Goal: Task Accomplishment & Management: Manage account settings

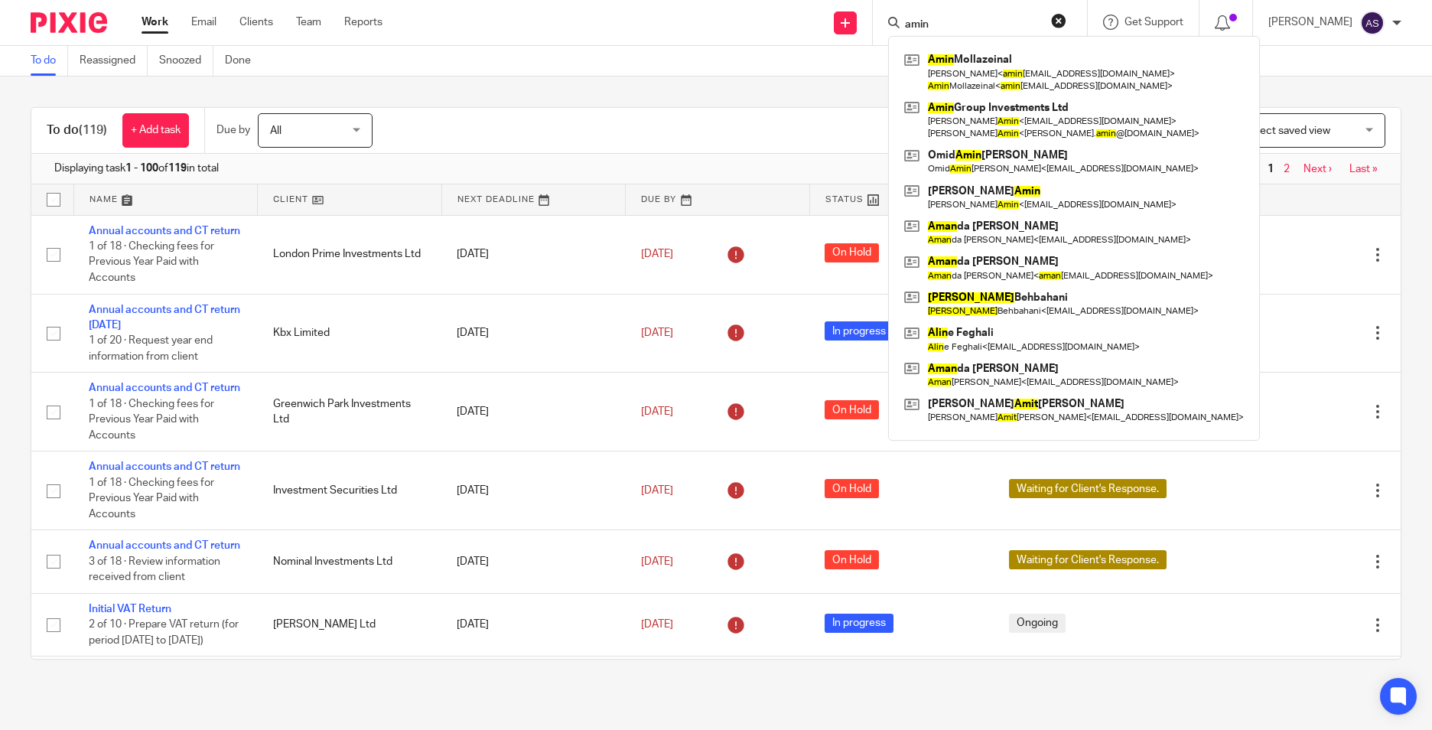
click at [525, 107] on div "To do (119) + Add task Due by All All Today Tomorrow This week Next week This m…" at bounding box center [716, 383] width 1371 height 552
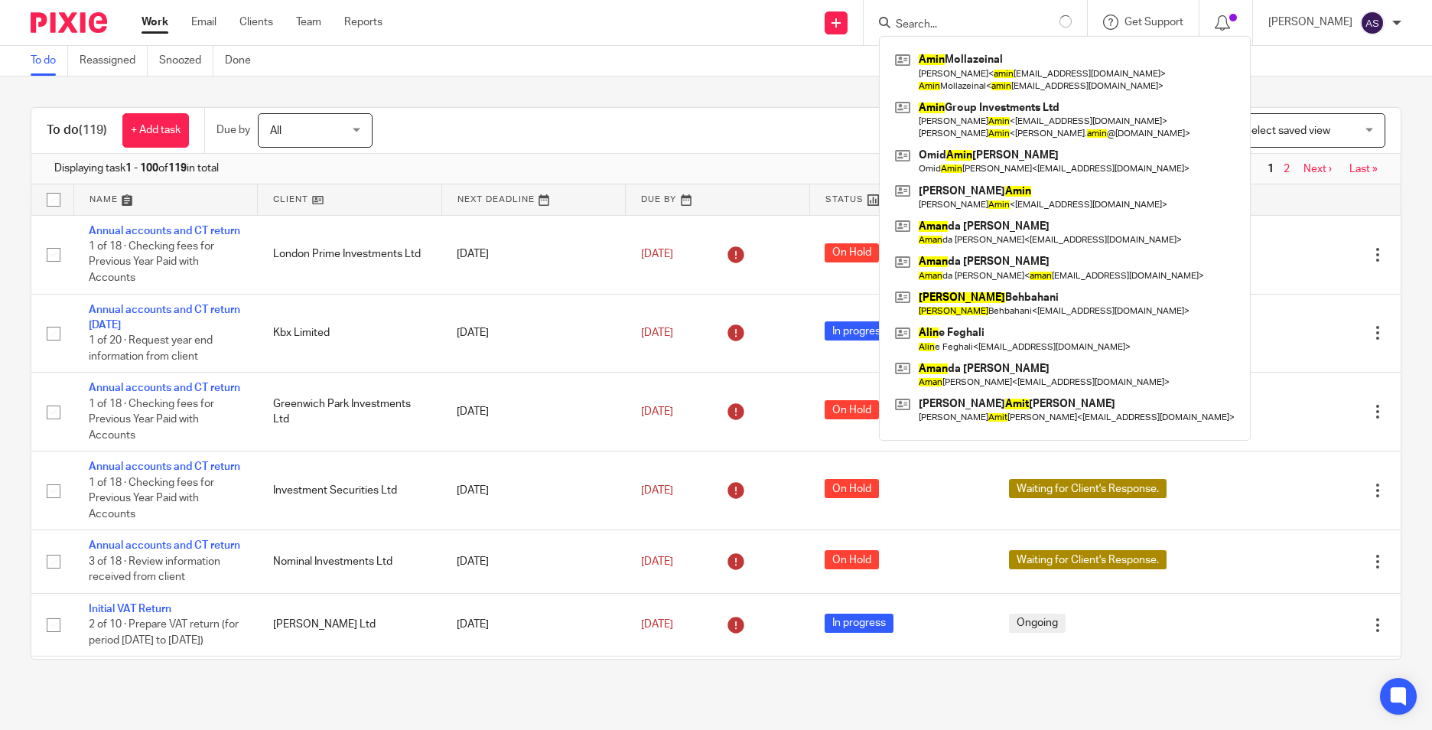
click at [769, 70] on div "To do Reassigned Snoozed Done" at bounding box center [716, 61] width 1432 height 31
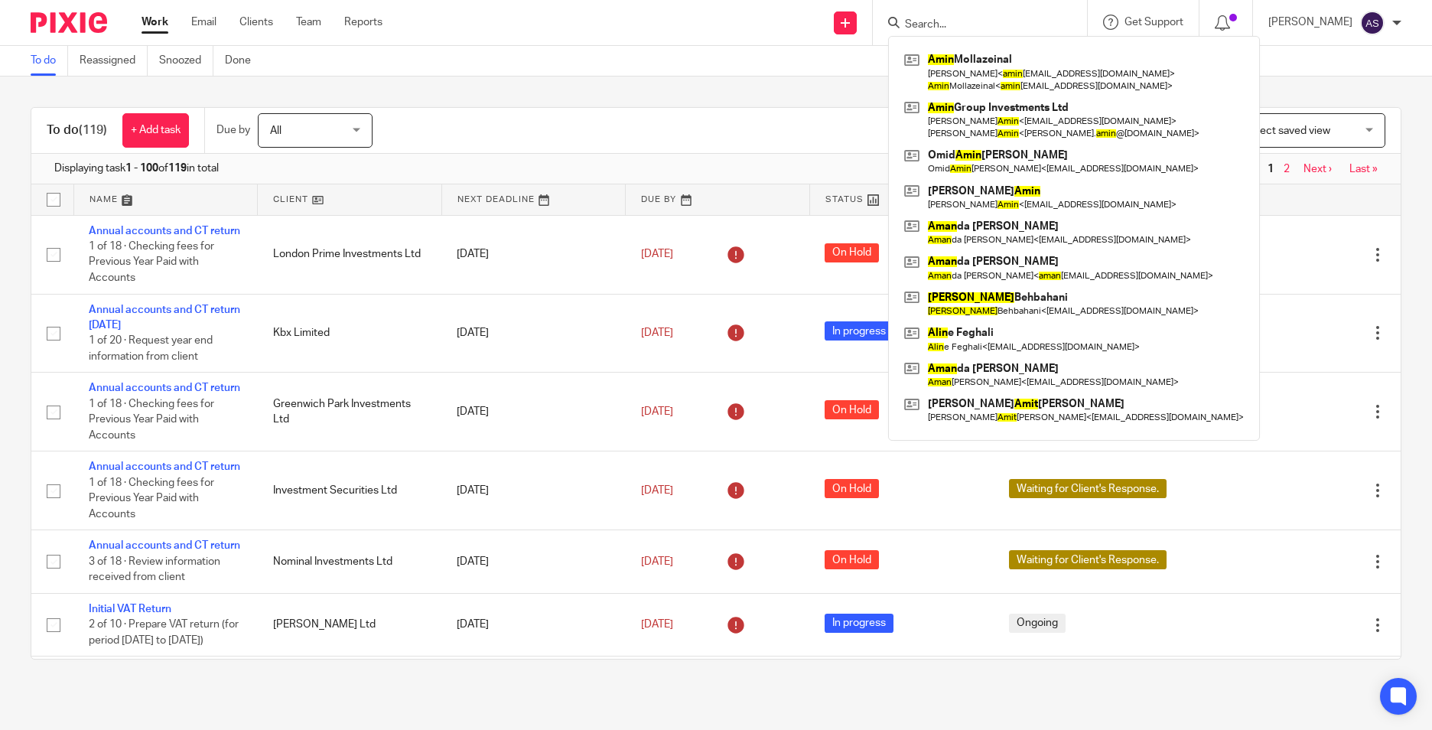
click at [736, 121] on div "Filter (1) Clear View Settings View Settings (1) Filters Clear Save Manage save…" at bounding box center [899, 130] width 1001 height 34
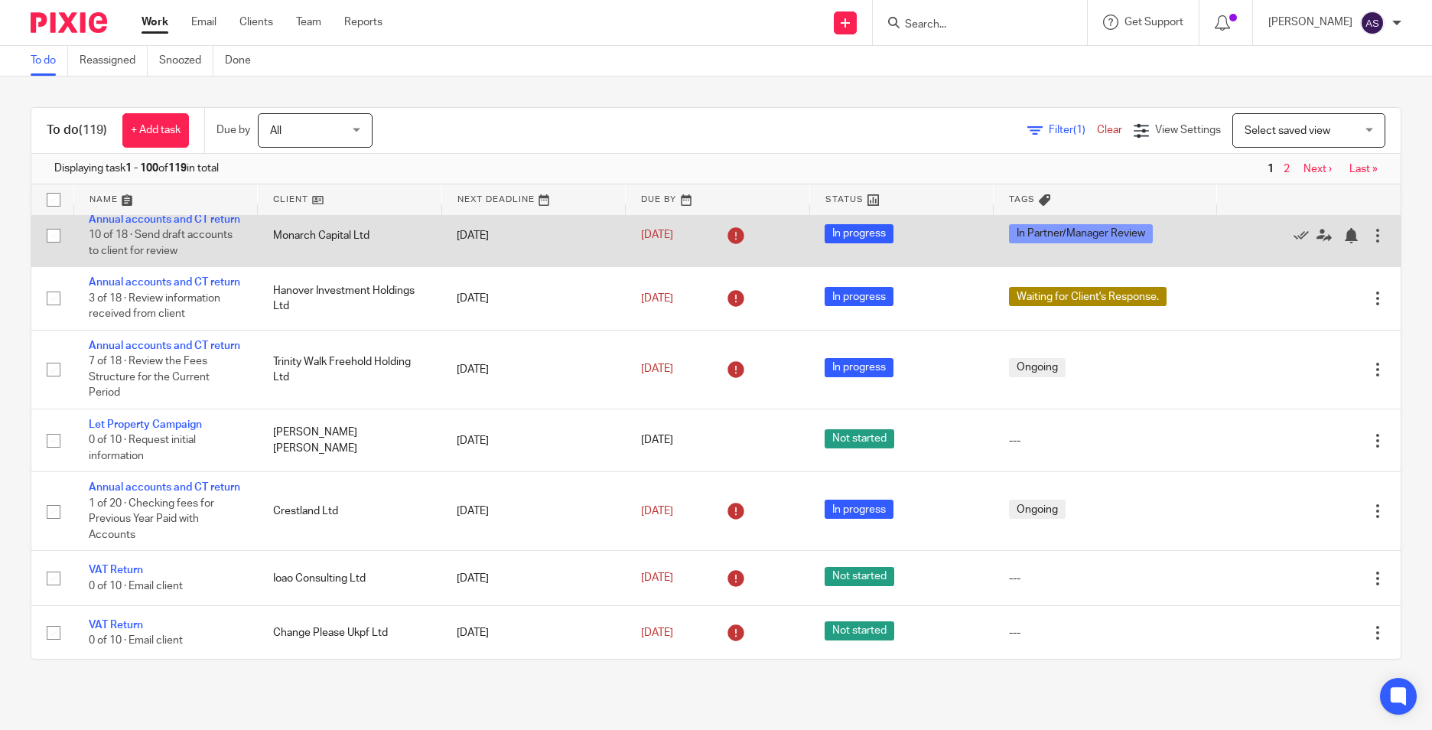
scroll to position [918, 0]
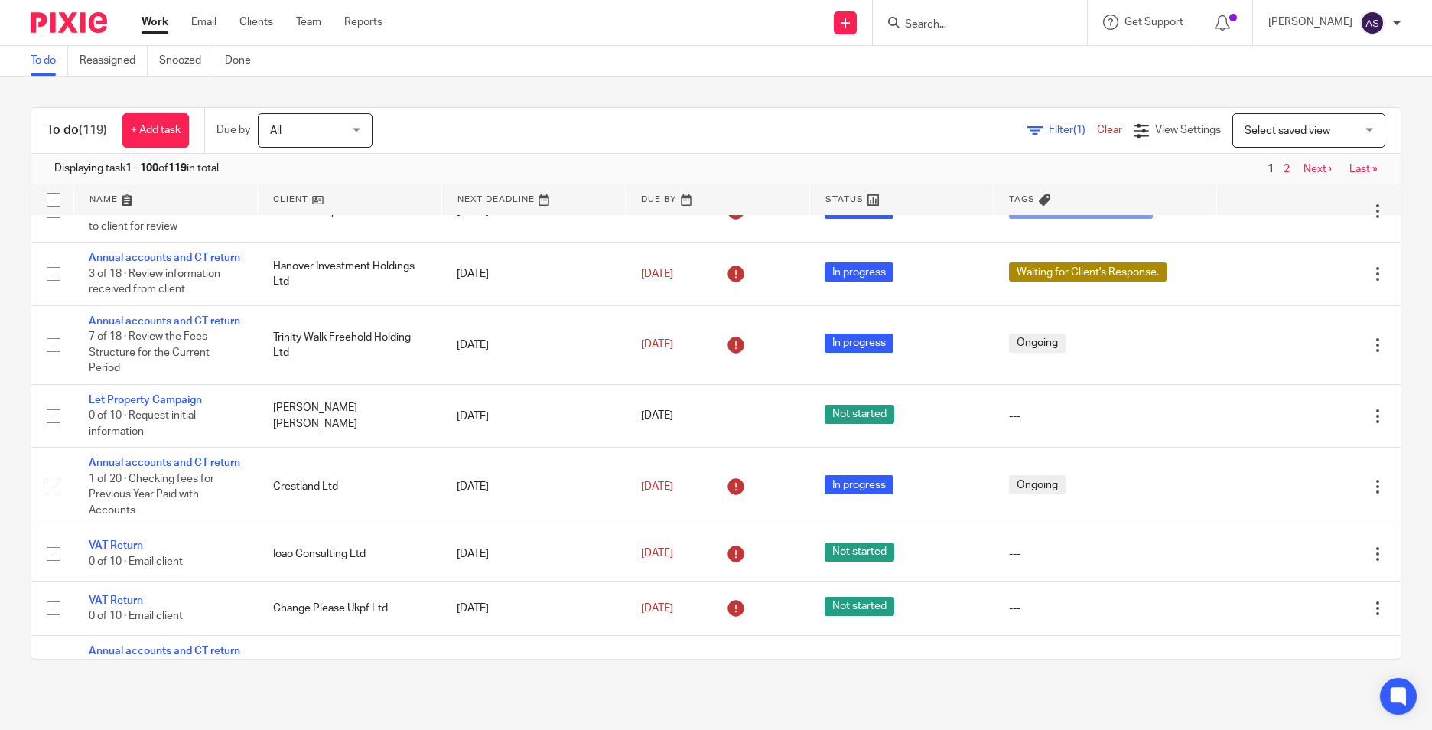
click at [929, 18] on input "Search" at bounding box center [972, 25] width 138 height 14
type input "monarch"
click at [993, 54] on link at bounding box center [1029, 65] width 259 height 35
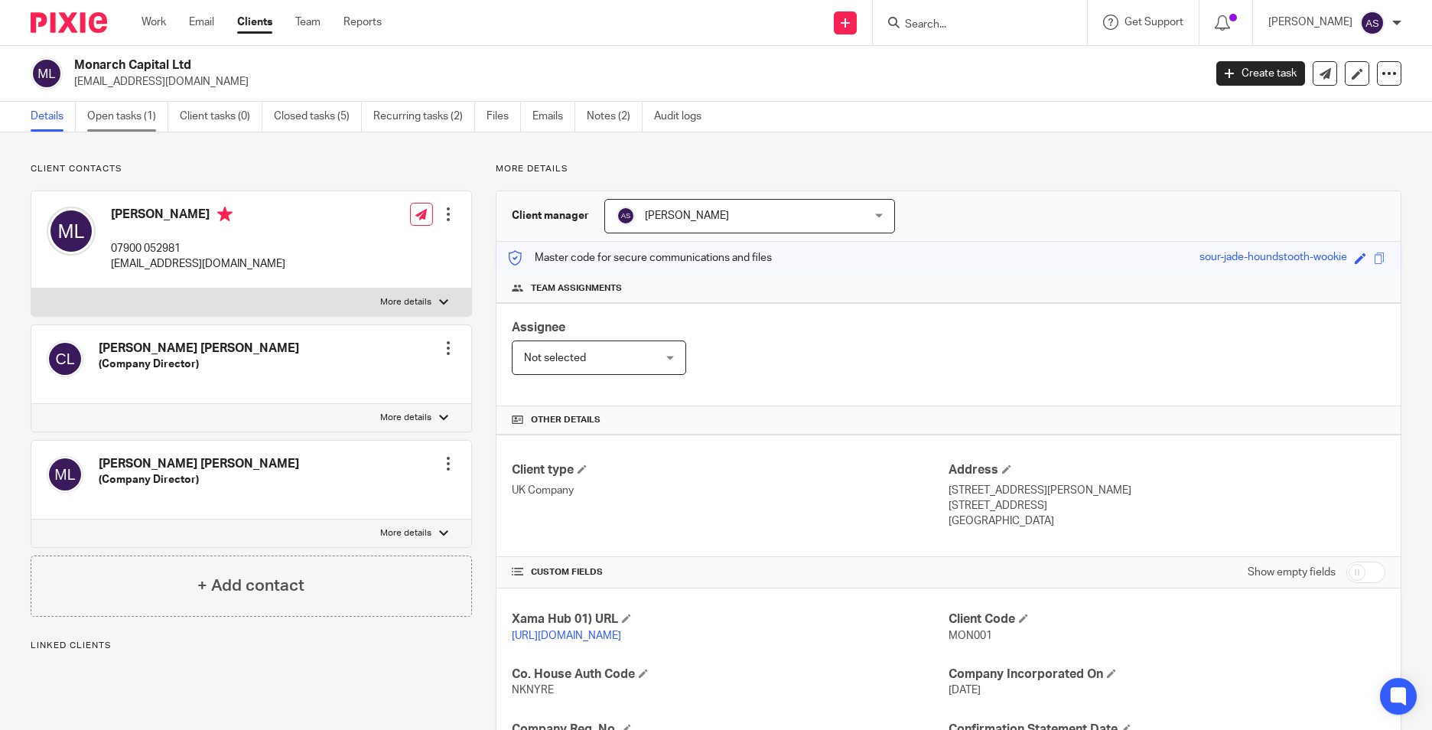
click at [139, 119] on link "Open tasks (1)" at bounding box center [127, 117] width 81 height 30
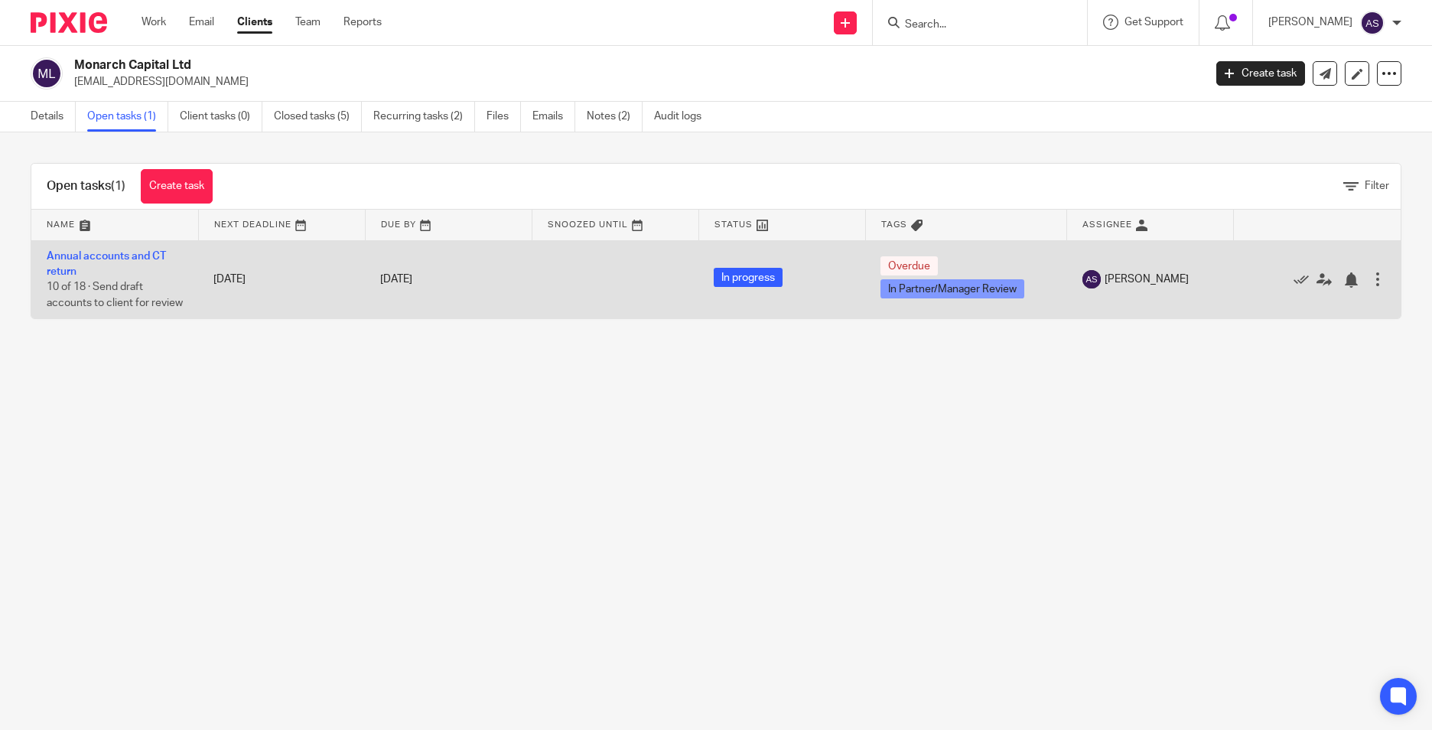
click at [80, 267] on td "Annual accounts and CT return 10 of 18 · Send draft accounts to client for revi…" at bounding box center [114, 279] width 167 height 78
click at [99, 249] on td "Annual accounts and CT return 10 of 18 · Send draft accounts to client for revi…" at bounding box center [114, 279] width 167 height 78
click at [102, 252] on link "Annual accounts and CT return" at bounding box center [106, 264] width 119 height 26
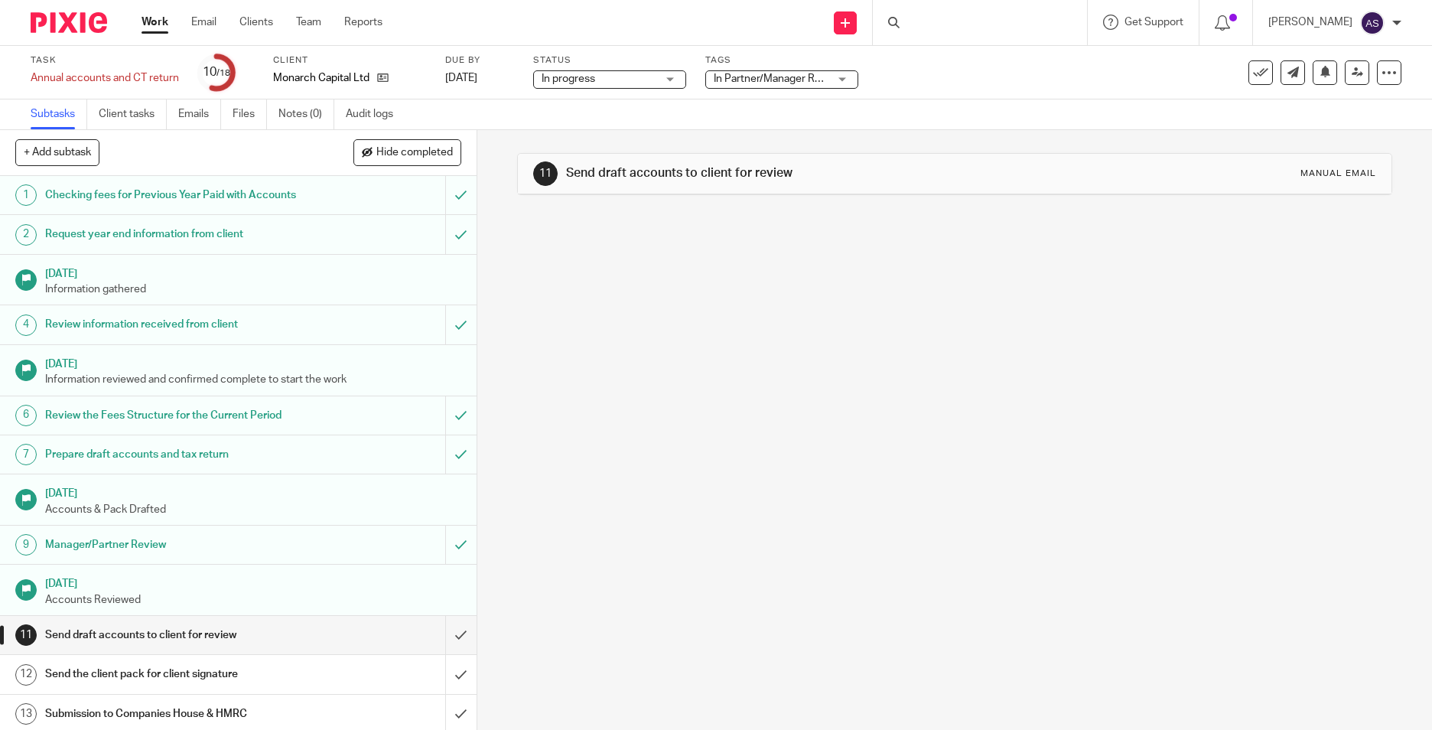
scroll to position [243, 0]
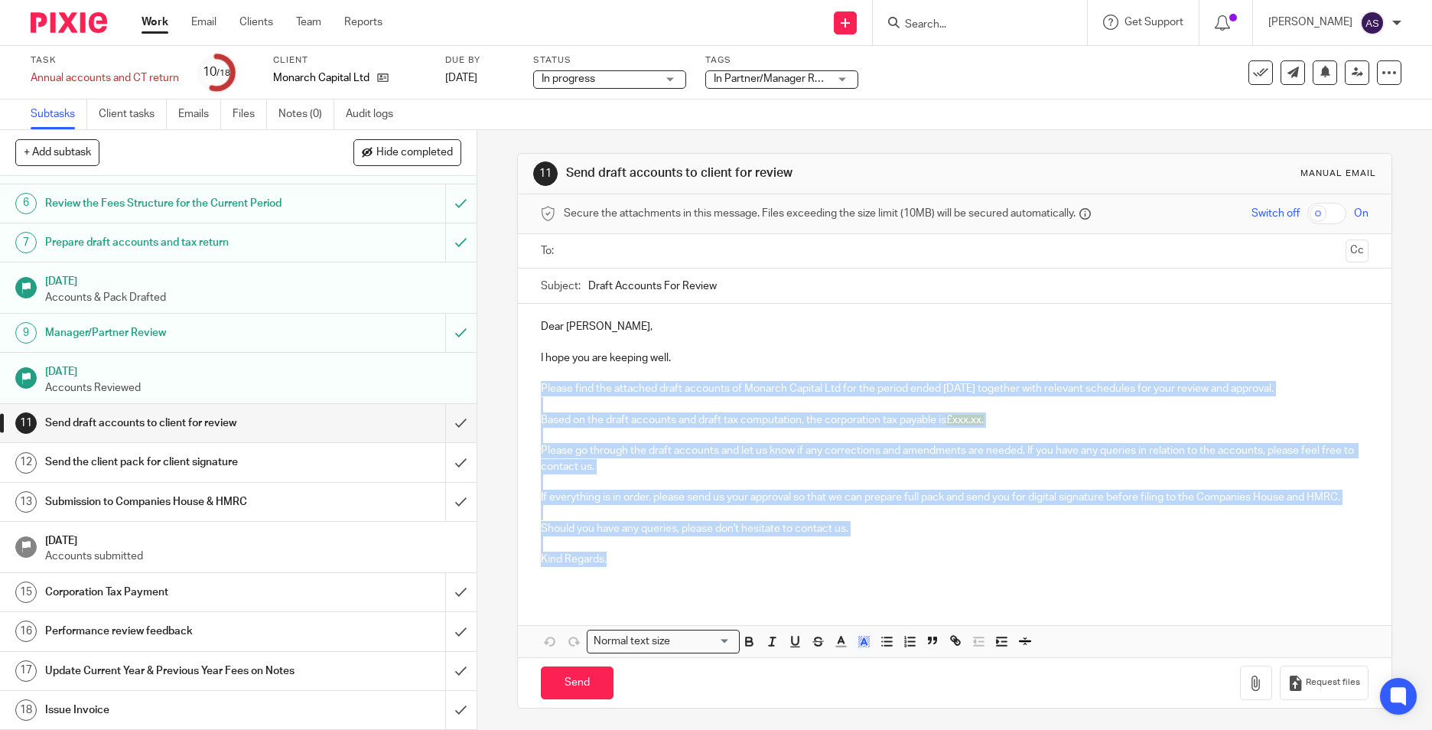
drag, startPoint x: 535, startPoint y: 385, endPoint x: 618, endPoint y: 562, distance: 195.7
click at [618, 562] on div "Dear Matthew, I hope you are keeping well. Please find the attached draft accou…" at bounding box center [954, 449] width 873 height 291
copy div "Please find the attached draft accounts of Monarch Capital Ltd for the period e…"
click at [59, 17] on img at bounding box center [69, 22] width 76 height 21
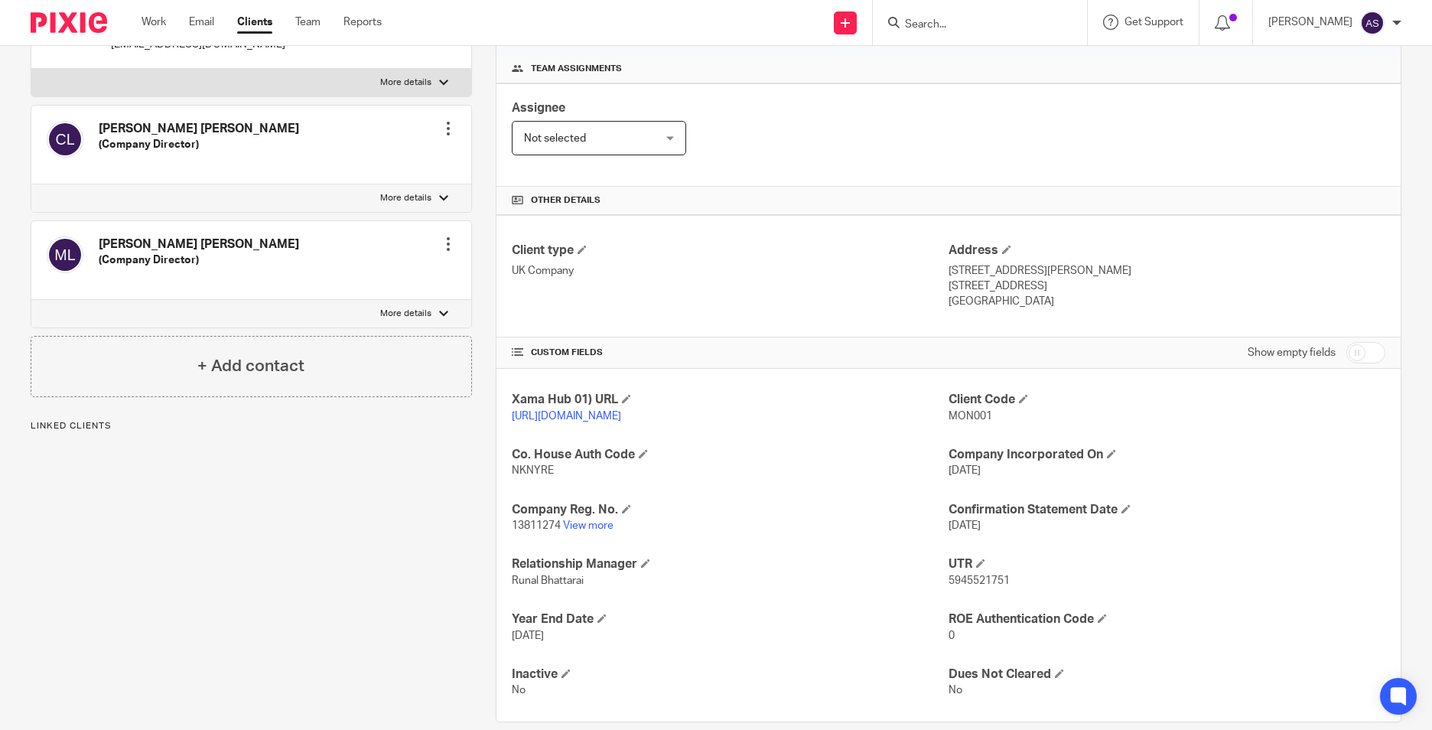
scroll to position [258, 0]
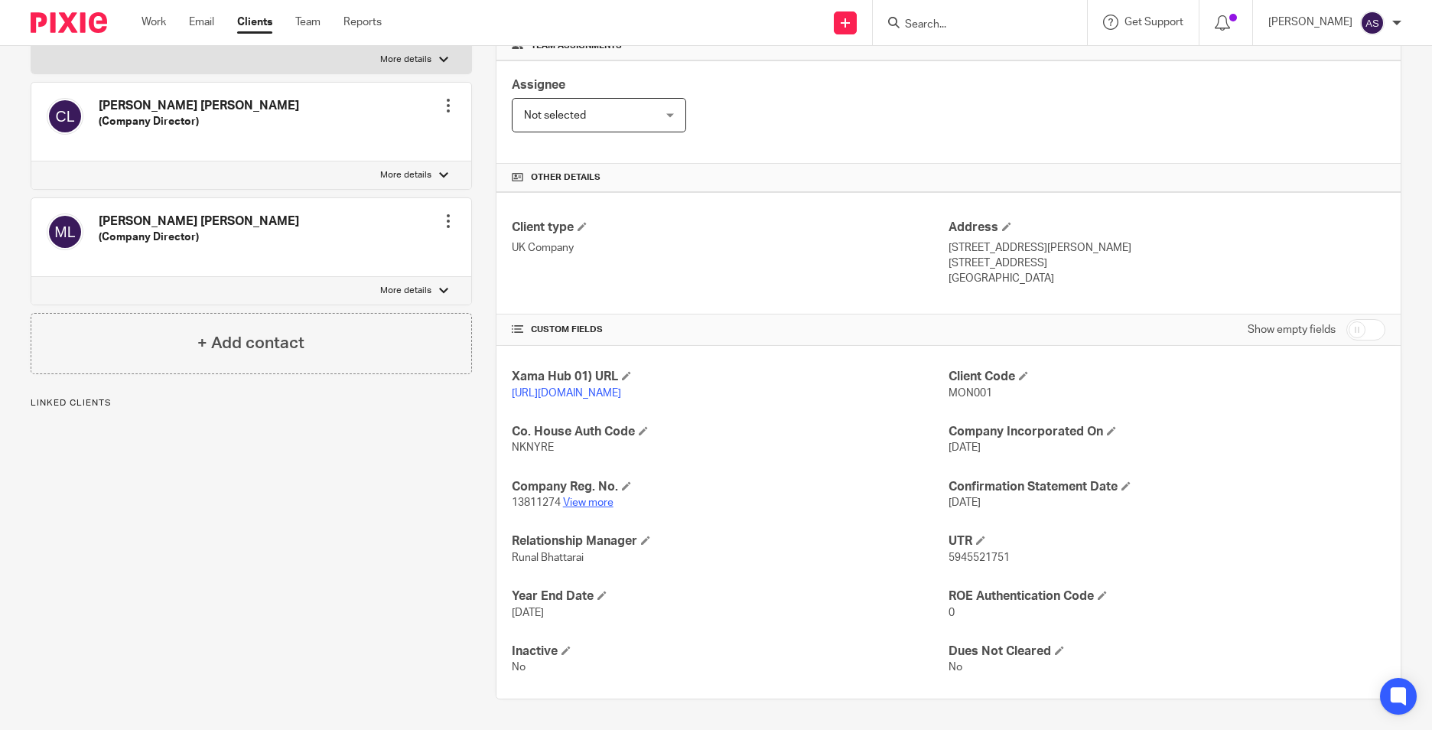
click at [594, 506] on link "View more" at bounding box center [588, 502] width 50 height 11
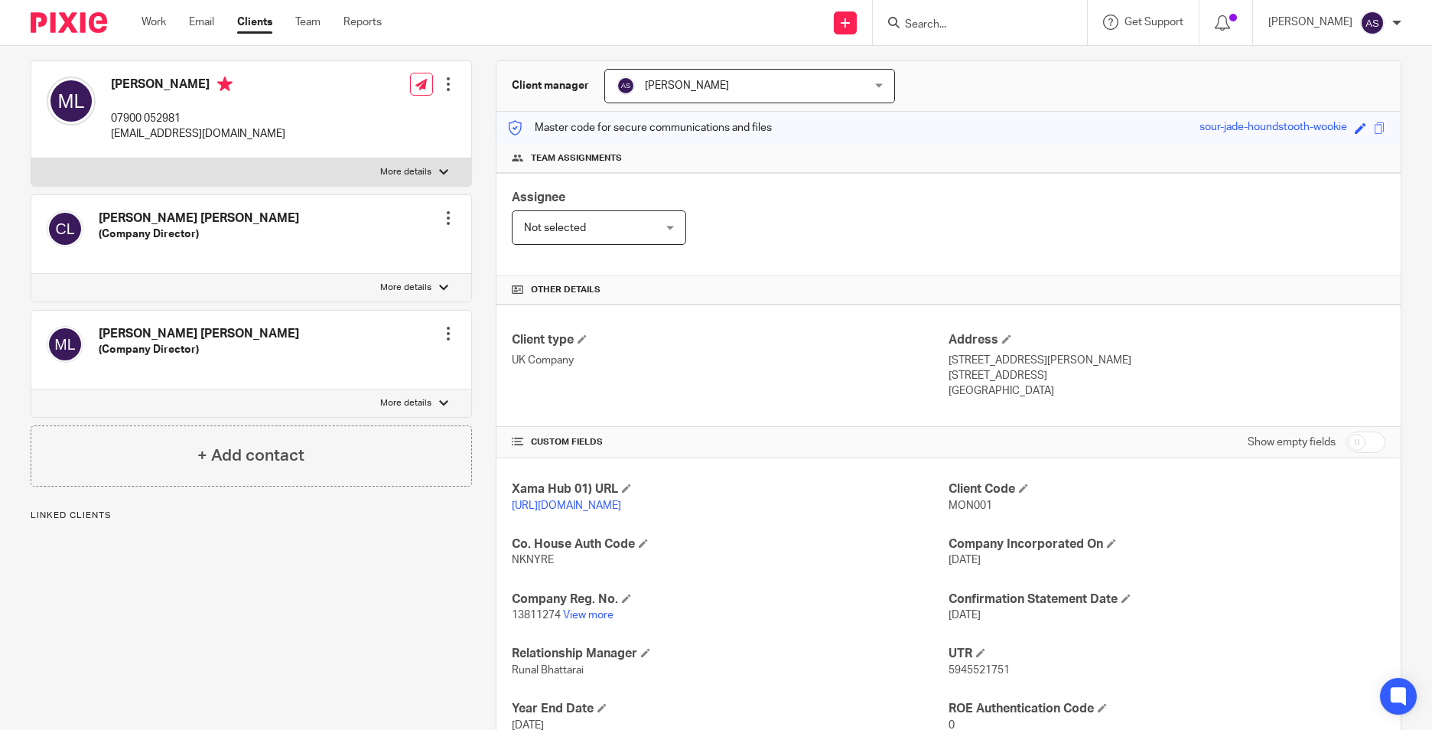
scroll to position [0, 0]
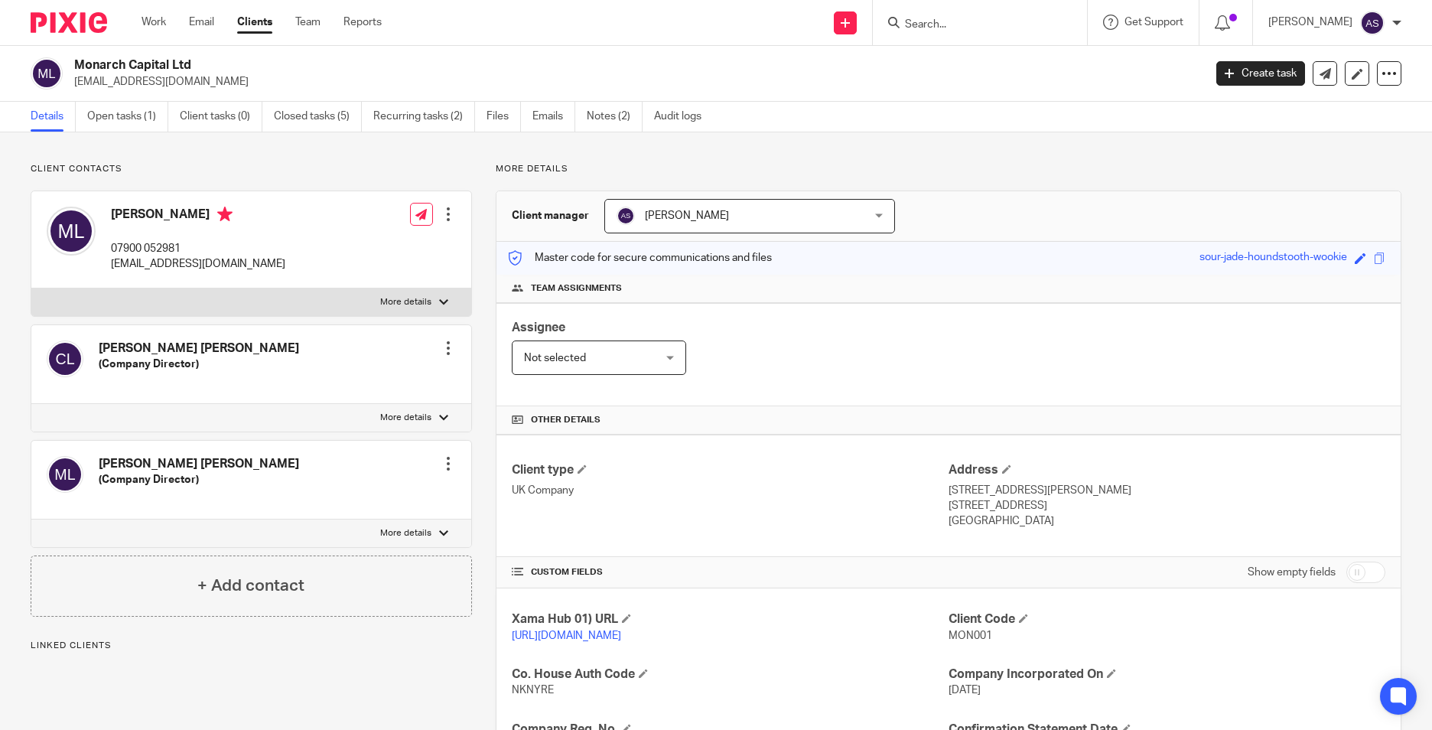
drag, startPoint x: 127, startPoint y: 115, endPoint x: 139, endPoint y: 52, distance: 64.7
click at [127, 115] on link "Open tasks (1)" at bounding box center [127, 117] width 81 height 30
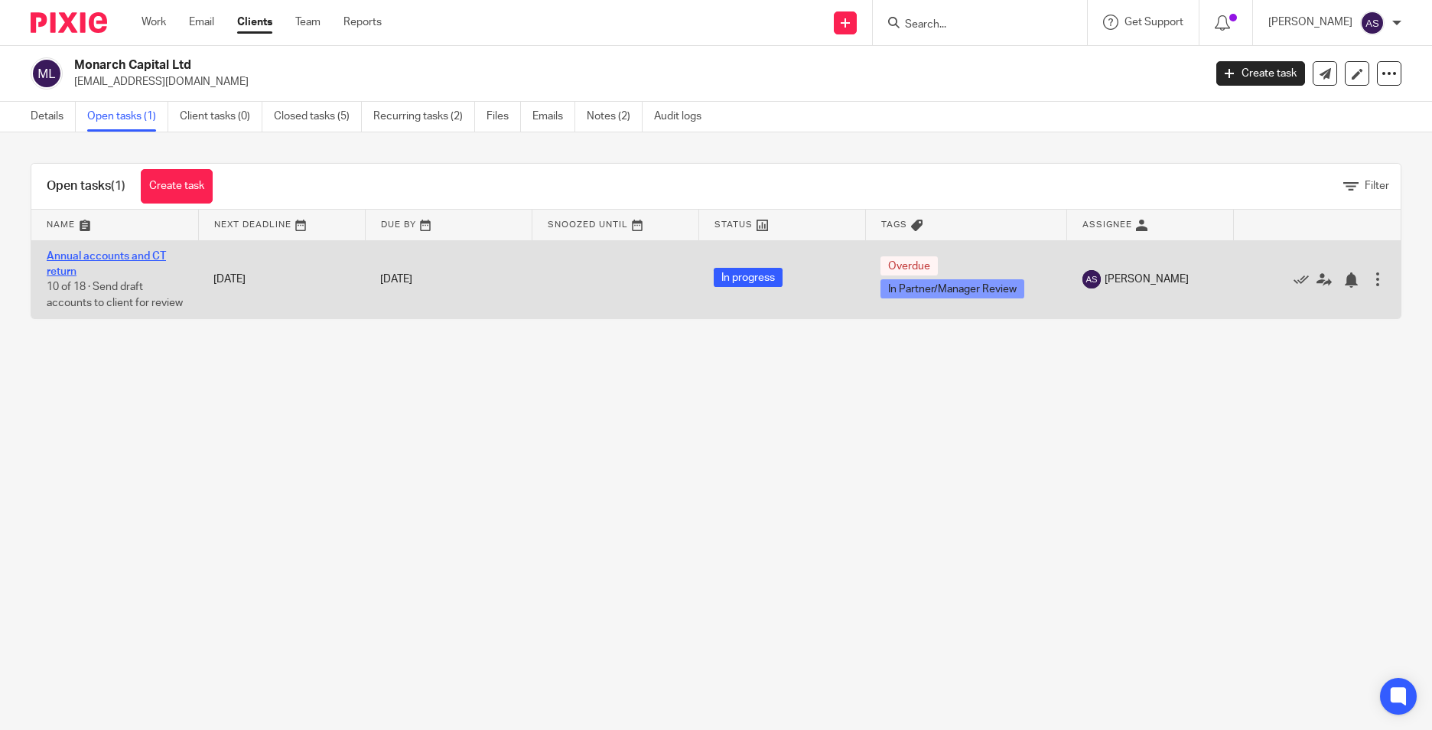
click at [108, 252] on link "Annual accounts and CT return" at bounding box center [106, 264] width 119 height 26
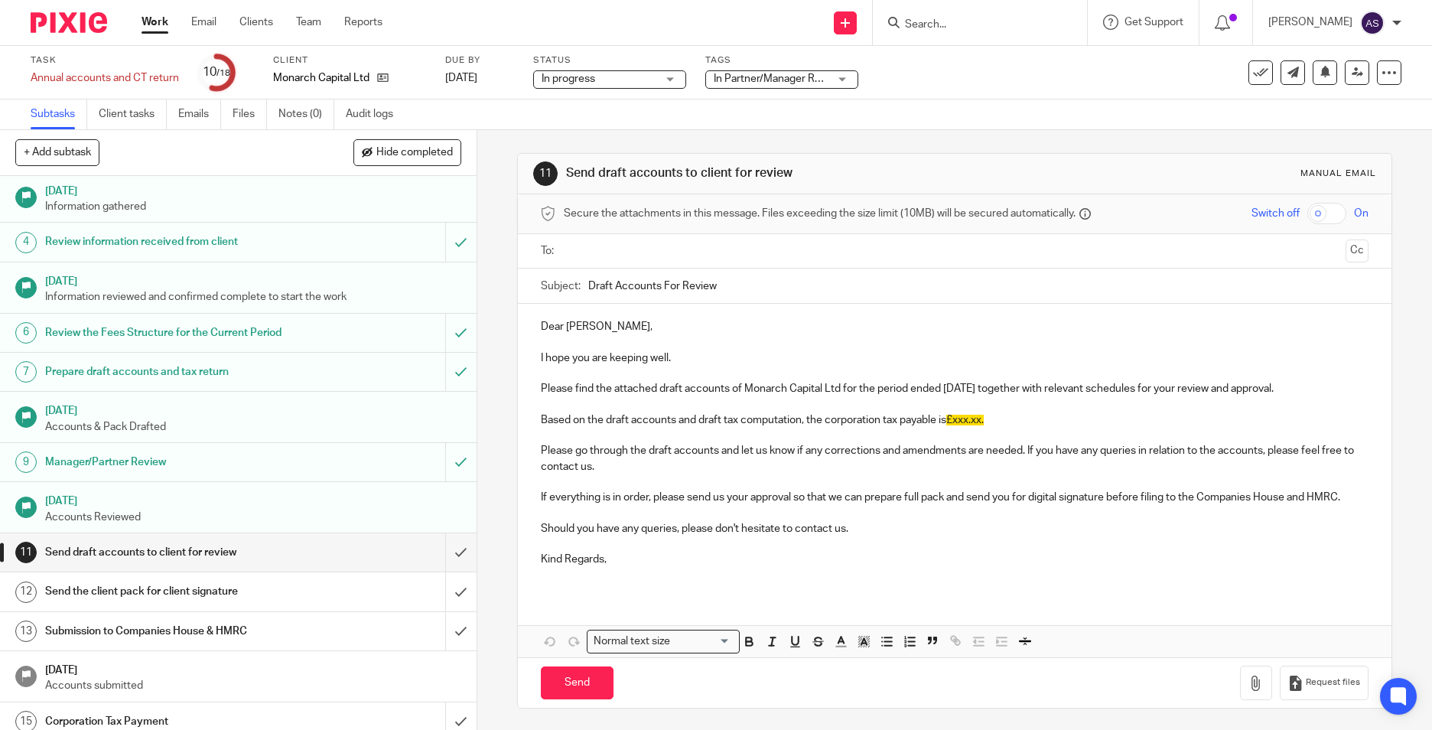
scroll to position [153, 0]
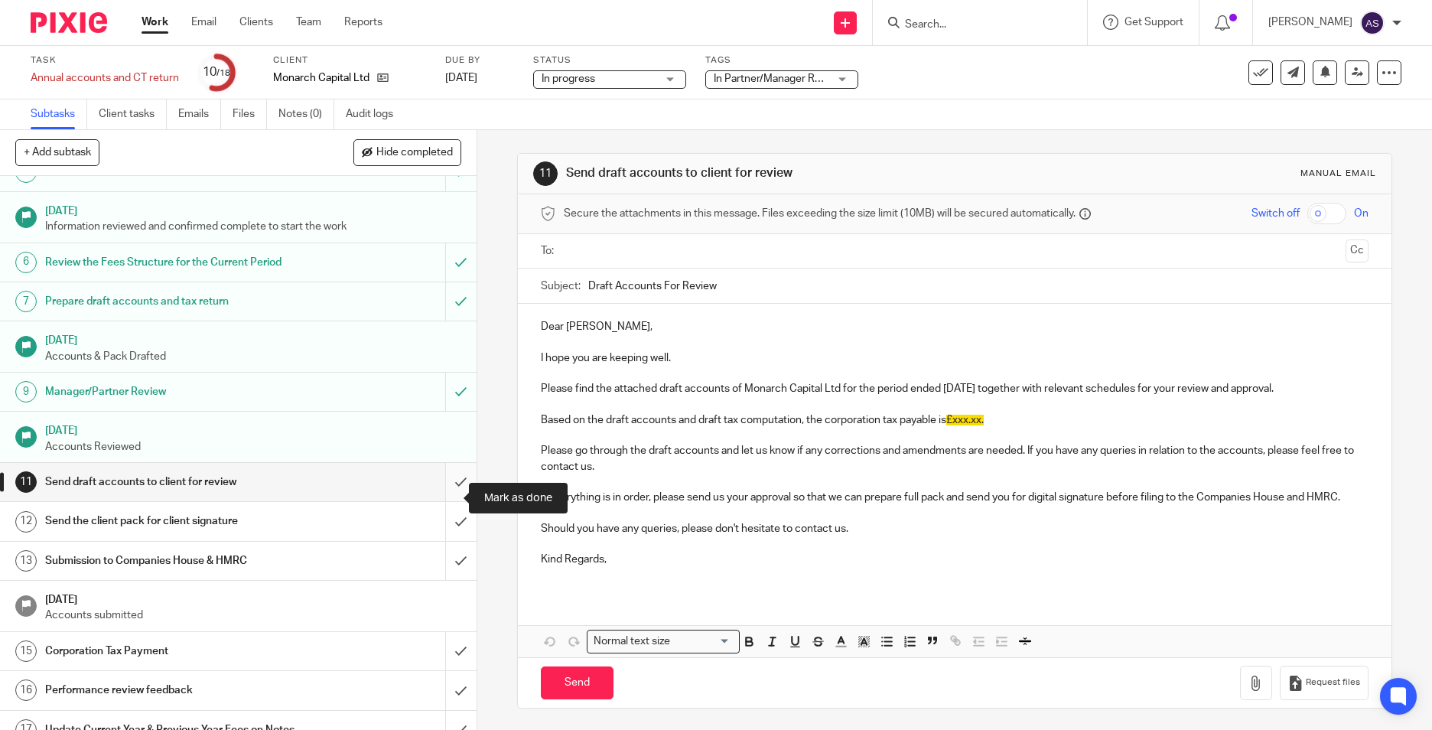
click at [438, 496] on input "submit" at bounding box center [238, 482] width 476 height 38
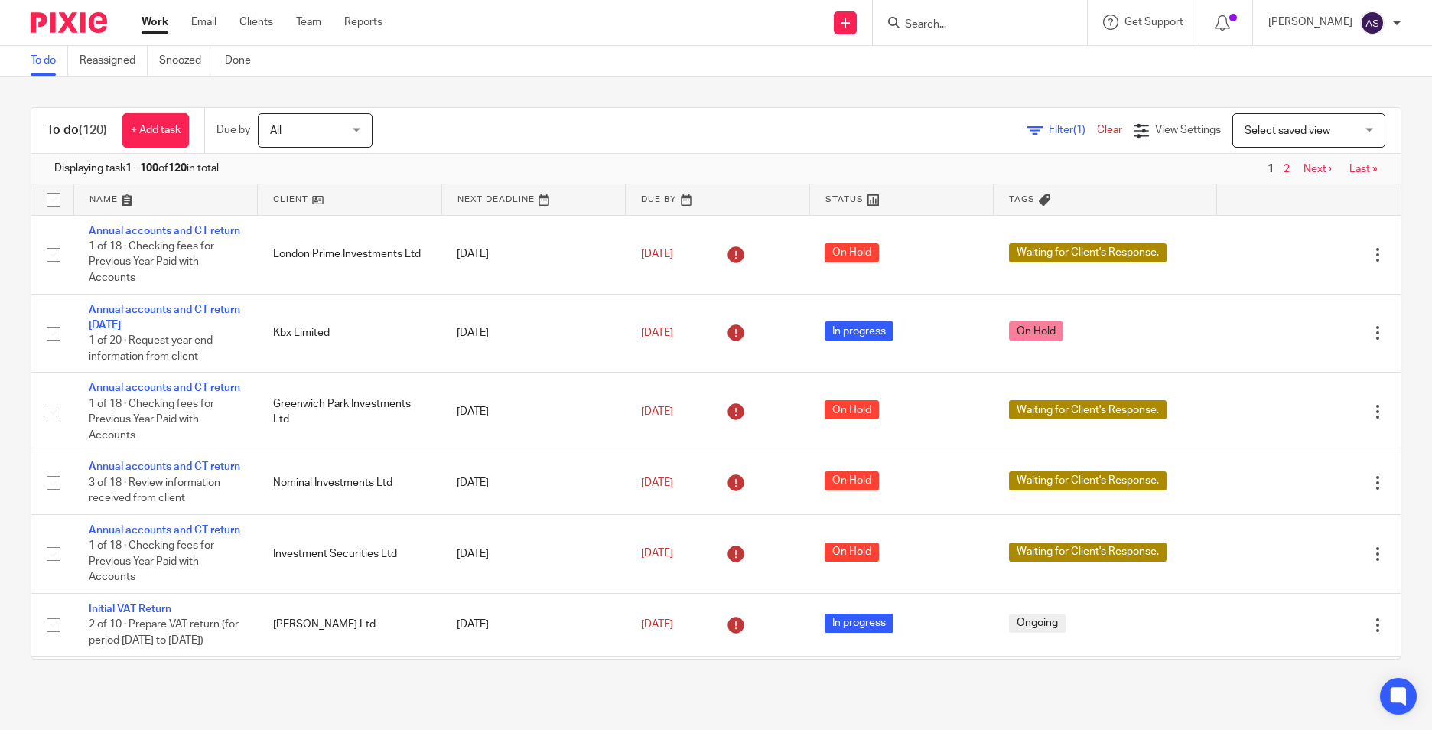
click at [938, 21] on input "Search" at bounding box center [972, 25] width 138 height 14
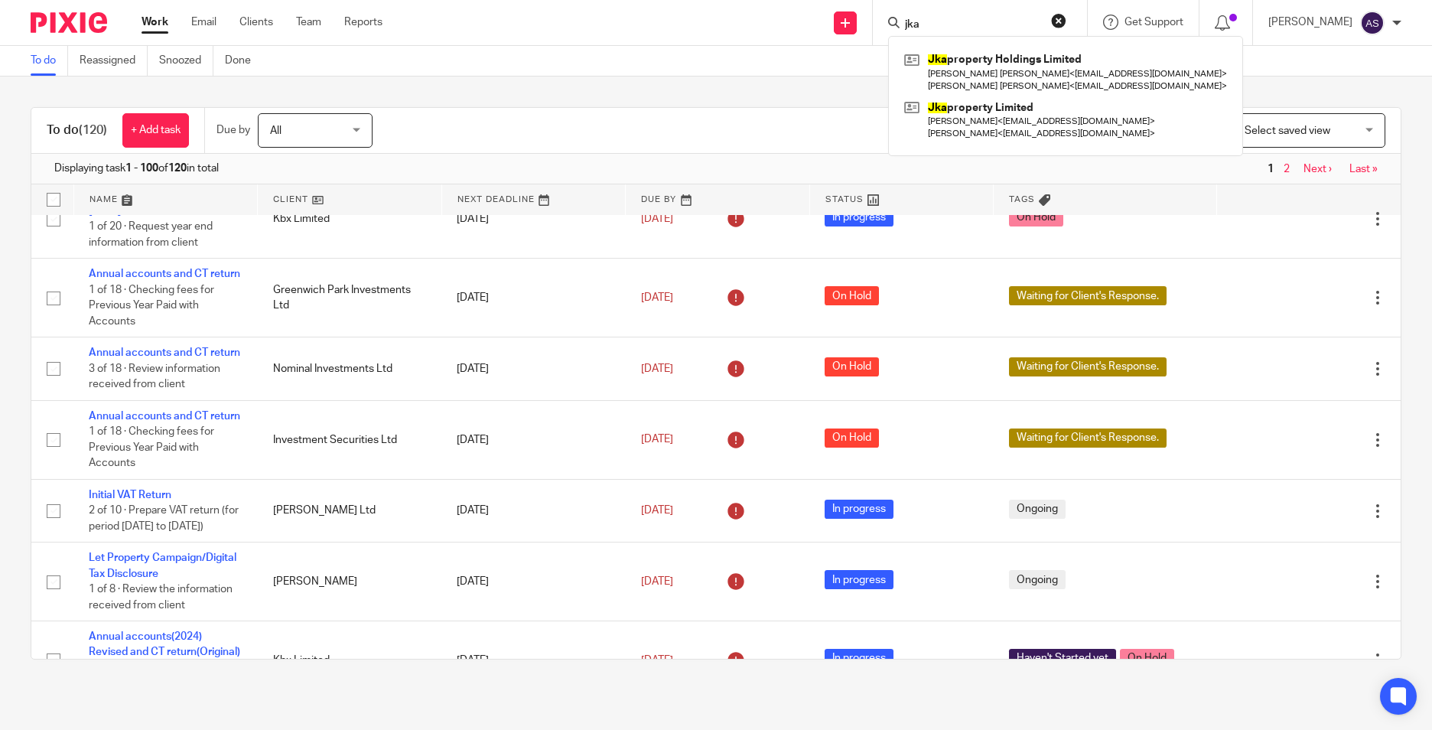
scroll to position [76, 0]
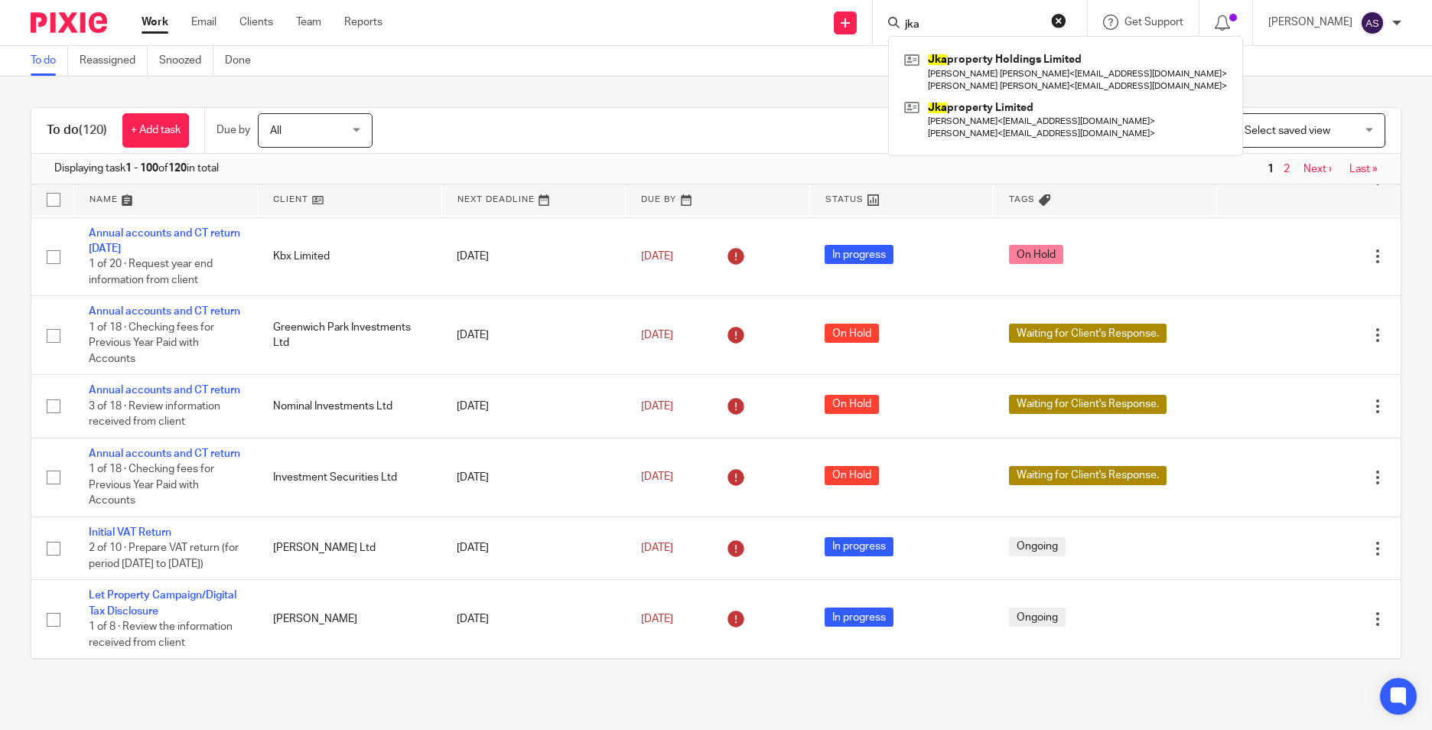
click at [920, 30] on input "jka" at bounding box center [972, 25] width 138 height 14
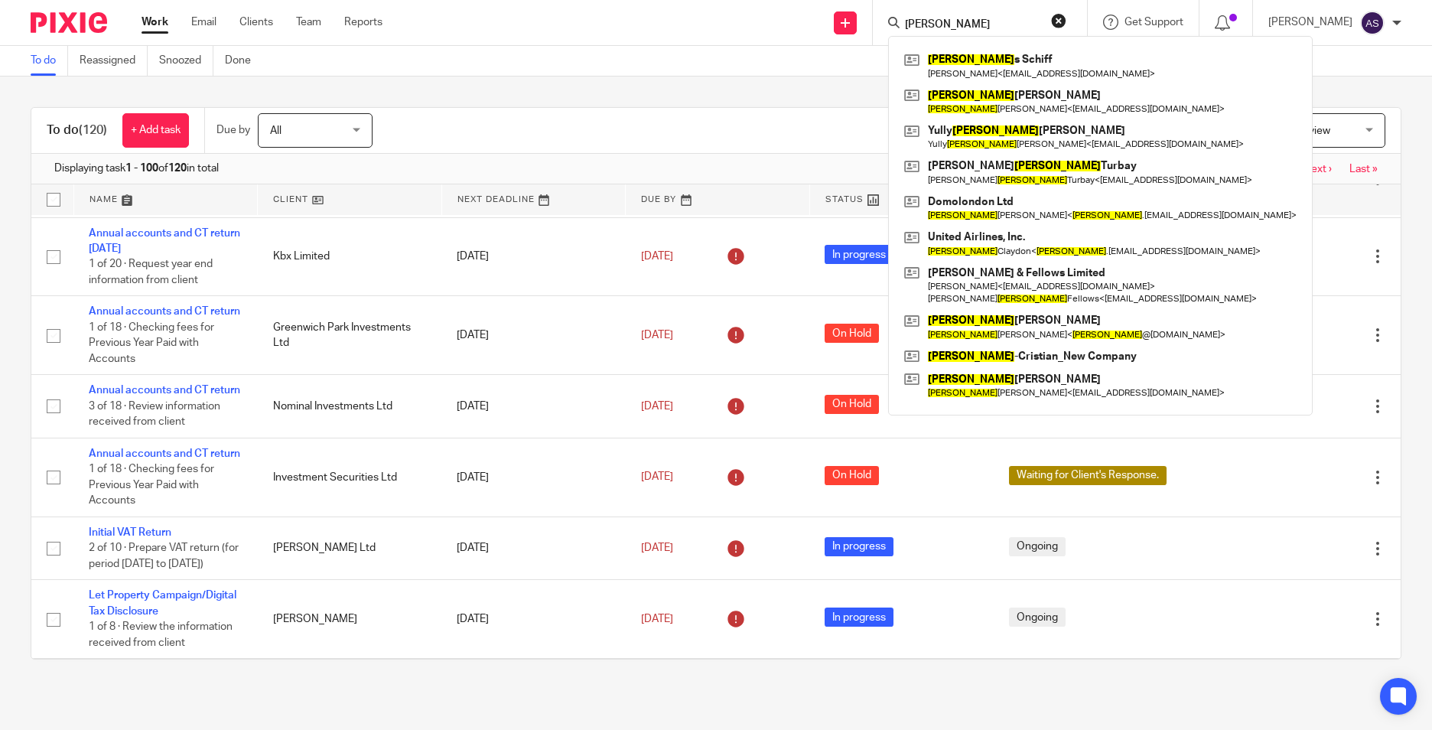
click at [938, 32] on form "andrea" at bounding box center [984, 22] width 163 height 19
click at [929, 15] on form "andrea" at bounding box center [984, 22] width 163 height 19
click at [935, 21] on input "andrea" at bounding box center [972, 25] width 138 height 14
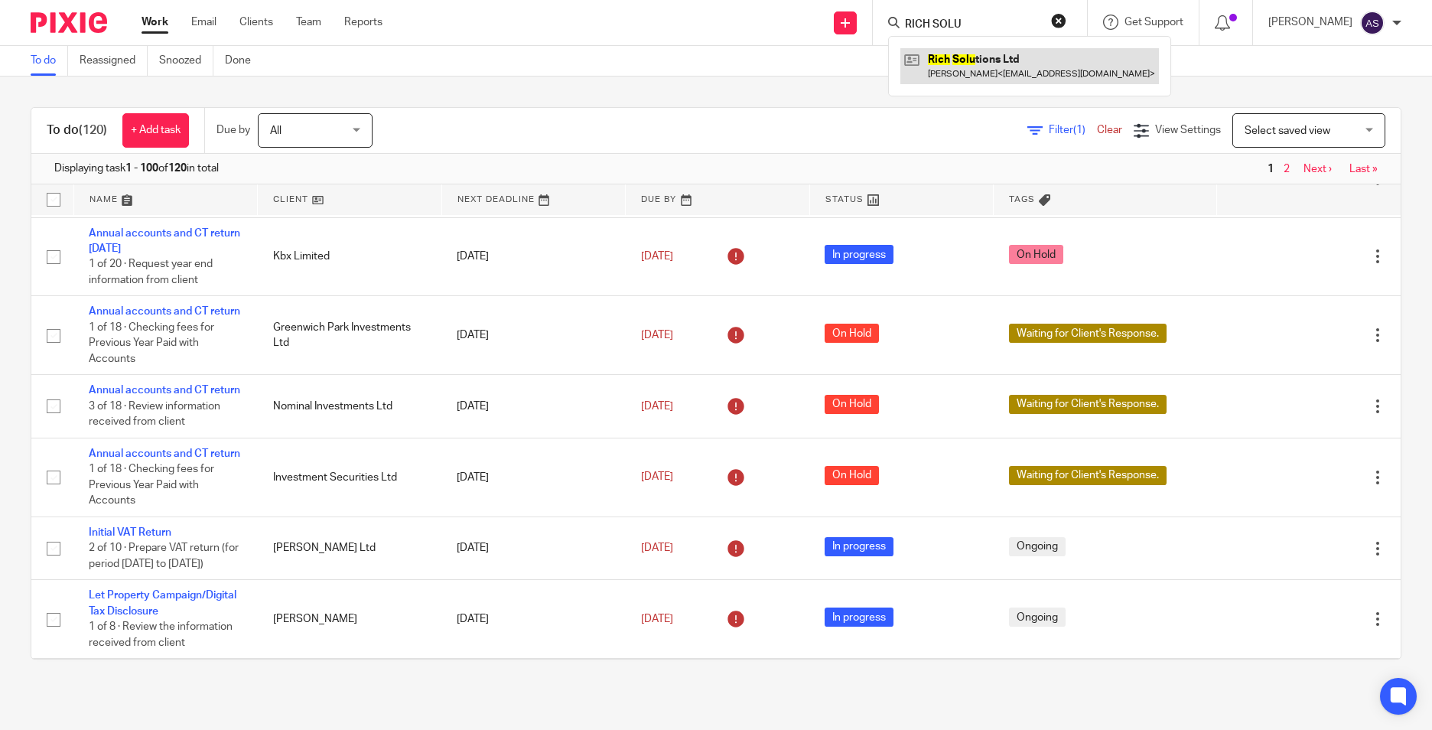
type input "RICH SOLU"
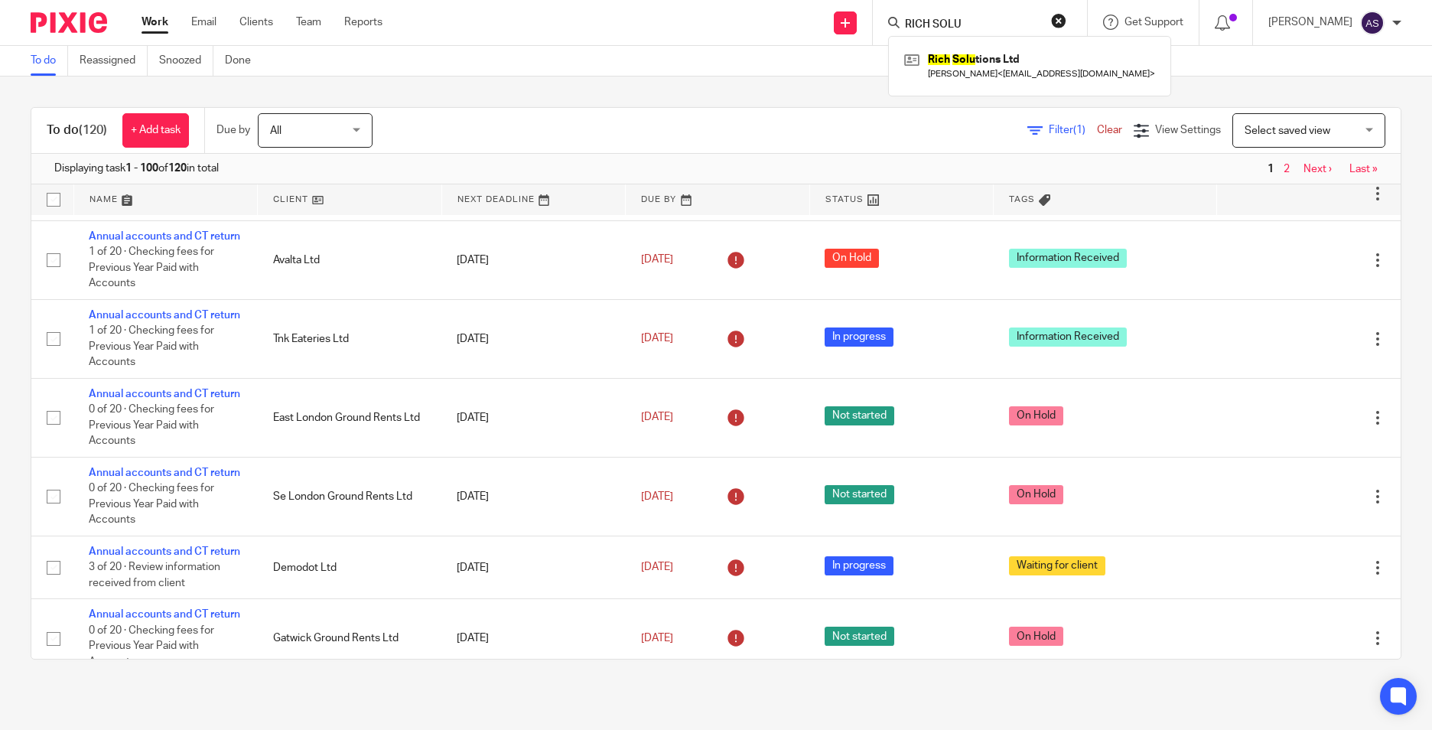
scroll to position [1530, 0]
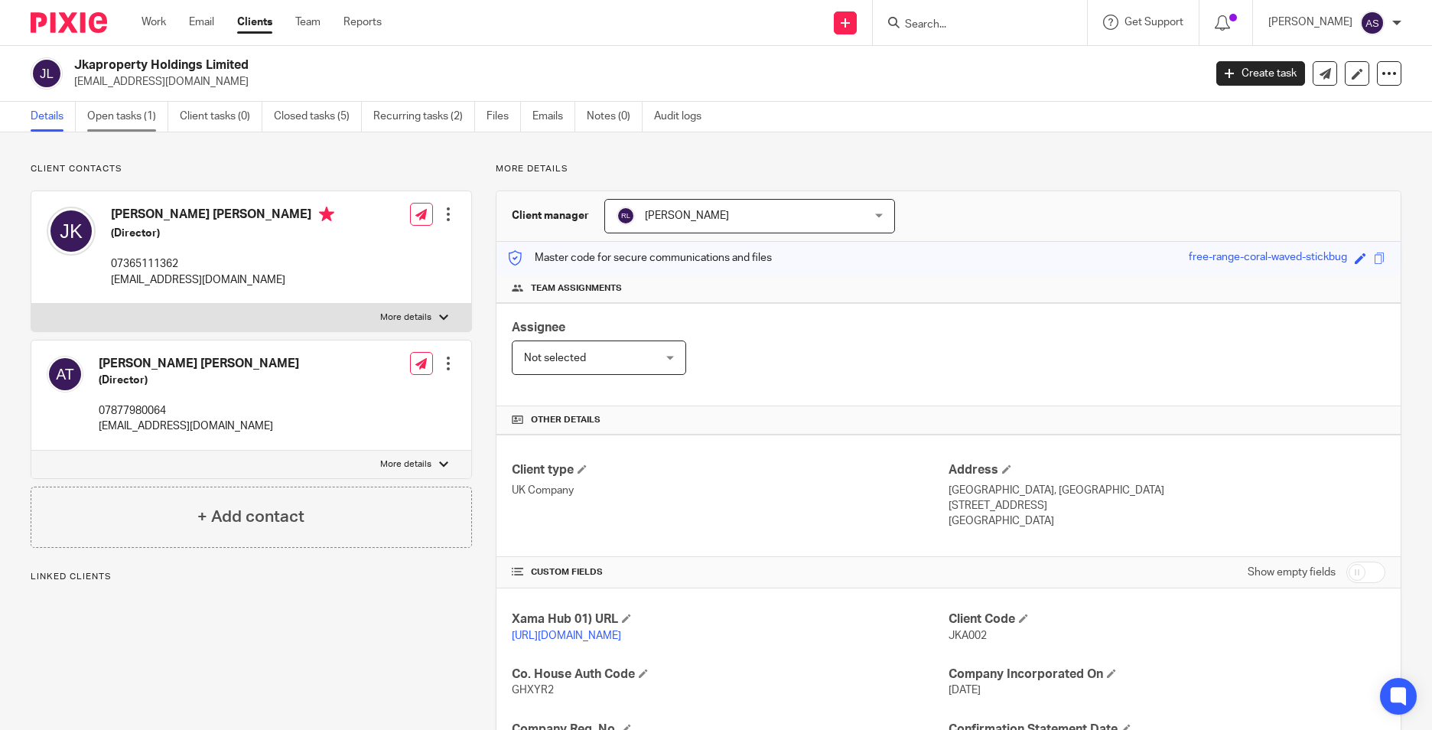
click at [145, 120] on link "Open tasks (1)" at bounding box center [127, 117] width 81 height 30
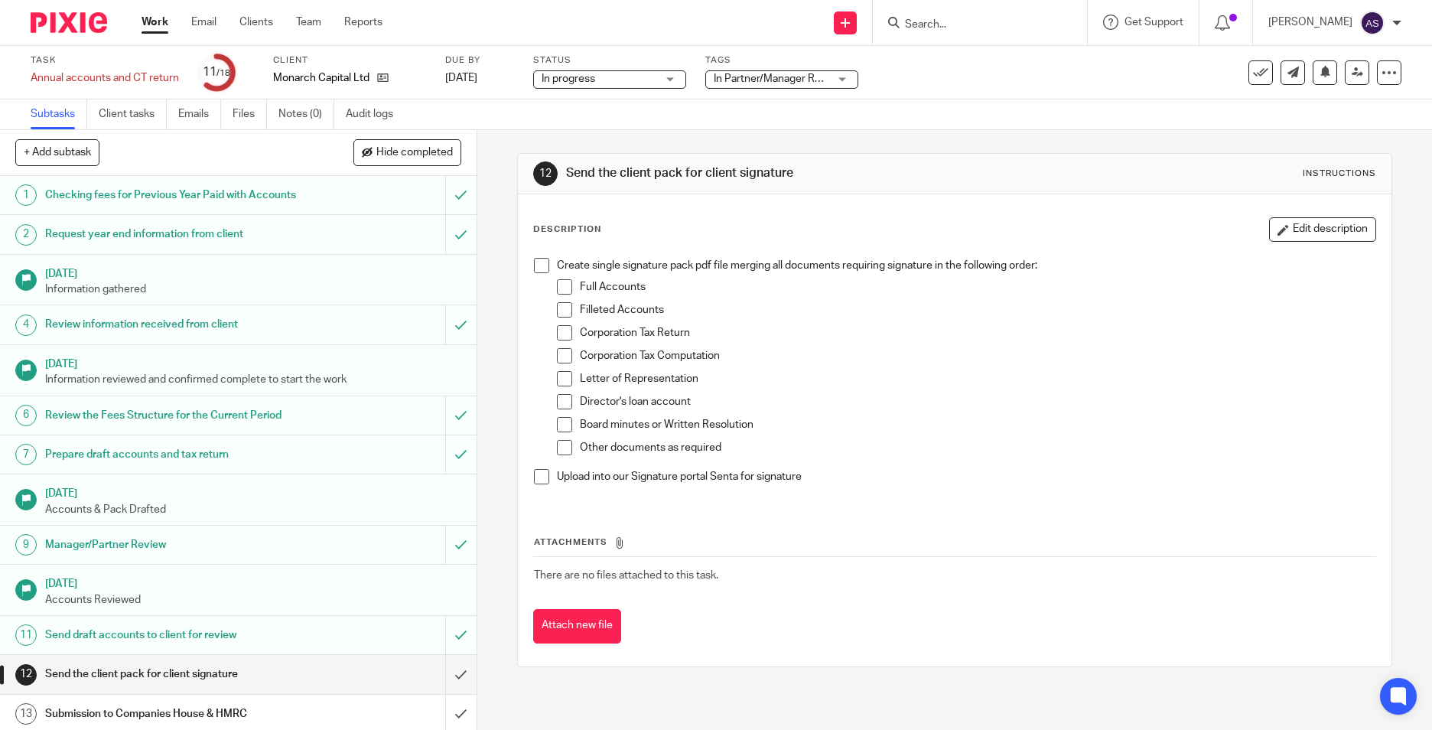
click at [762, 73] on span "In Partner/Manager Review" at bounding box center [778, 78] width 128 height 11
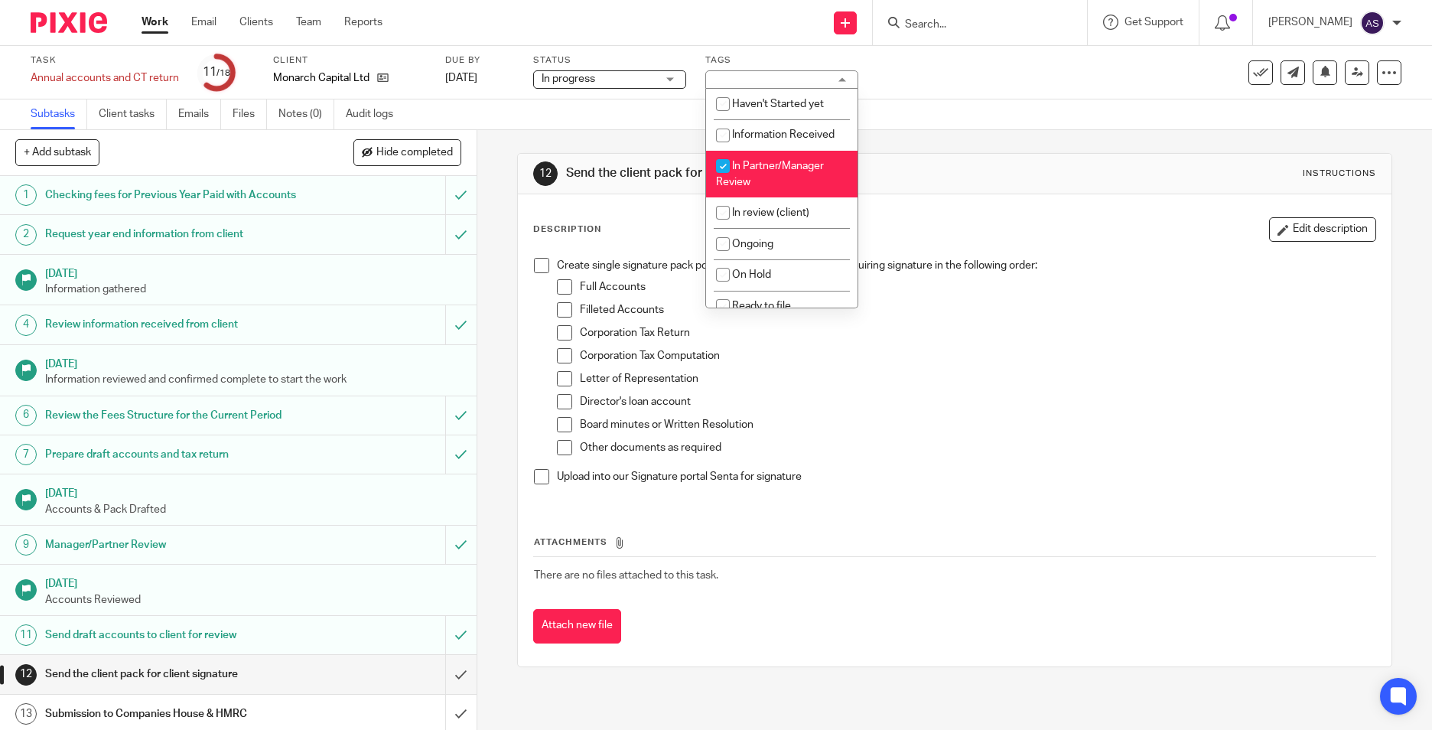
click at [759, 171] on span "In Partner/Manager Review" at bounding box center [770, 174] width 108 height 27
checkbox input "false"
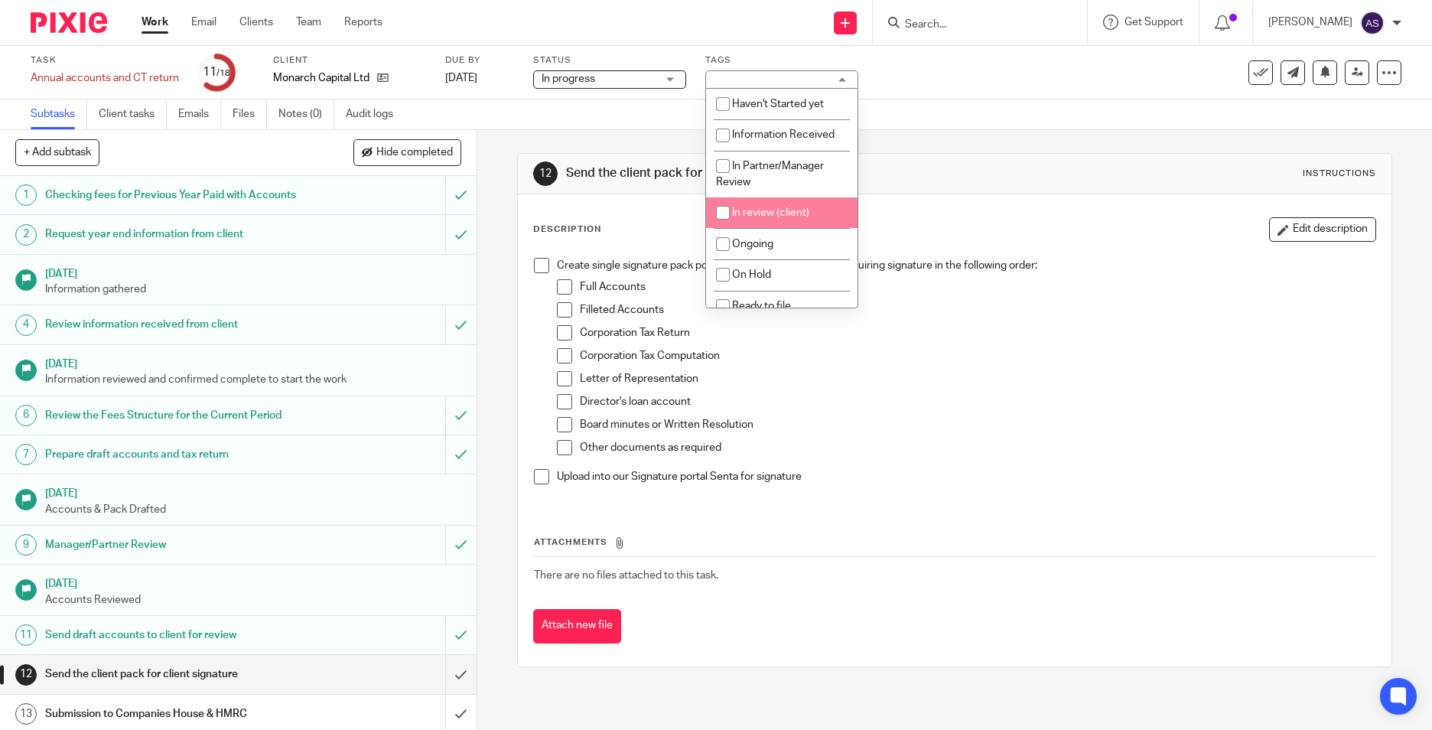
click at [766, 206] on li "In review (client)" at bounding box center [781, 212] width 151 height 31
checkbox input "true"
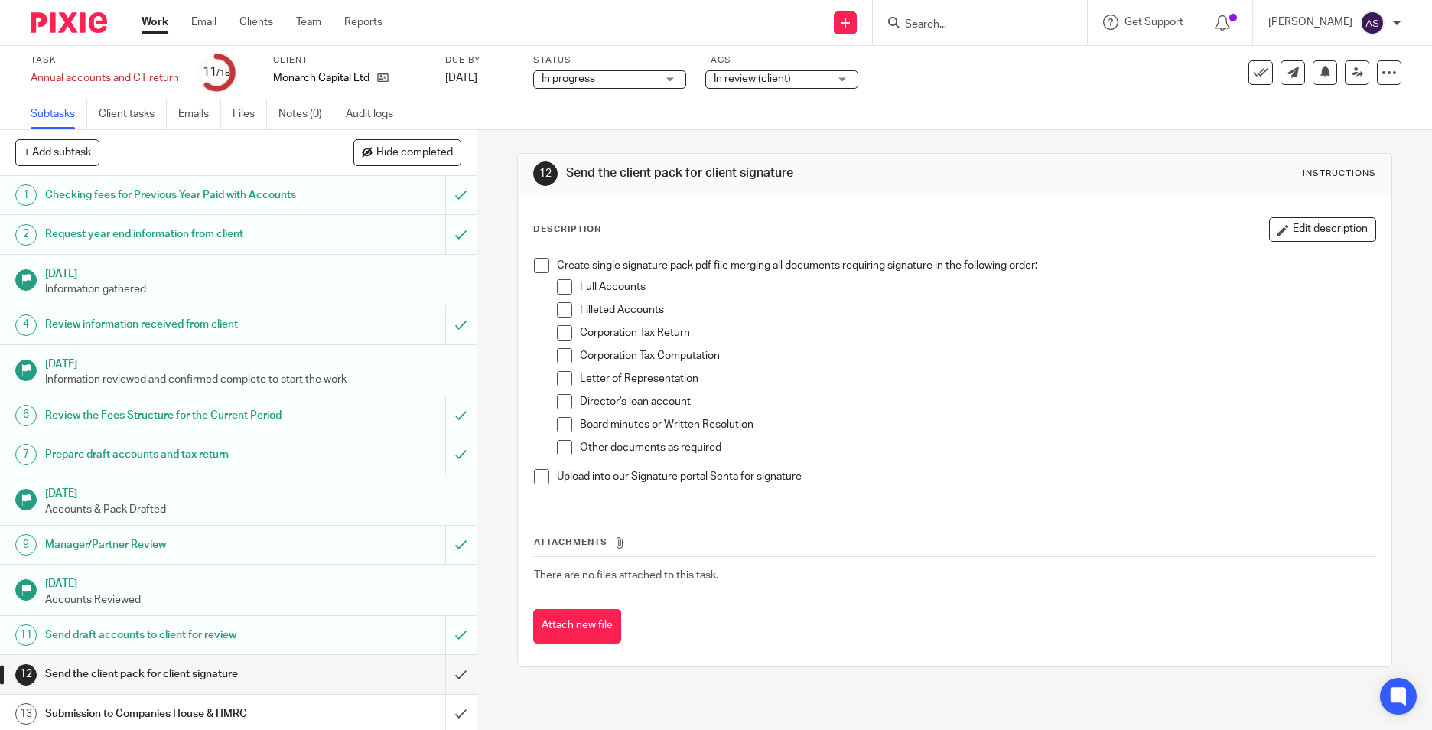
click at [668, 133] on div "12 Send the client pack for client signature Instructions Description Edit desc…" at bounding box center [954, 410] width 875 height 560
click at [926, 17] on form at bounding box center [984, 22] width 163 height 19
click at [929, 22] on input "Search" at bounding box center [972, 25] width 138 height 14
type input "trinity"
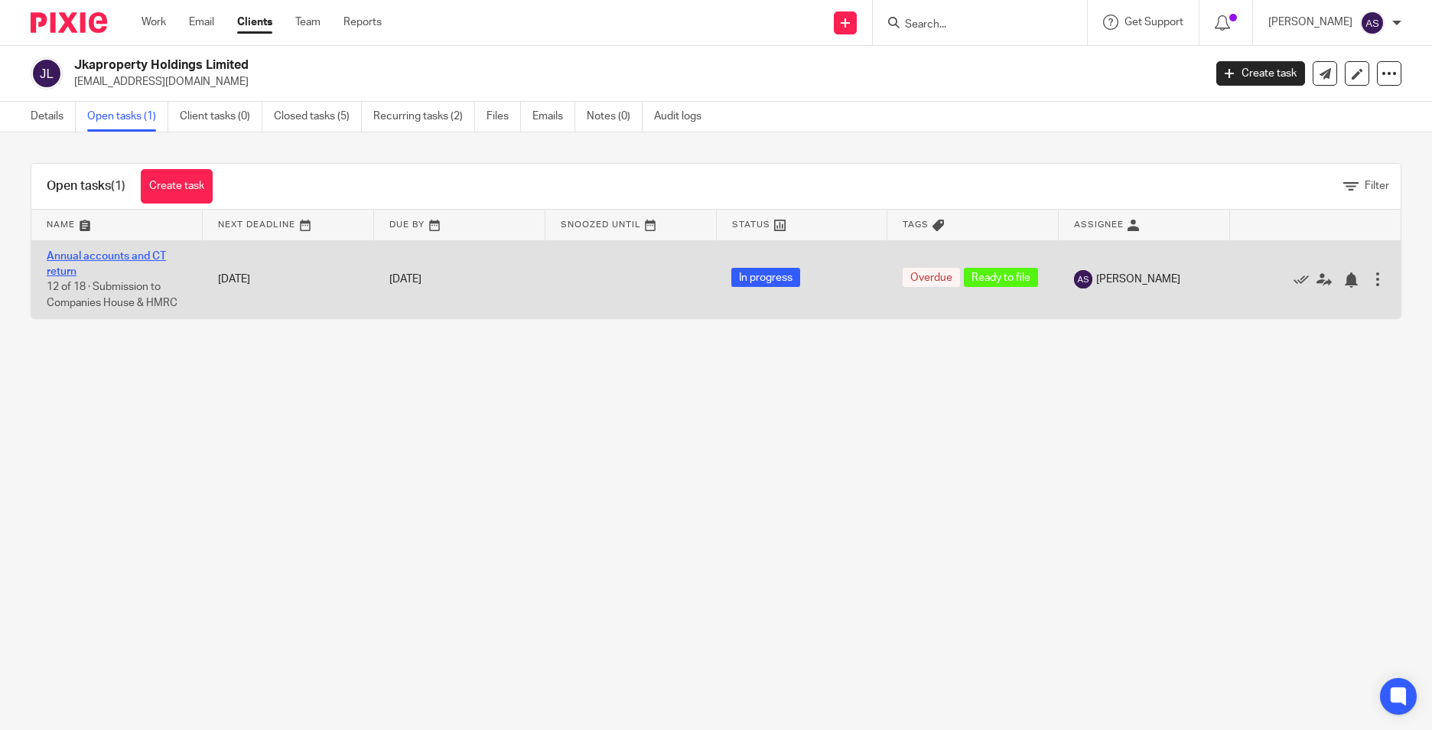
click at [119, 255] on link "Annual accounts and CT return" at bounding box center [106, 264] width 119 height 26
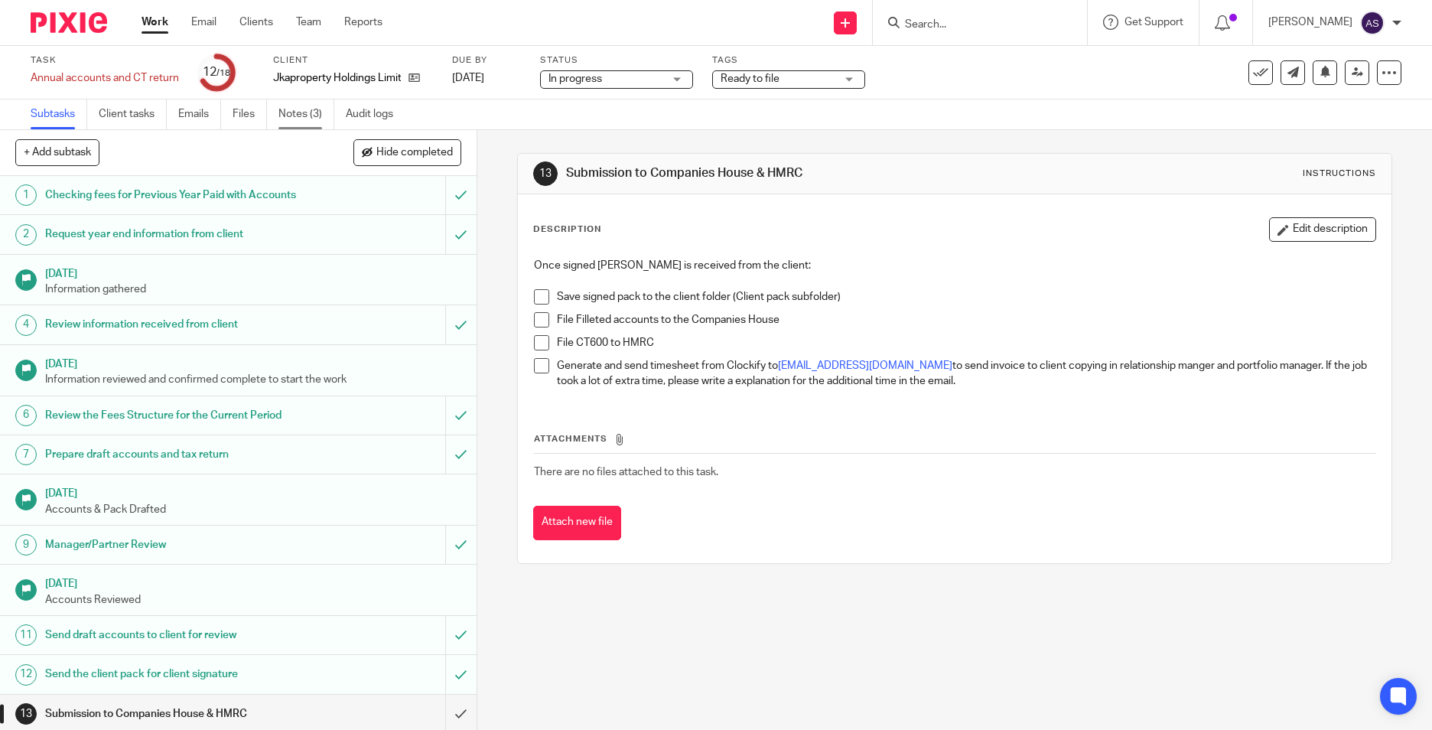
click at [307, 113] on link "Notes (3)" at bounding box center [306, 114] width 56 height 30
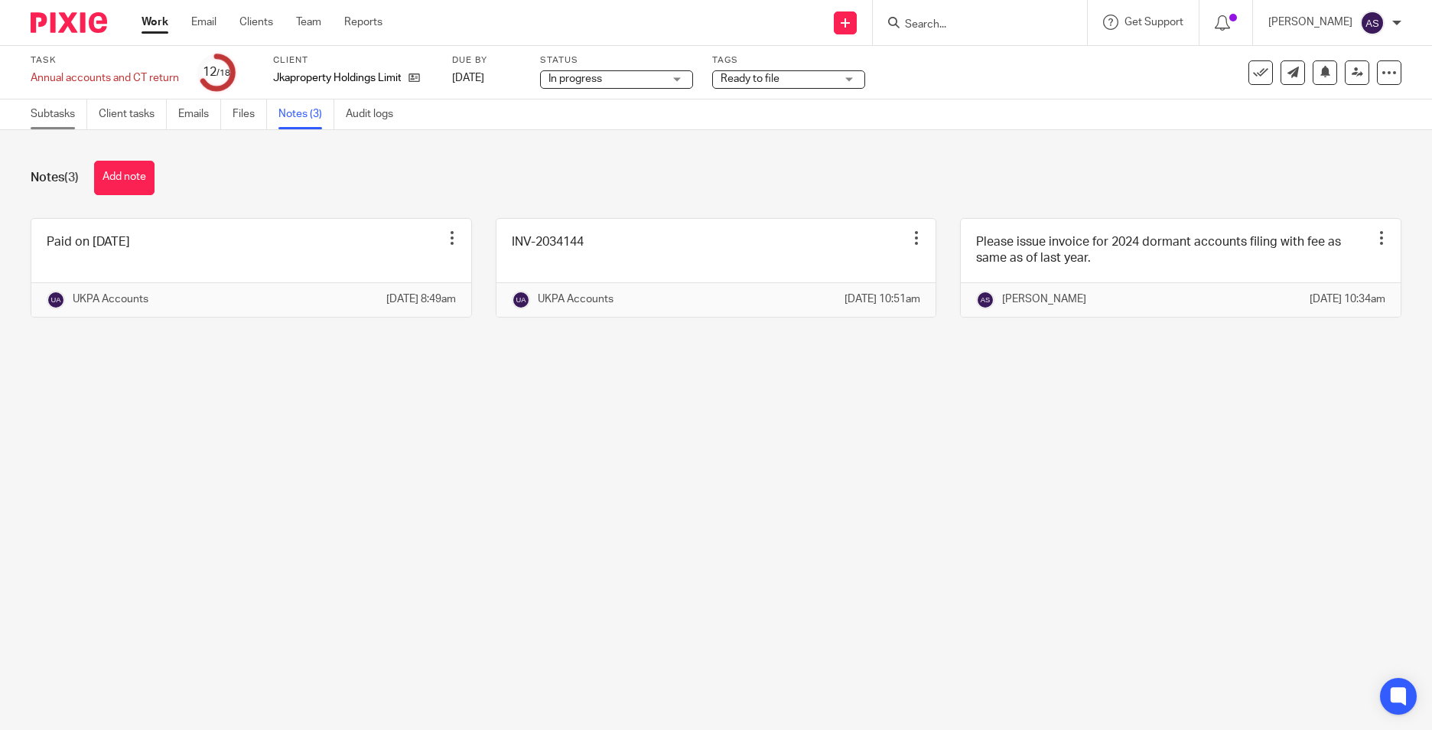
click at [34, 111] on link "Subtasks" at bounding box center [59, 114] width 57 height 30
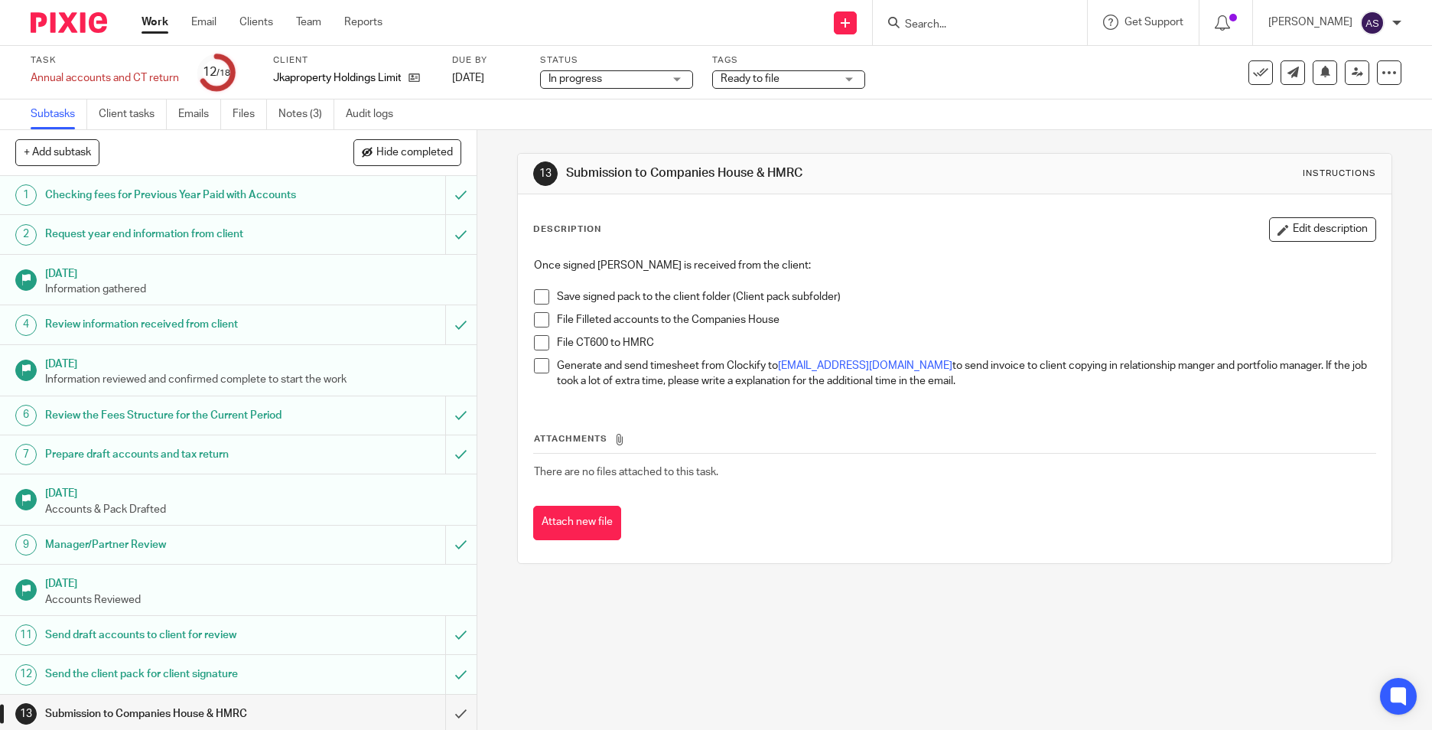
scroll to position [243, 0]
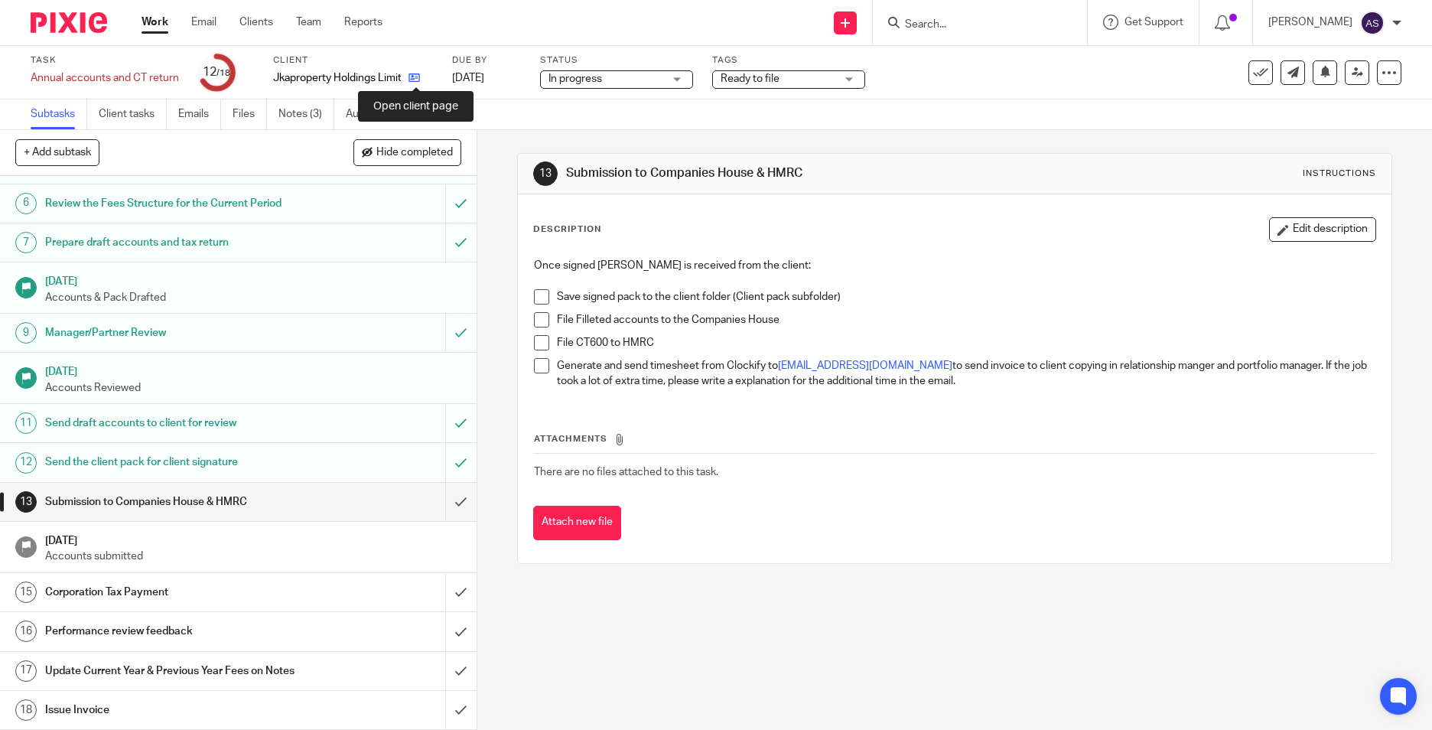
click at [416, 78] on icon at bounding box center [413, 77] width 11 height 11
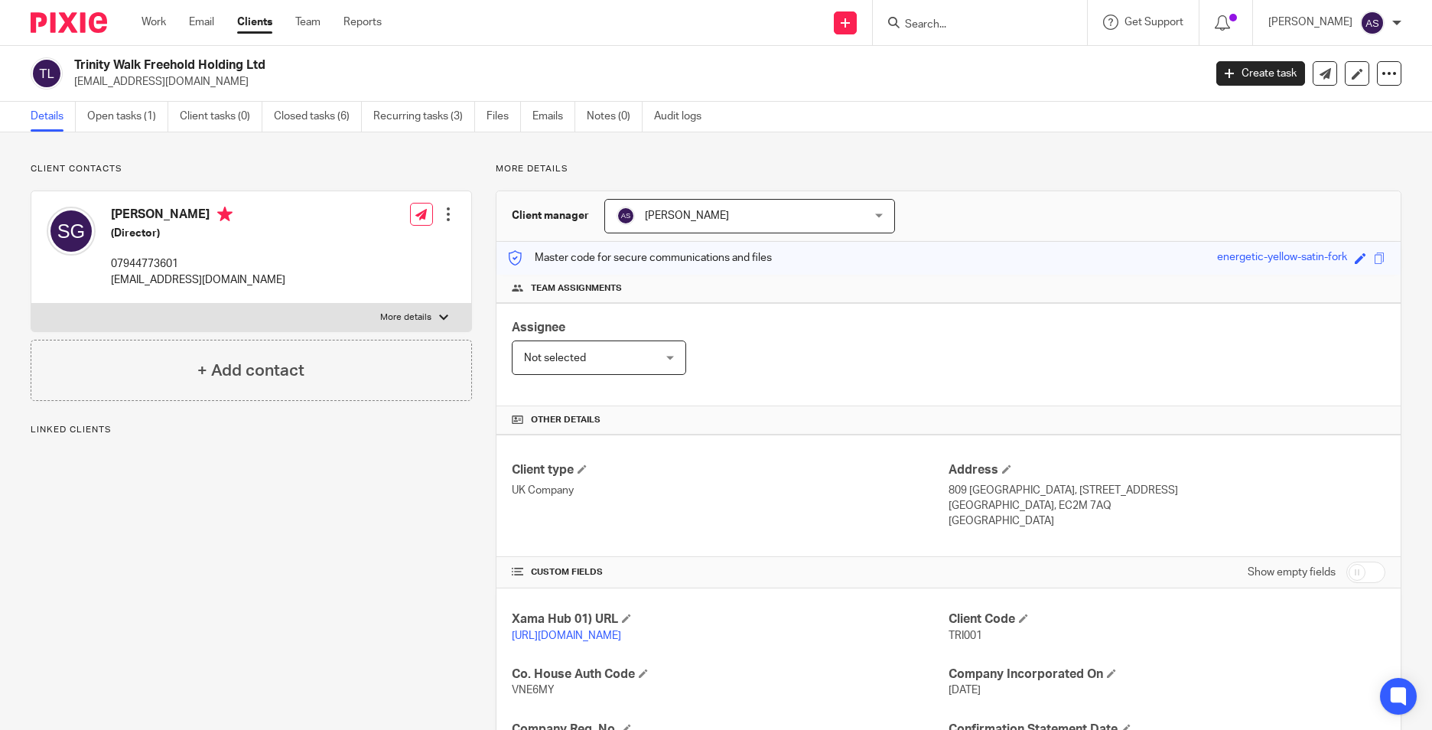
scroll to position [229, 0]
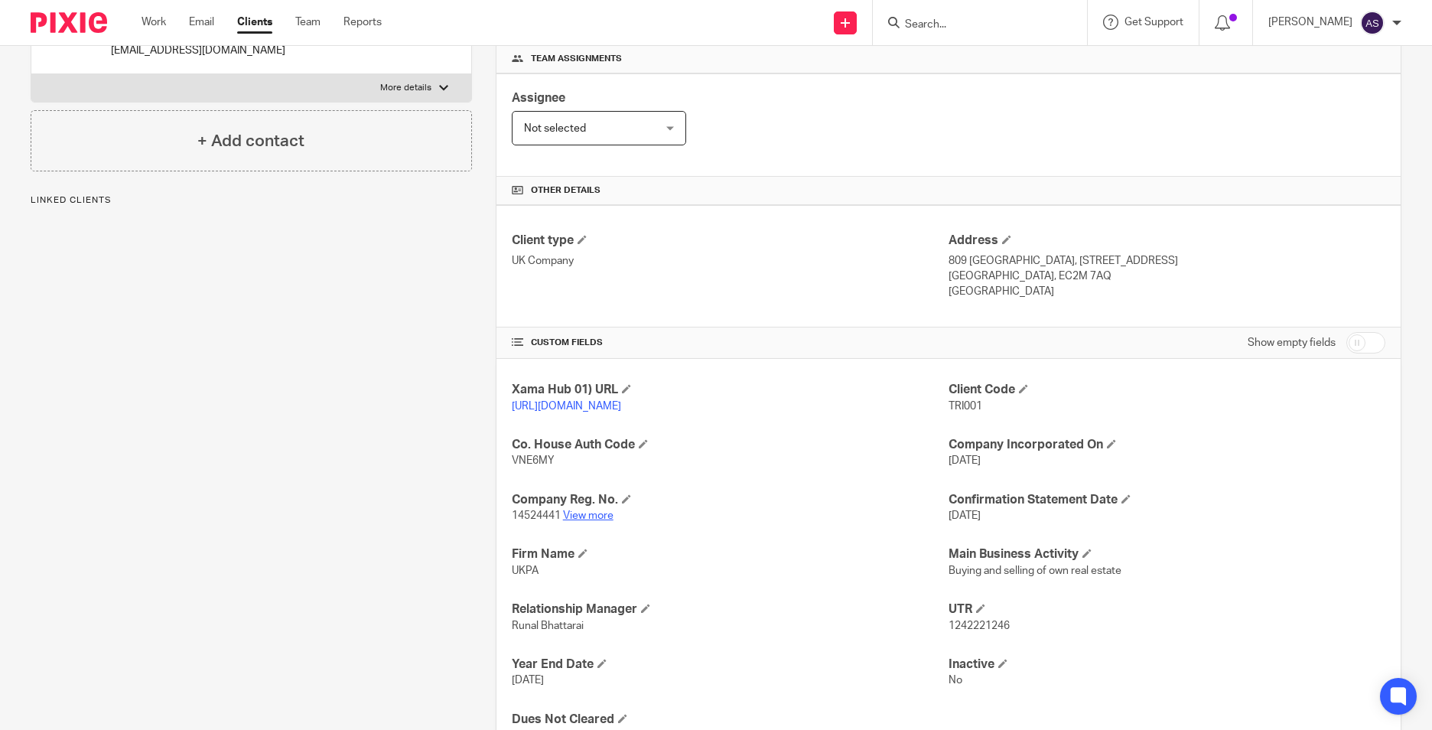
click at [584, 521] on link "View more" at bounding box center [588, 515] width 50 height 11
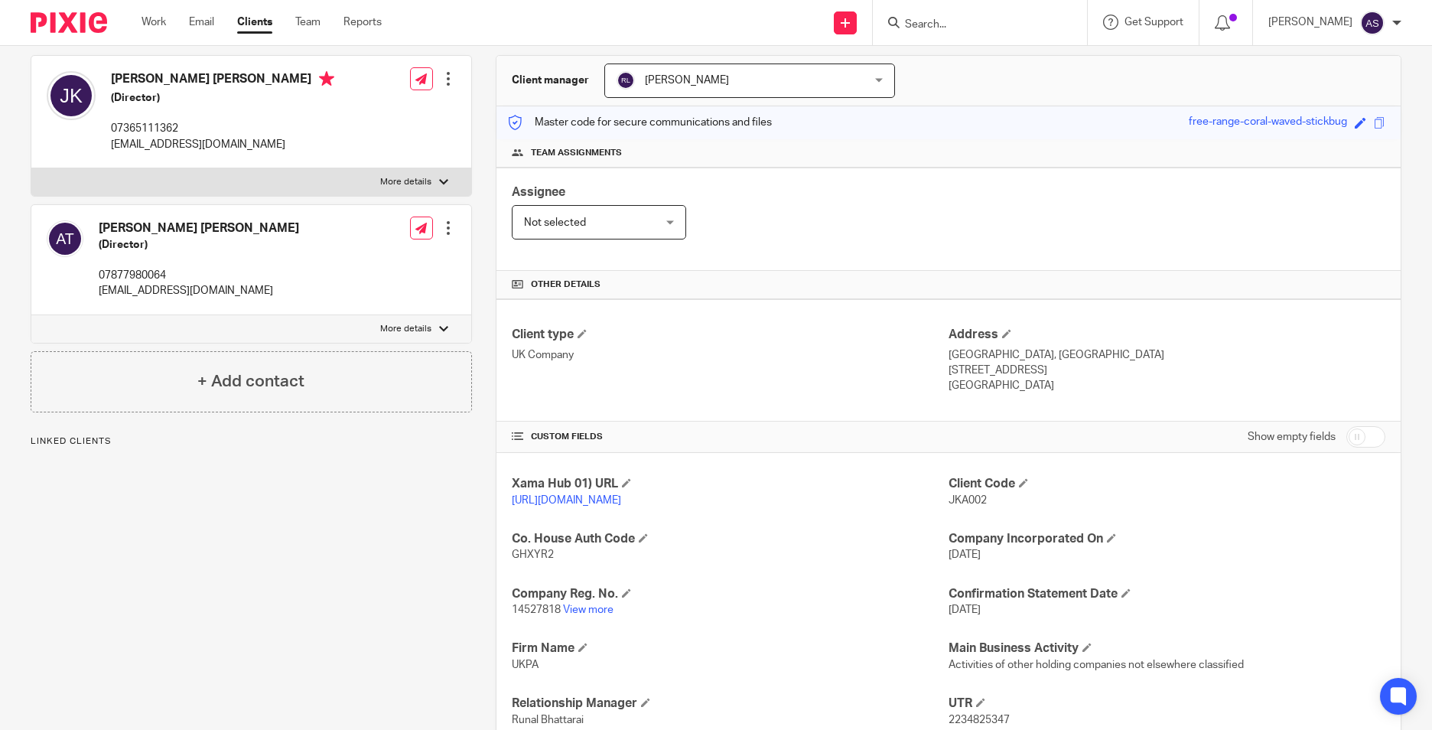
scroll to position [313, 0]
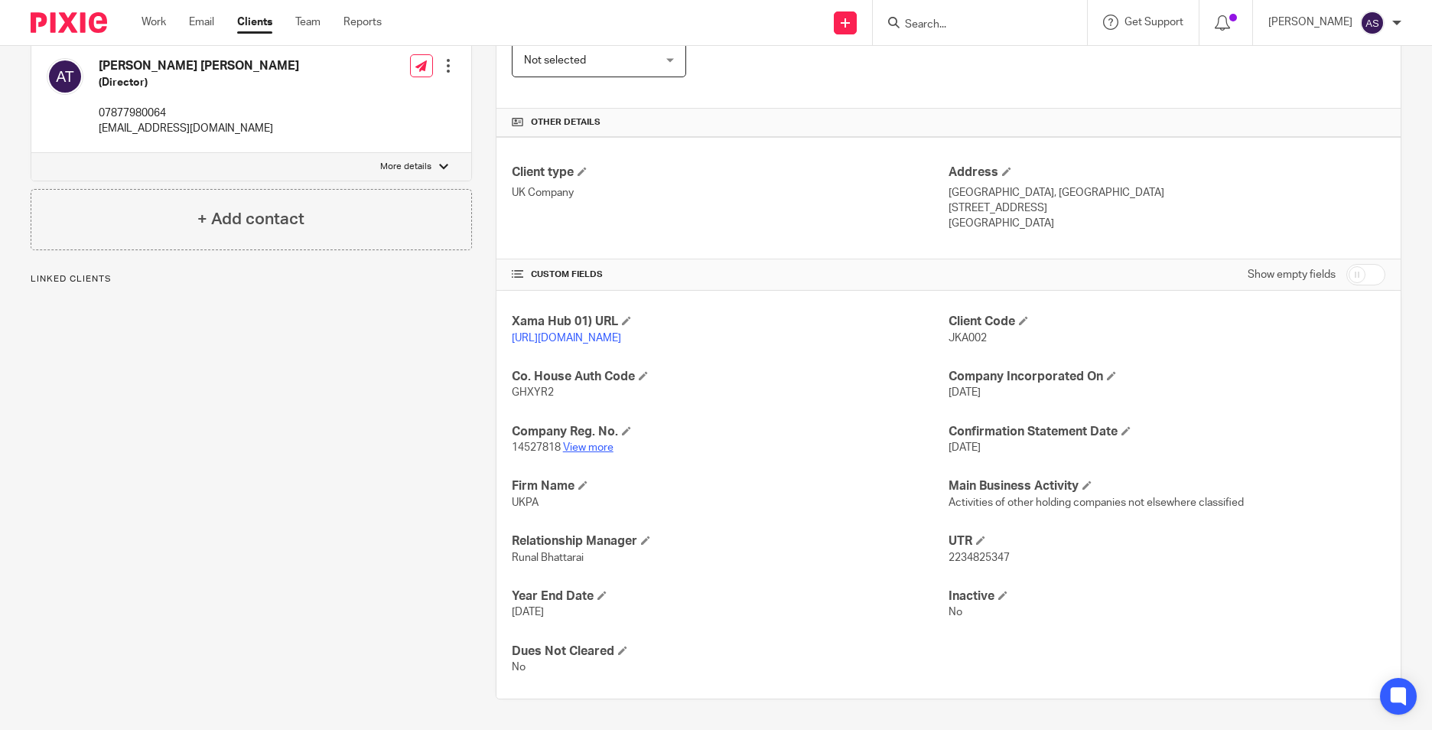
click at [594, 449] on link "View more" at bounding box center [588, 447] width 50 height 11
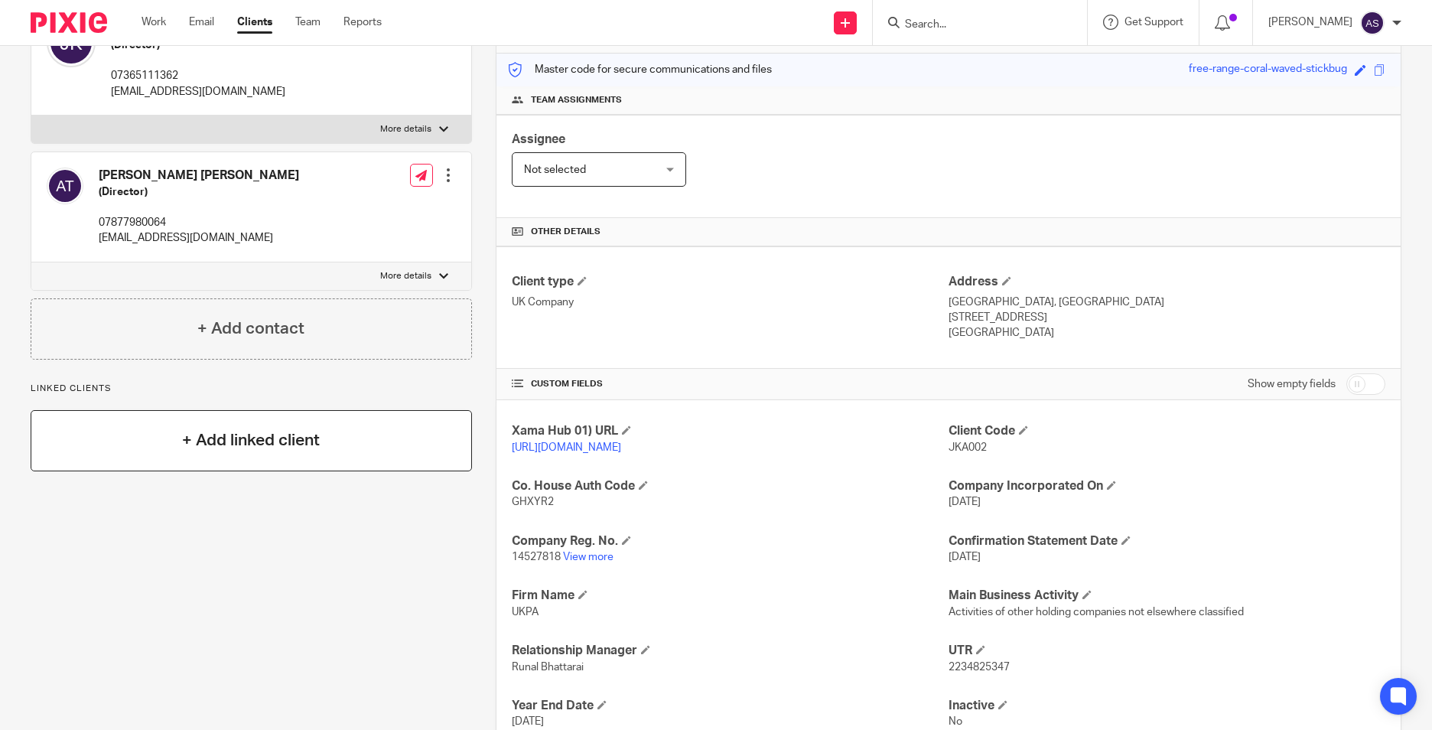
scroll to position [0, 0]
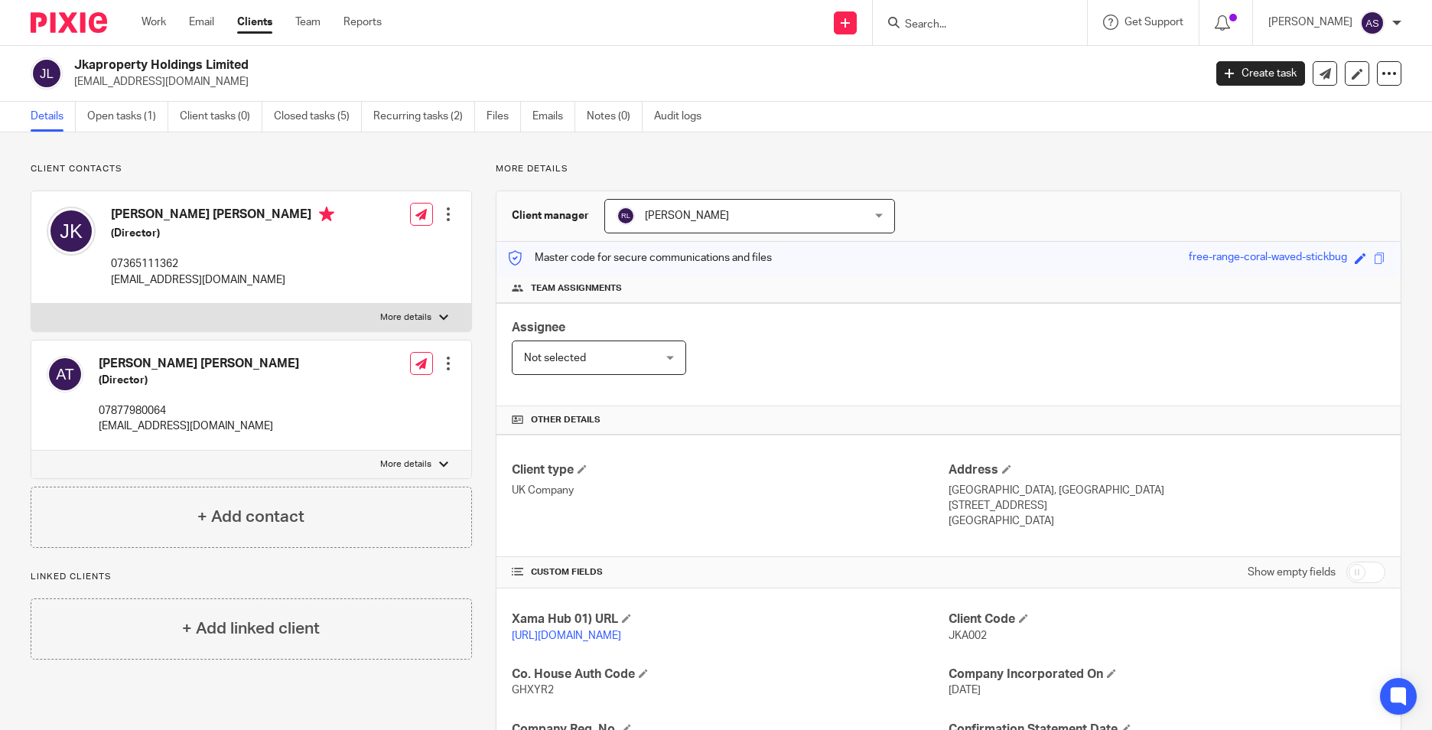
drag, startPoint x: 134, startPoint y: 114, endPoint x: 527, endPoint y: 57, distance: 397.3
click at [134, 114] on link "Open tasks (1)" at bounding box center [127, 117] width 81 height 30
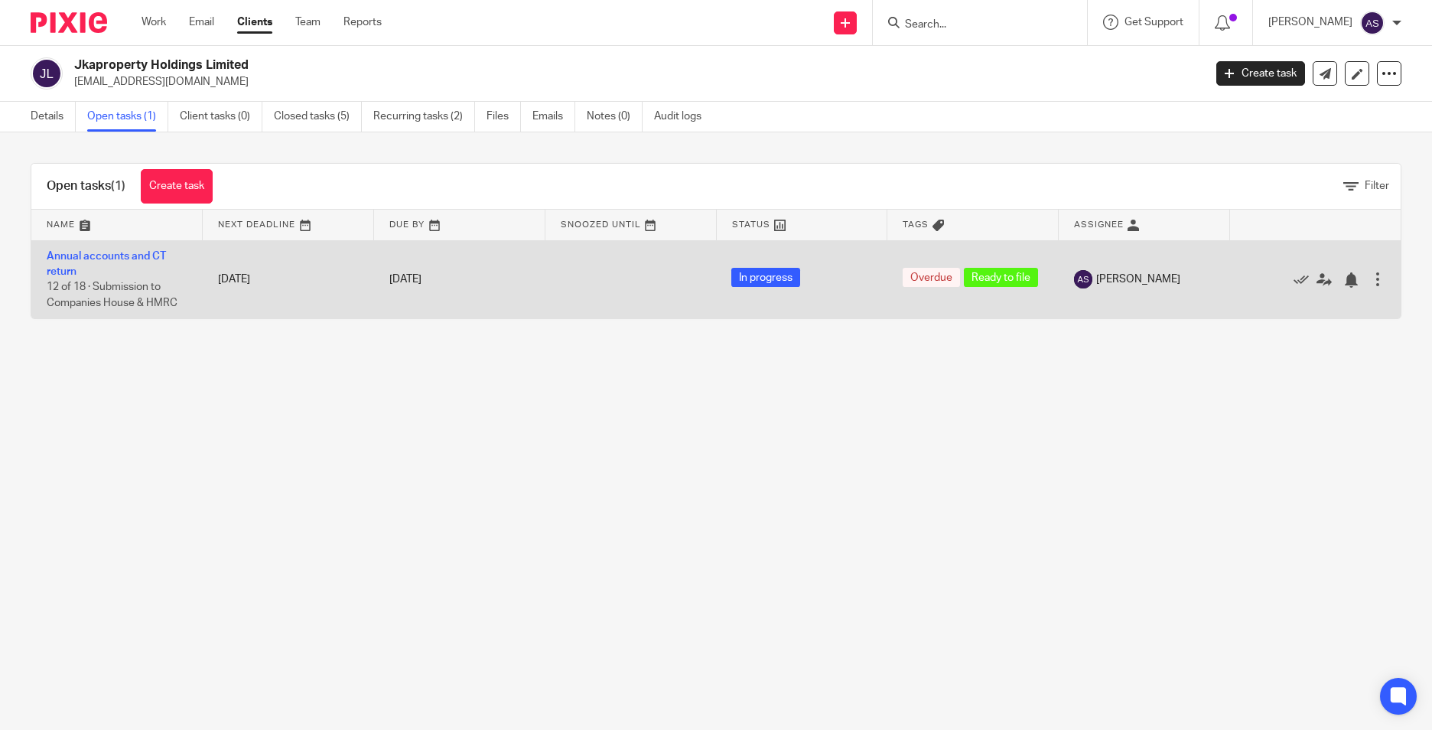
click at [118, 247] on td "Annual accounts and CT return 12 of 18 · Submission to Companies House & HMRC" at bounding box center [116, 279] width 171 height 78
click at [116, 256] on link "Annual accounts and CT return" at bounding box center [106, 264] width 119 height 26
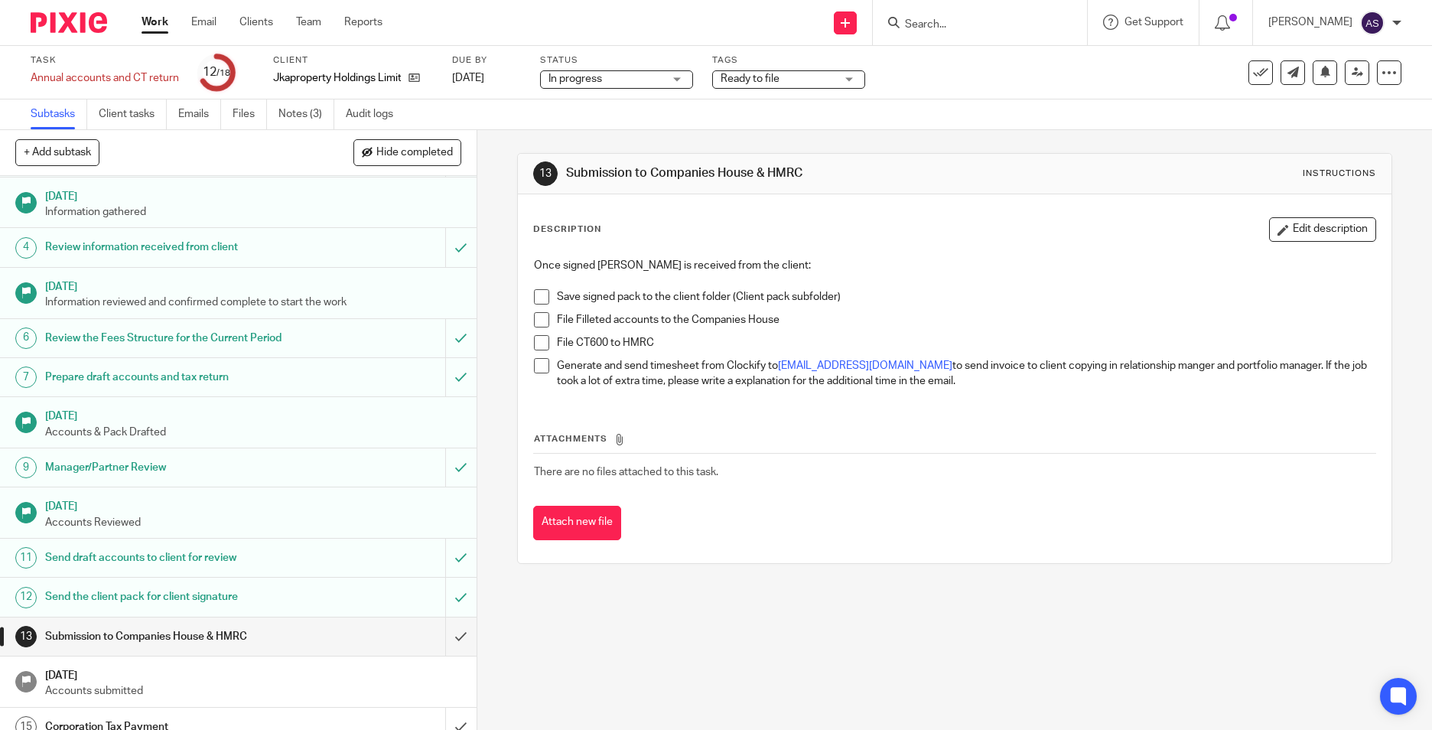
scroll to position [229, 0]
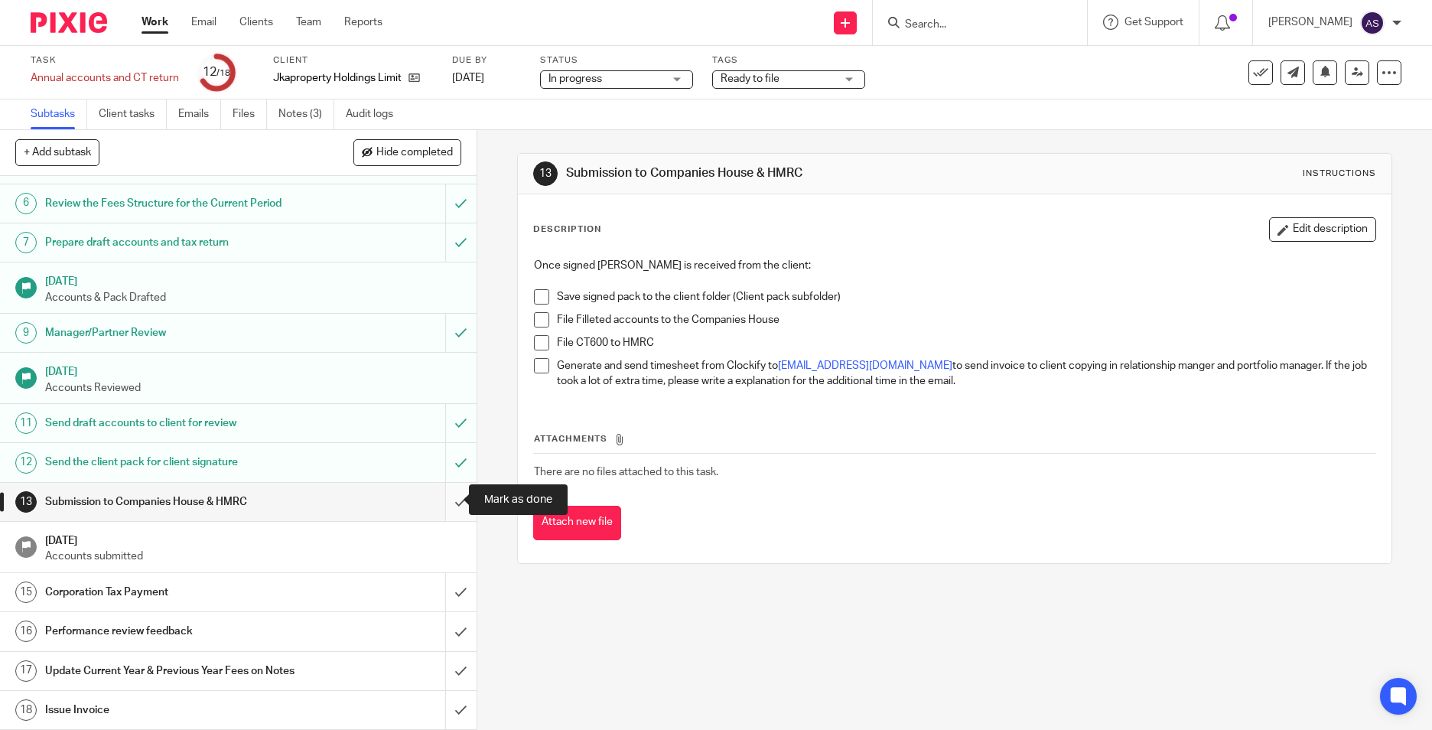
click at [448, 494] on input "submit" at bounding box center [238, 502] width 476 height 38
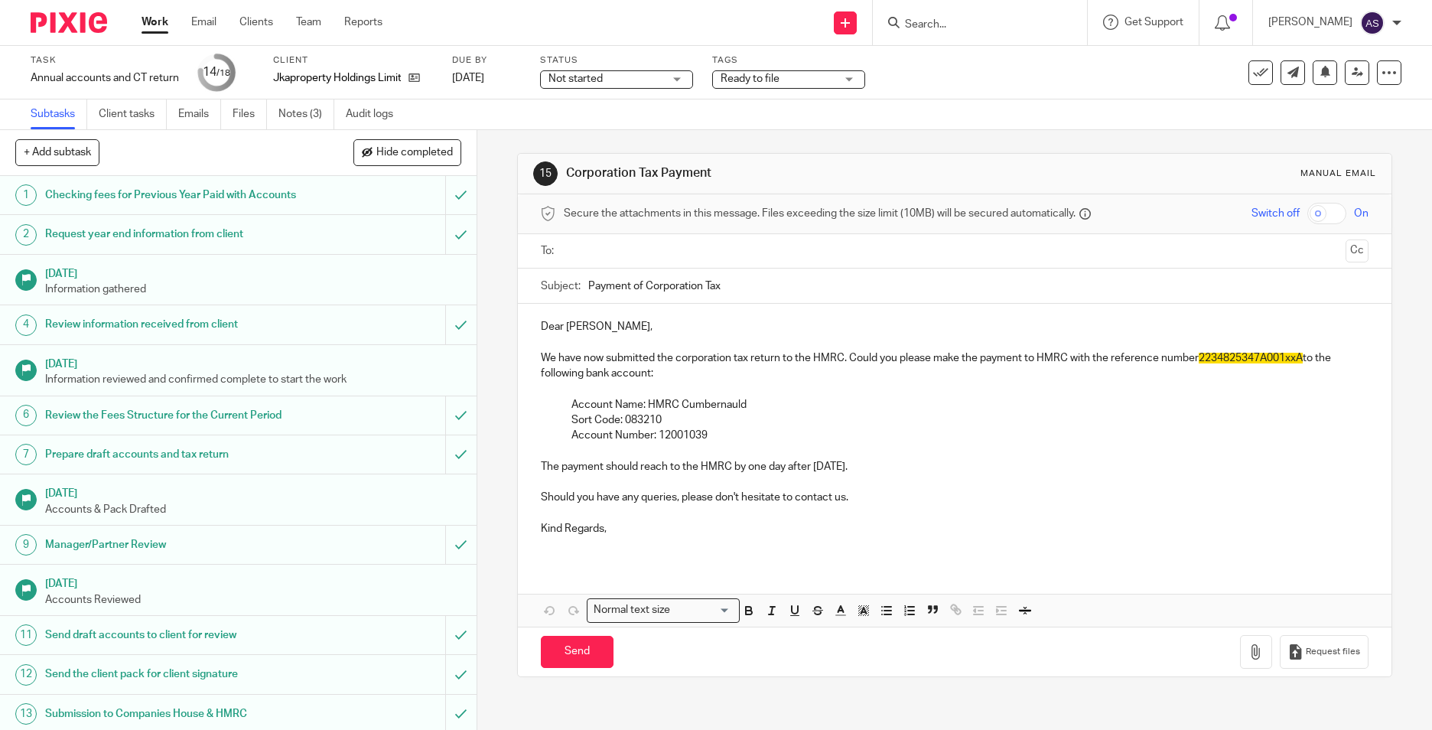
scroll to position [243, 0]
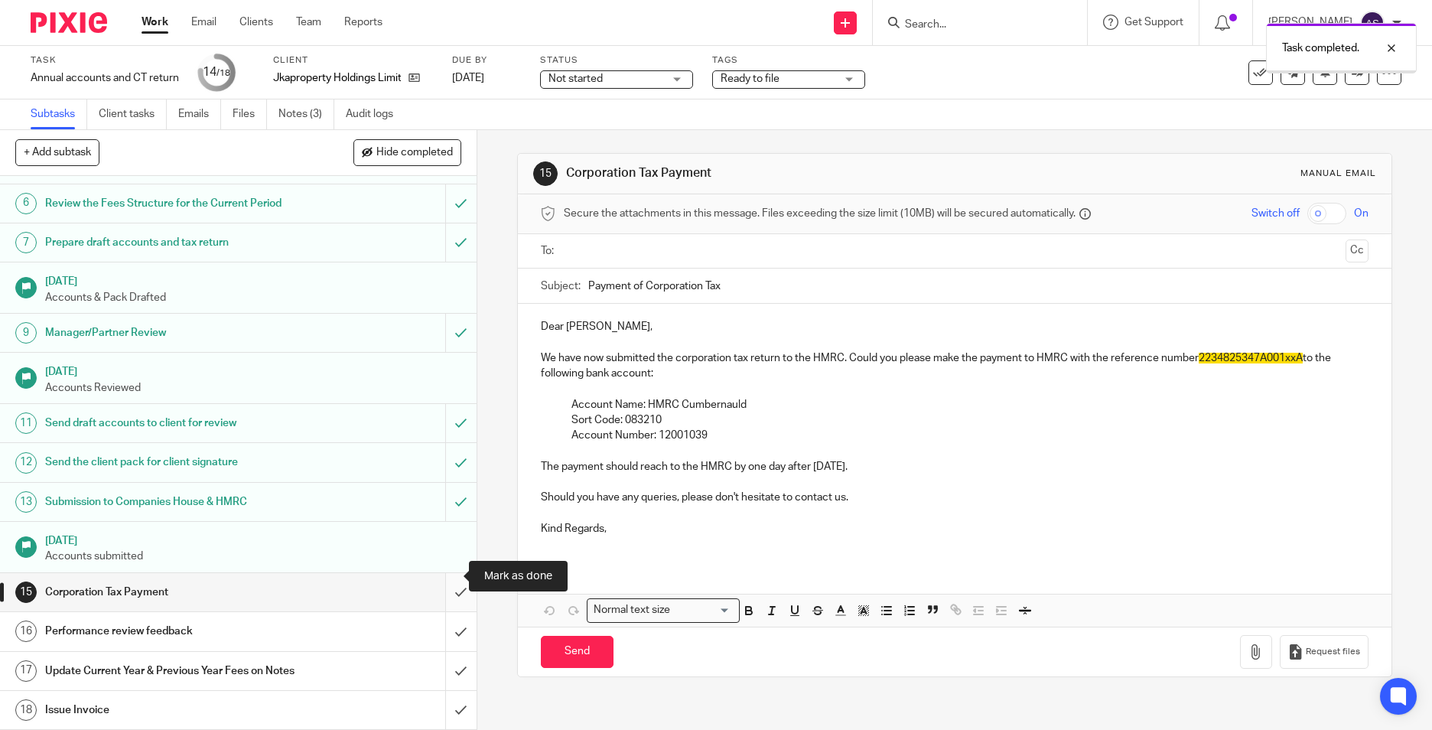
click at [441, 577] on input "submit" at bounding box center [238, 592] width 476 height 38
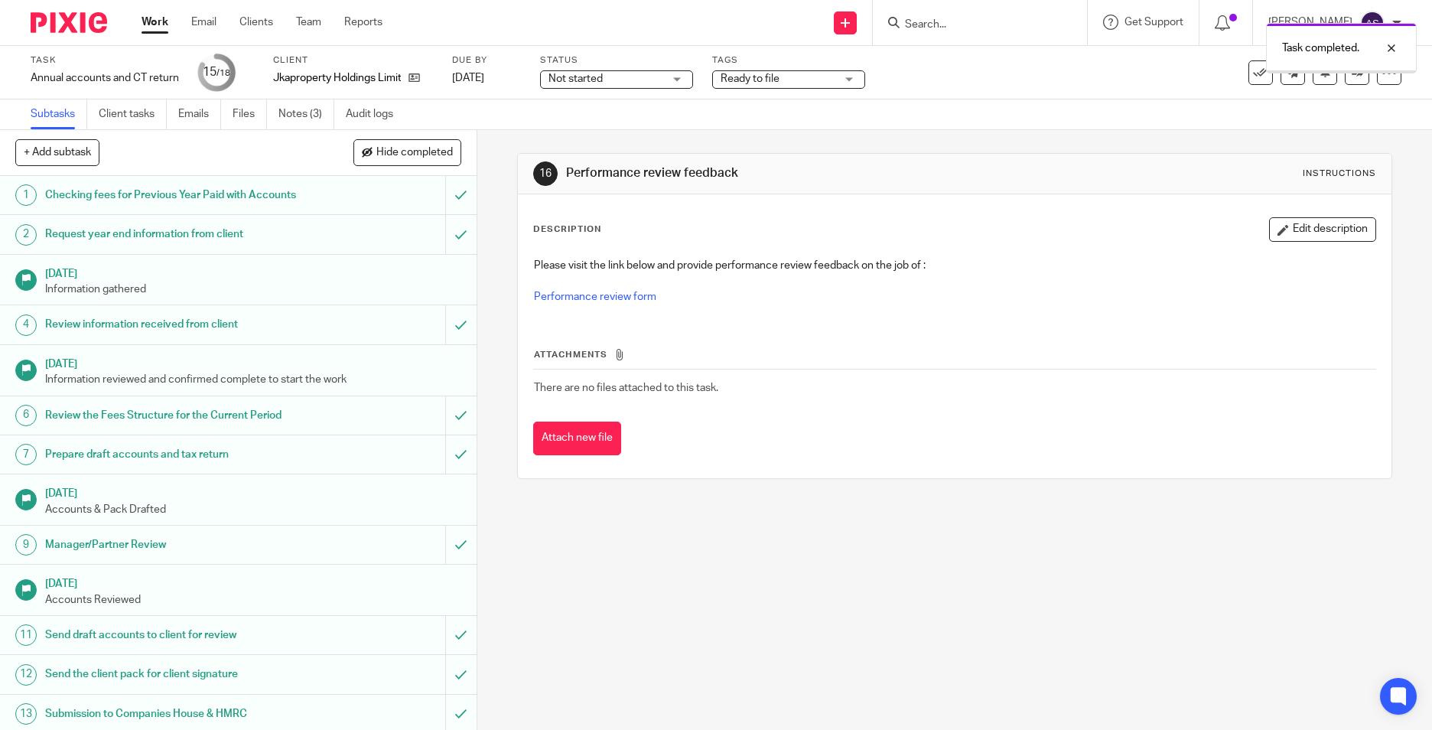
scroll to position [243, 0]
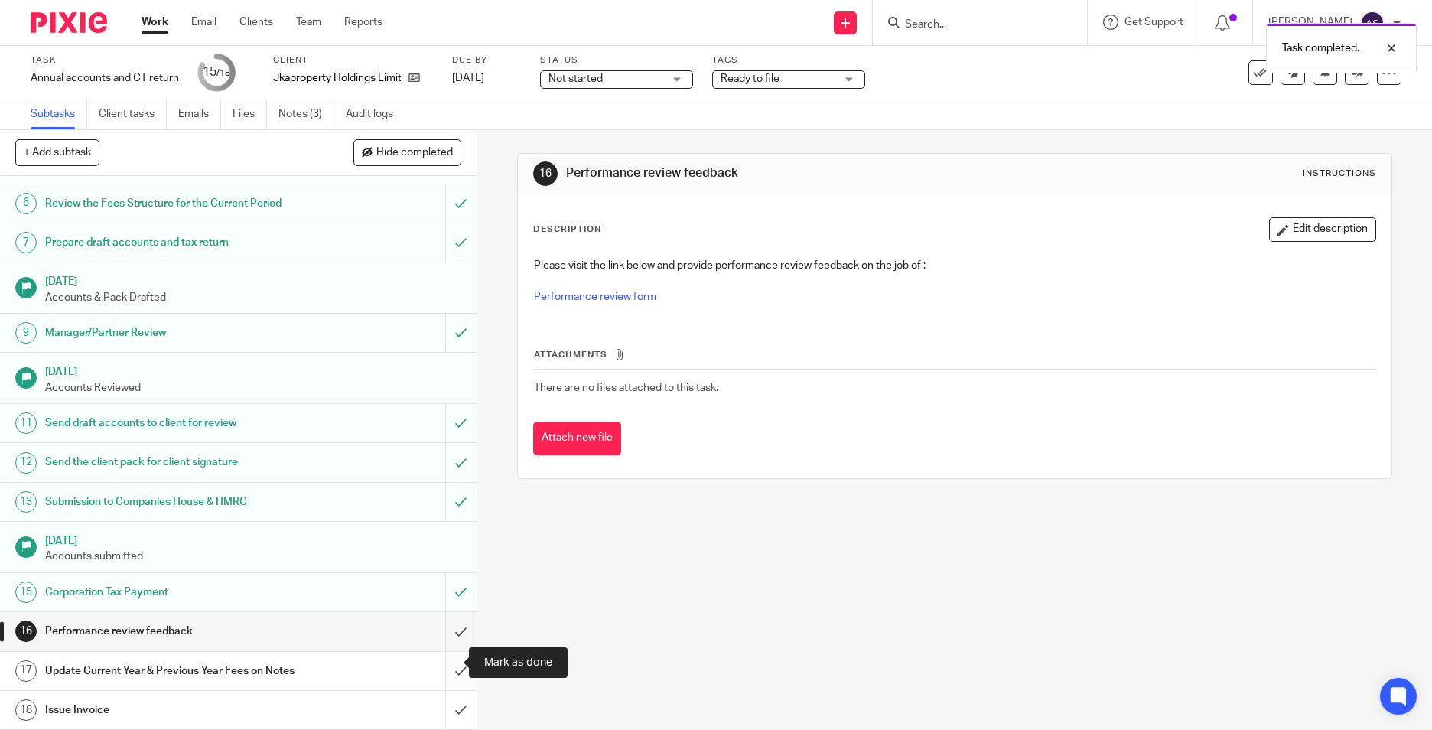
click at [440, 661] on input "submit" at bounding box center [238, 671] width 476 height 38
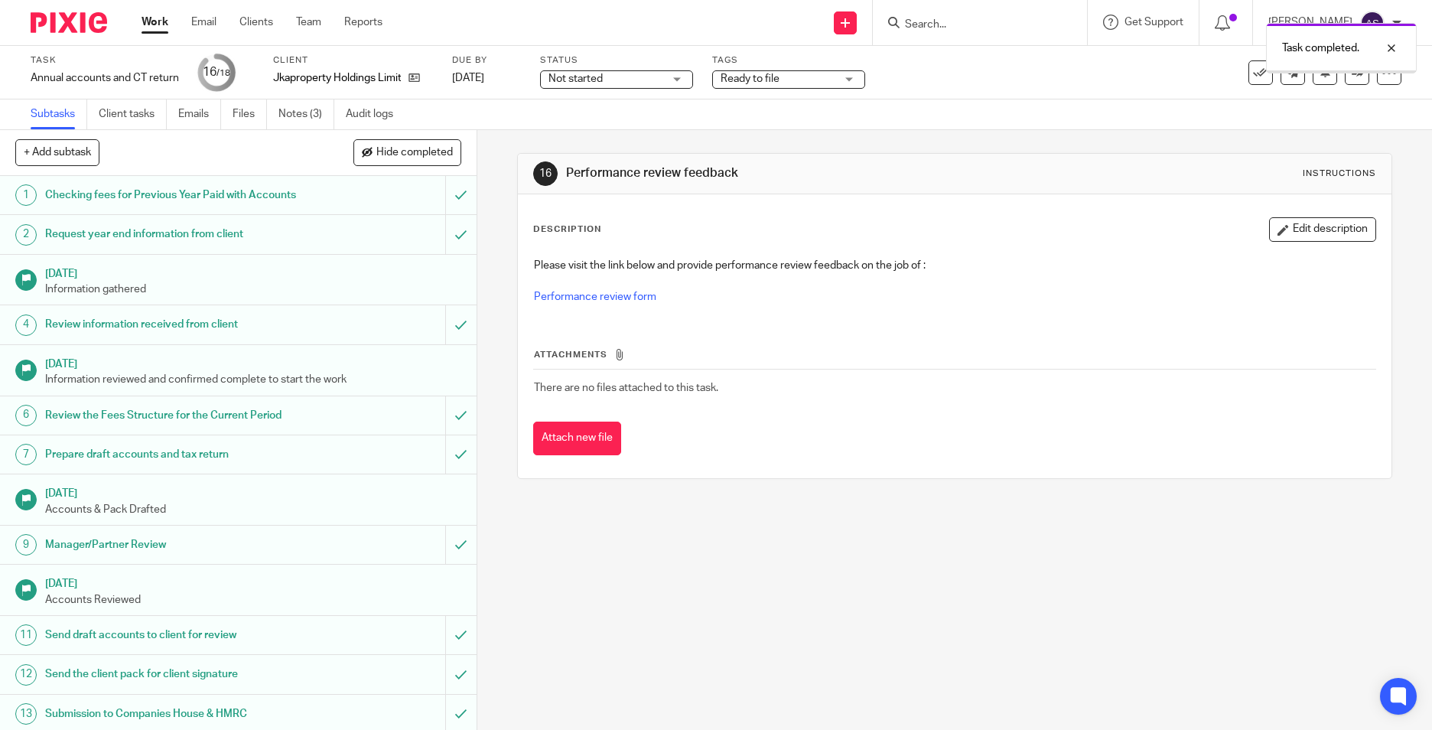
scroll to position [243, 0]
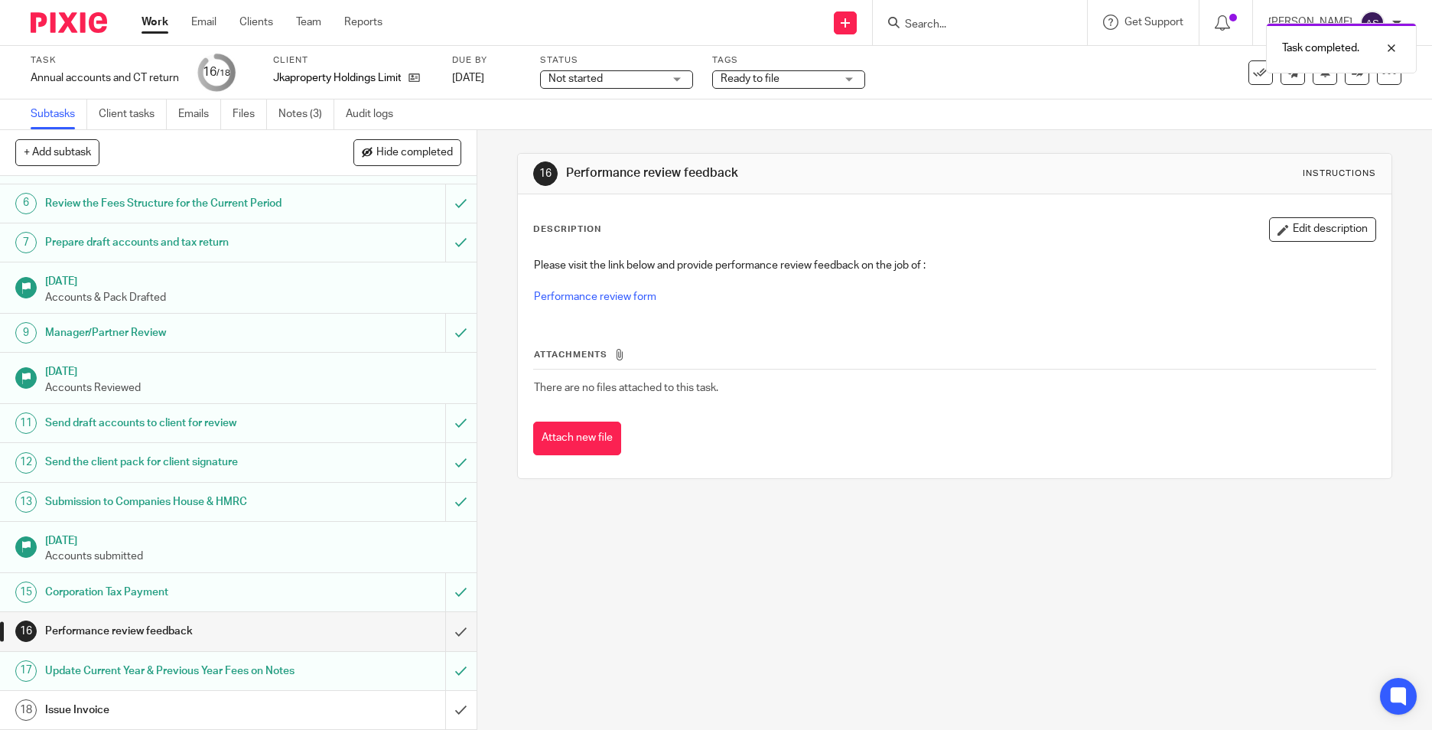
click at [792, 73] on div "Task completed." at bounding box center [1066, 44] width 701 height 58
click at [807, 74] on span "Ready to file" at bounding box center [777, 79] width 115 height 16
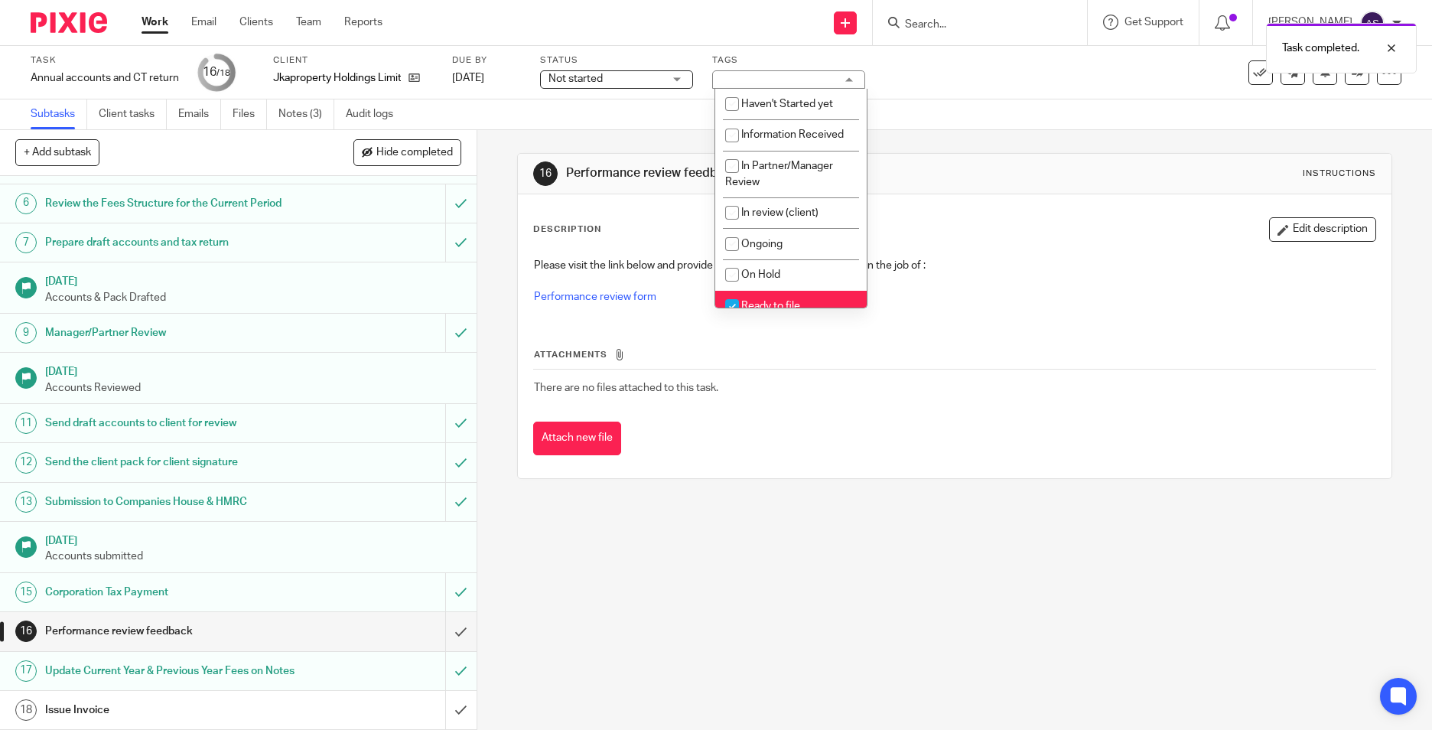
click at [750, 298] on li "Ready to file" at bounding box center [790, 306] width 151 height 31
checkbox input "false"
click at [489, 314] on div "16 Performance review feedback Instructions Description Edit description Please…" at bounding box center [954, 430] width 955 height 600
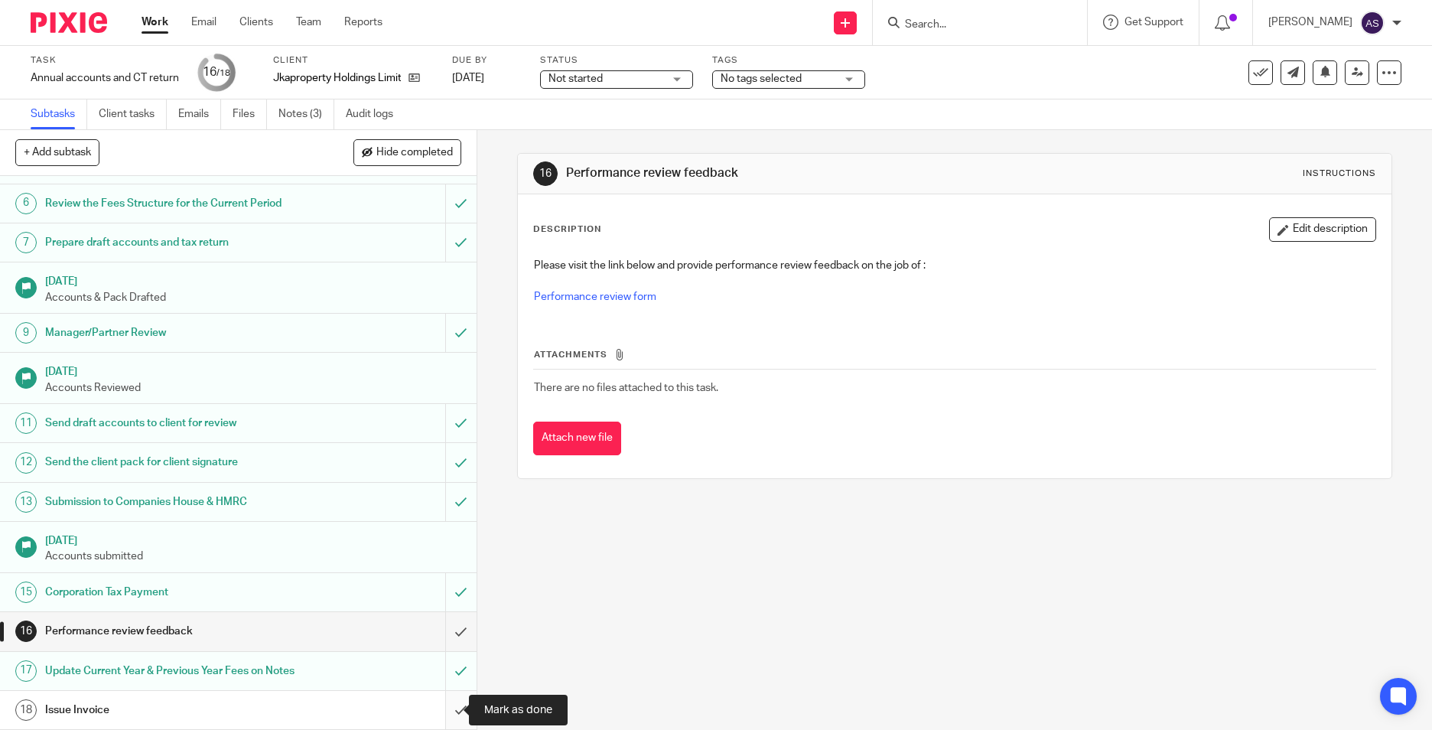
click at [441, 711] on input "submit" at bounding box center [238, 710] width 476 height 38
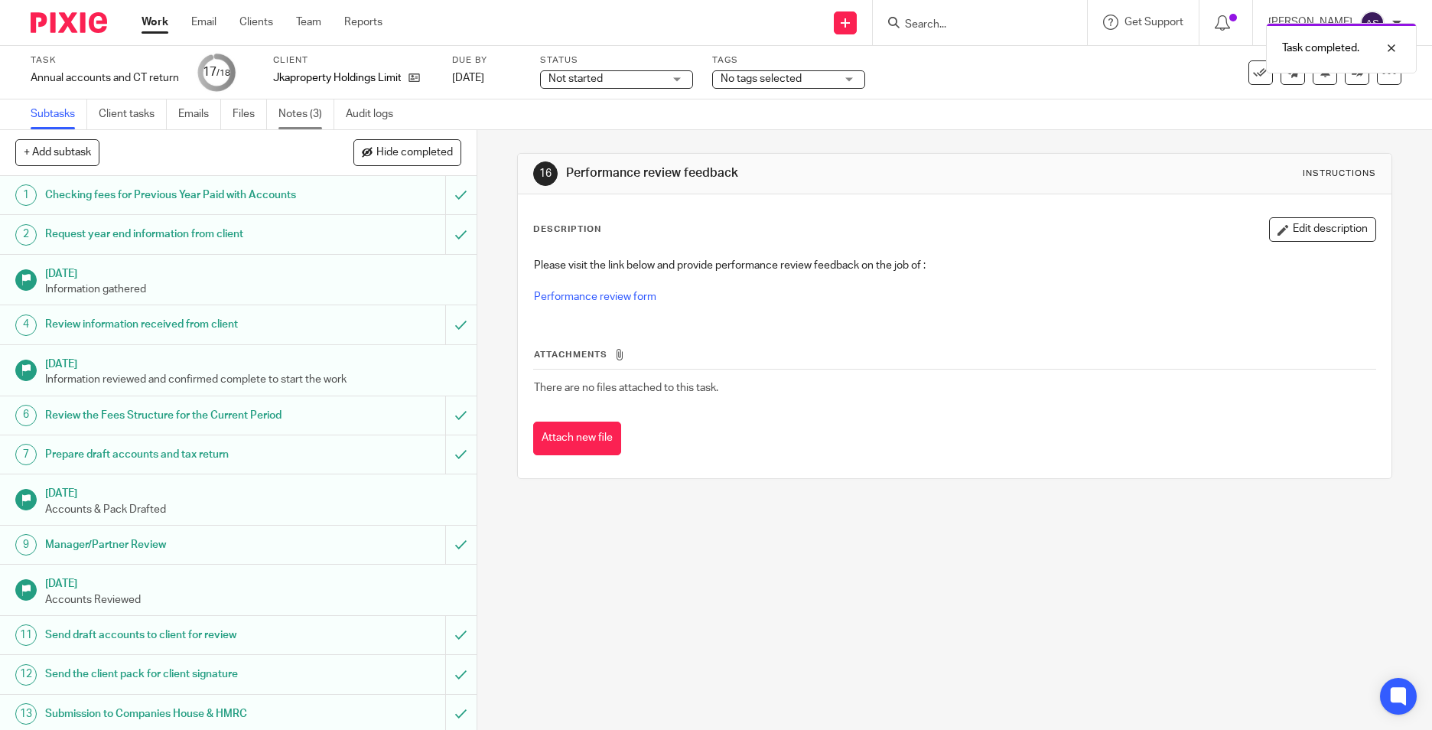
click at [310, 112] on link "Notes (3)" at bounding box center [306, 114] width 56 height 30
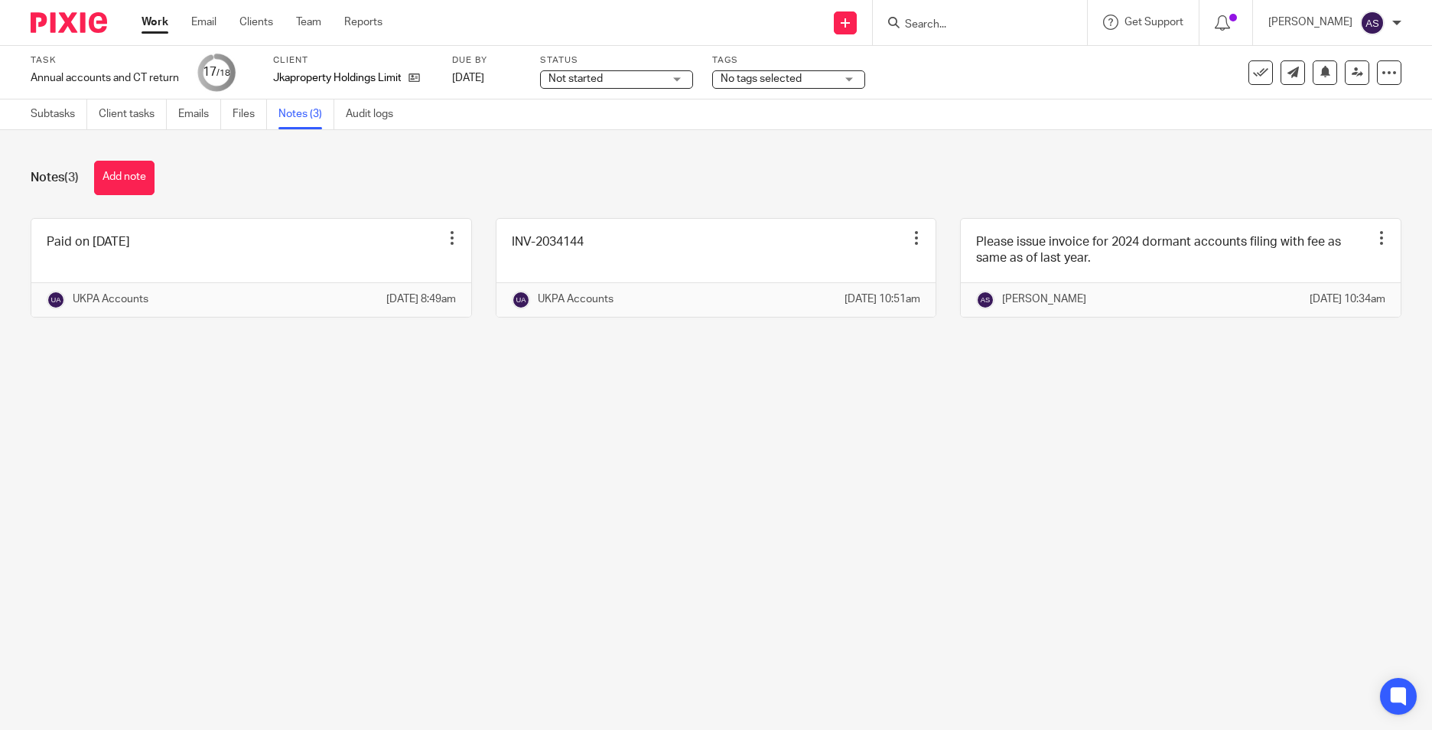
click at [151, 183] on button "Add note" at bounding box center [124, 178] width 60 height 34
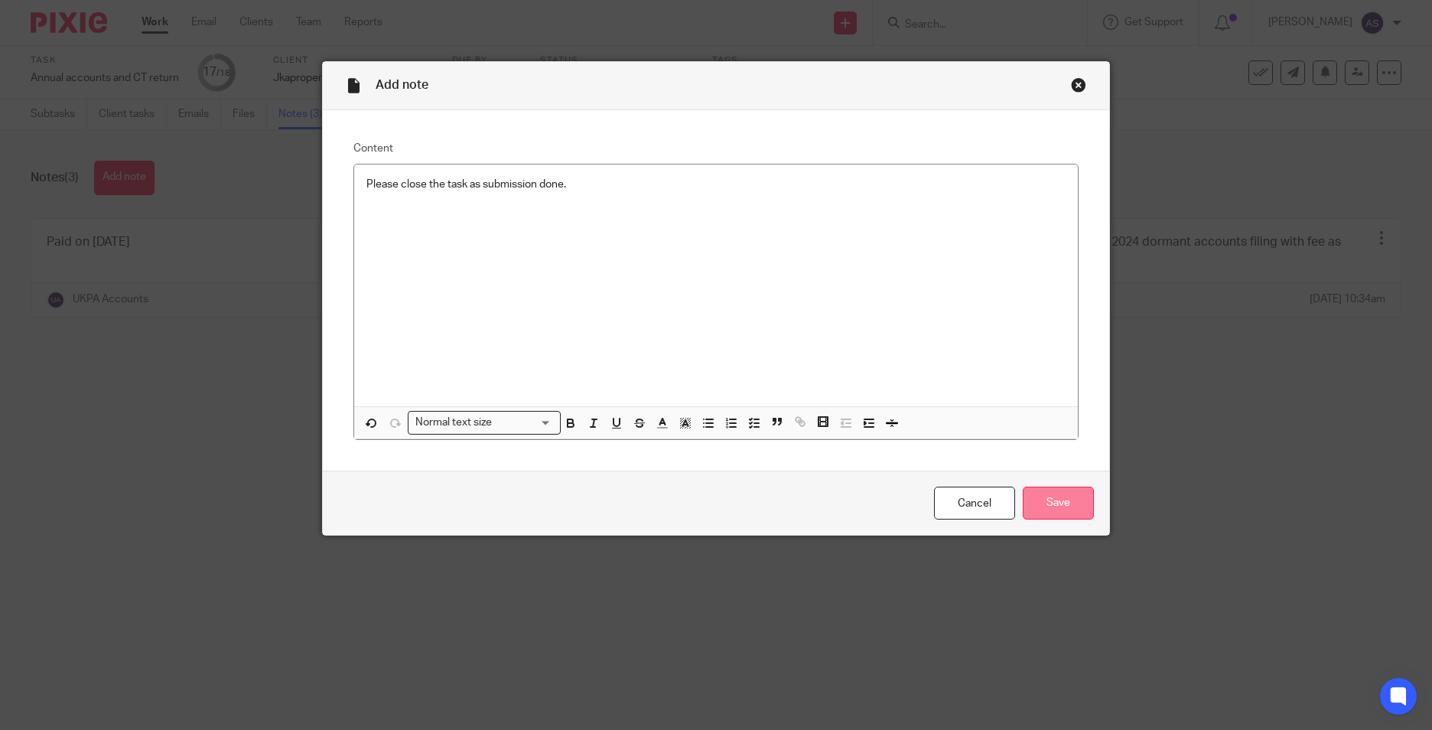
click at [1042, 497] on input "Save" at bounding box center [1058, 502] width 71 height 33
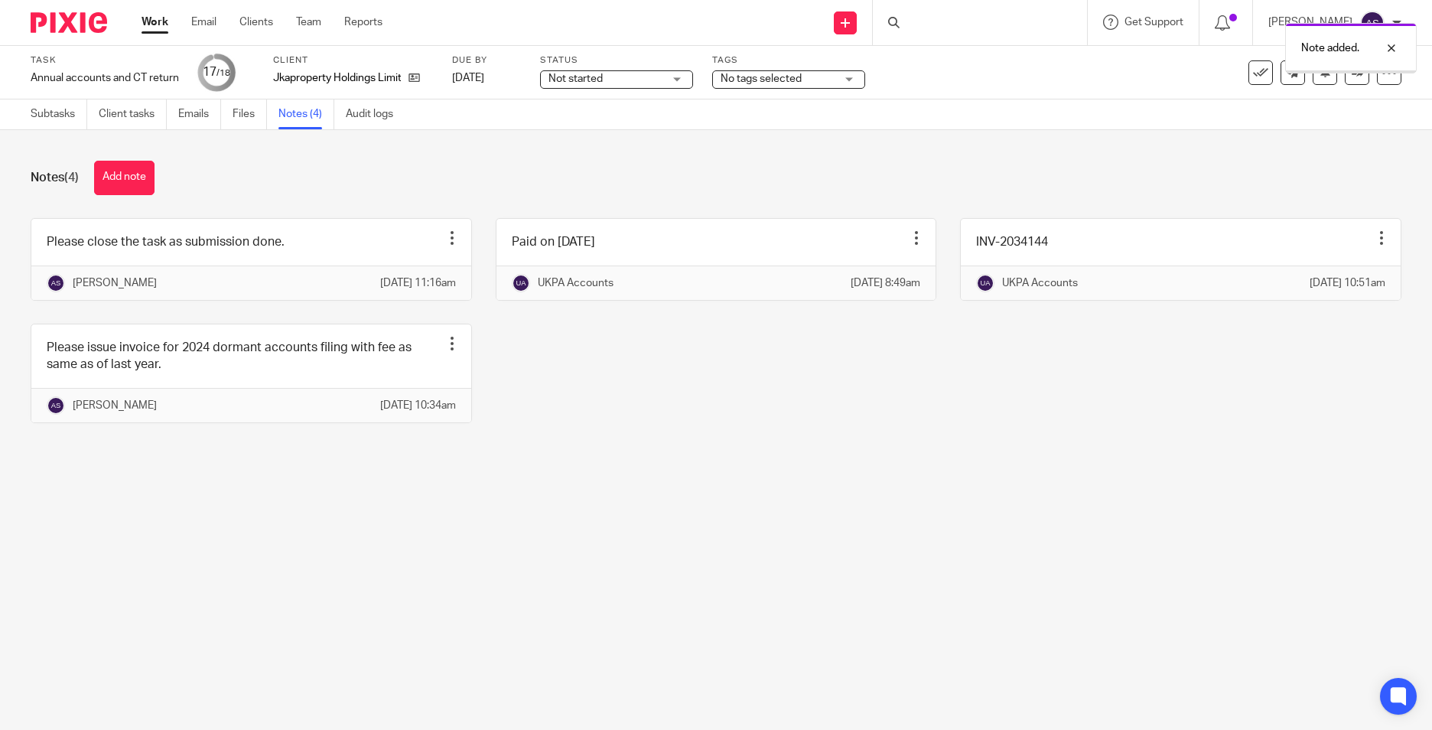
drag, startPoint x: 1342, startPoint y: 71, endPoint x: 1387, endPoint y: 114, distance: 61.7
click at [1342, 71] on div at bounding box center [1351, 71] width 130 height 2
click at [1351, 72] on icon at bounding box center [1356, 72] width 11 height 11
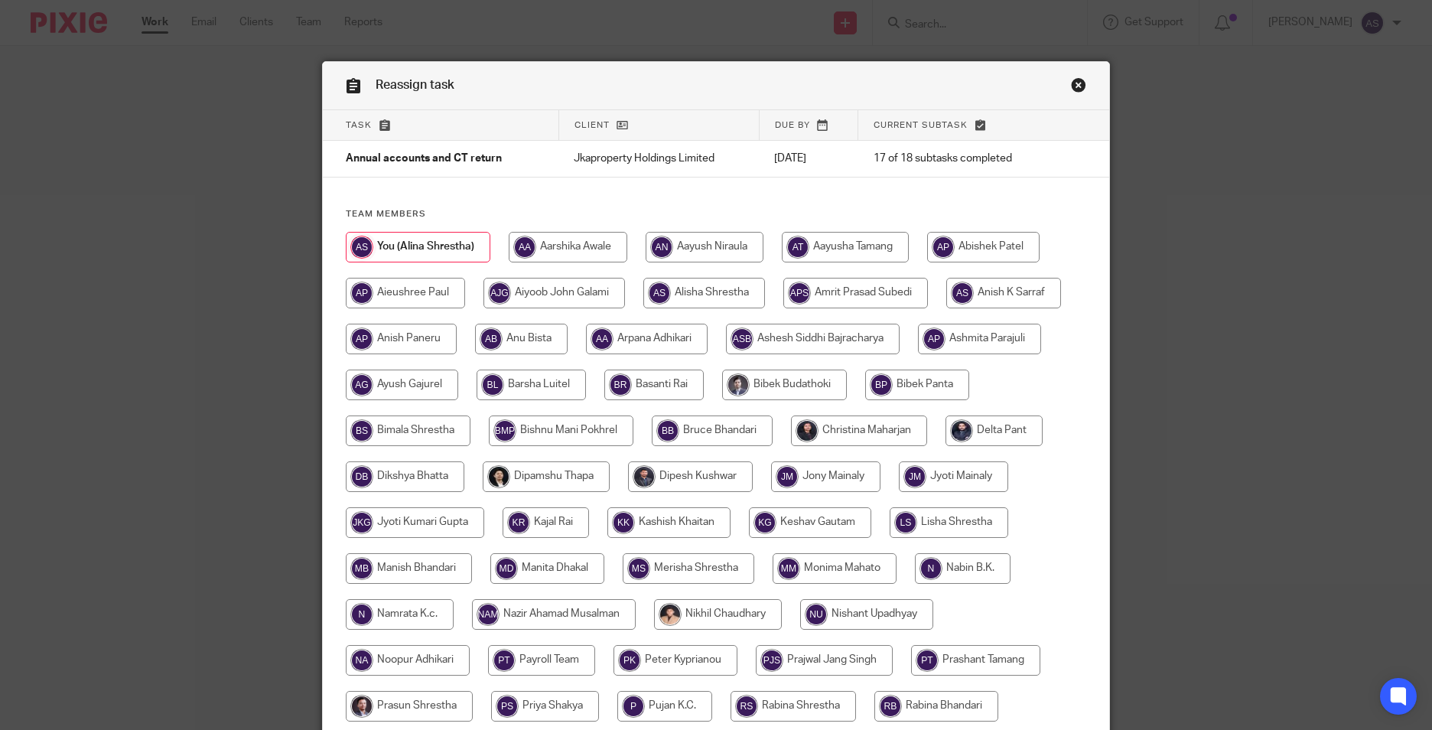
scroll to position [408, 0]
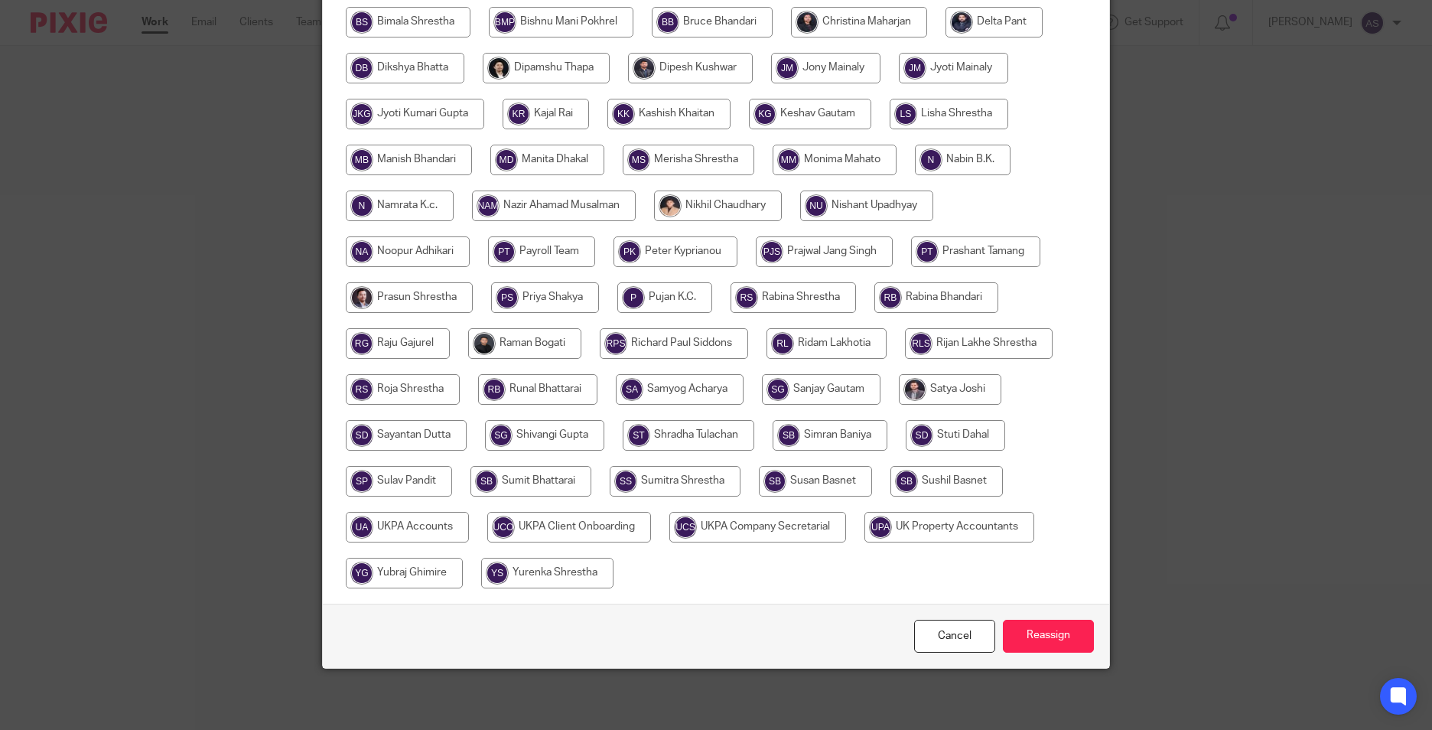
click at [385, 537] on input "radio" at bounding box center [407, 527] width 123 height 31
radio input "true"
click at [1012, 633] on input "Reassign" at bounding box center [1048, 636] width 91 height 33
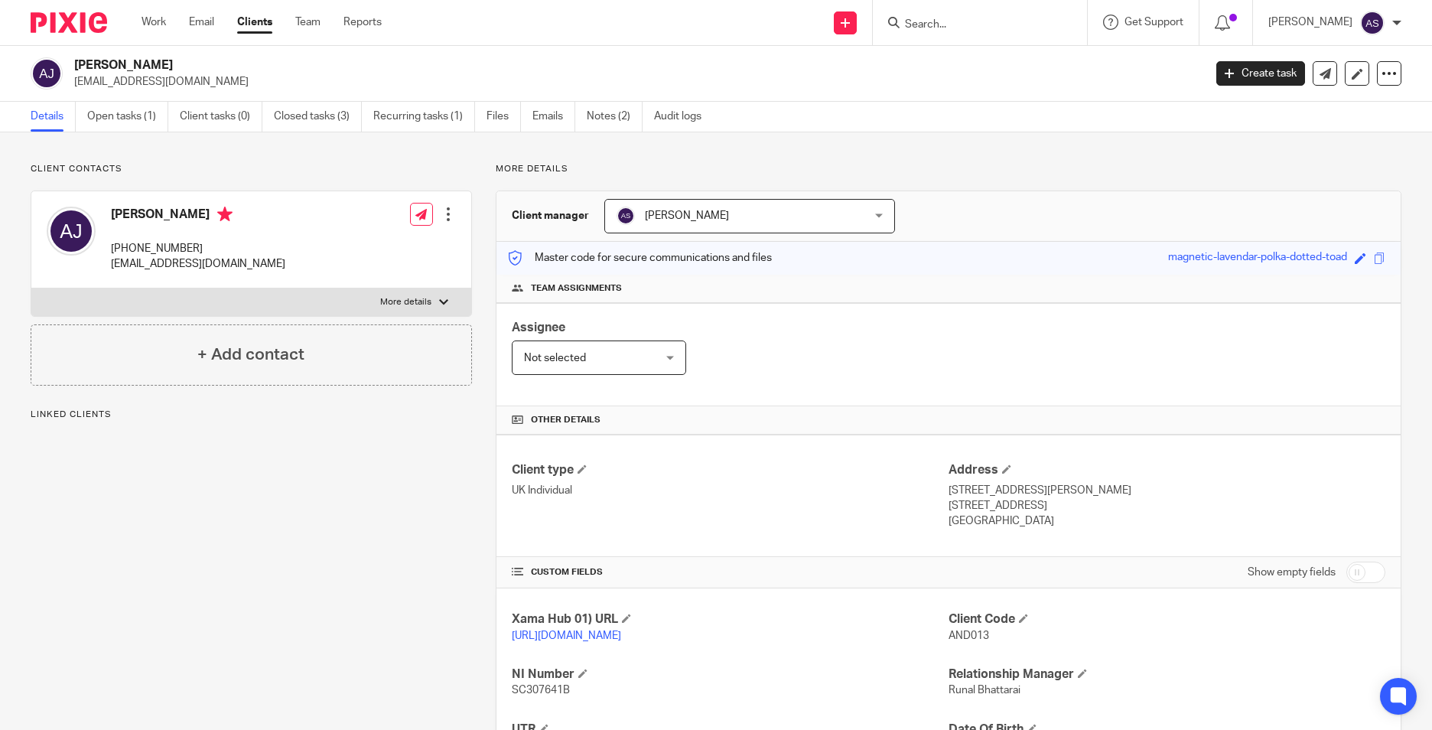
drag, startPoint x: 115, startPoint y: 113, endPoint x: 491, endPoint y: 203, distance: 386.2
click at [115, 113] on link "Open tasks (1)" at bounding box center [127, 117] width 81 height 30
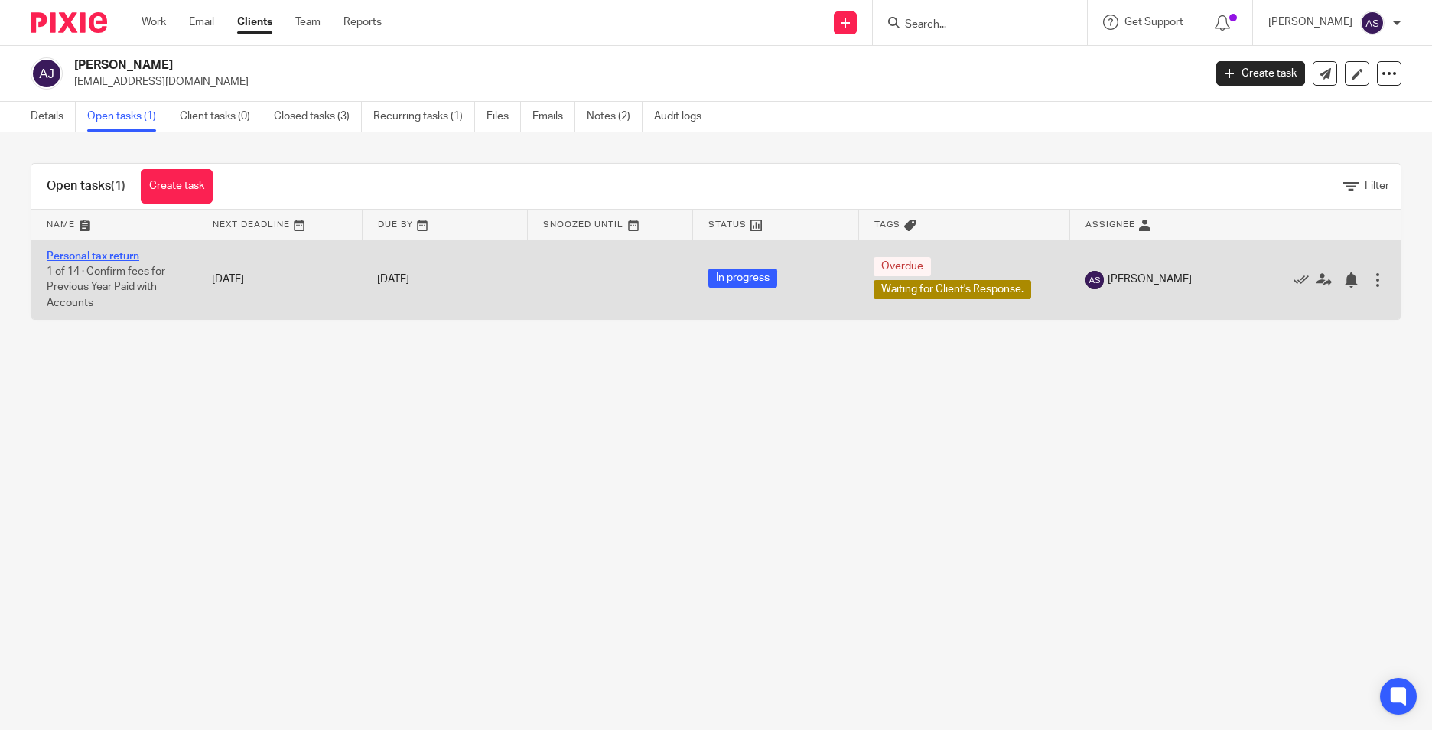
click at [115, 258] on link "Personal tax return" at bounding box center [93, 256] width 93 height 11
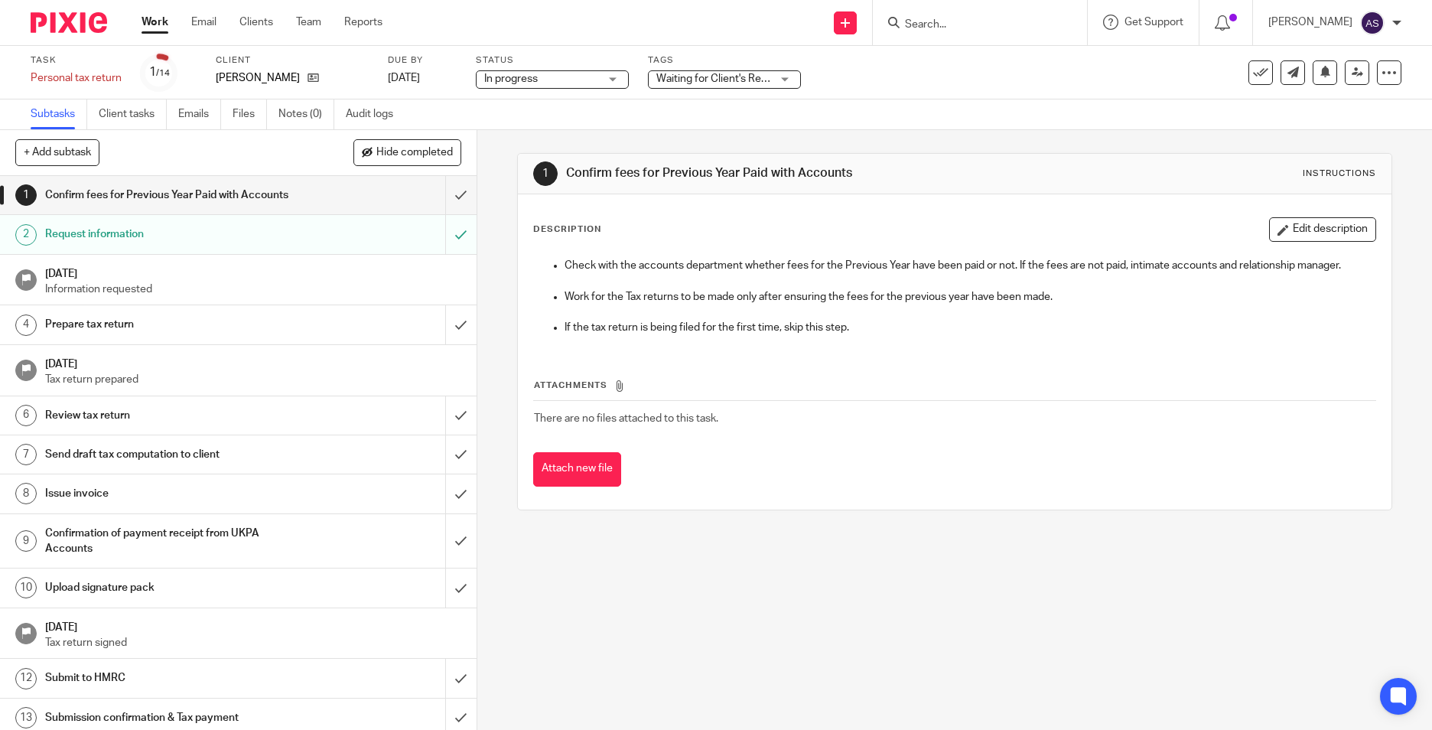
drag, startPoint x: 696, startPoint y: 77, endPoint x: 698, endPoint y: 99, distance: 22.2
click at [696, 77] on span "Waiting for Client's Response." at bounding box center [727, 78] width 142 height 11
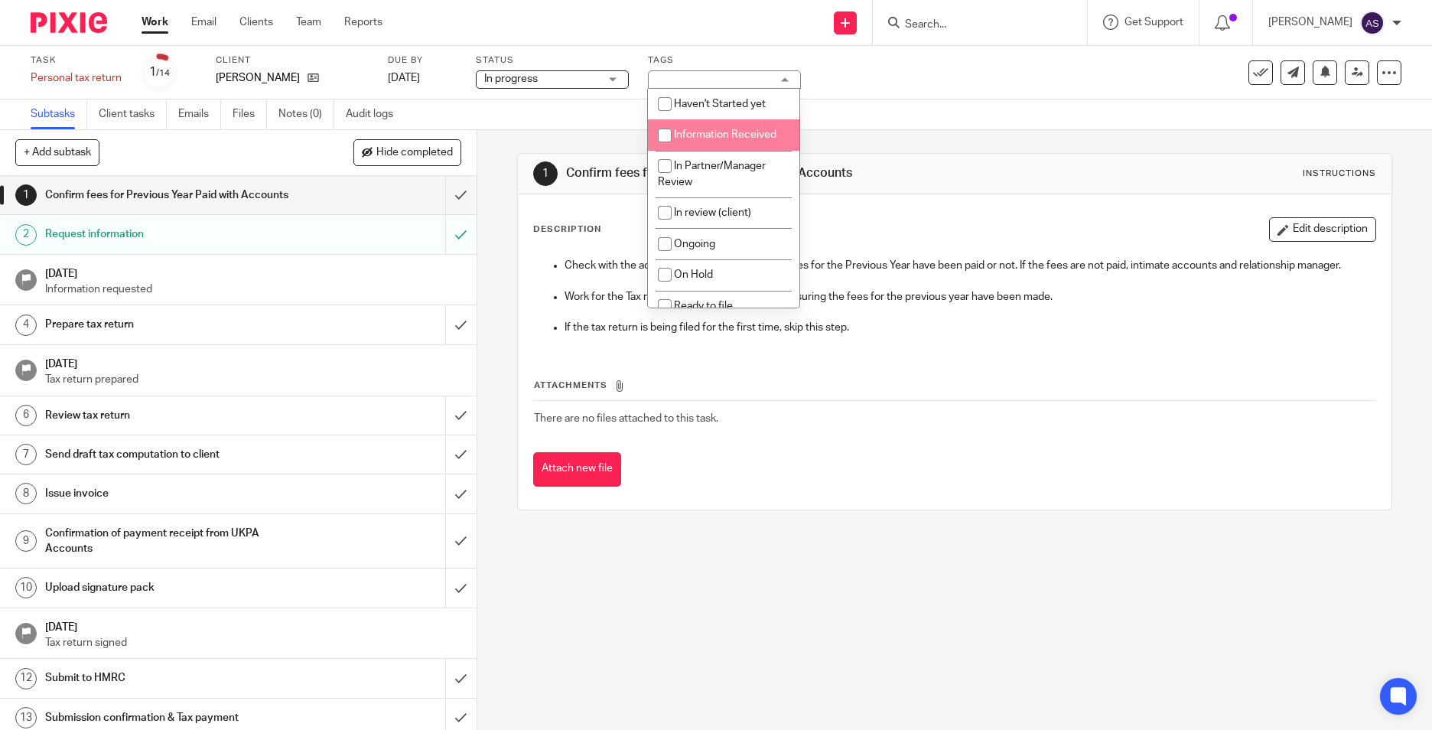
click at [683, 138] on span "Information Received" at bounding box center [725, 134] width 102 height 11
checkbox input "true"
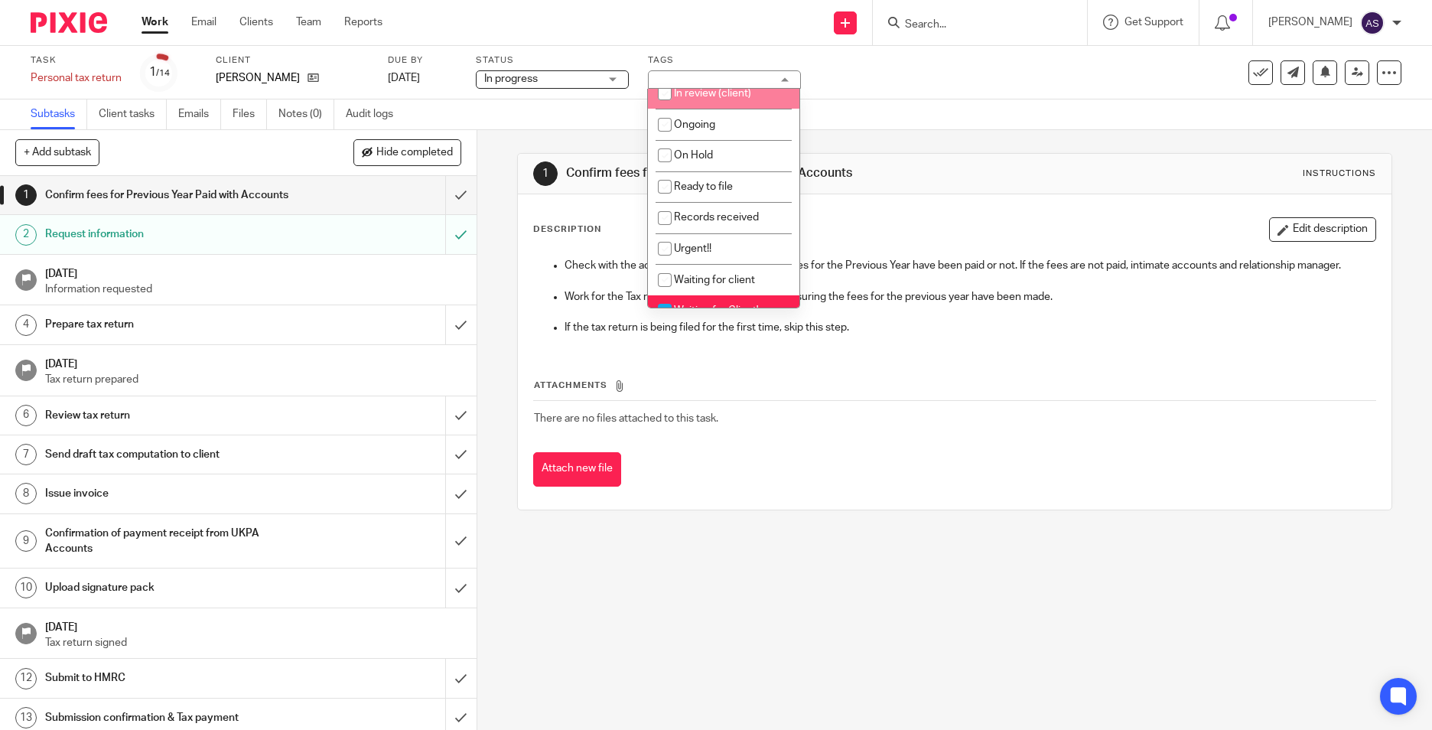
scroll to position [153, 0]
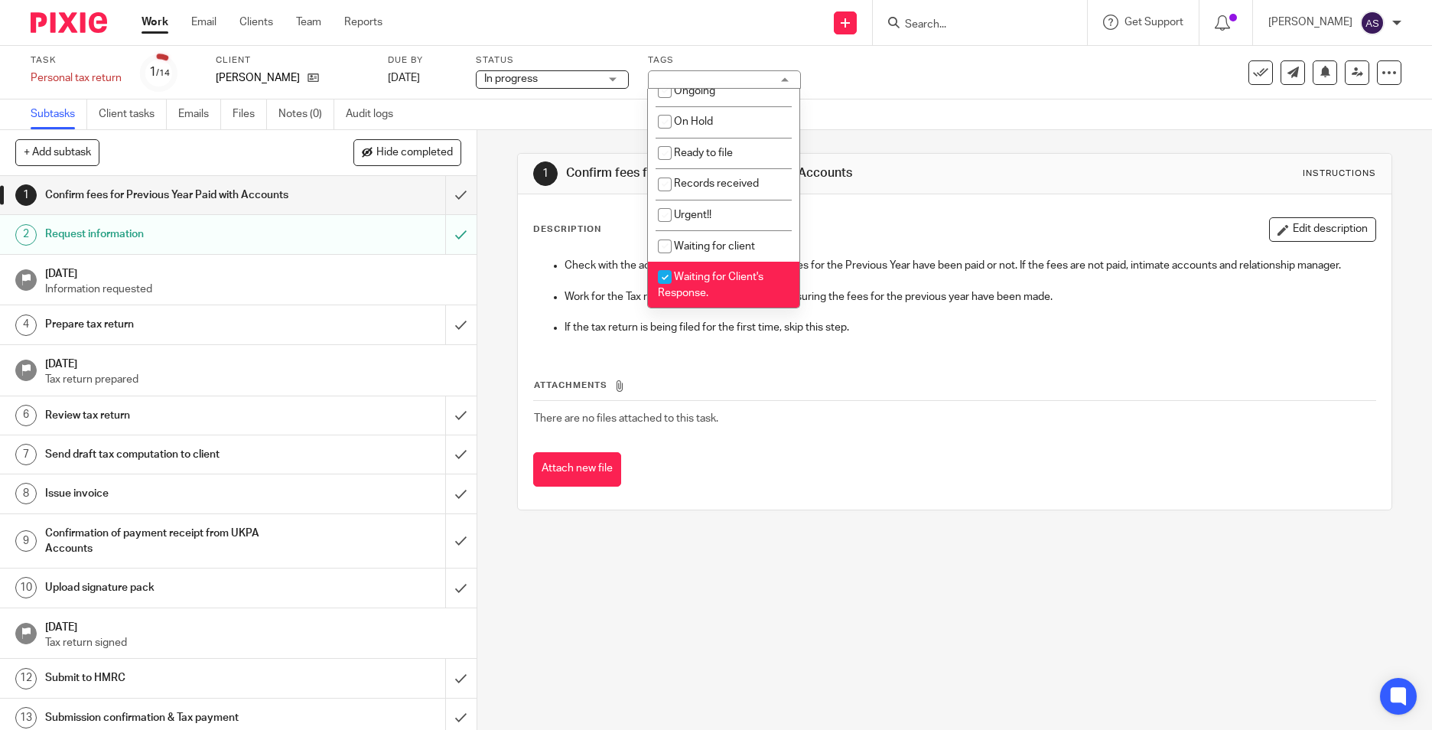
click at [701, 279] on span "Waiting for Client's Response." at bounding box center [711, 285] width 106 height 27
checkbox input "false"
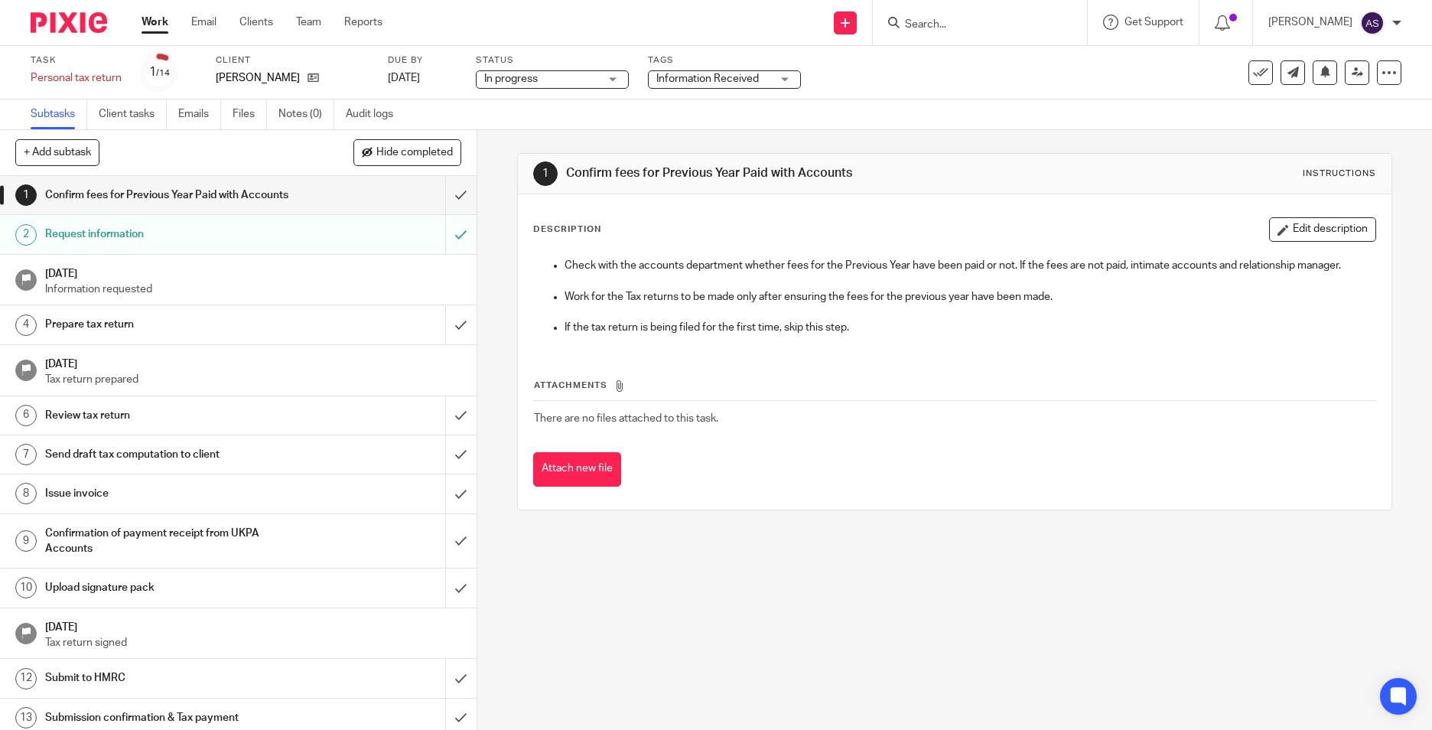
click at [853, 141] on div "1 Confirm fees for Previous Year Paid with Accounts Instructions Description Ed…" at bounding box center [954, 331] width 875 height 403
click at [691, 76] on span "Information Received" at bounding box center [707, 78] width 102 height 11
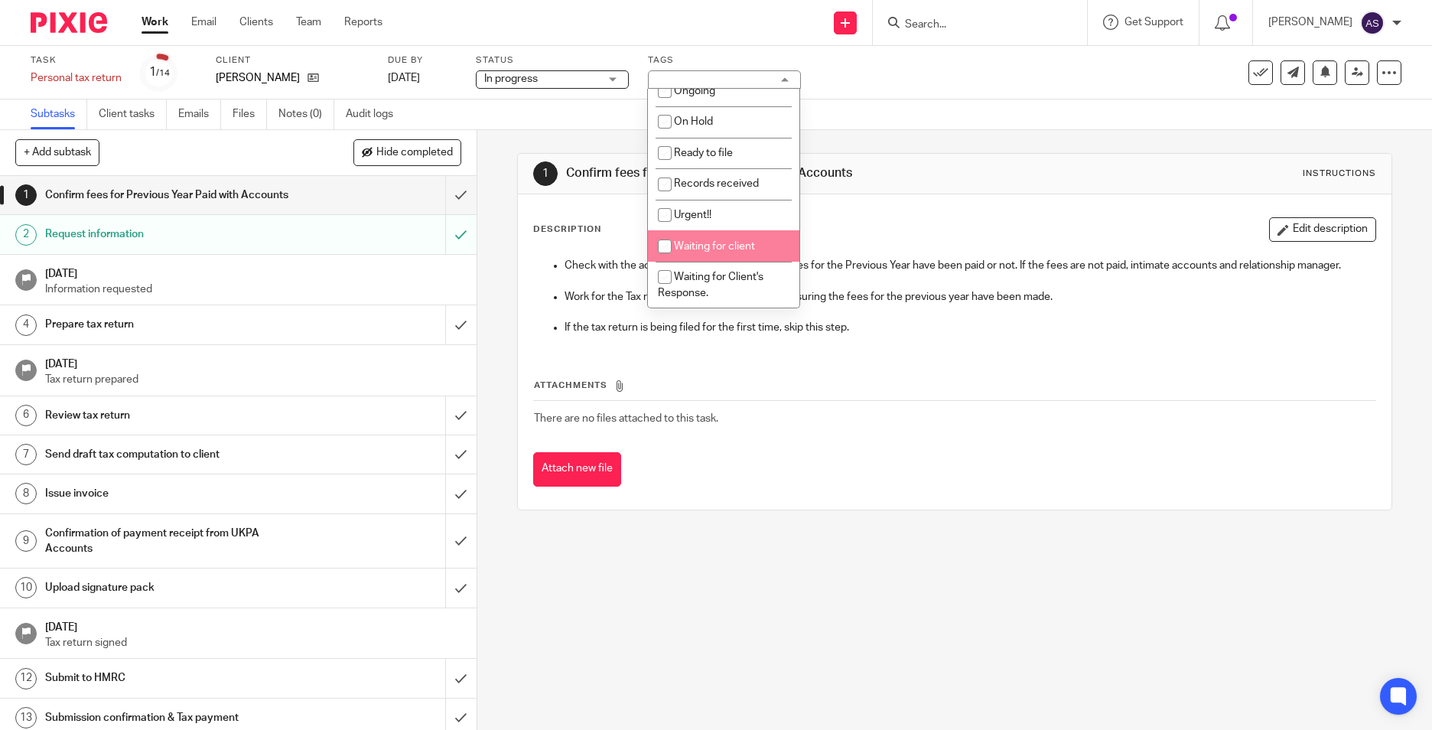
scroll to position [0, 0]
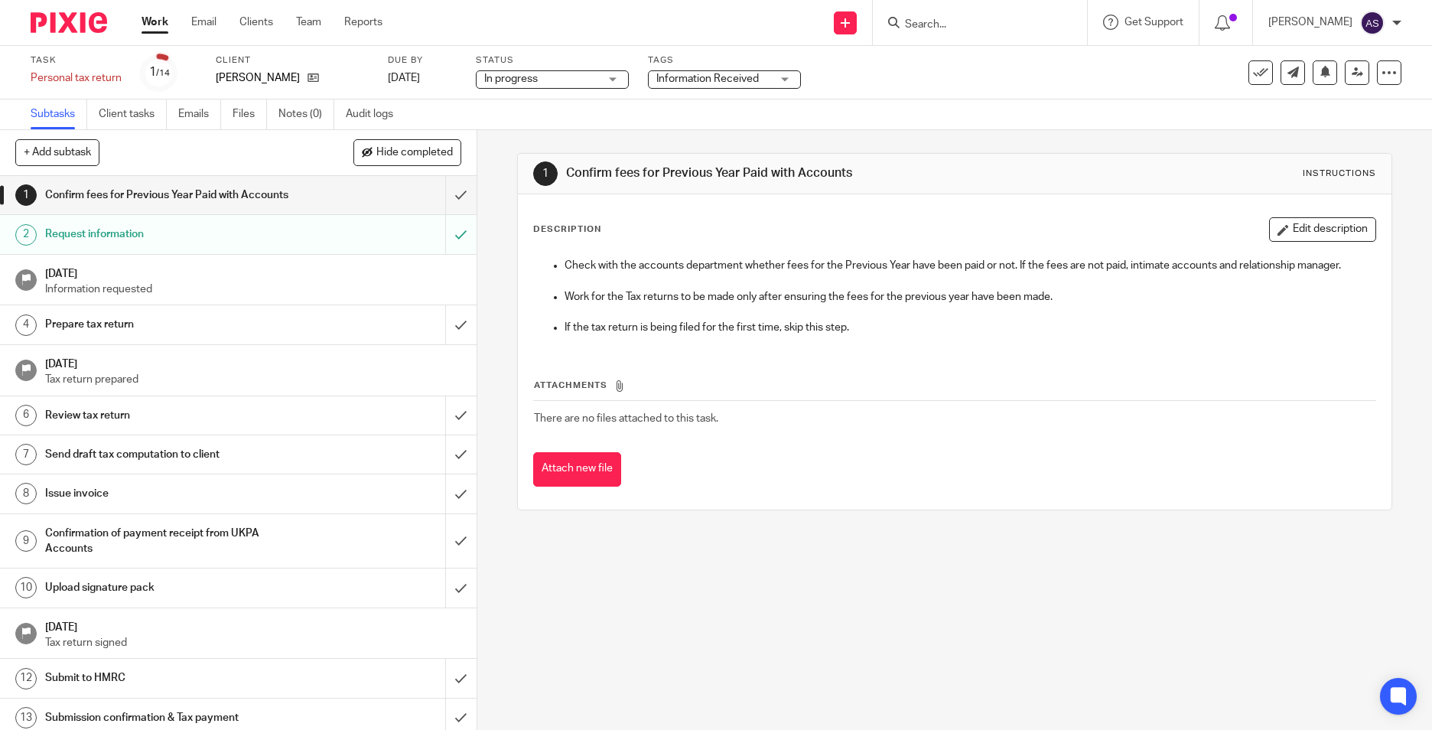
click at [832, 141] on div "1 Confirm fees for Previous Year Paid with Accounts Instructions Description Ed…" at bounding box center [954, 331] width 875 height 403
click at [81, 21] on img at bounding box center [69, 22] width 76 height 21
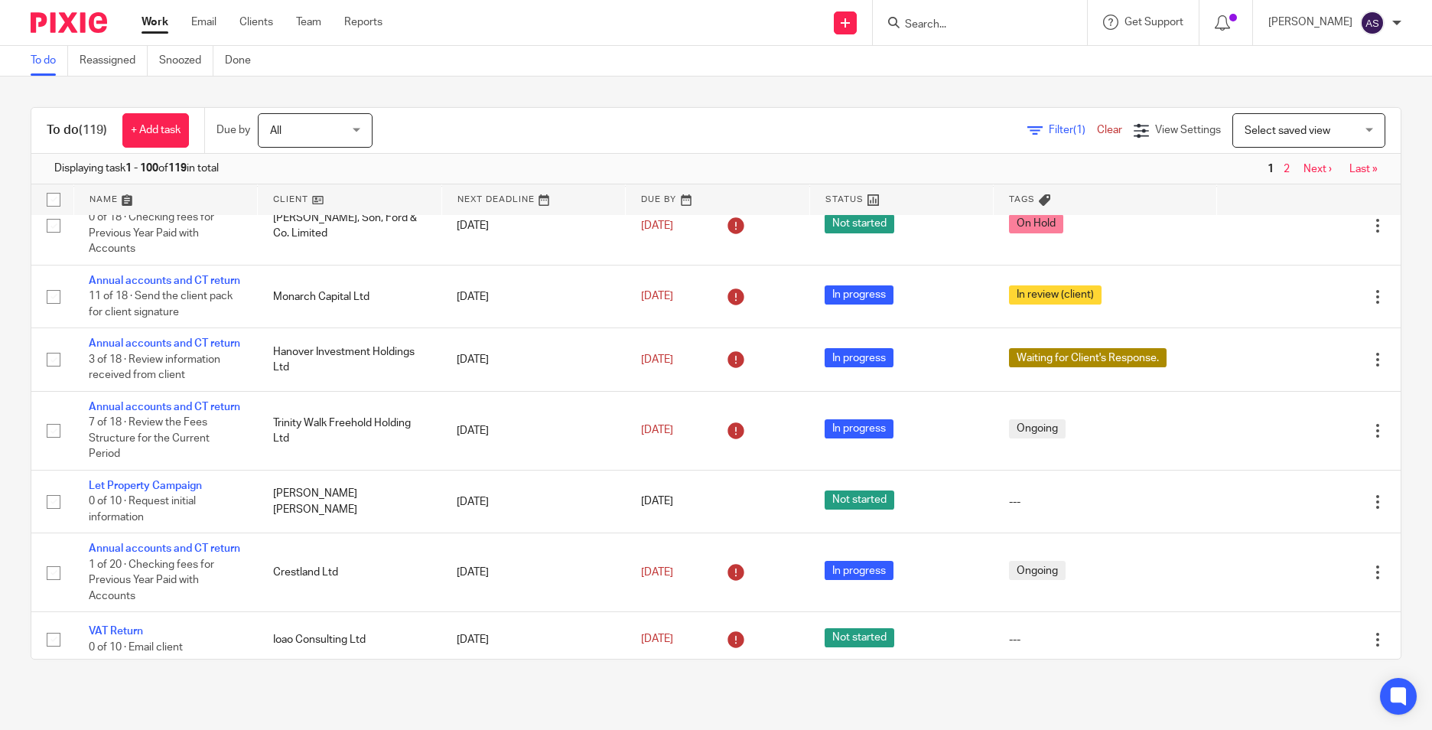
scroll to position [918, 0]
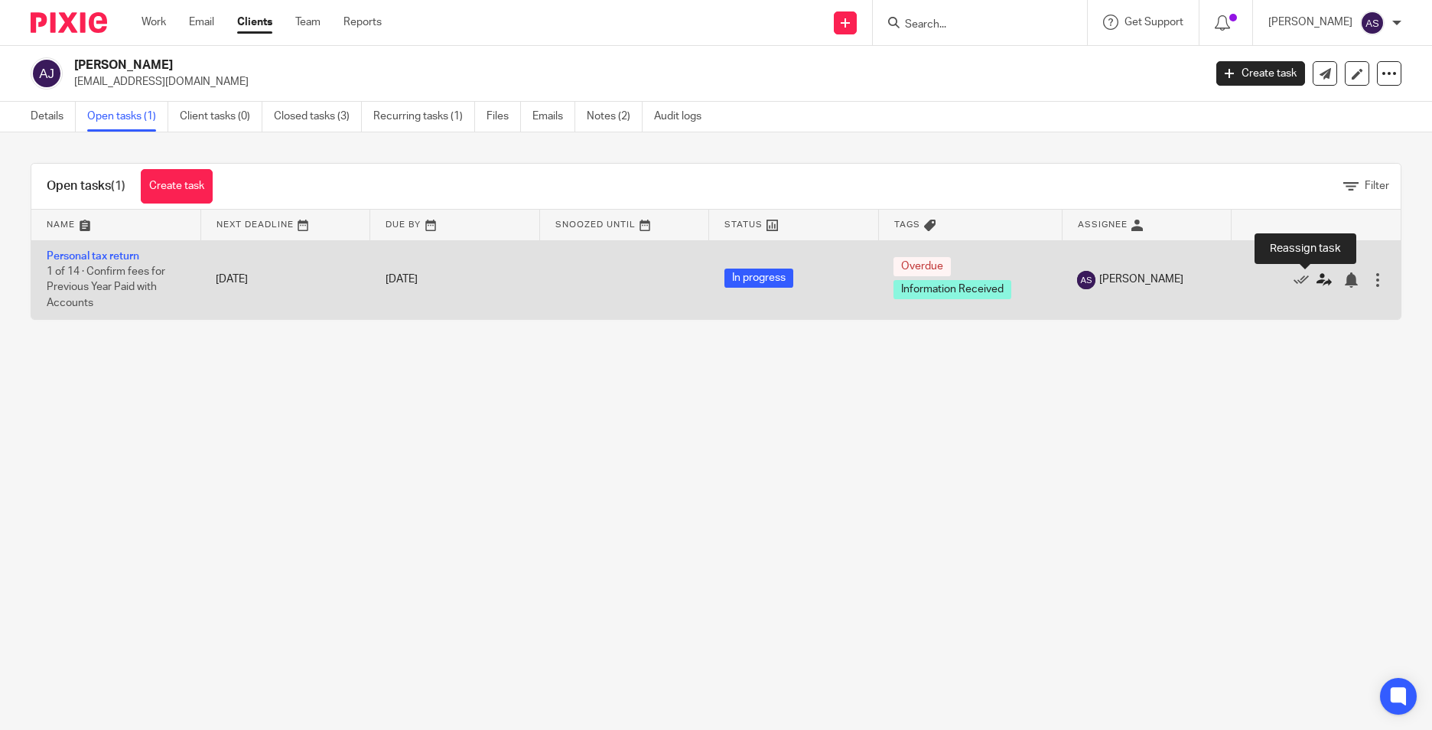
click at [1316, 284] on link at bounding box center [1327, 279] width 23 height 15
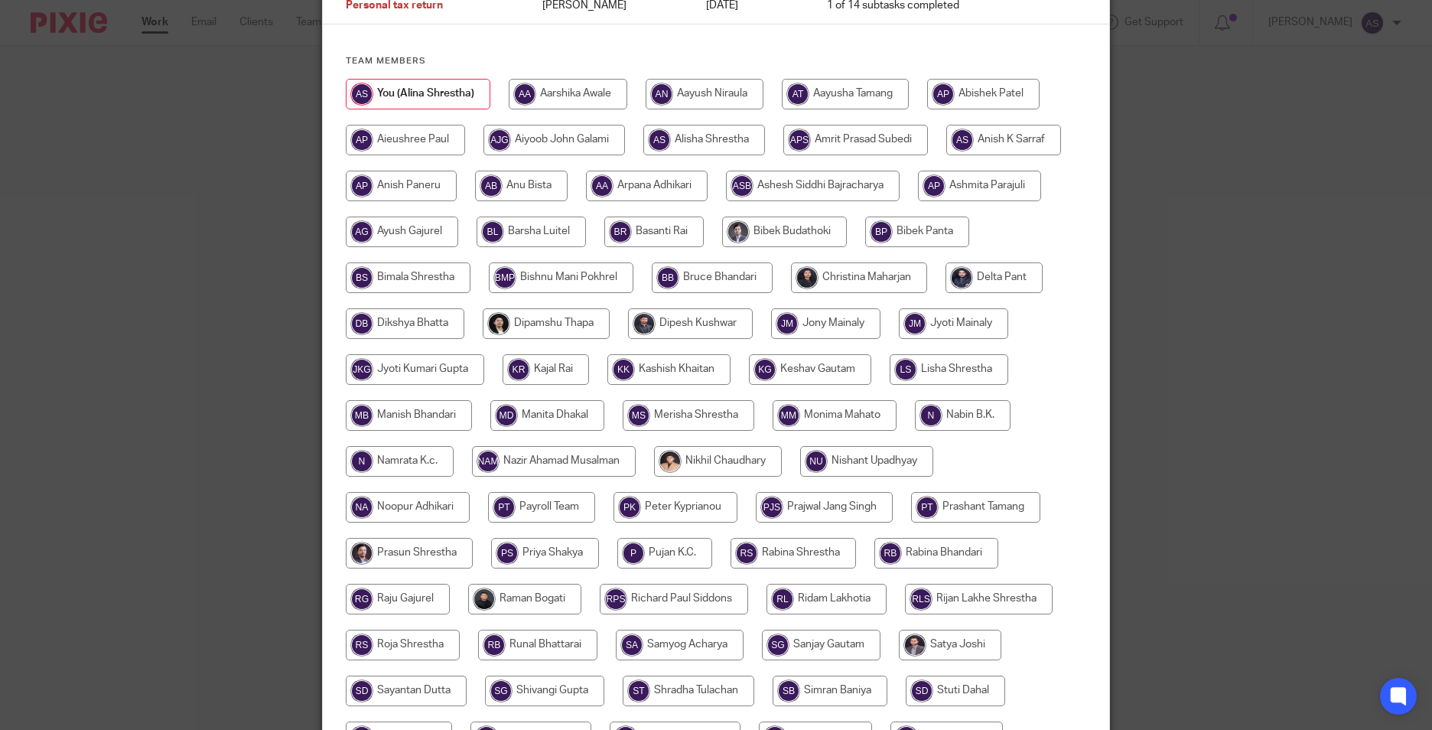
scroll to position [306, 0]
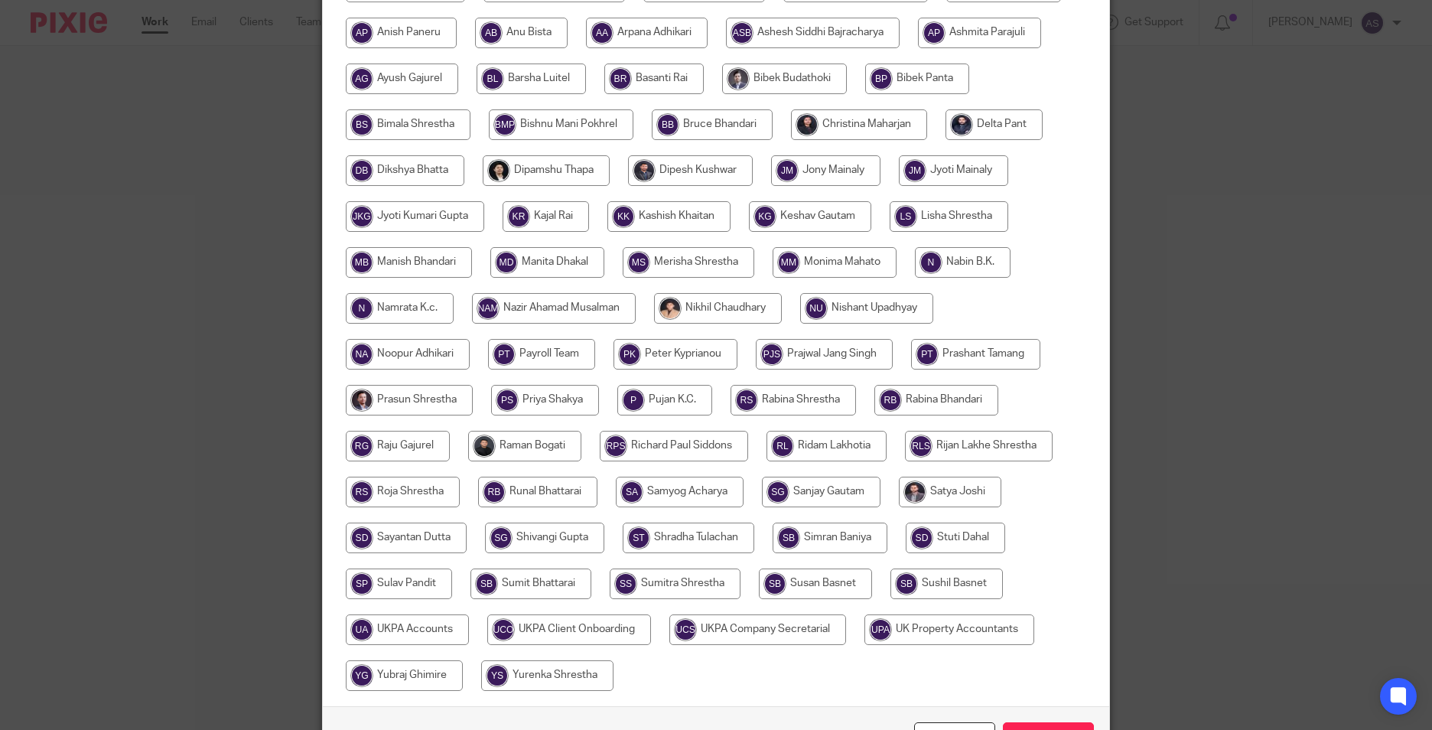
click at [692, 316] on input "radio" at bounding box center [718, 308] width 128 height 31
radio input "true"
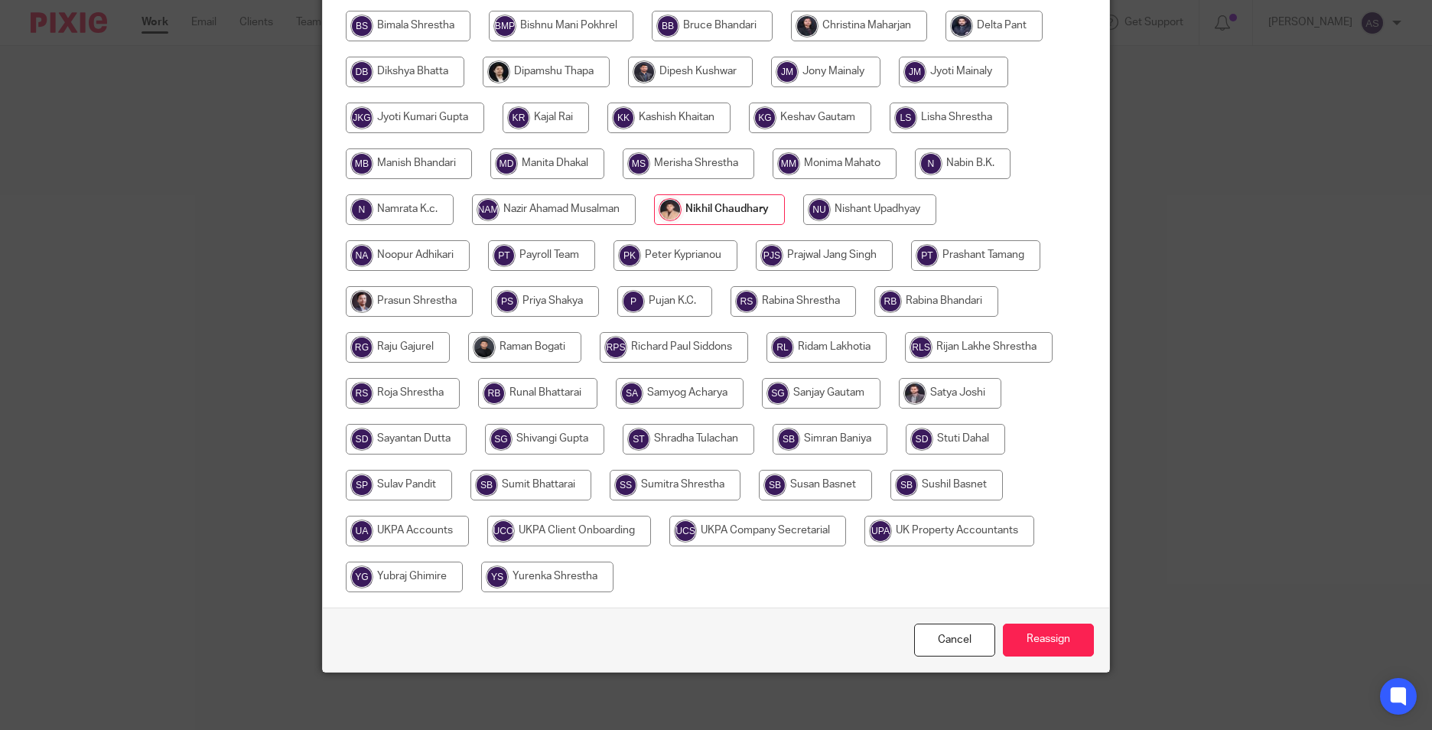
scroll to position [408, 0]
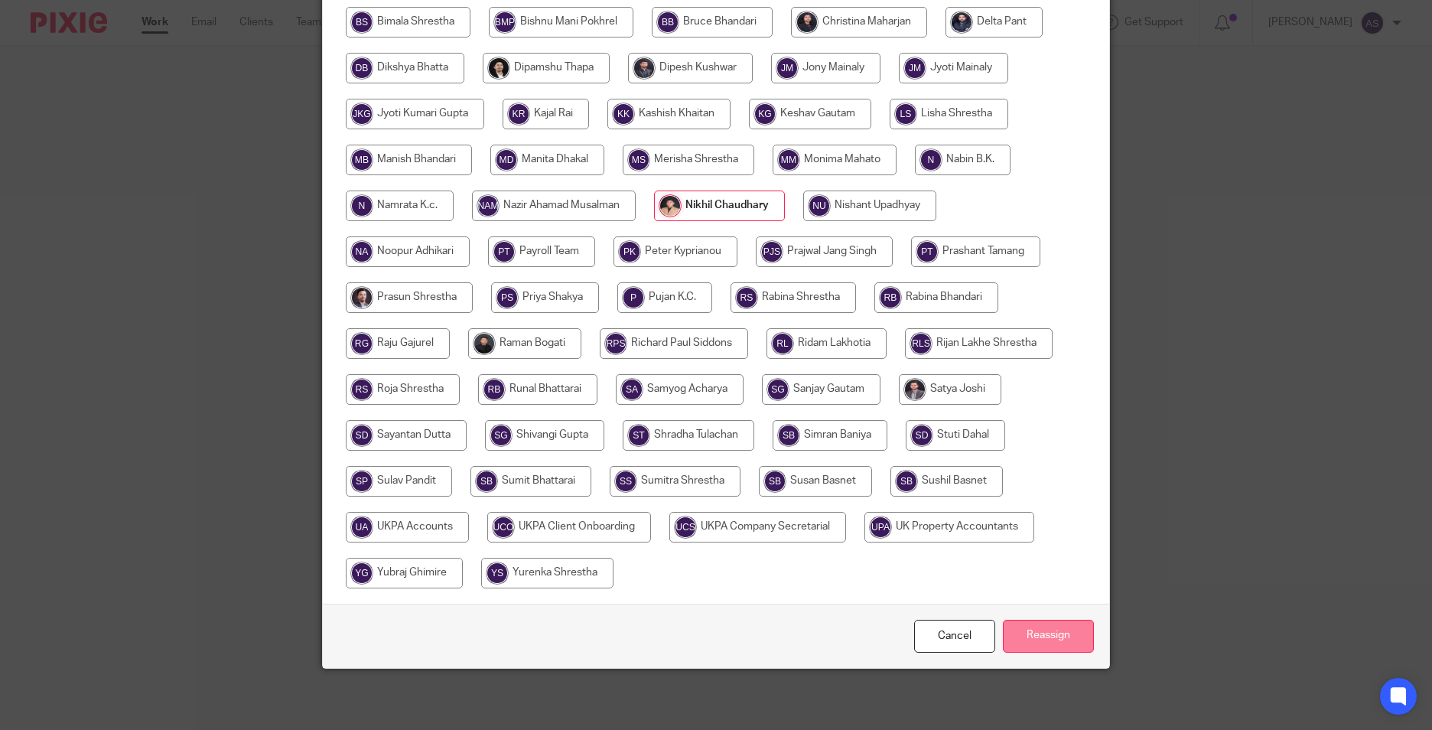
click at [1036, 630] on input "Reassign" at bounding box center [1048, 636] width 91 height 33
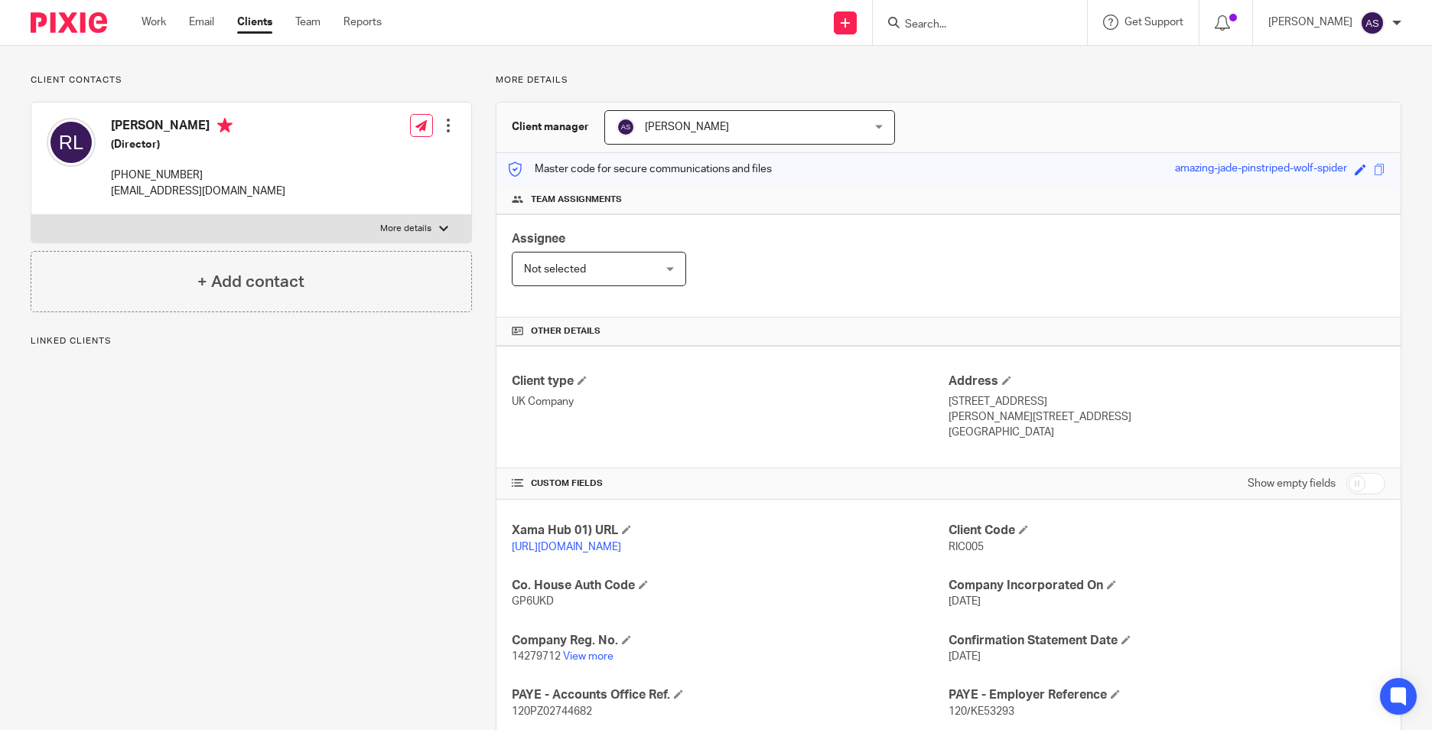
scroll to position [229, 0]
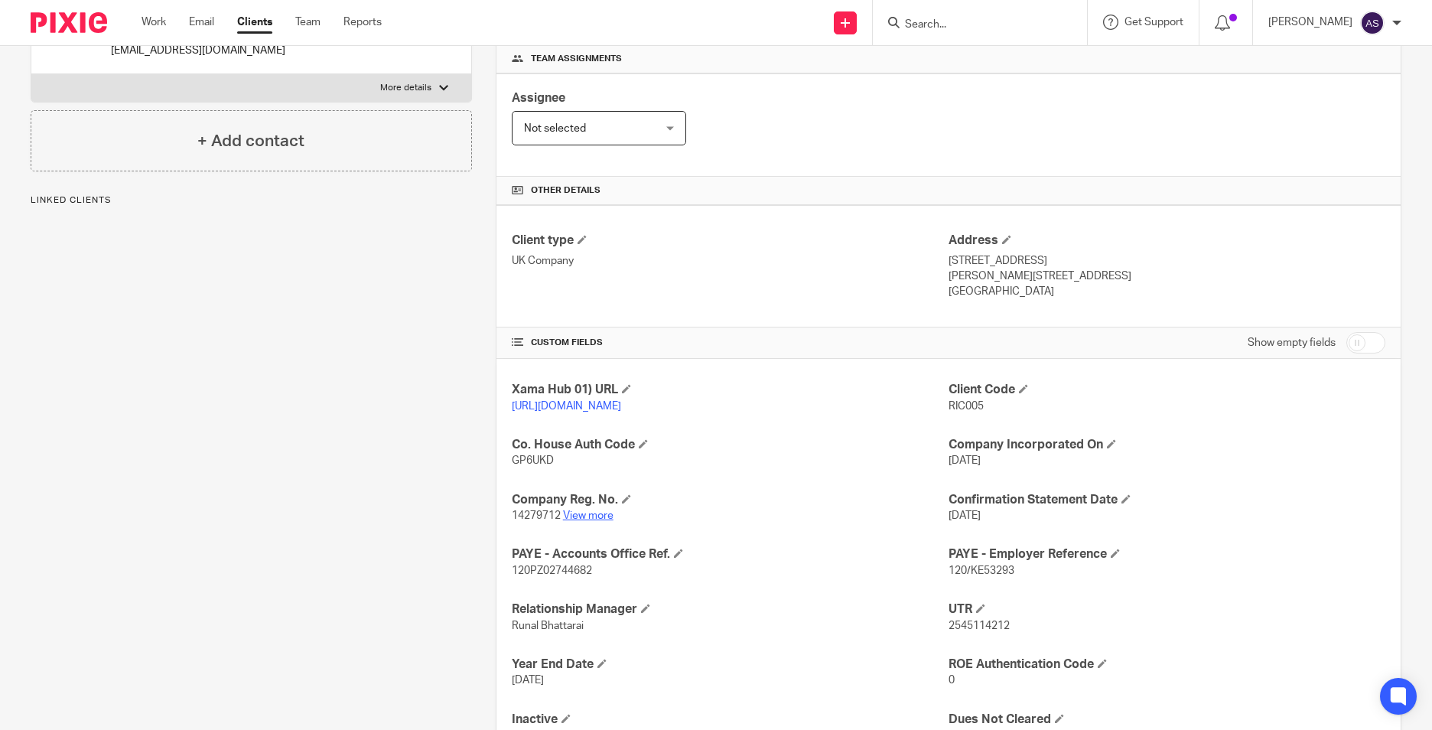
click at [597, 521] on link "View more" at bounding box center [588, 515] width 50 height 11
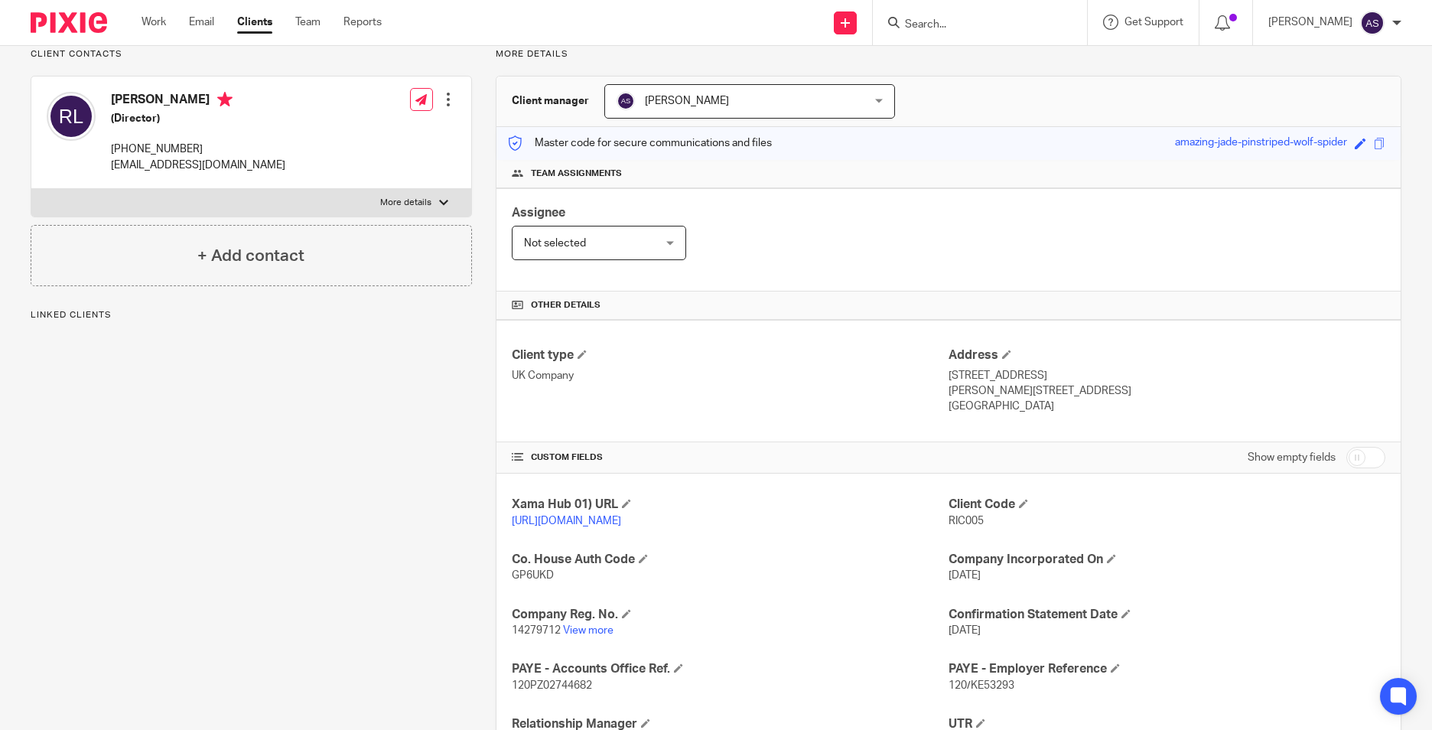
scroll to position [0, 0]
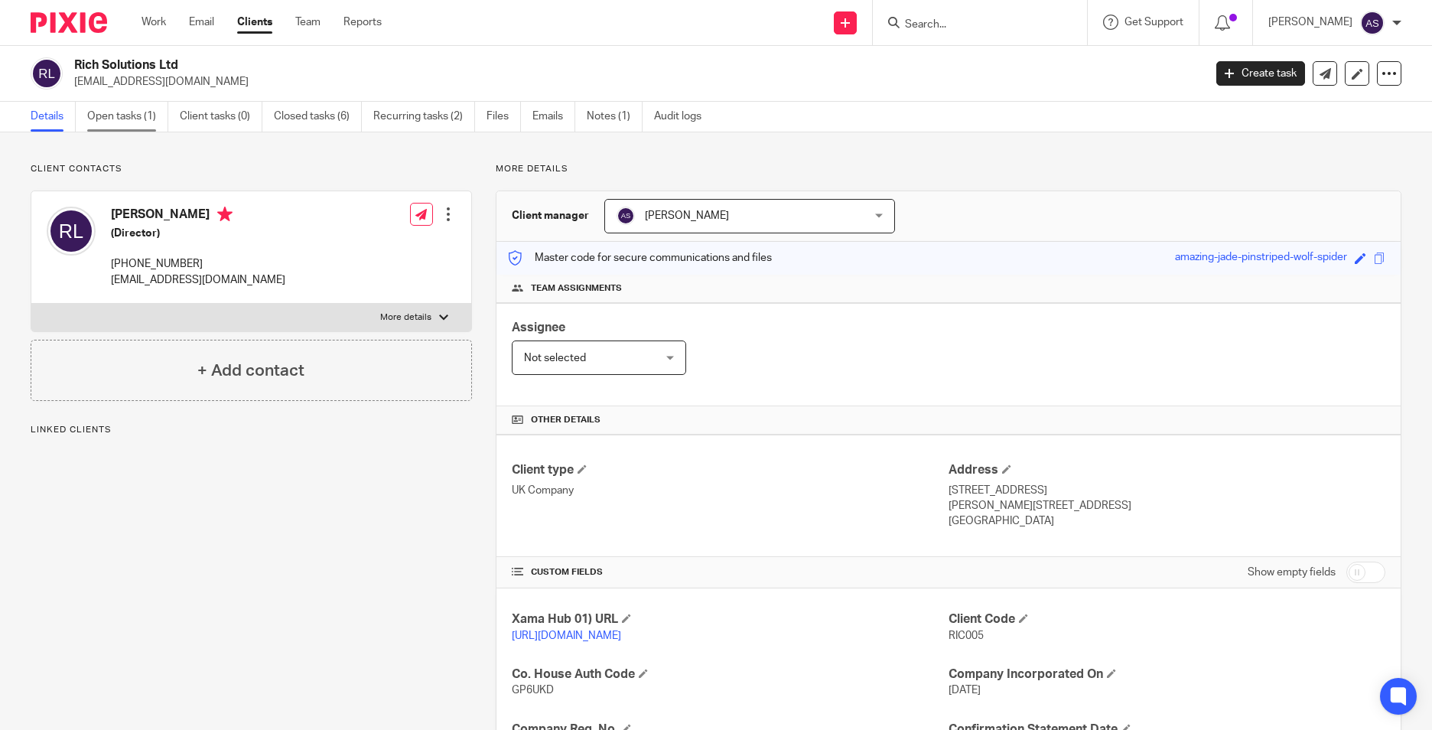
click at [134, 121] on link "Open tasks (1)" at bounding box center [127, 117] width 81 height 30
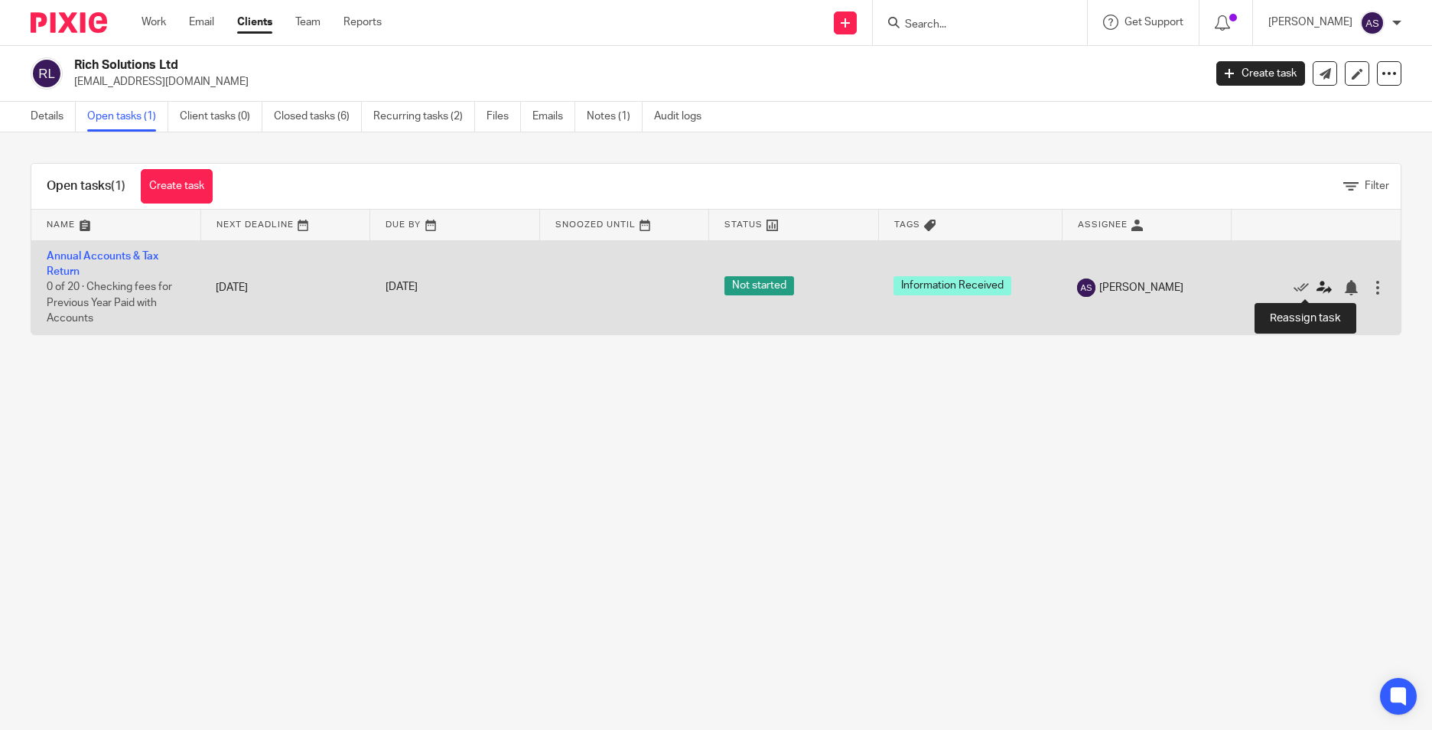
click at [1316, 292] on icon at bounding box center [1323, 287] width 15 height 15
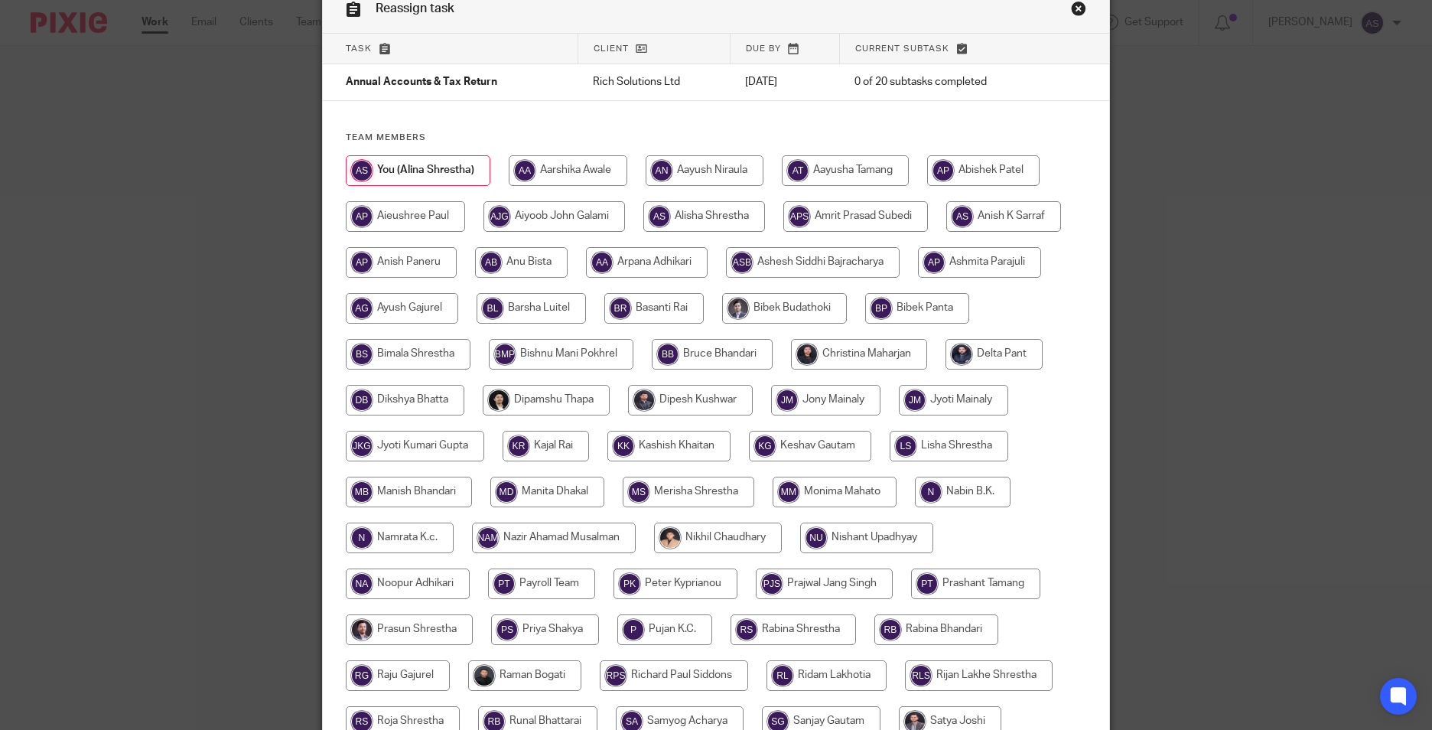
scroll to position [306, 0]
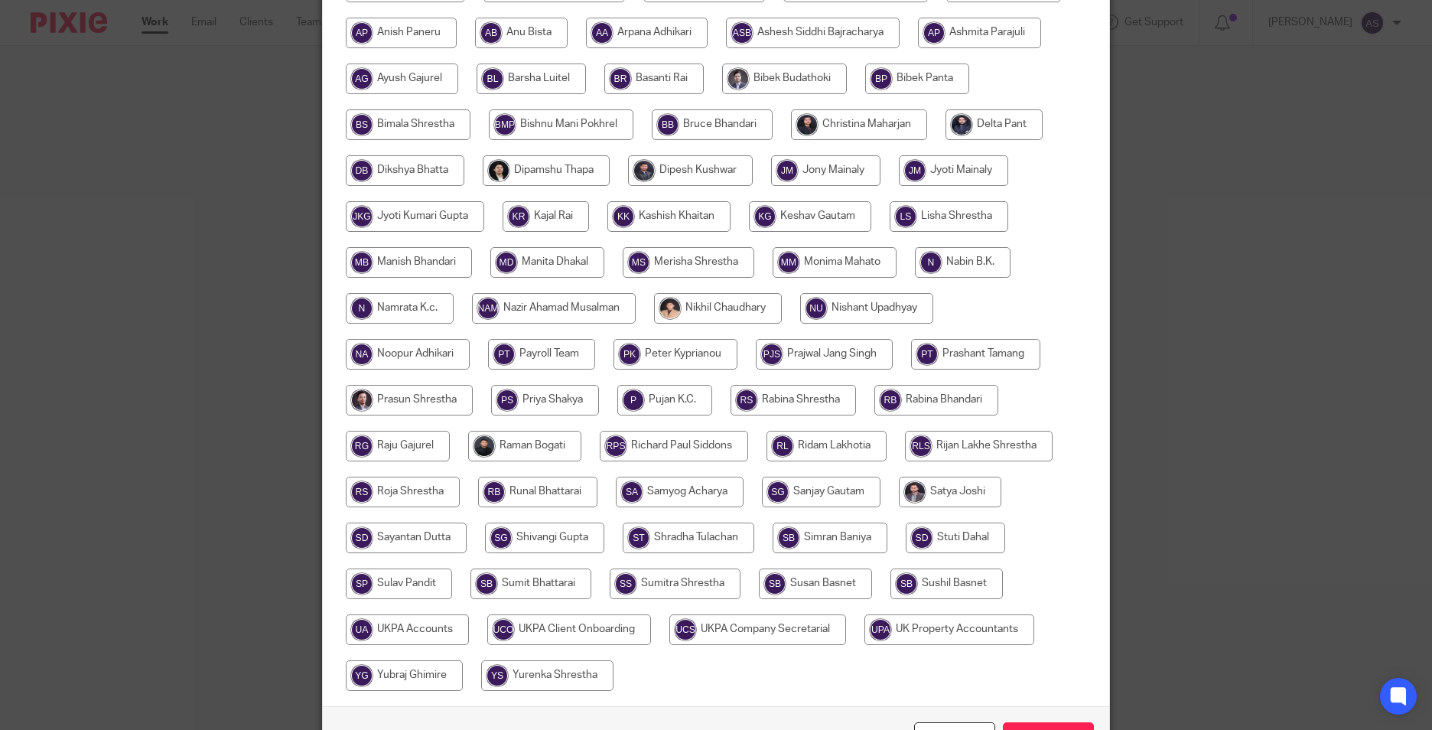
click at [389, 491] on input "radio" at bounding box center [403, 491] width 114 height 31
radio input "true"
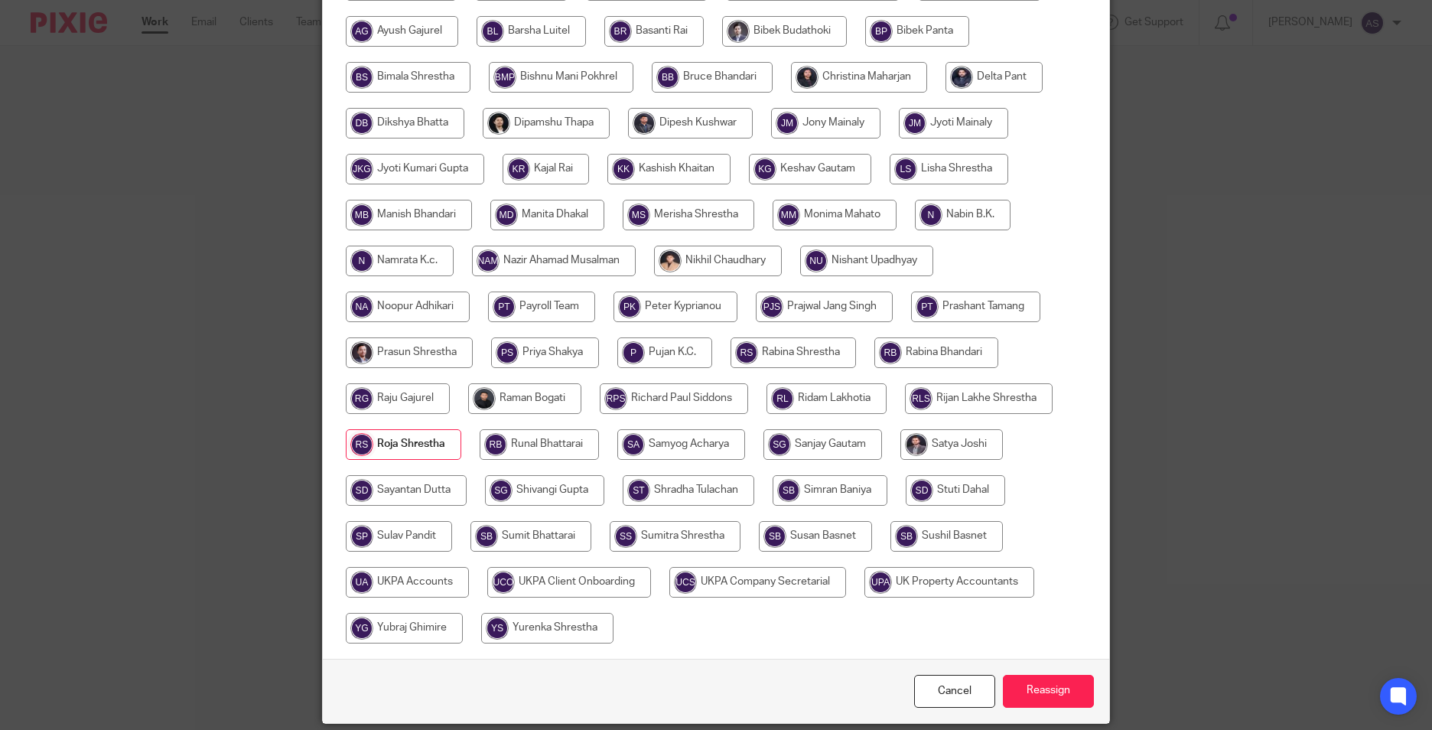
scroll to position [408, 0]
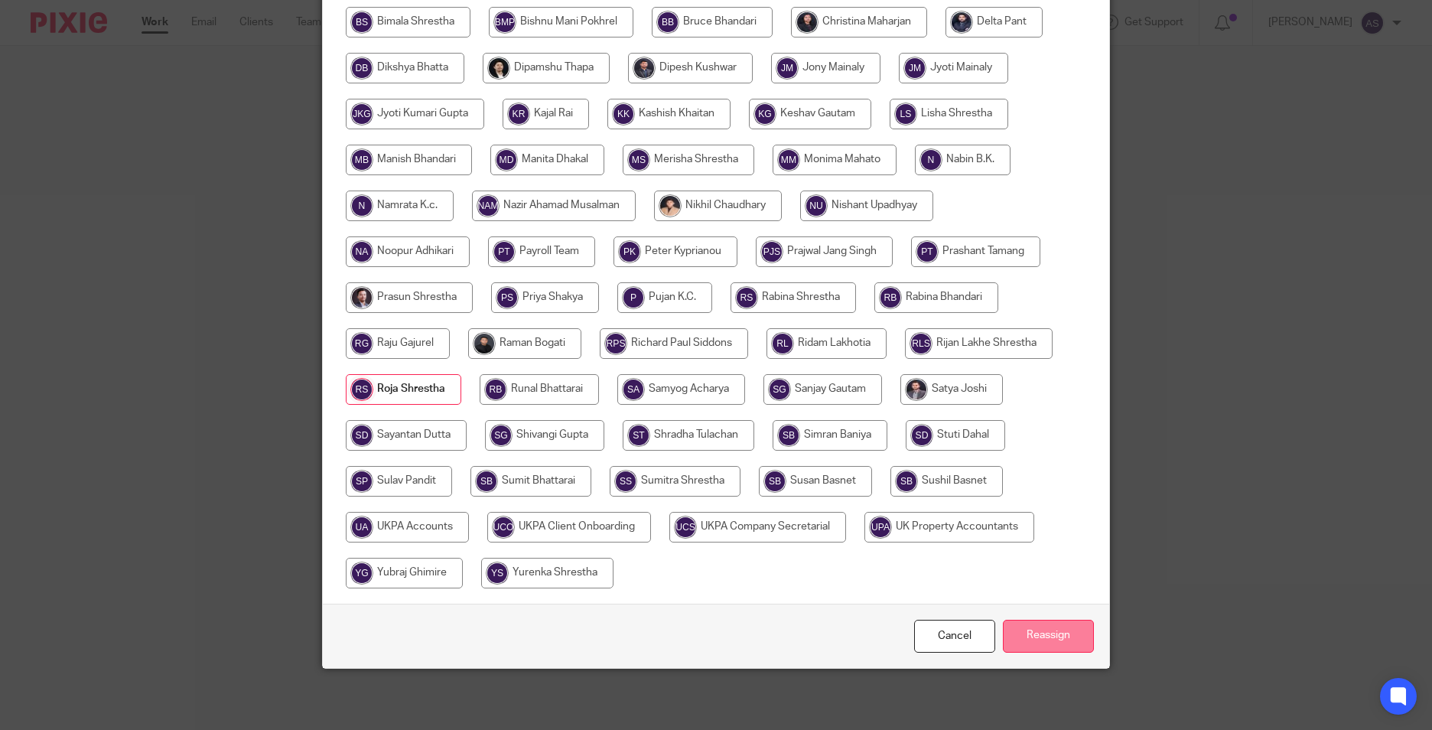
click at [1032, 631] on input "Reassign" at bounding box center [1048, 636] width 91 height 33
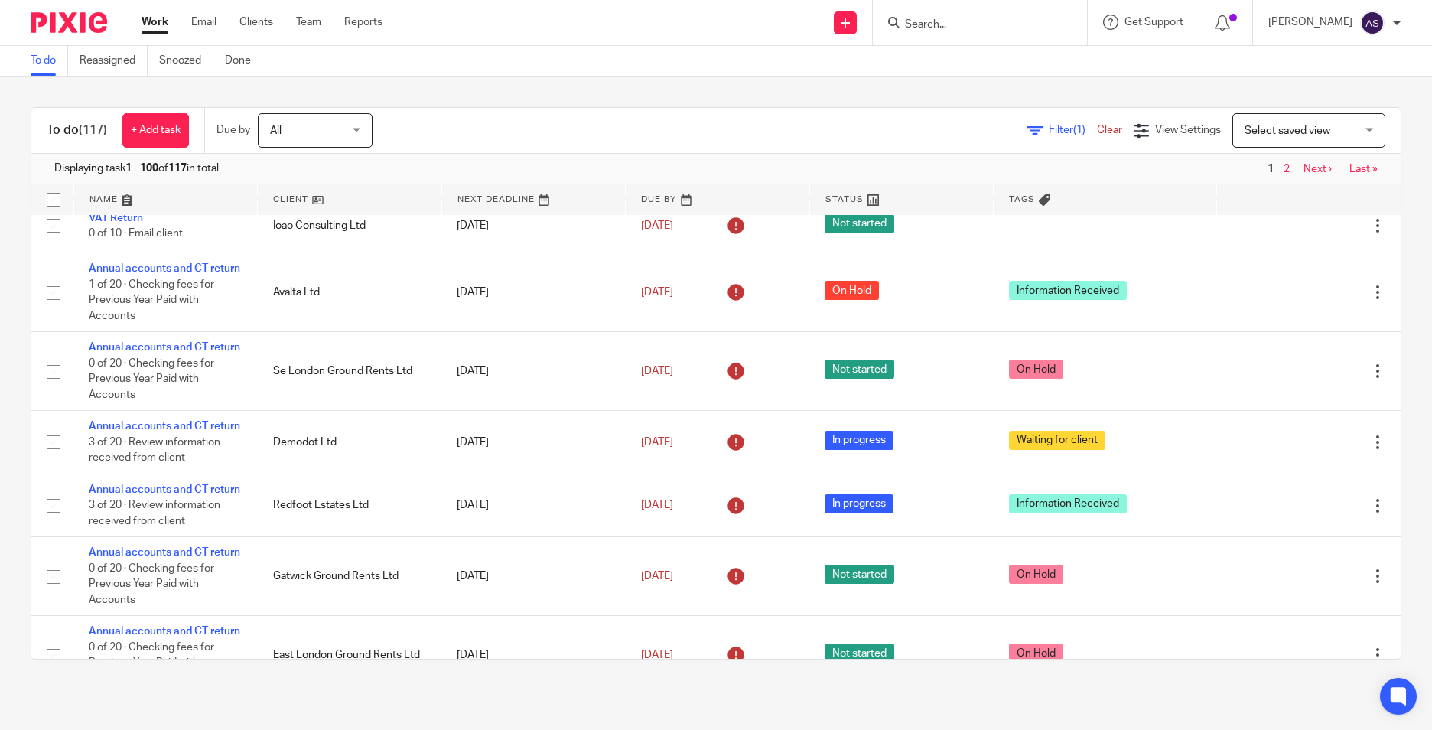
scroll to position [1453, 0]
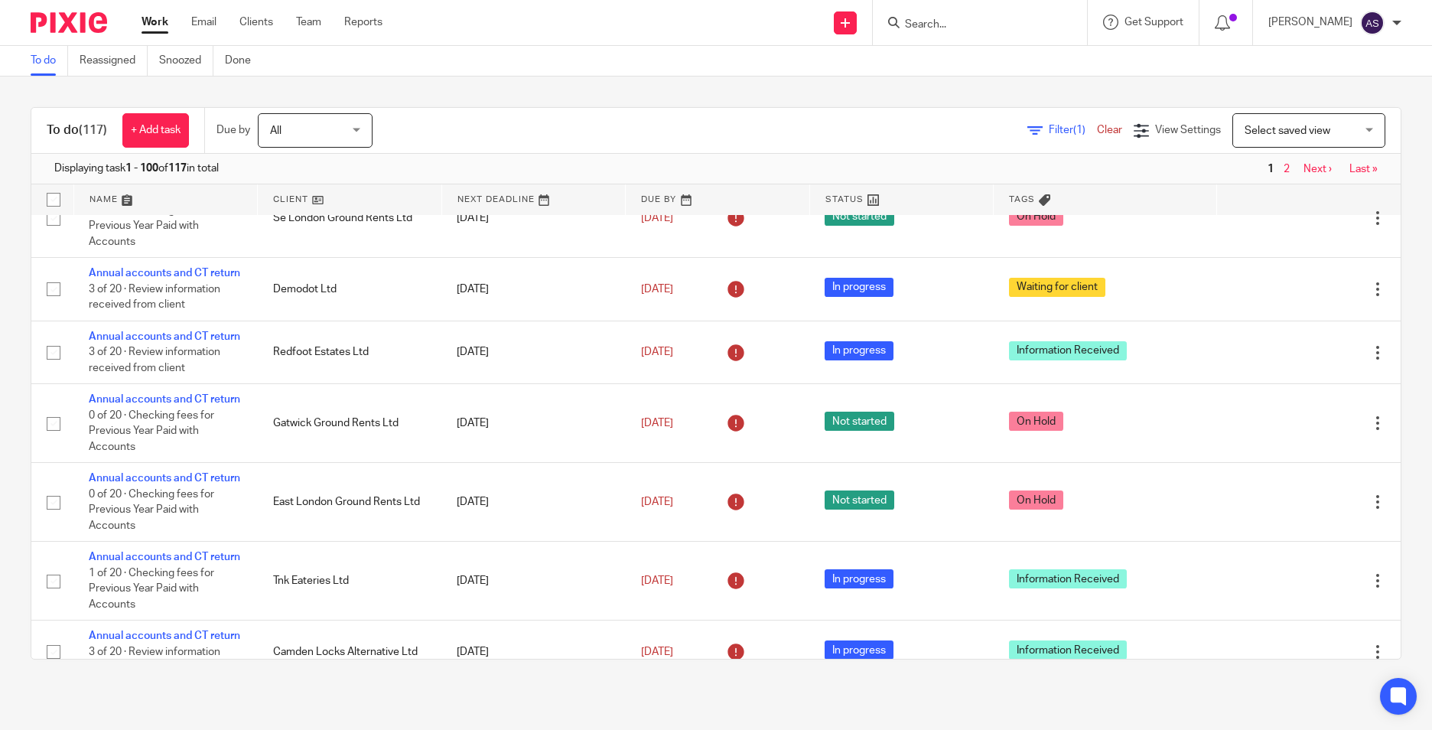
click at [977, 26] on input "Search" at bounding box center [972, 25] width 138 height 14
click at [1316, 148] on icon at bounding box center [1323, 139] width 15 height 15
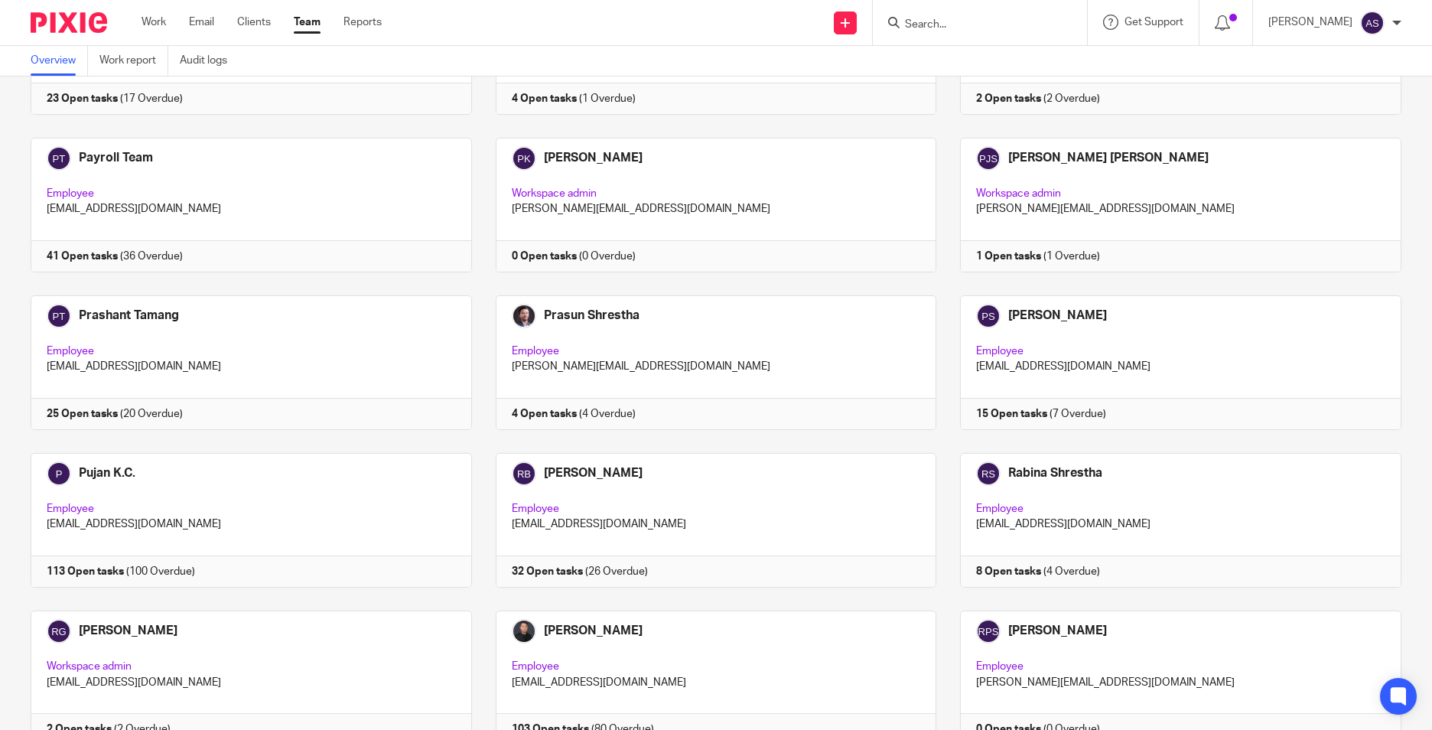
scroll to position [2447, 0]
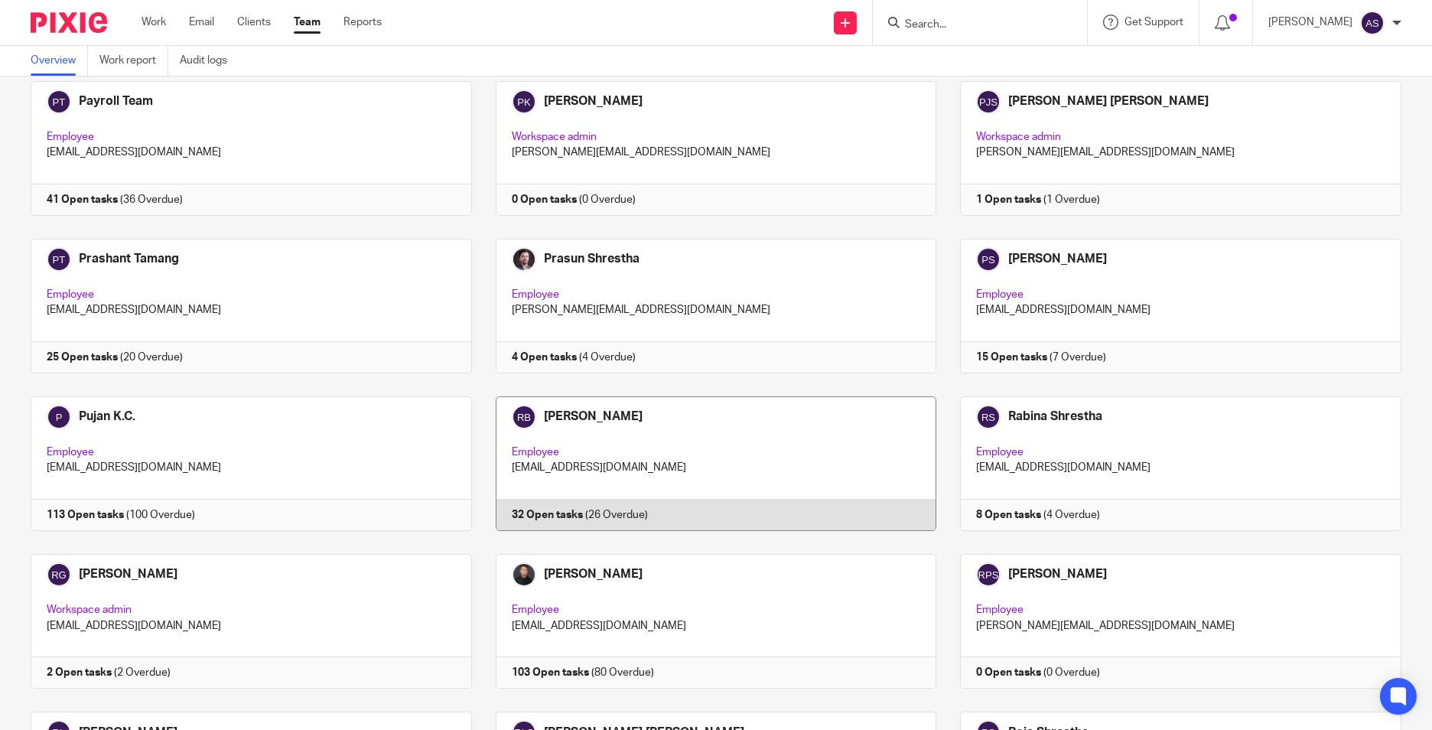
drag, startPoint x: 665, startPoint y: 463, endPoint x: 652, endPoint y: 408, distance: 57.5
click at [665, 463] on link at bounding box center [704, 463] width 465 height 135
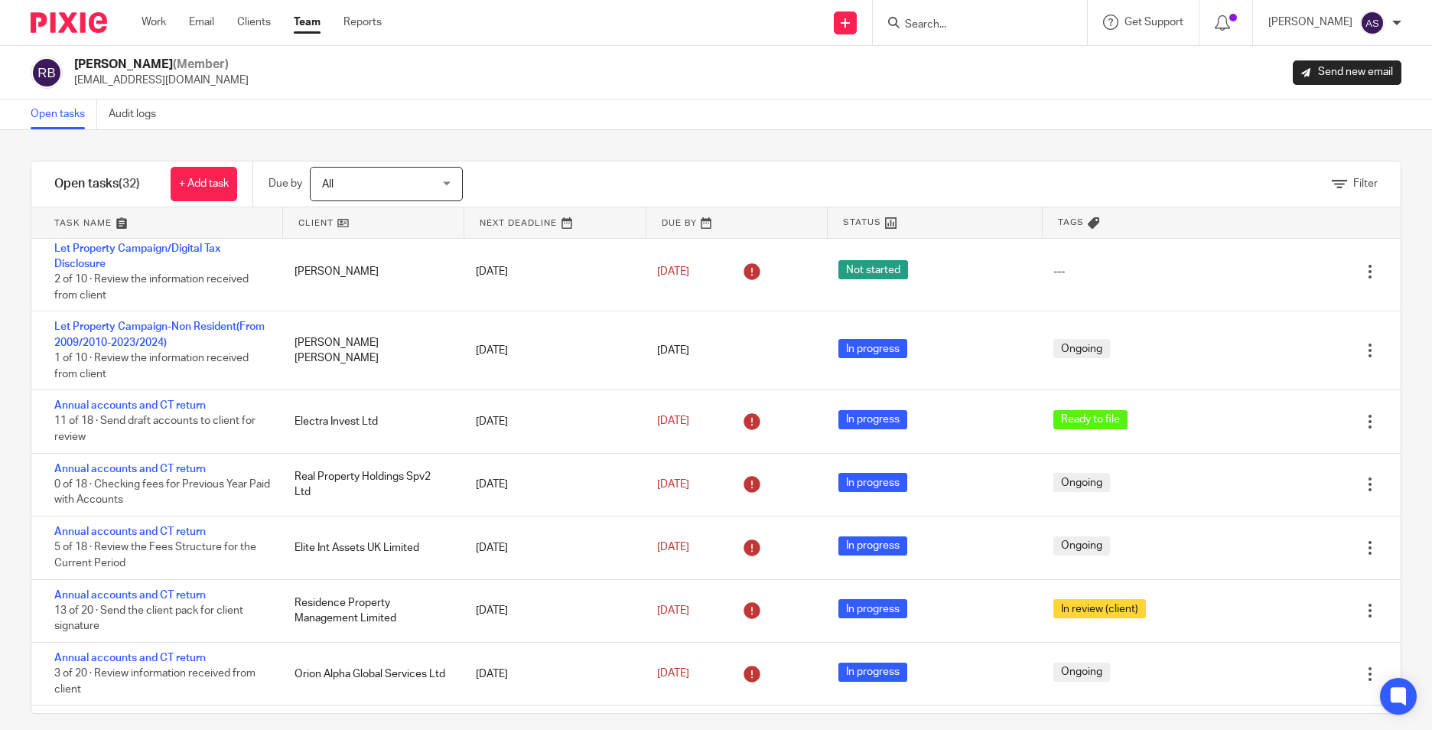
scroll to position [153, 0]
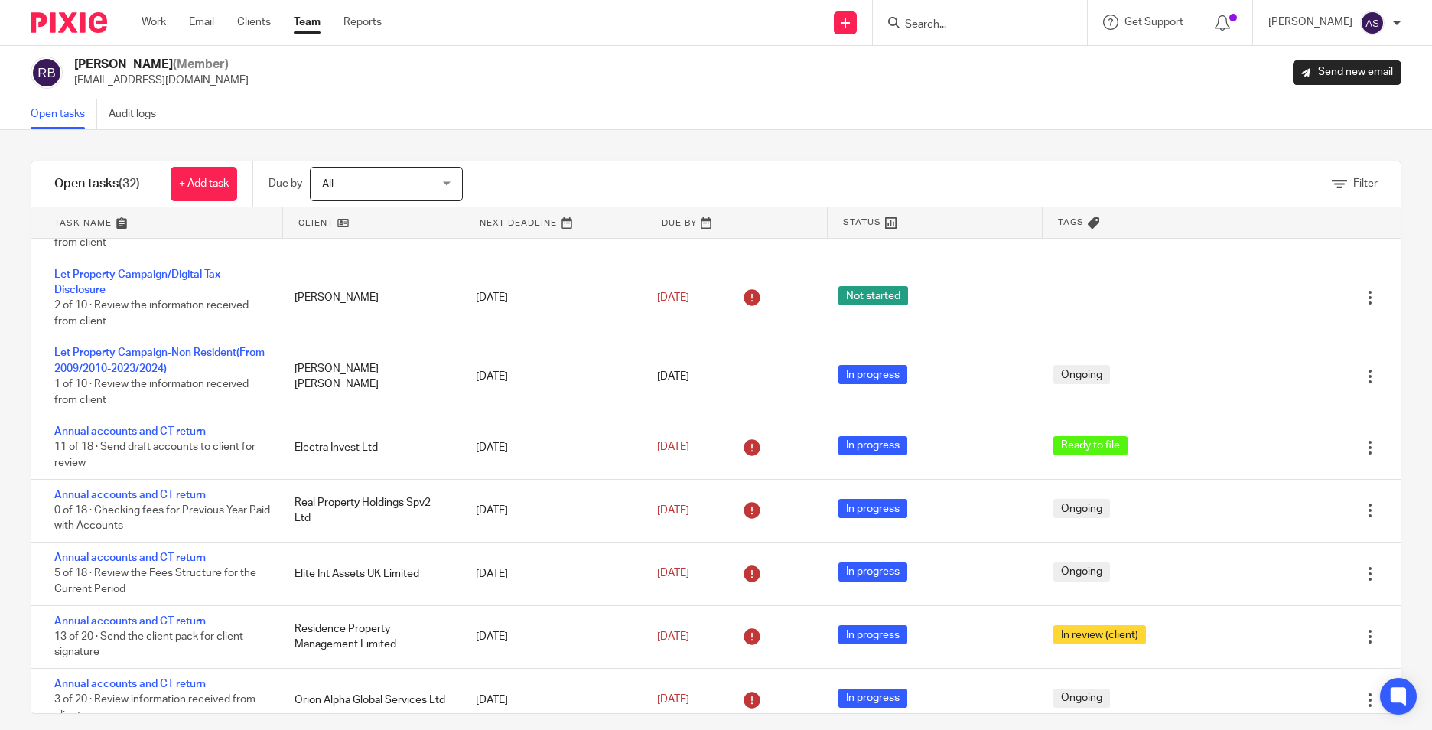
click at [938, 28] on input "Search" at bounding box center [972, 25] width 138 height 14
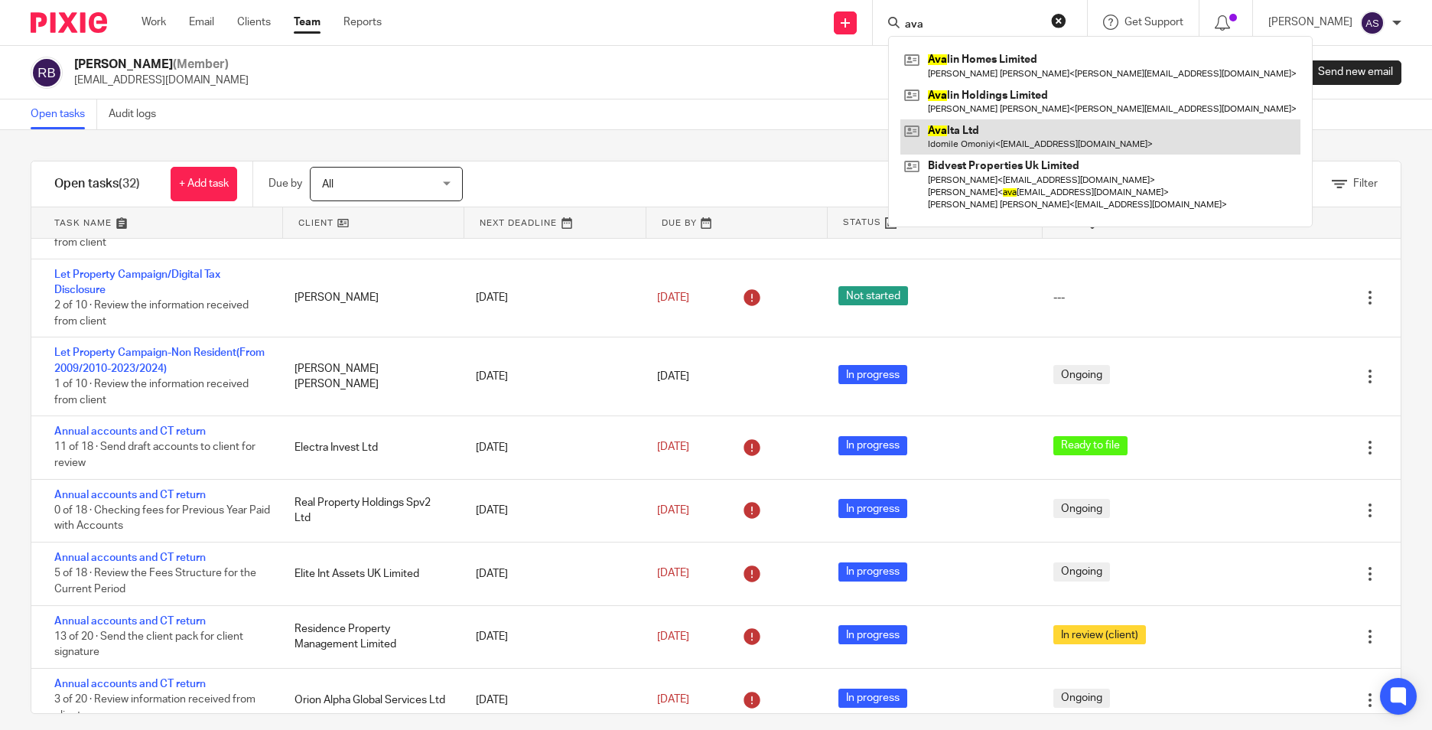
type input "ava"
click at [963, 126] on link at bounding box center [1100, 136] width 400 height 35
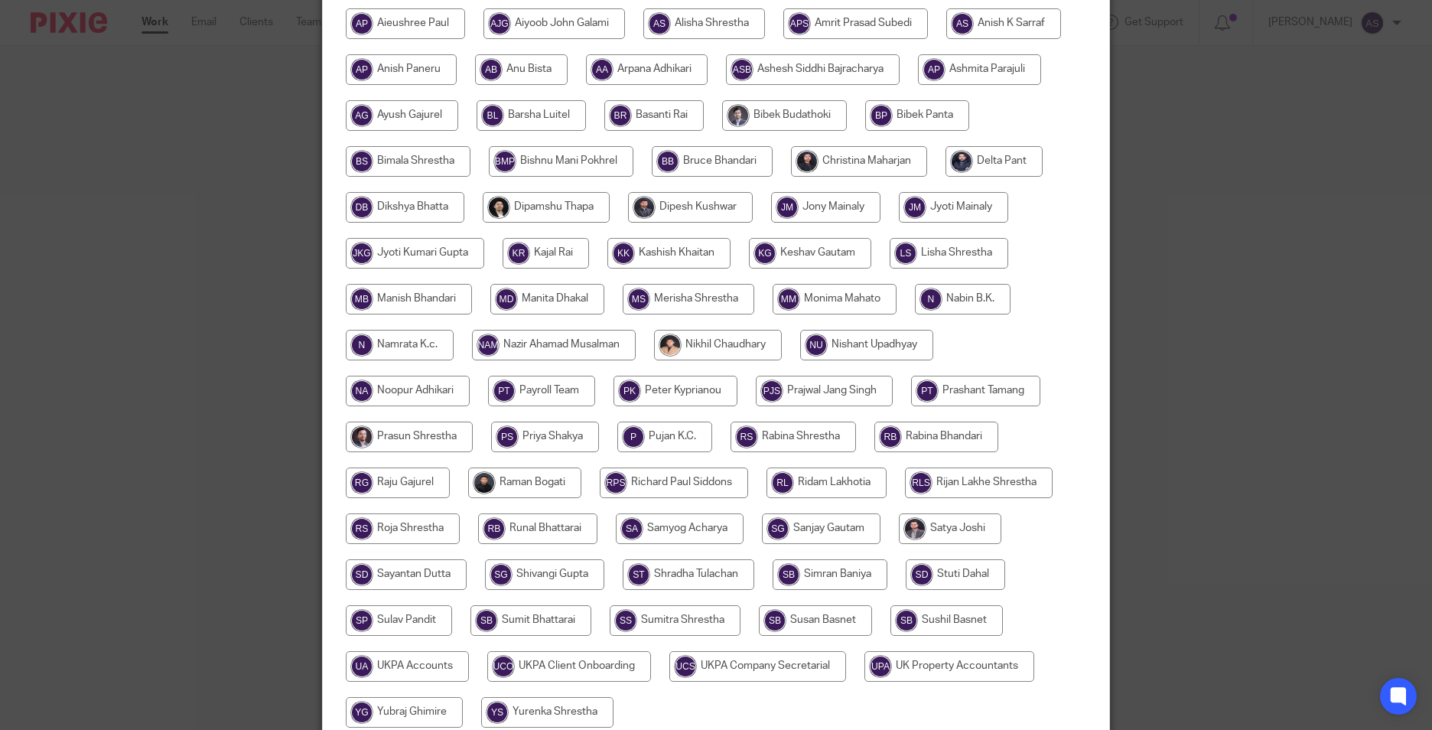
scroll to position [306, 0]
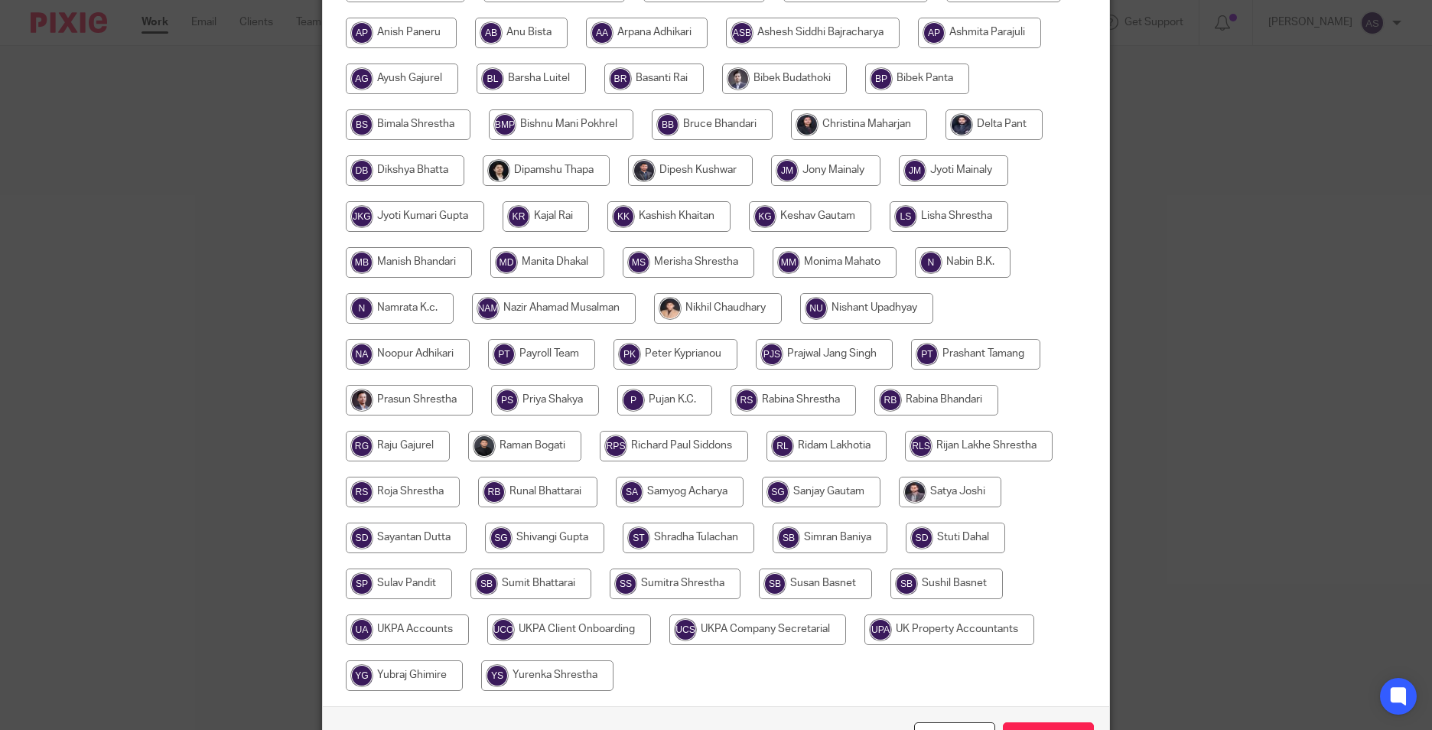
click at [923, 409] on input "radio" at bounding box center [936, 400] width 124 height 31
radio input "true"
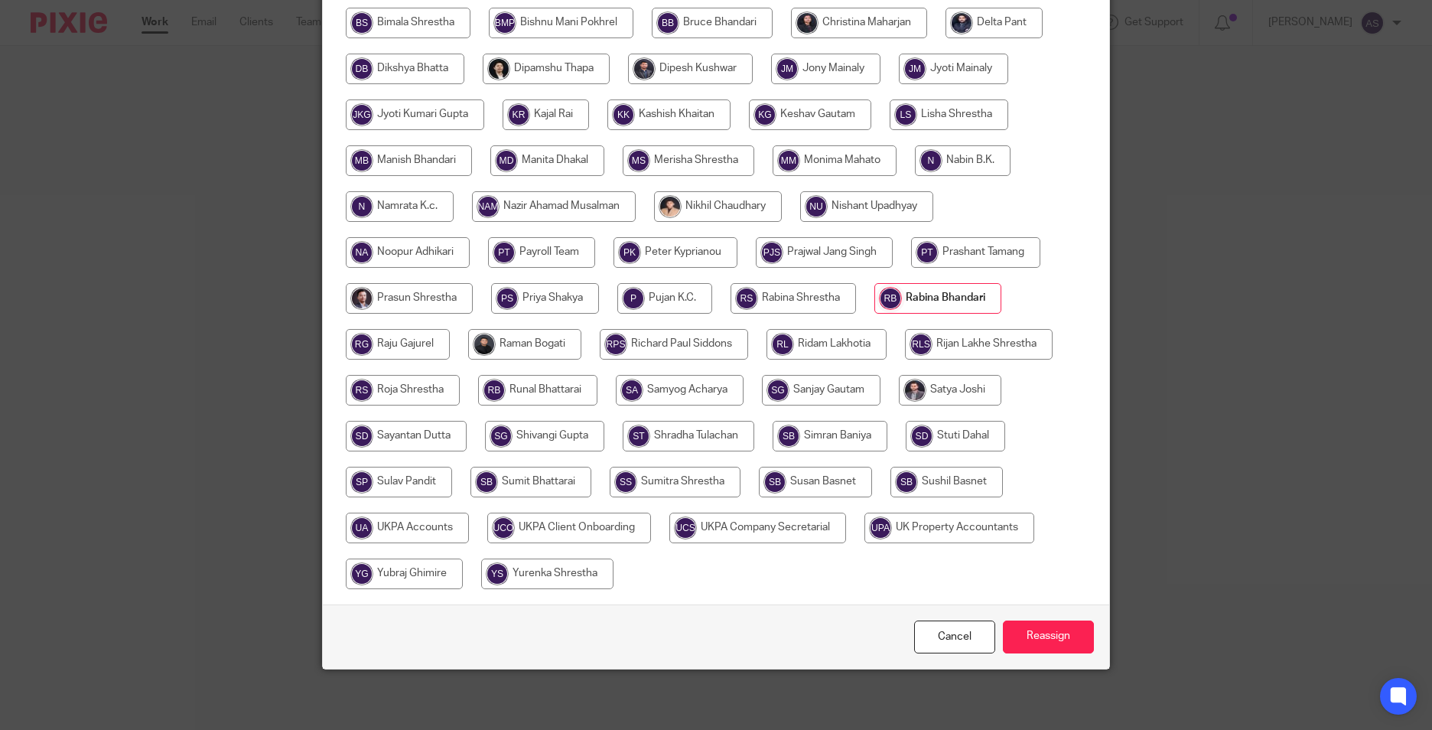
scroll to position [408, 0]
click at [1024, 631] on input "Reassign" at bounding box center [1048, 636] width 91 height 33
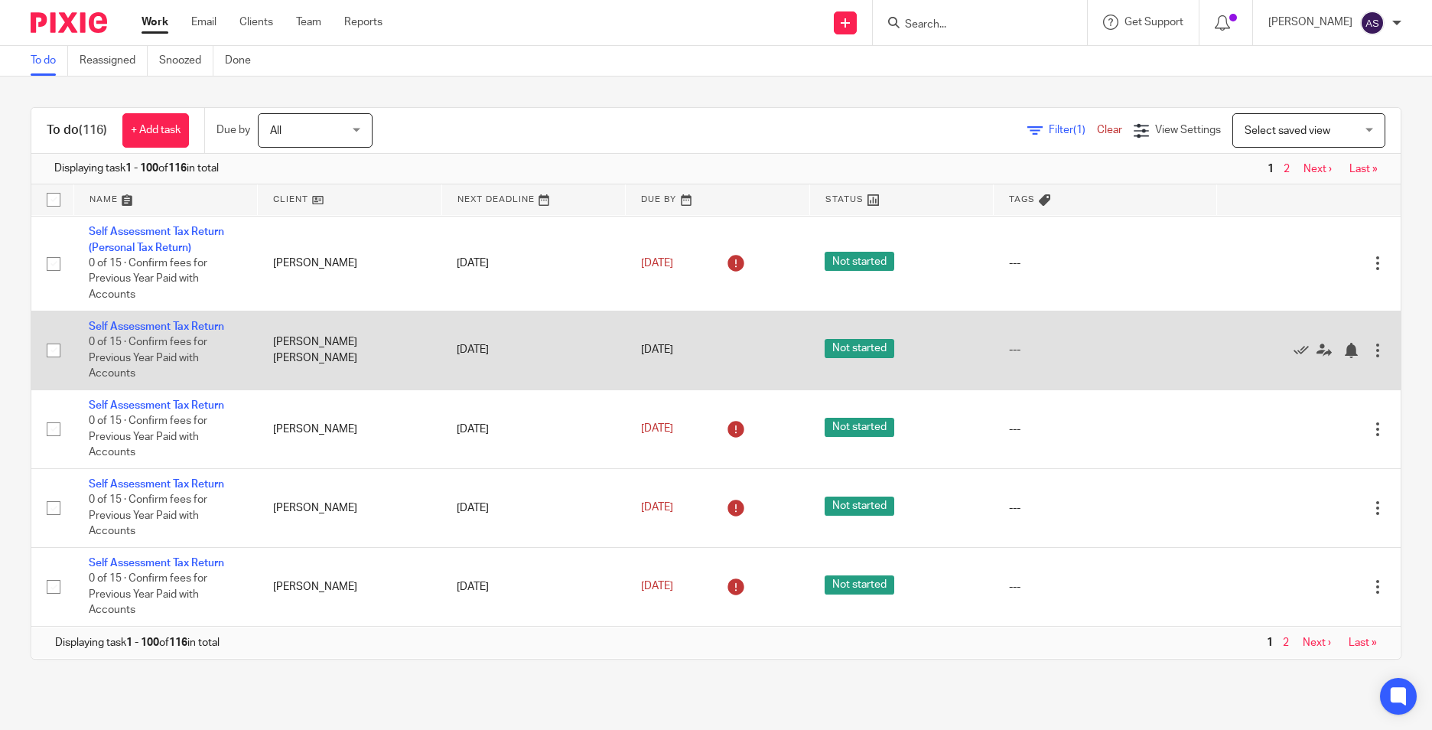
scroll to position [7375, 0]
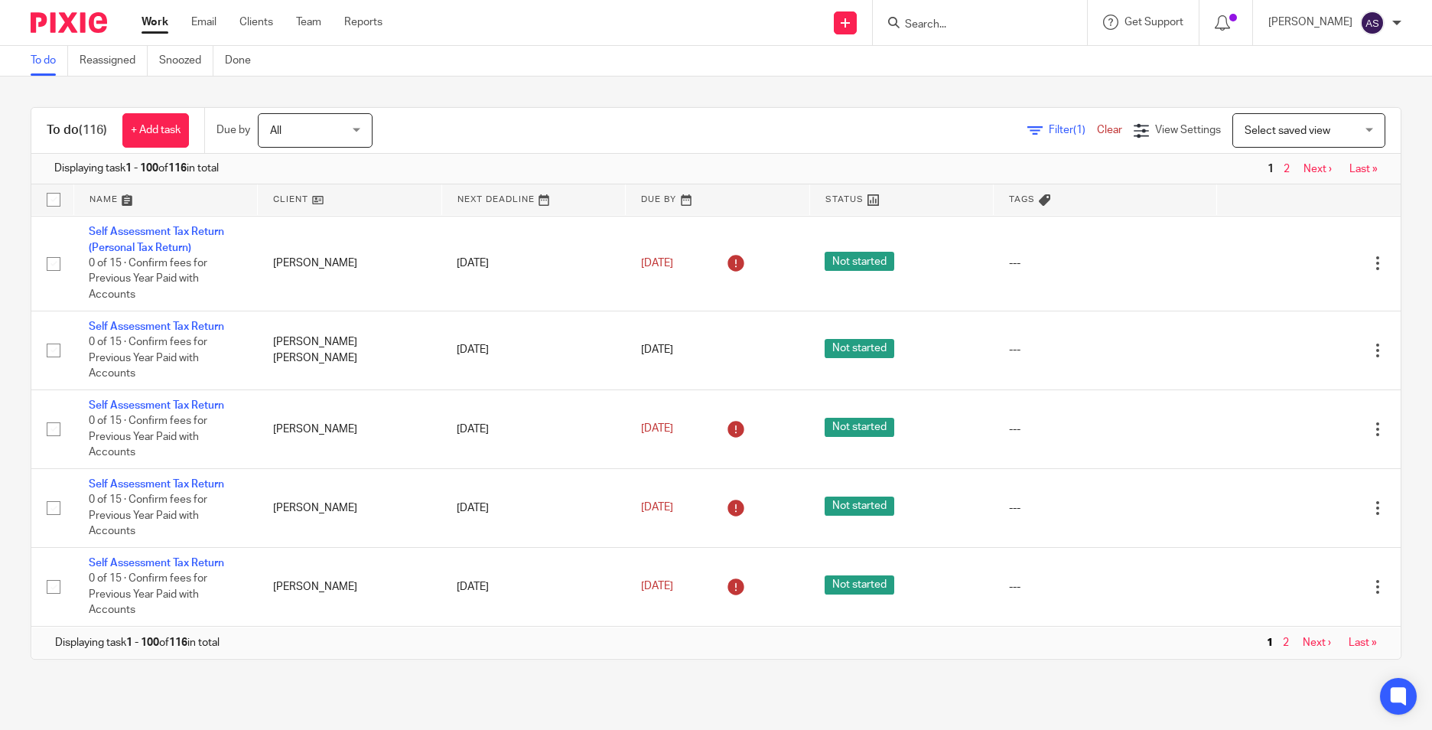
click at [1263, 647] on span "1" at bounding box center [1270, 642] width 14 height 18
drag, startPoint x: 1390, startPoint y: 354, endPoint x: 1429, endPoint y: 434, distance: 88.6
click at [1390, 354] on div "To do (116) + Add task Due by All All Today Tomorrow This week Next week This m…" at bounding box center [716, 382] width 1432 height 613
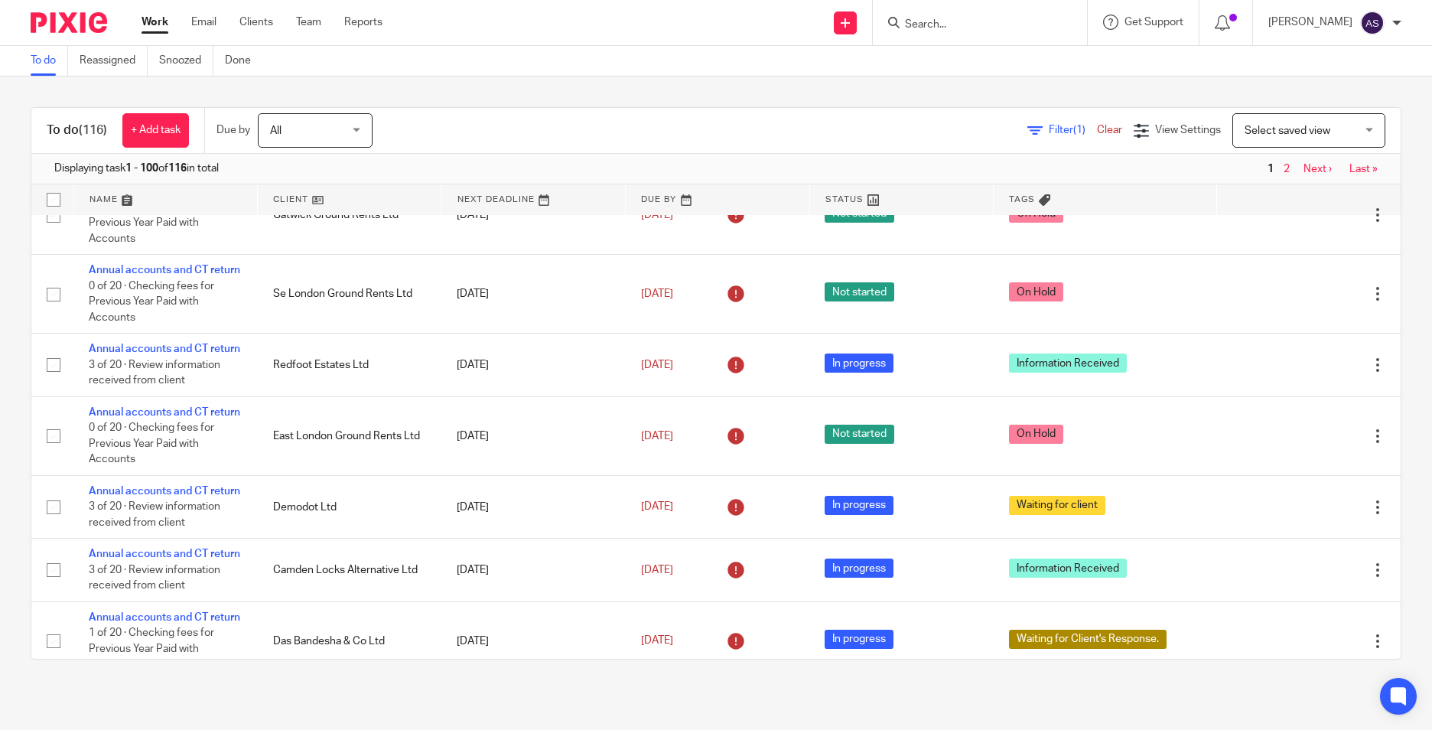
scroll to position [1345, 0]
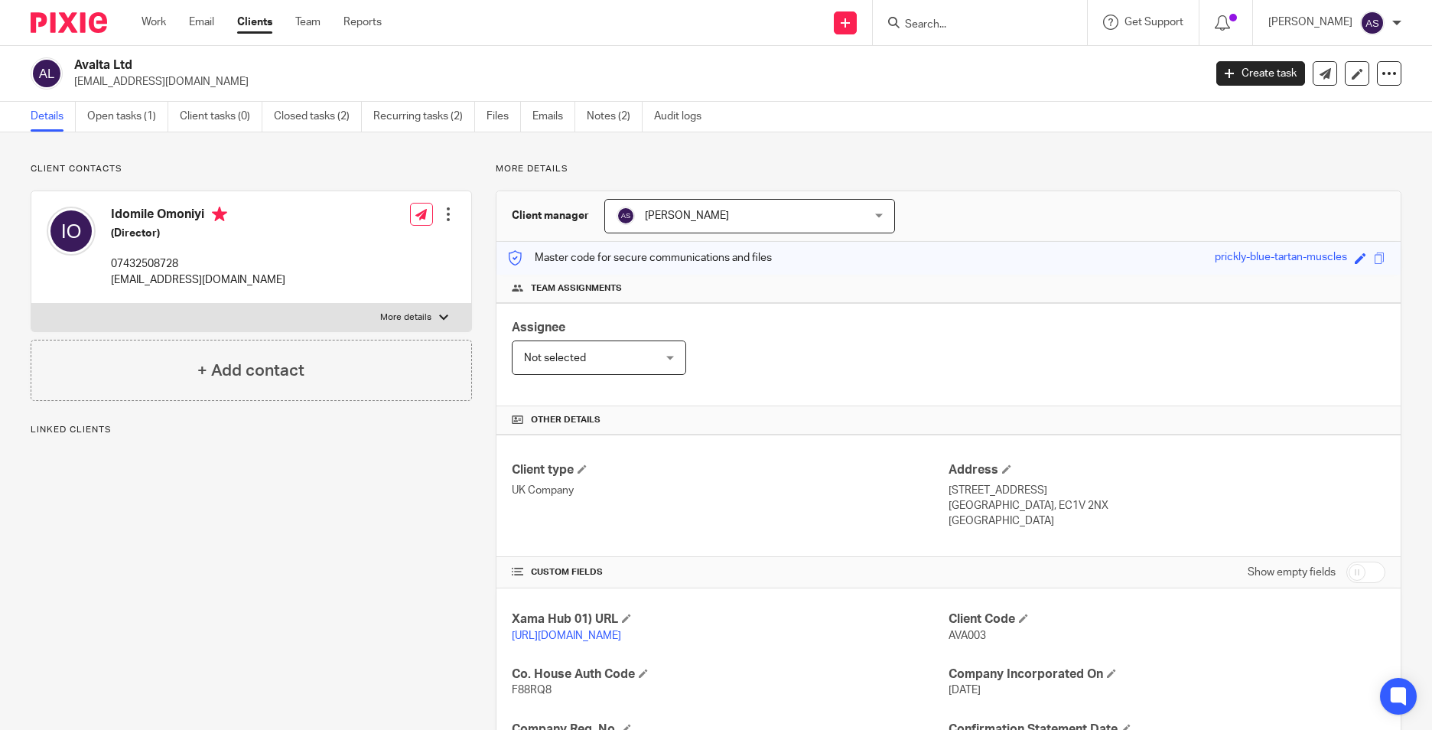
scroll to position [258, 0]
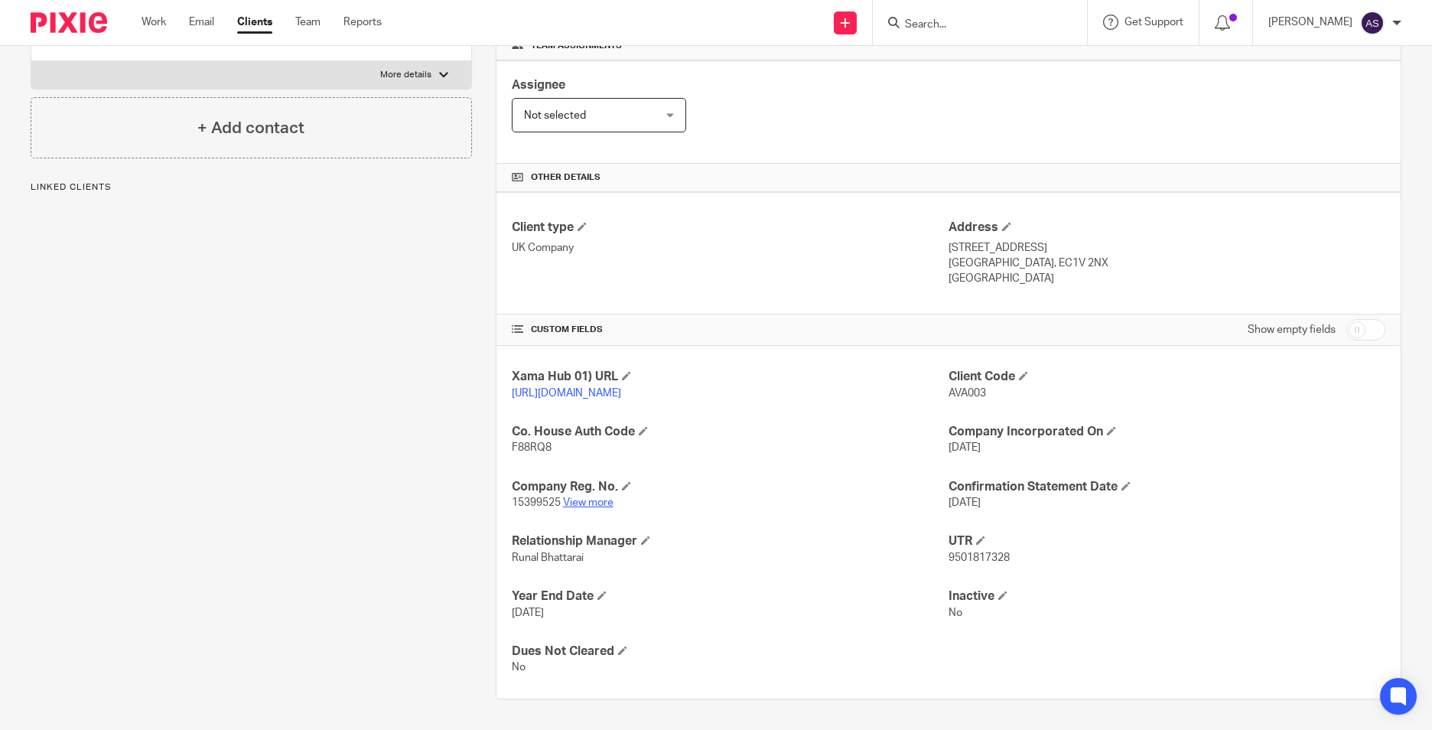
click at [601, 502] on link "View more" at bounding box center [588, 502] width 50 height 11
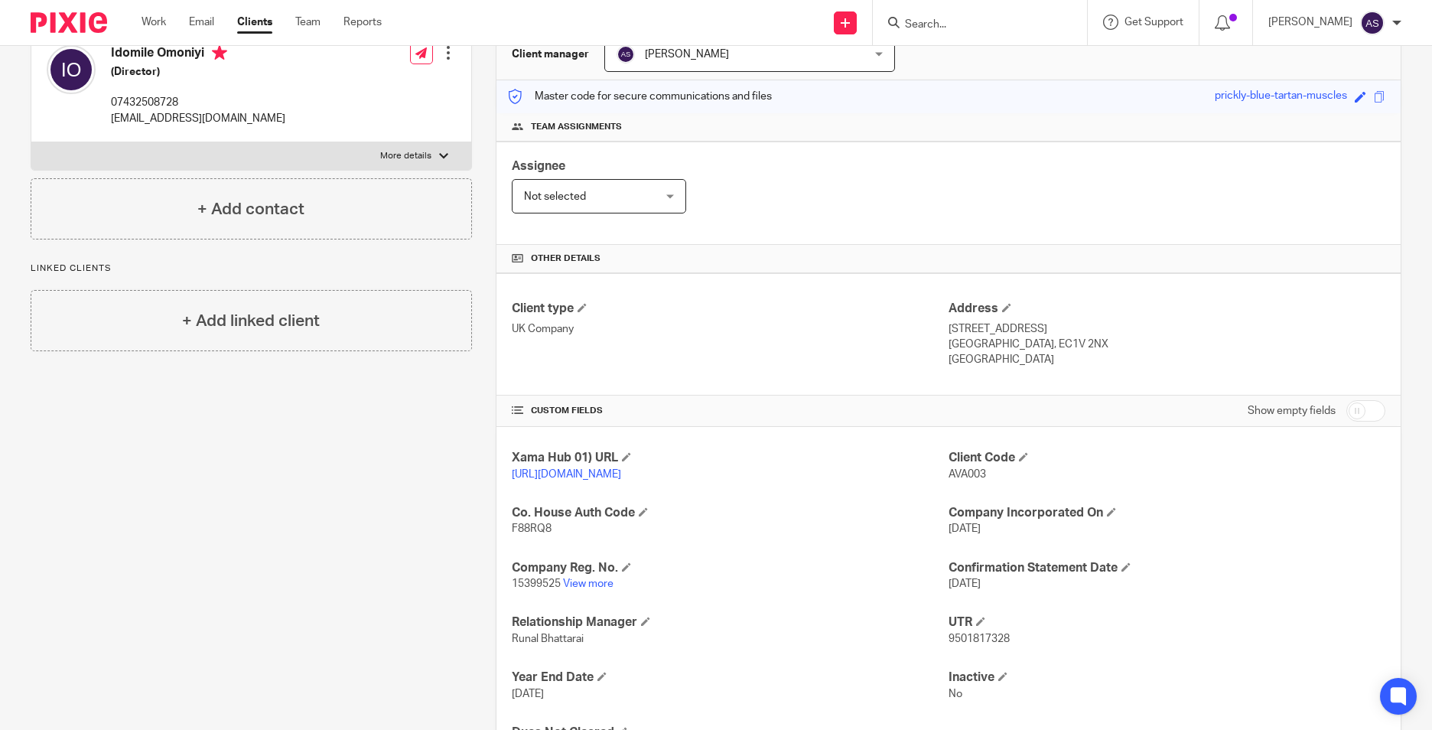
scroll to position [0, 0]
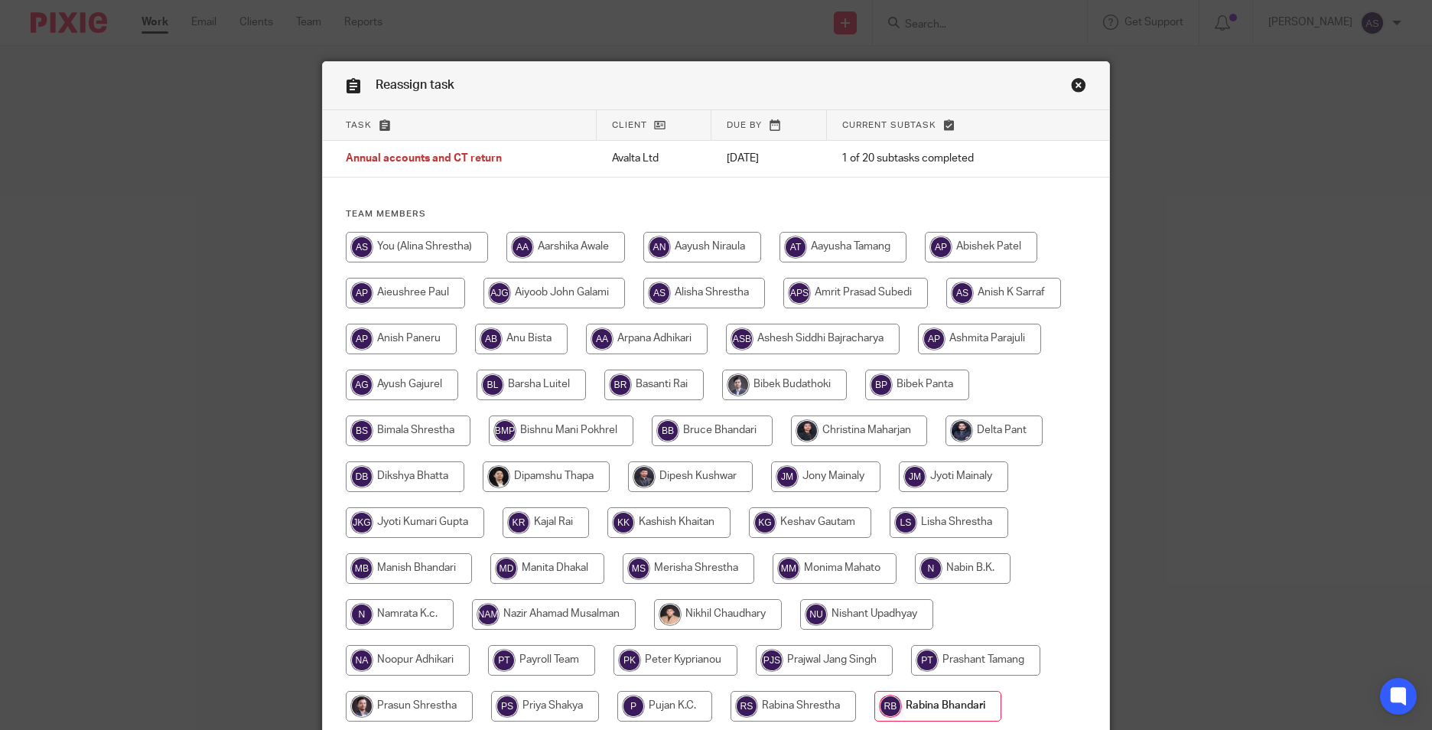
drag, startPoint x: 0, startPoint y: 0, endPoint x: 87, endPoint y: 99, distance: 131.7
click at [87, 99] on div "Reassign task Task Client Due by Current subtask Annual accounts and CT return …" at bounding box center [716, 365] width 1432 height 730
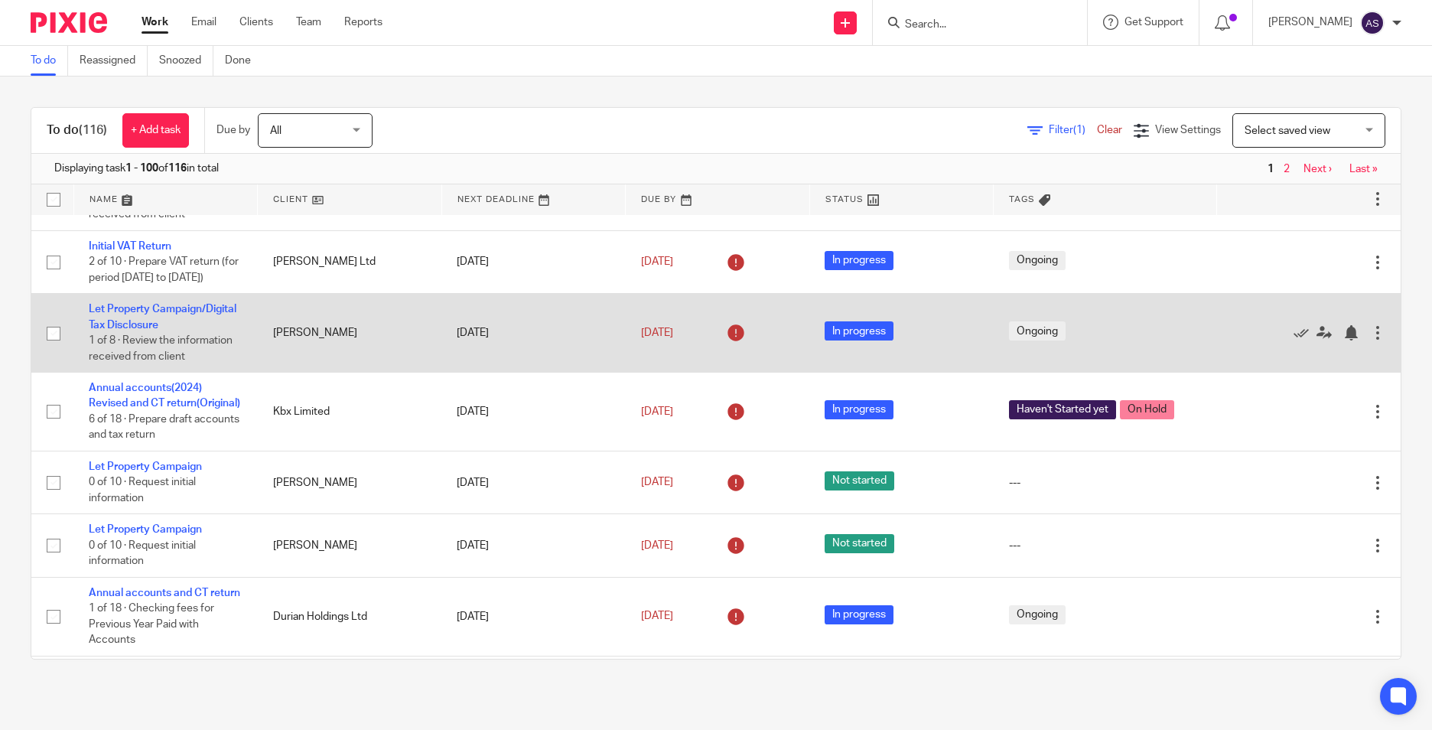
scroll to position [382, 0]
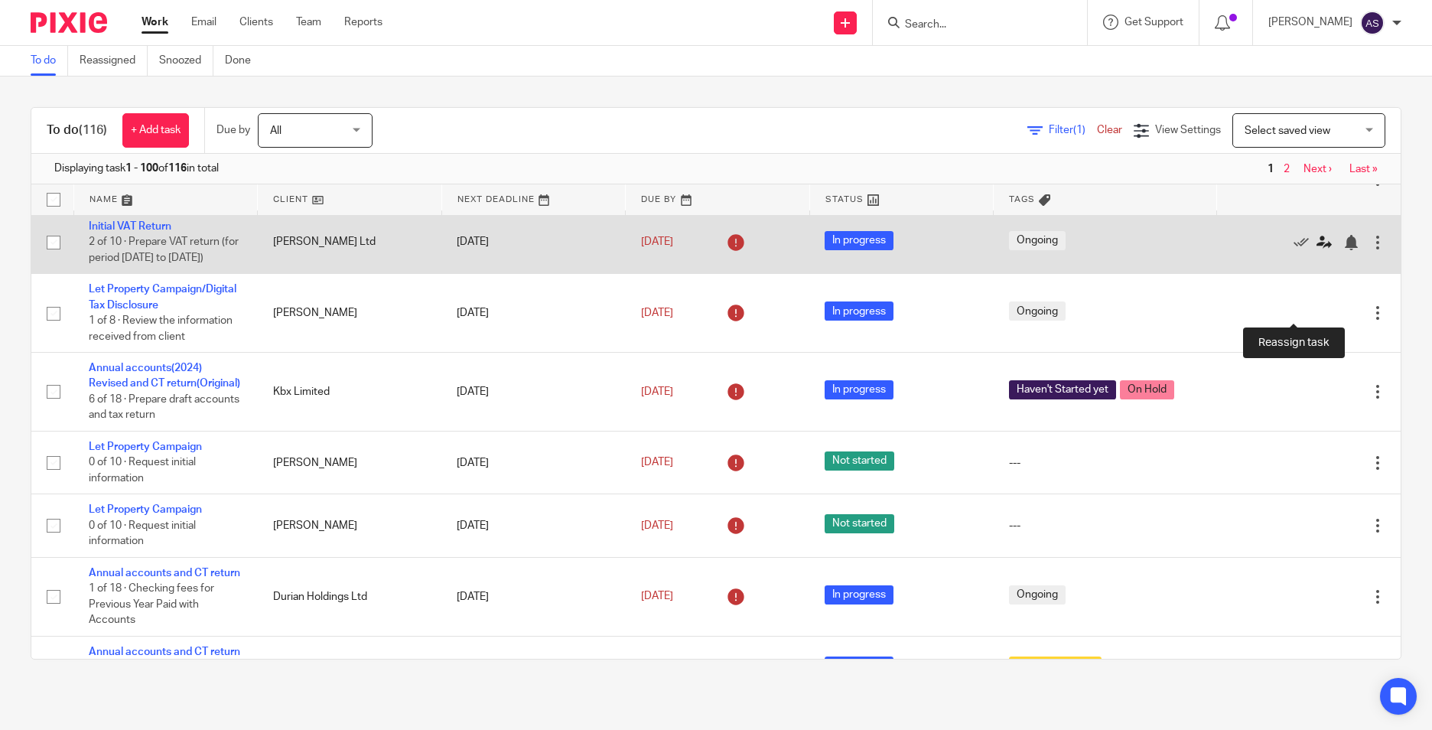
click at [1316, 250] on icon at bounding box center [1323, 242] width 15 height 15
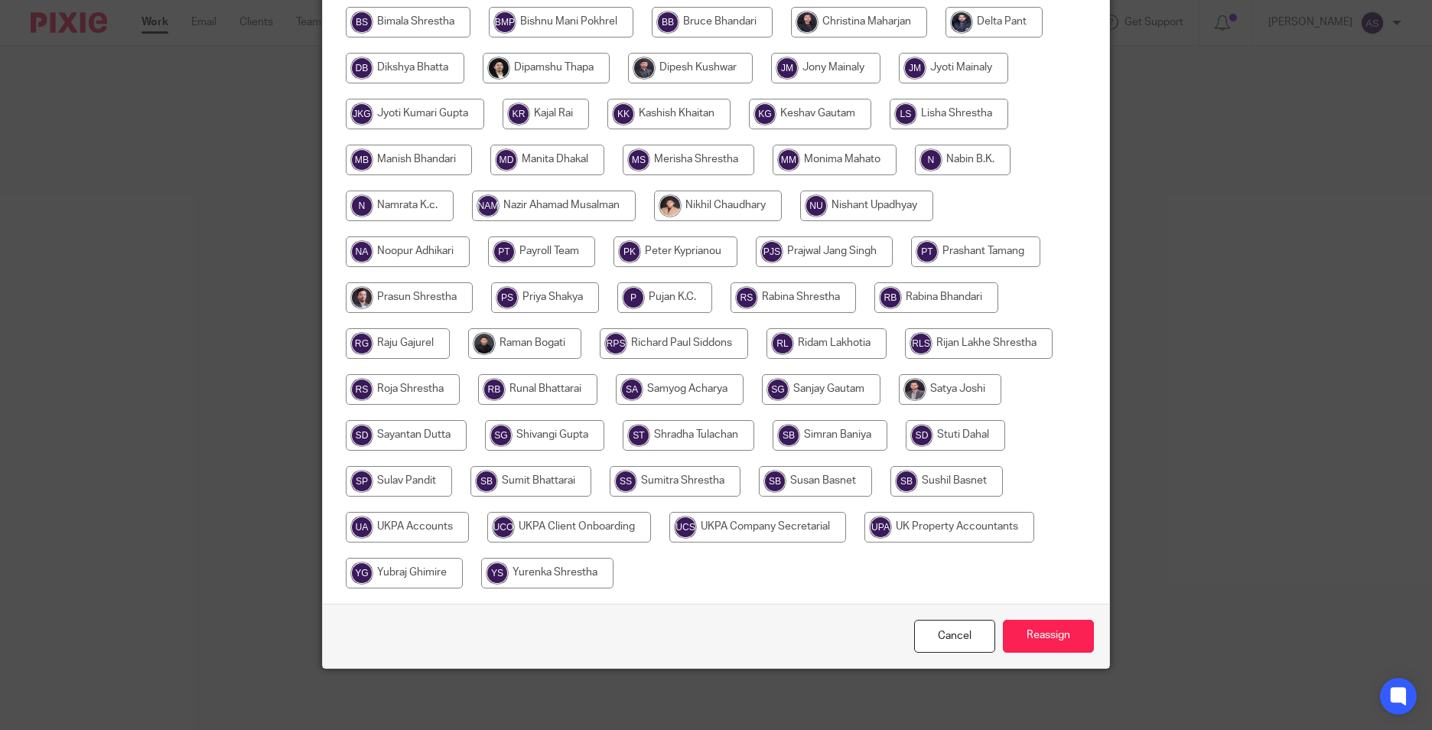
scroll to position [102, 0]
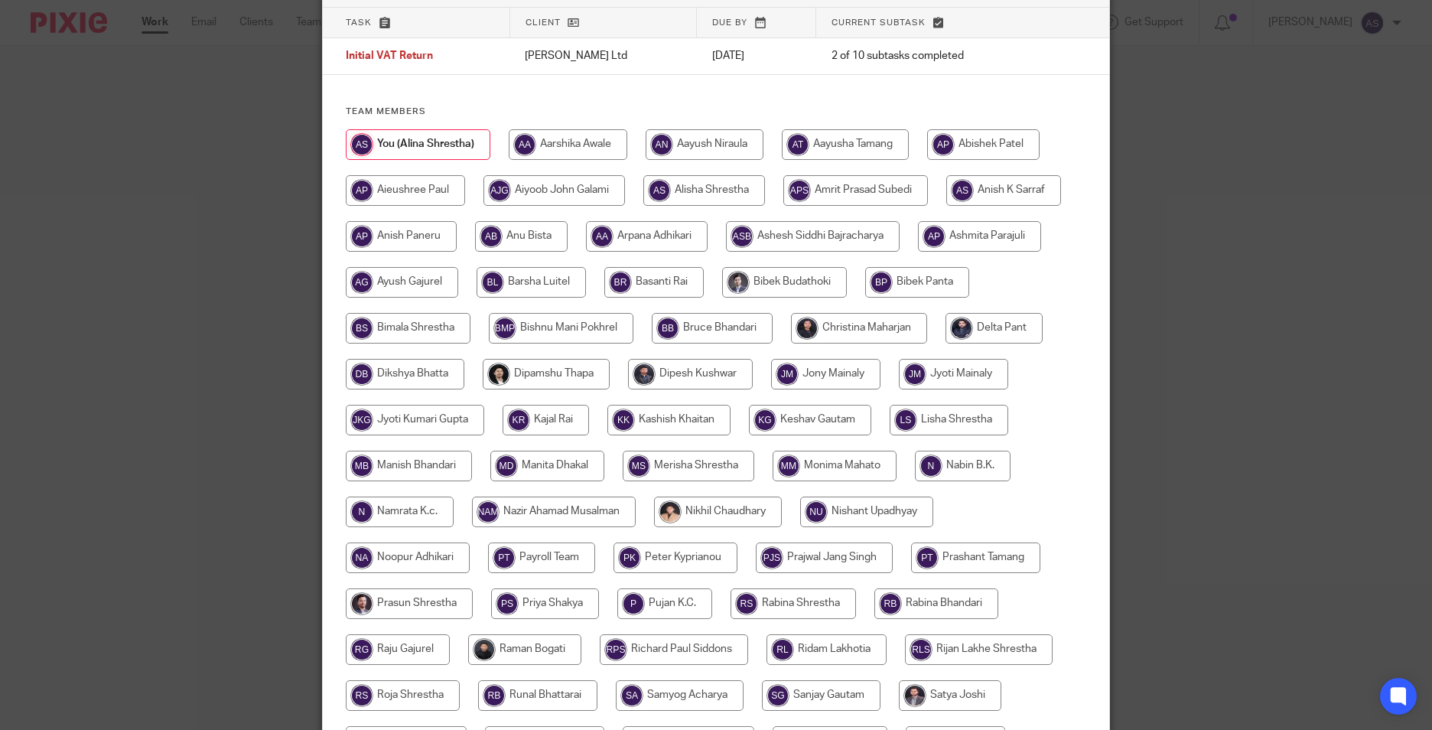
click at [863, 187] on input "radio" at bounding box center [855, 190] width 145 height 31
radio input "true"
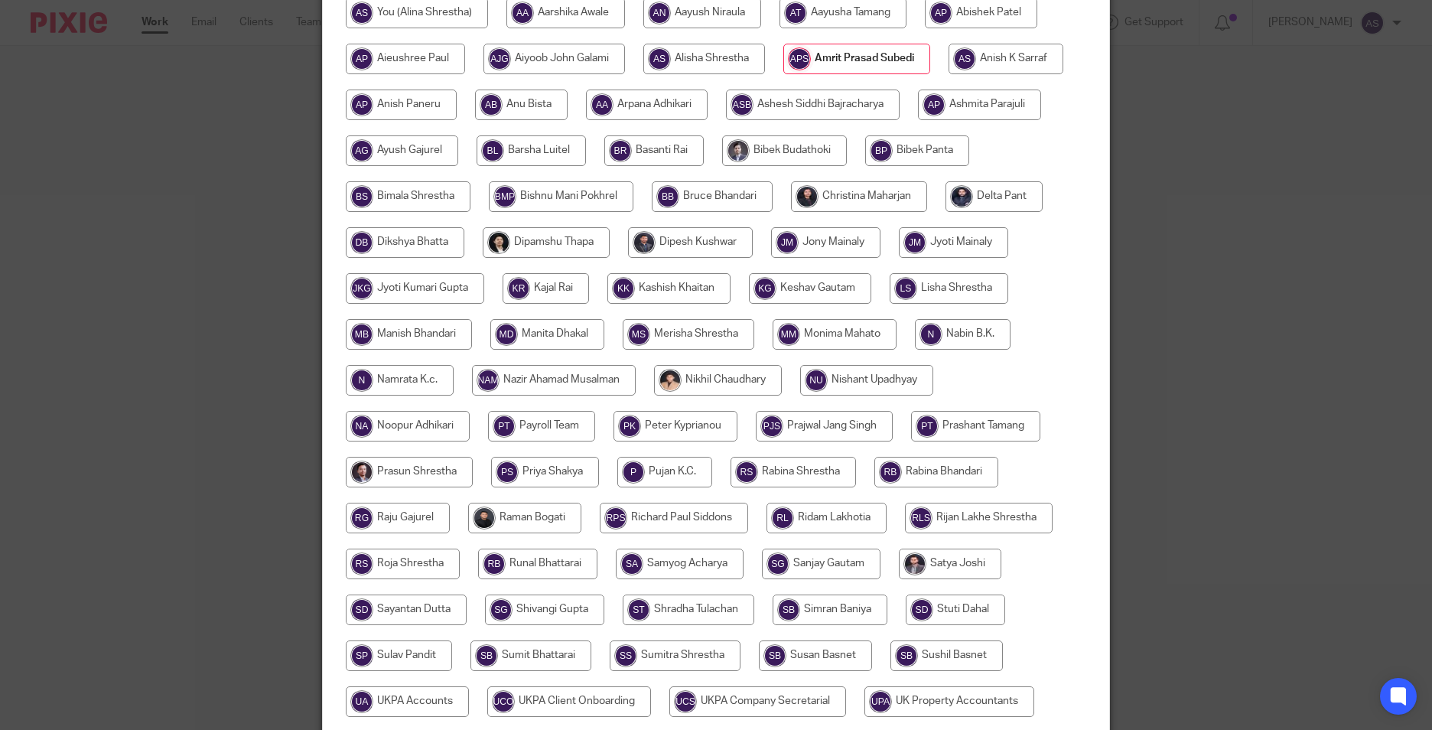
scroll to position [408, 0]
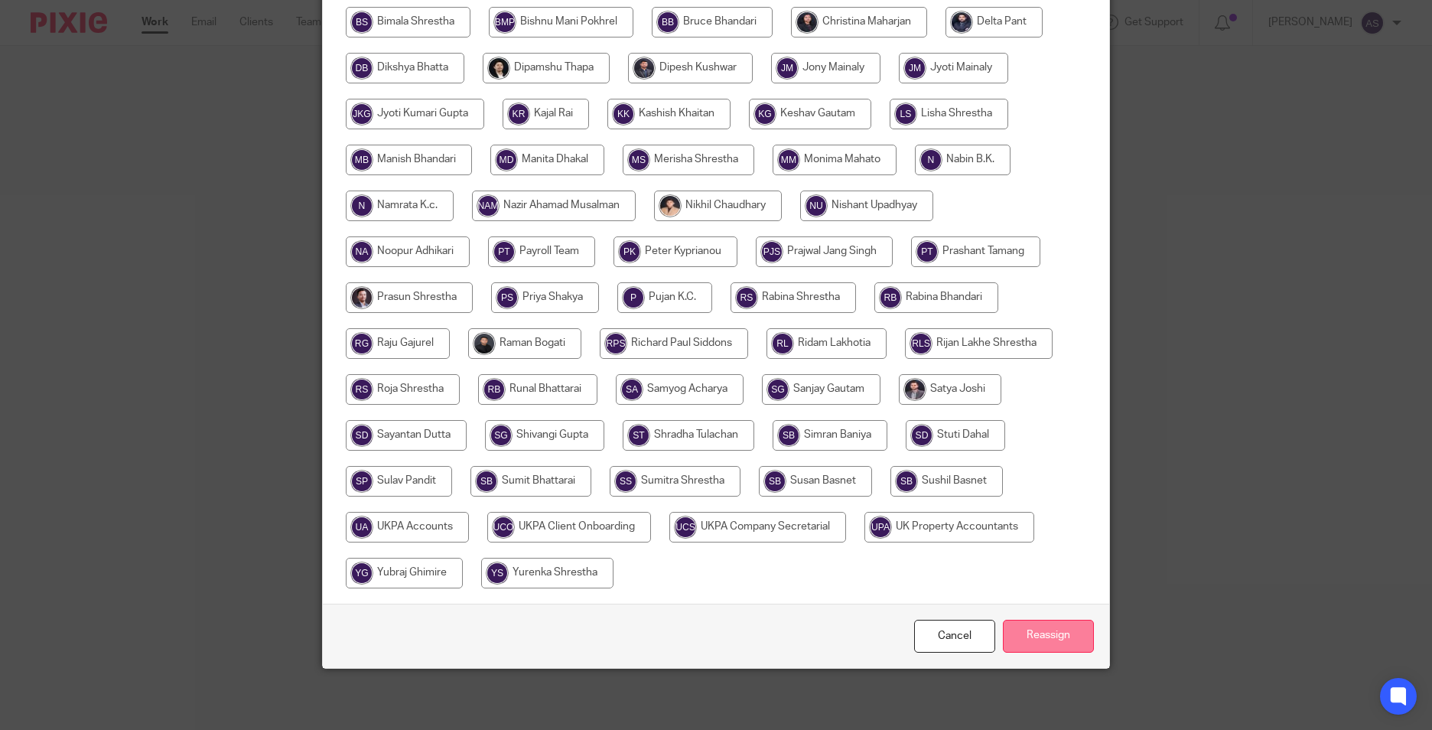
click at [1024, 632] on input "Reassign" at bounding box center [1048, 636] width 91 height 33
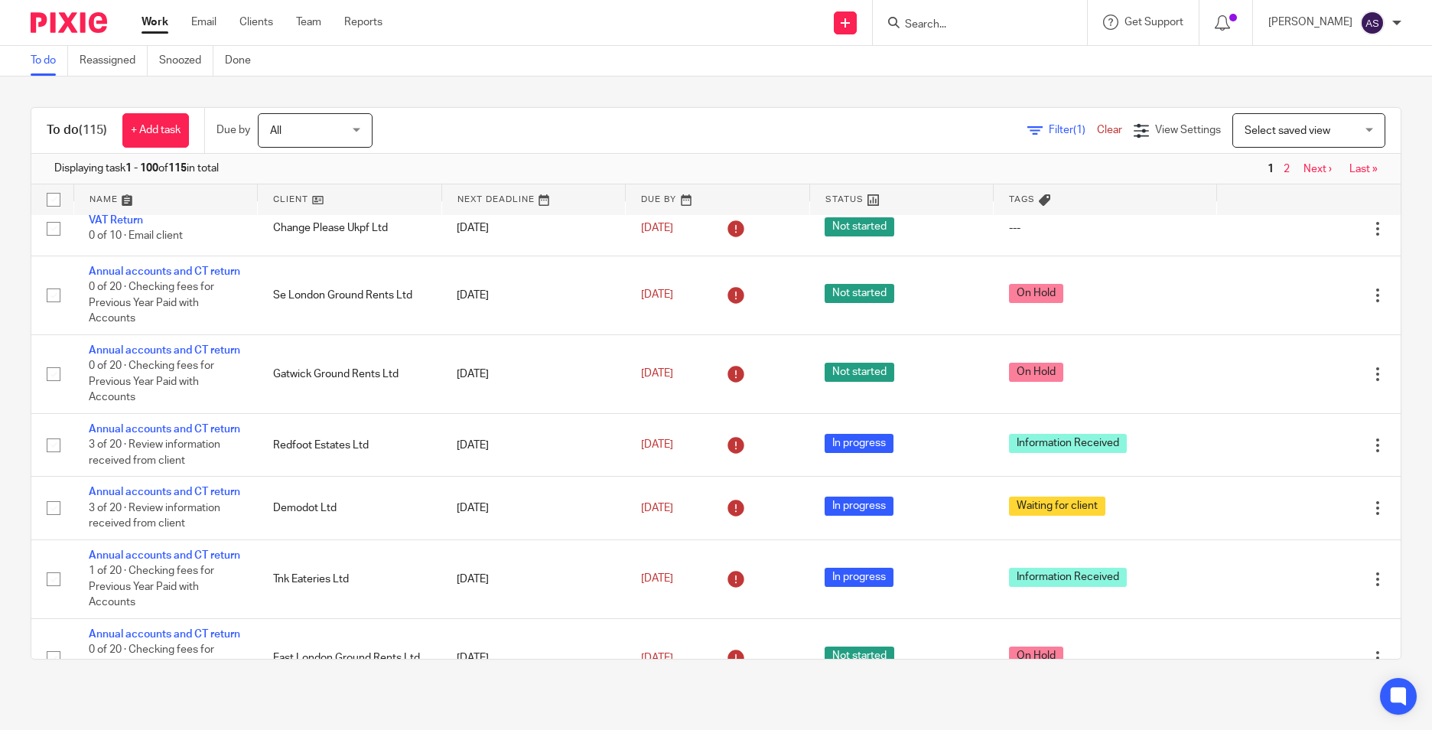
scroll to position [1224, 0]
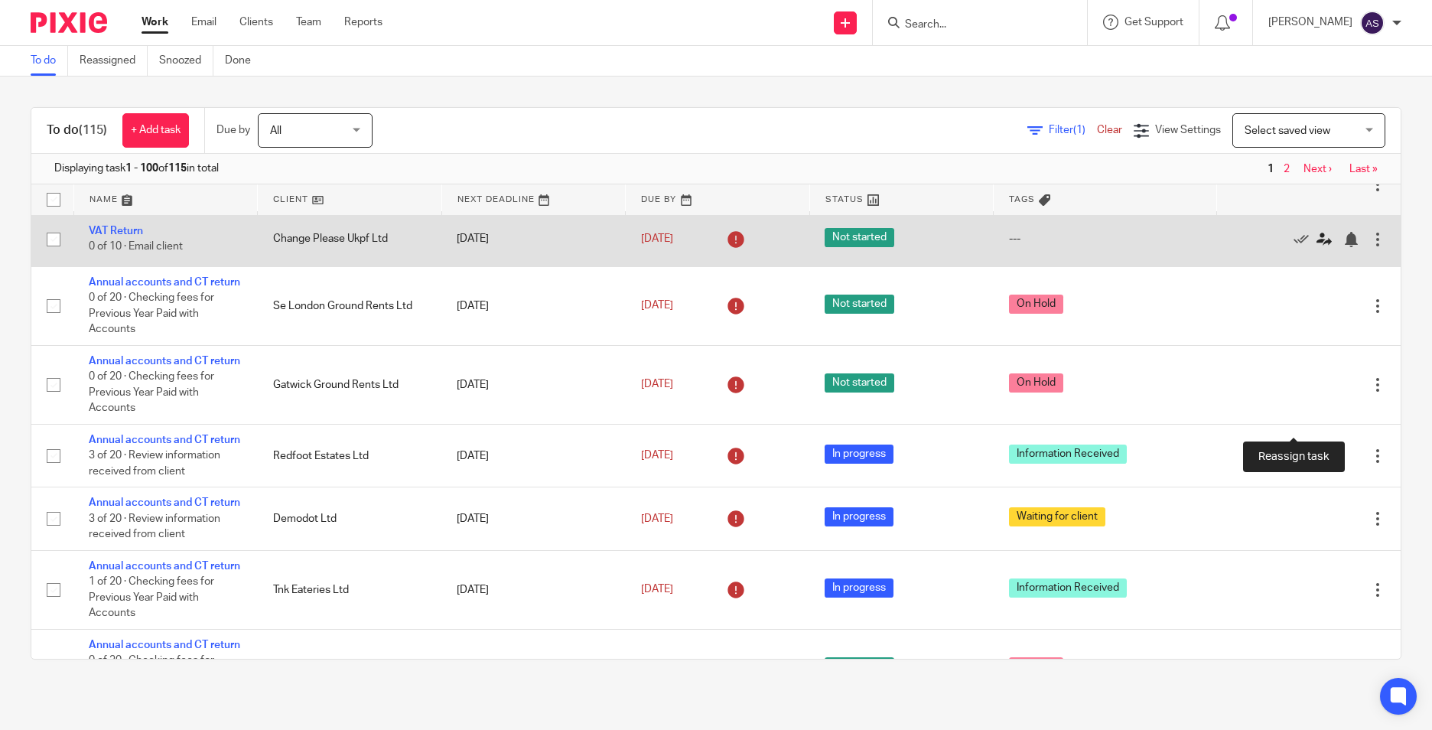
click at [1316, 247] on icon at bounding box center [1323, 239] width 15 height 15
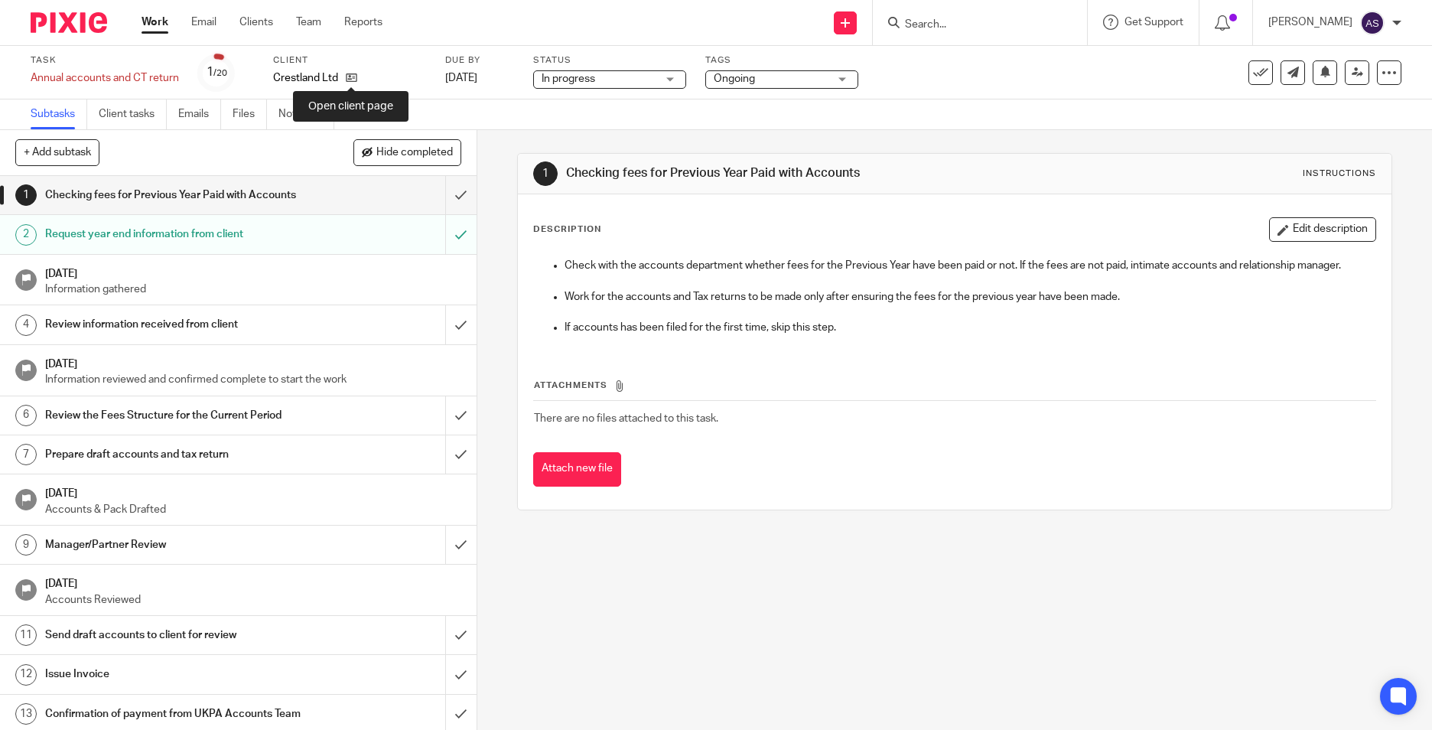
drag, startPoint x: 353, startPoint y: 74, endPoint x: 408, endPoint y: 41, distance: 64.1
click at [353, 74] on icon at bounding box center [351, 77] width 11 height 11
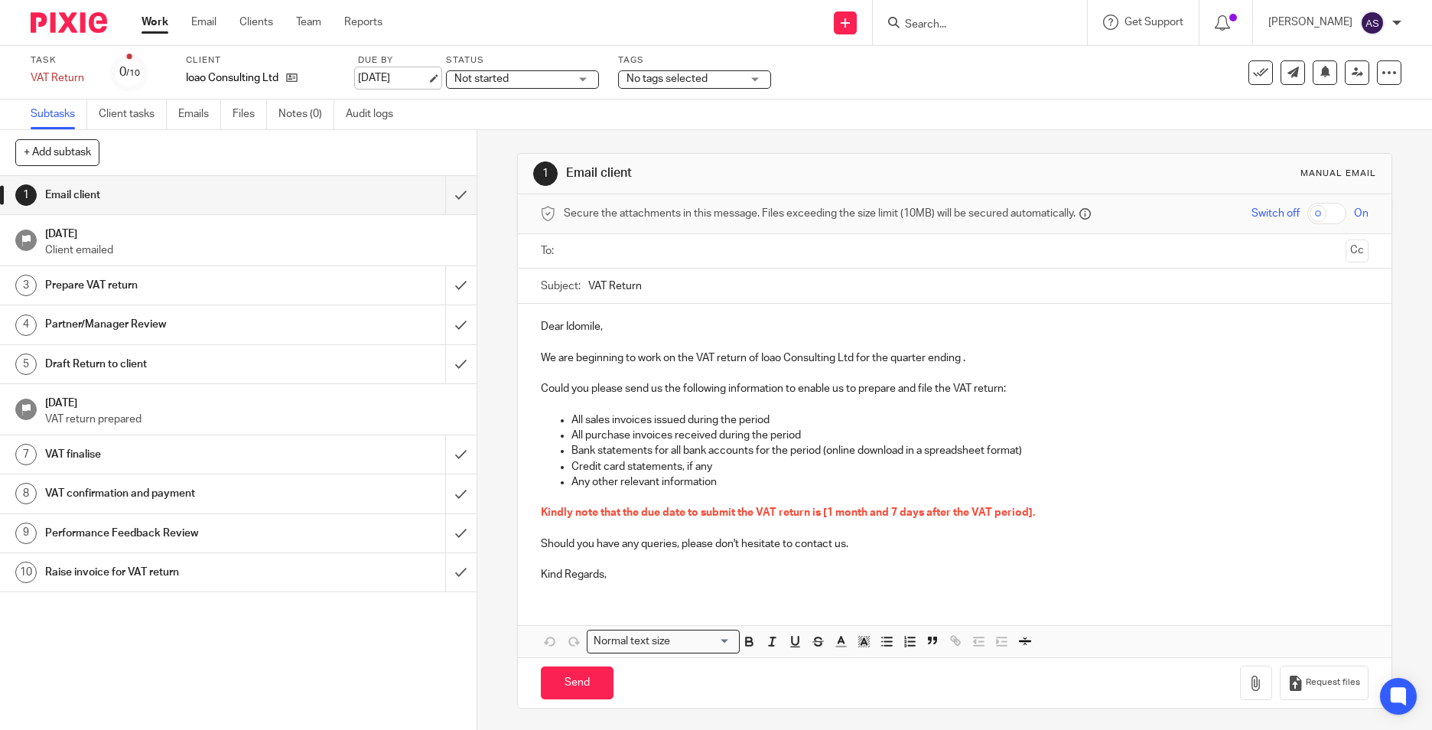
click at [389, 76] on link "[DATE]" at bounding box center [392, 78] width 69 height 16
click at [490, 290] on div "1 Email client Manual email Secure the attachments in this message. Files excee…" at bounding box center [954, 430] width 955 height 600
click at [314, 79] on icon at bounding box center [313, 77] width 11 height 11
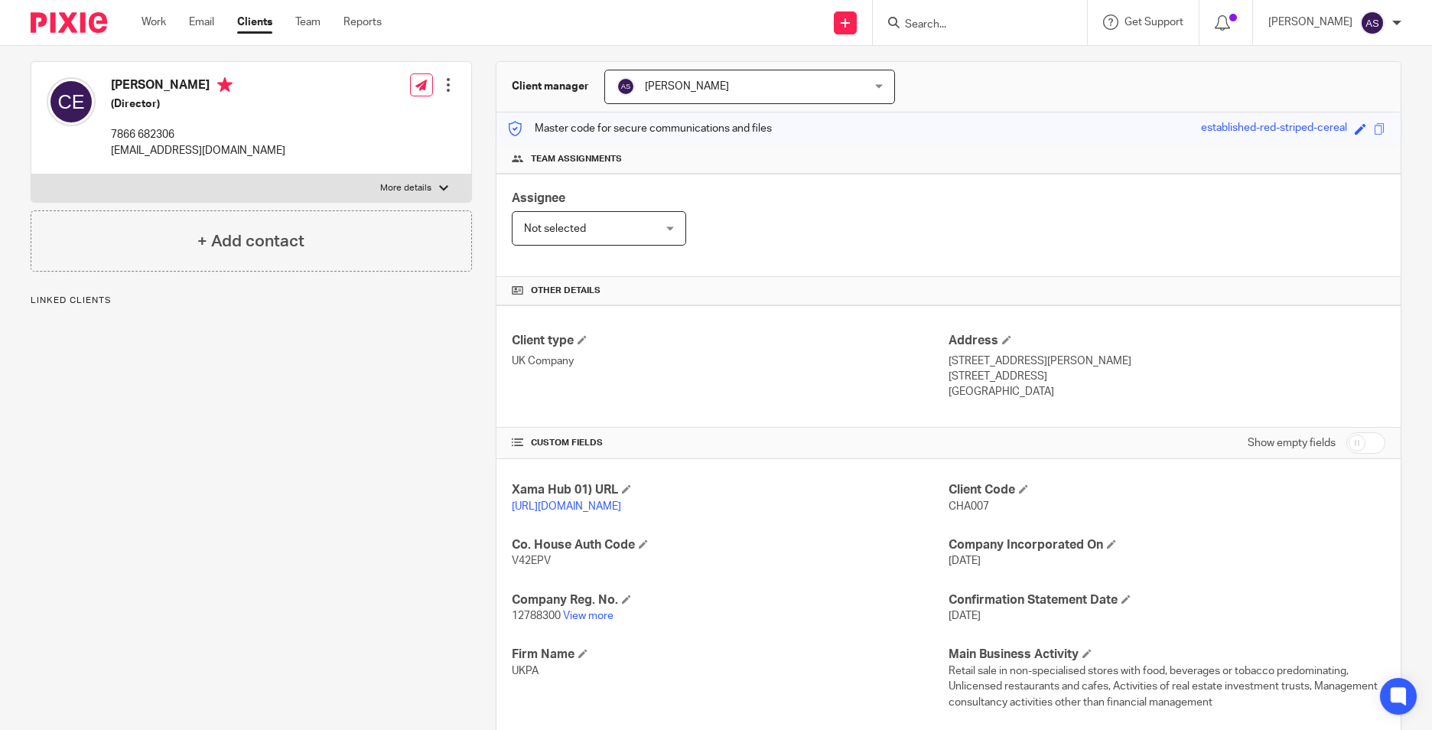
scroll to position [382, 0]
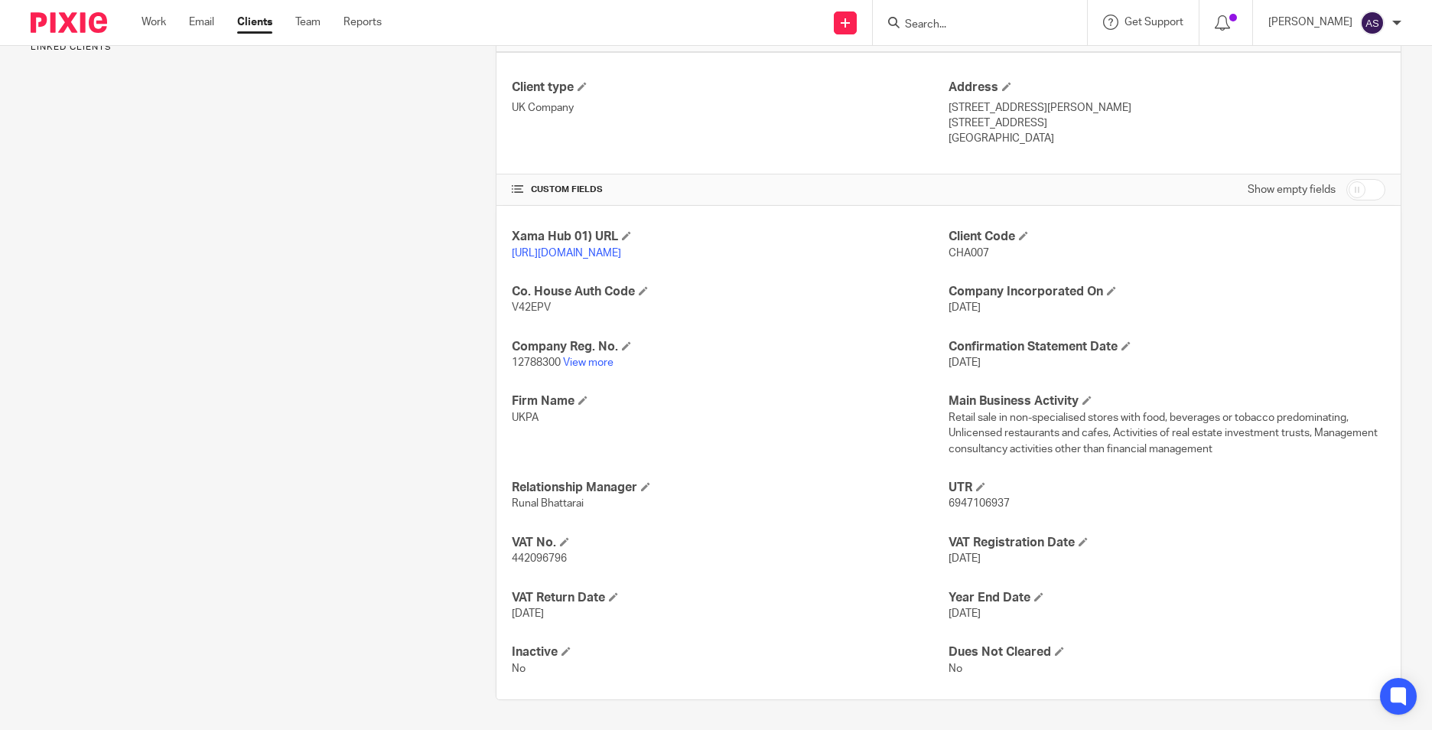
click at [602, 386] on div "Xama Hub 01) URL https://platform.xamatech.com/portal/crm/clients/282a7910-6bdd…" at bounding box center [948, 452] width 904 height 493
click at [602, 368] on link "View more" at bounding box center [588, 362] width 50 height 11
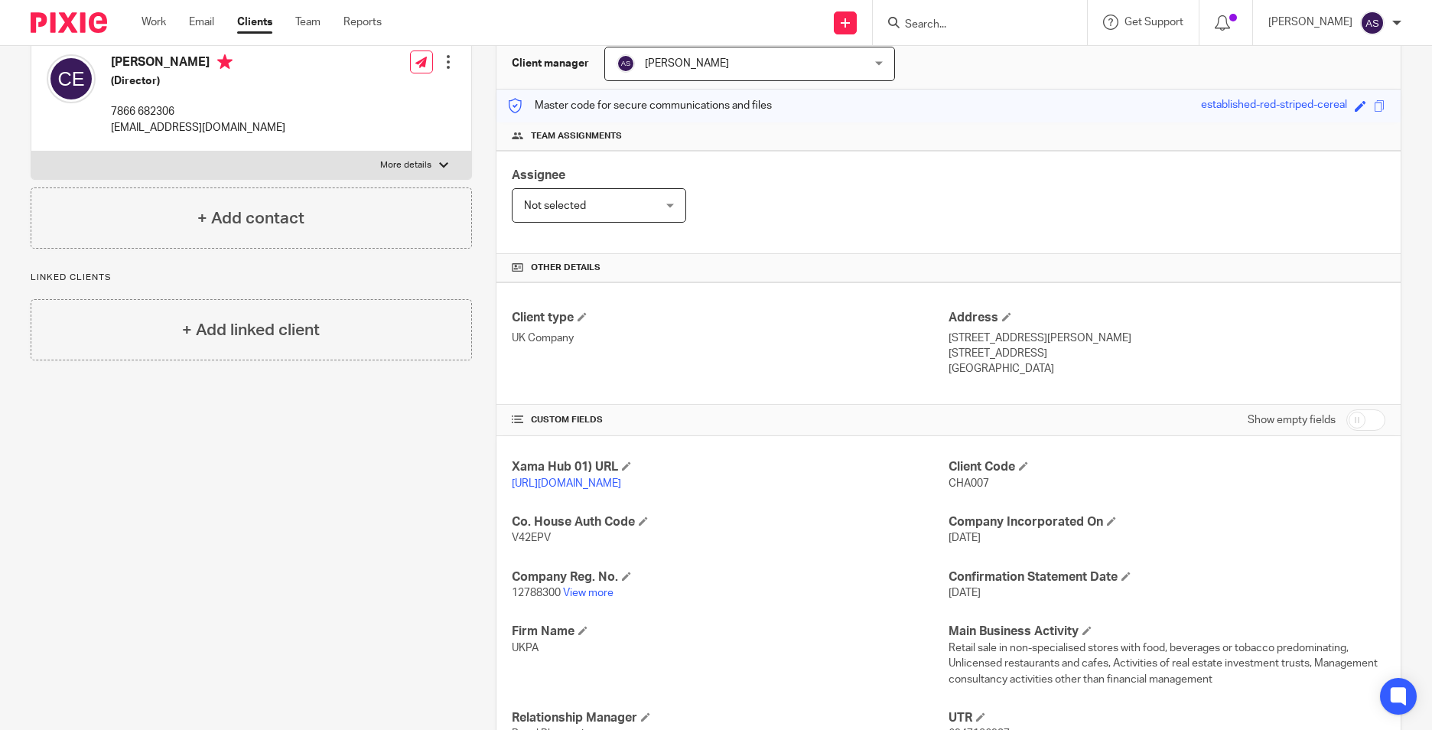
scroll to position [0, 0]
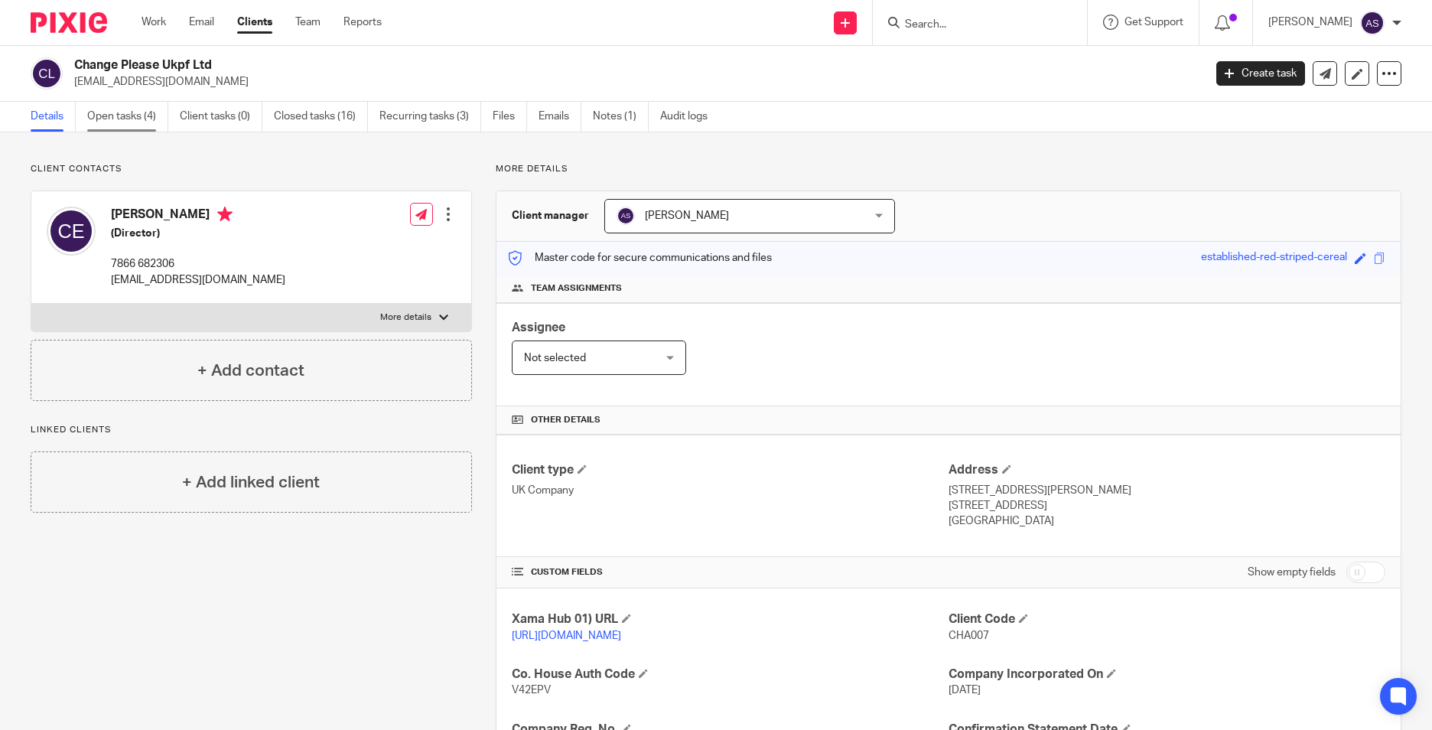
click at [119, 116] on link "Open tasks (4)" at bounding box center [127, 117] width 81 height 30
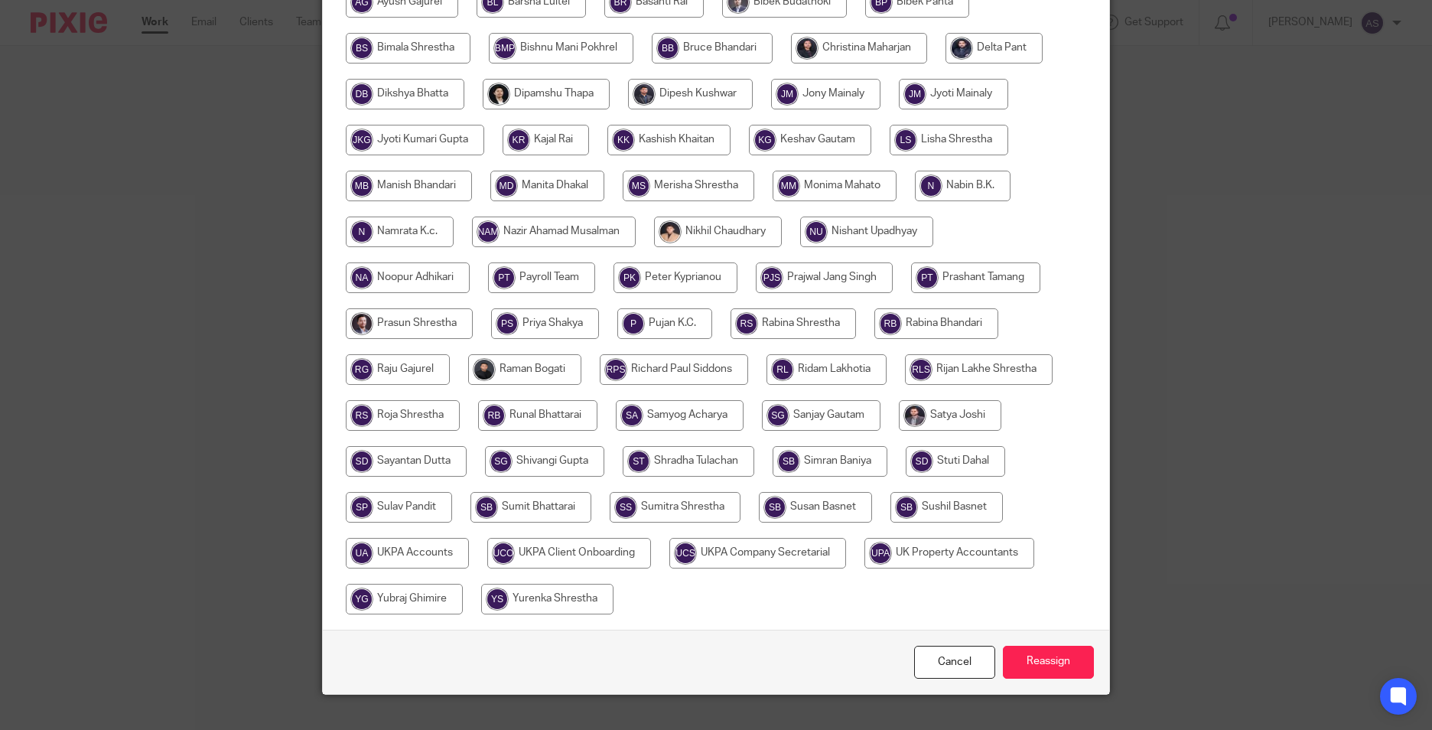
scroll to position [306, 0]
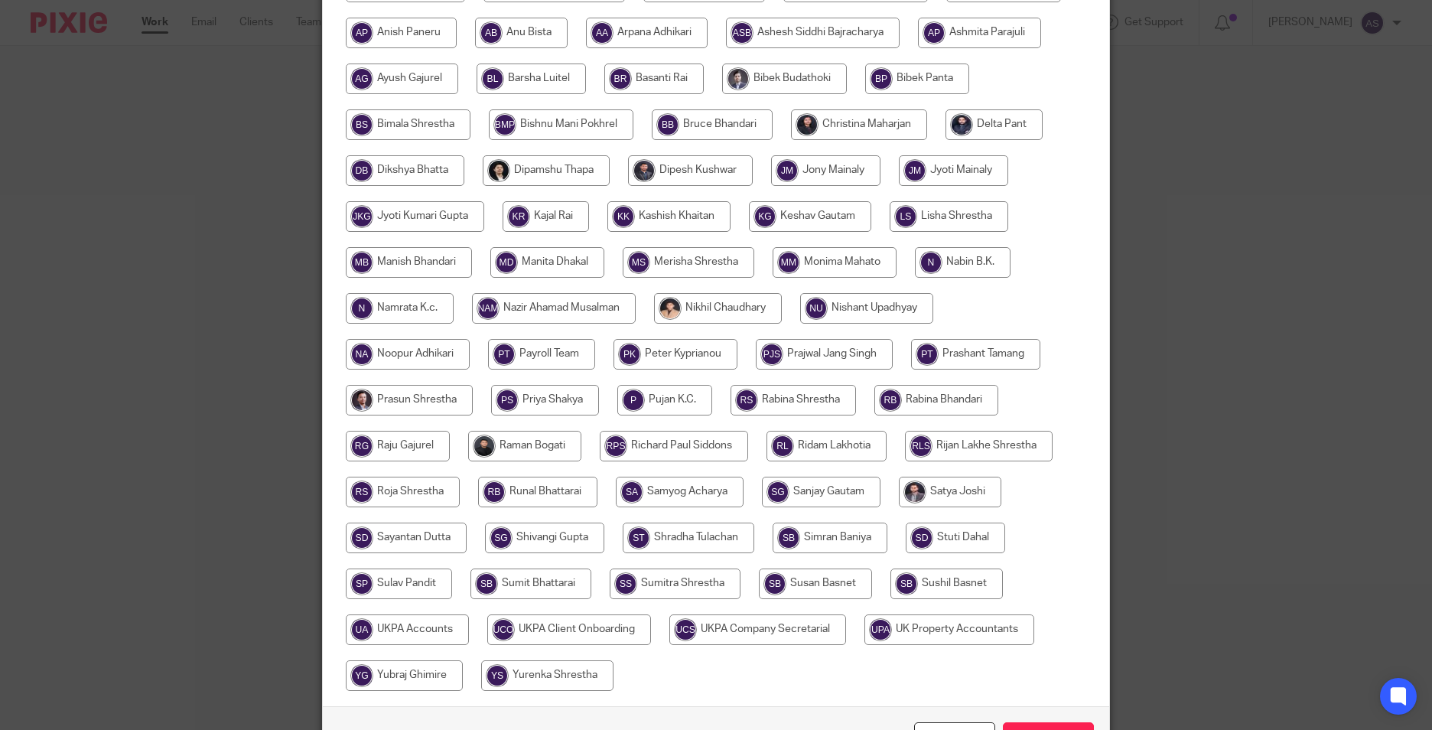
click input "radio"
radio input "true"
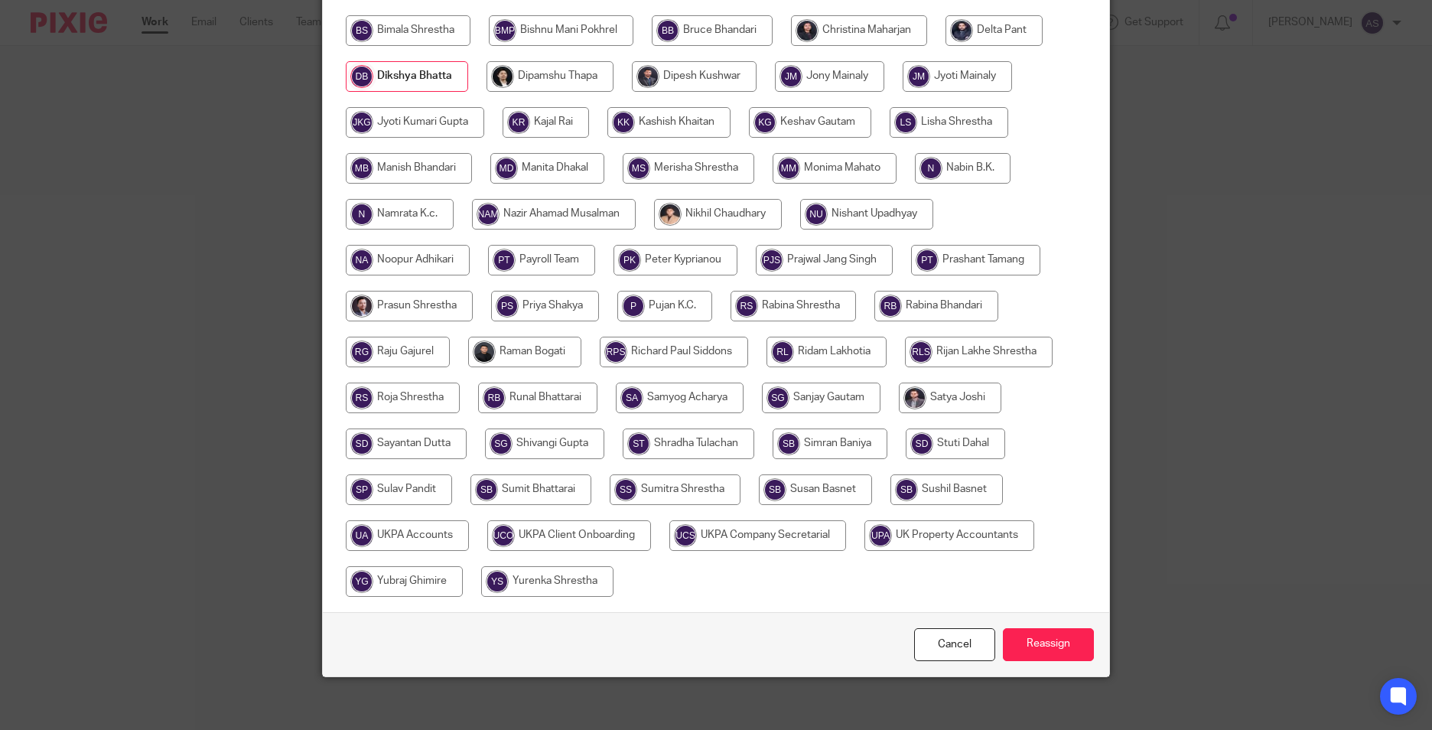
scroll to position [408, 0]
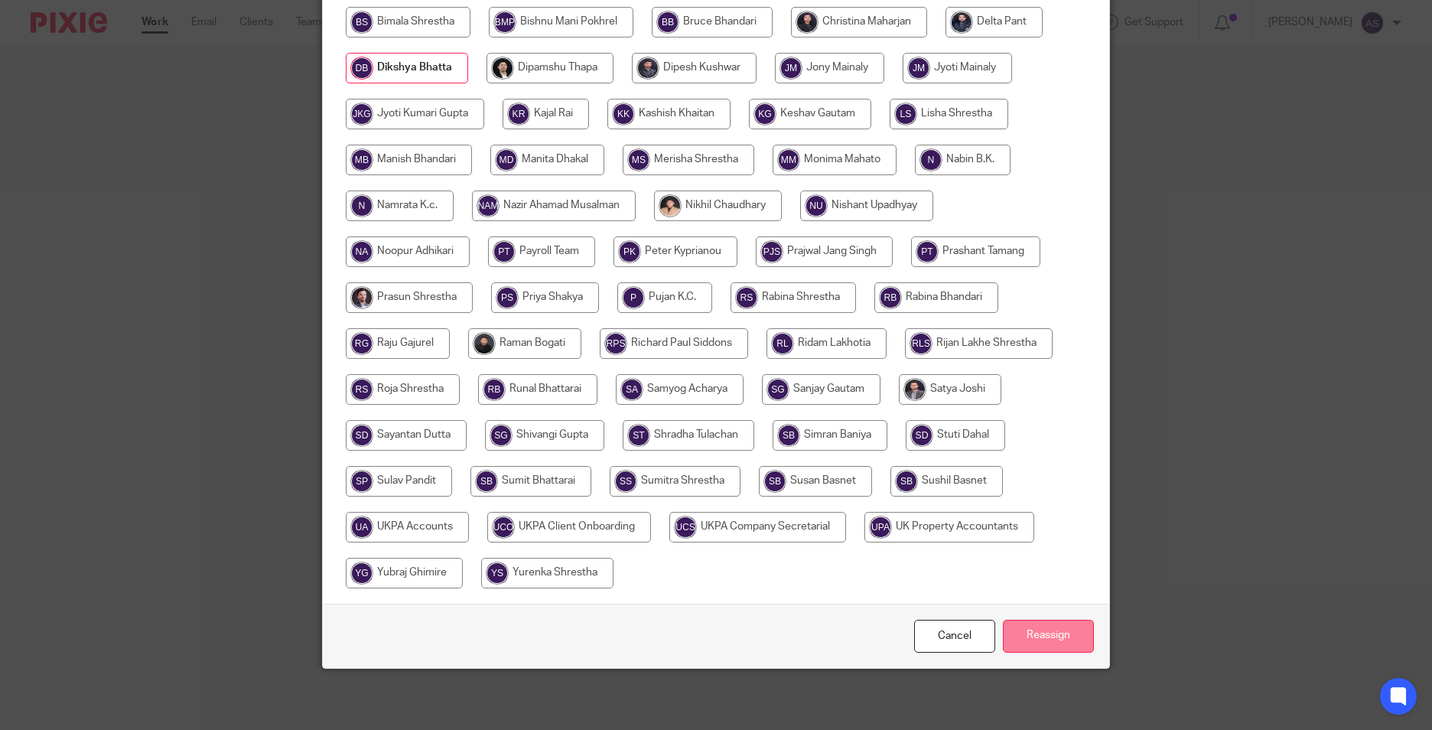
click input "Reassign"
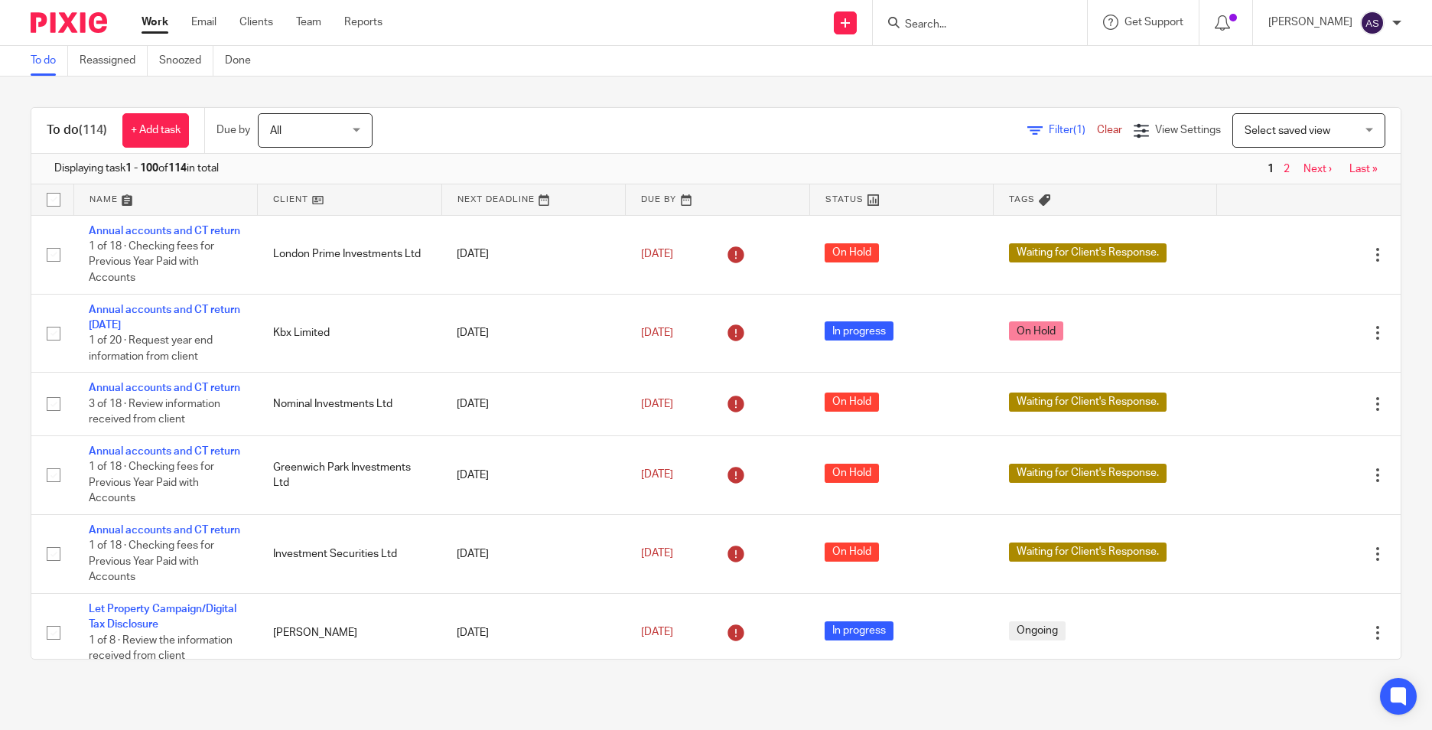
click at [964, 26] on input "Search" at bounding box center [972, 25] width 138 height 14
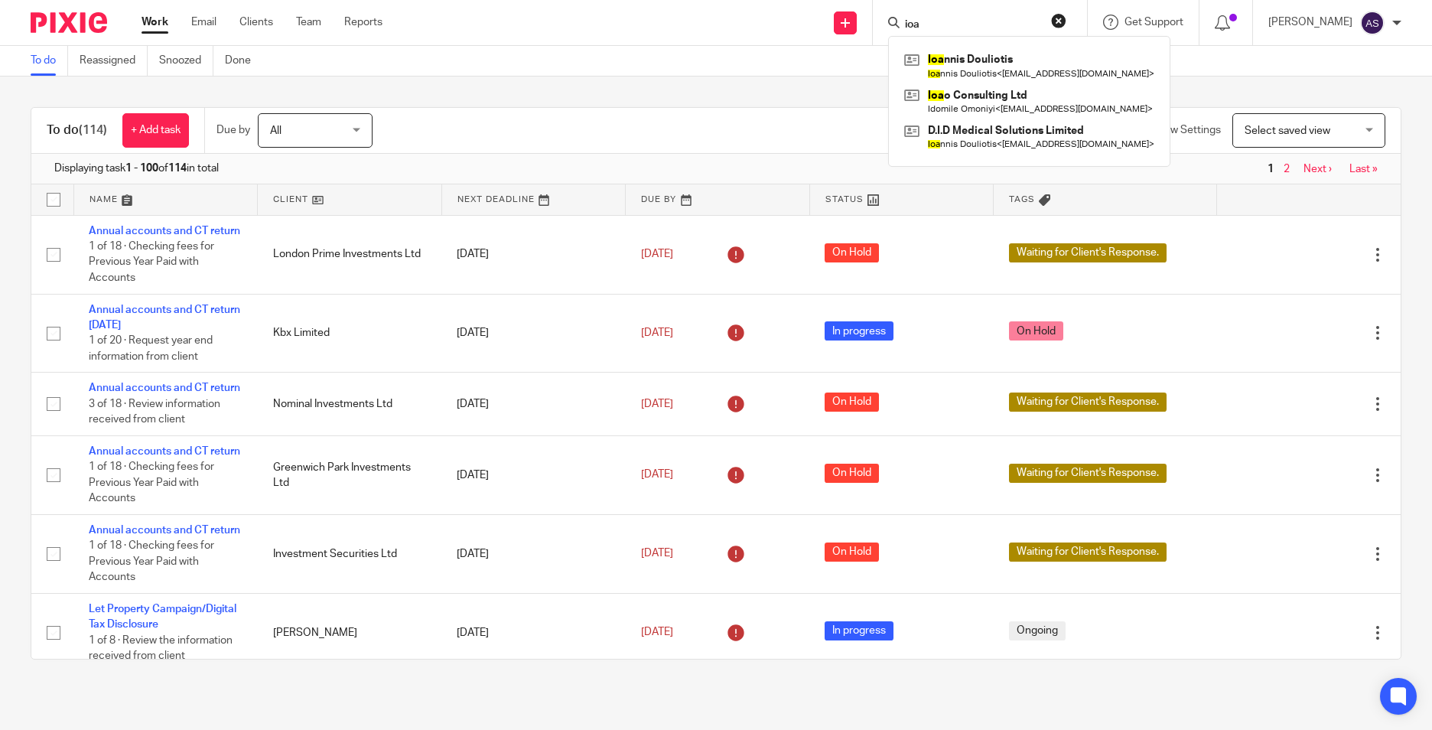
click at [967, 21] on input "ioa" at bounding box center [972, 25] width 138 height 14
click at [912, 16] on div "ioa" at bounding box center [977, 22] width 178 height 19
click at [920, 19] on input "ioa" at bounding box center [972, 25] width 138 height 14
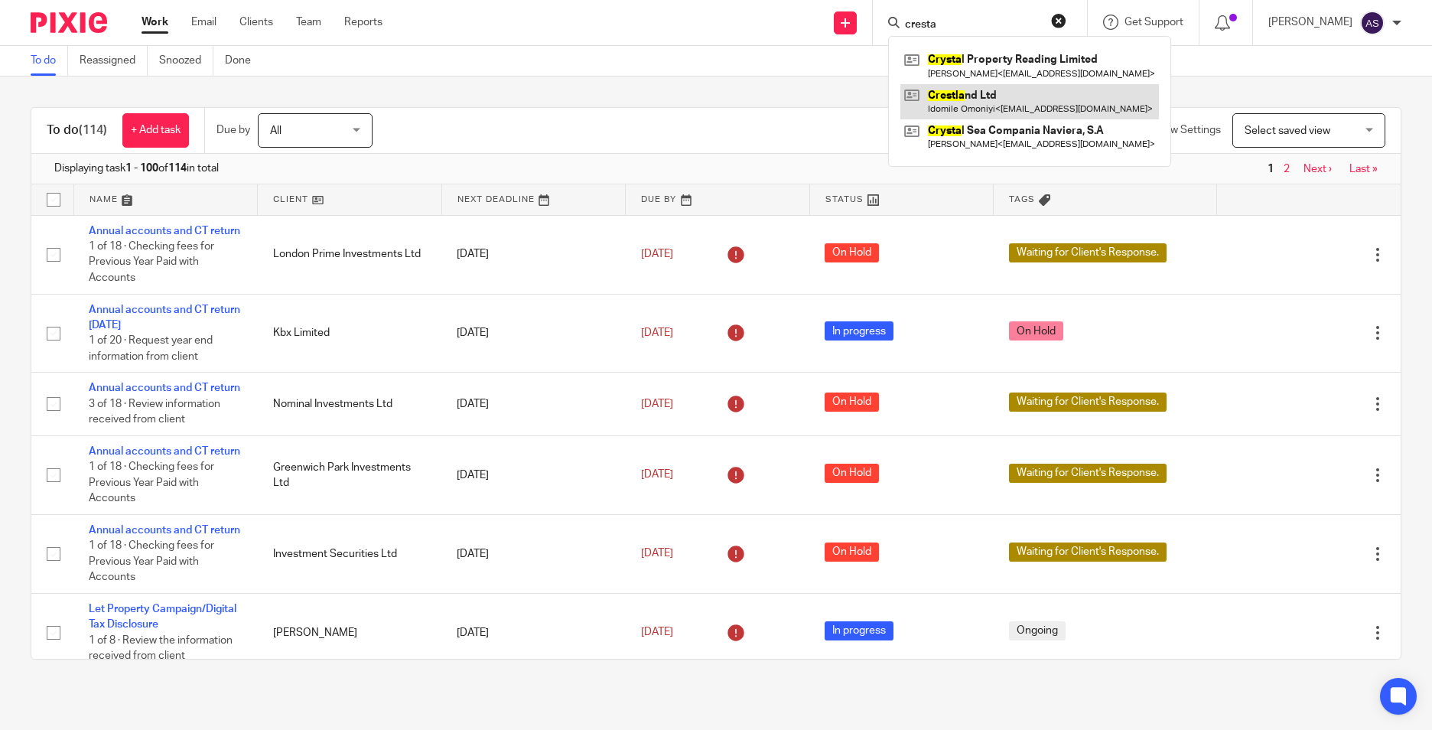
type input "cresta"
click at [1000, 106] on link at bounding box center [1029, 101] width 259 height 35
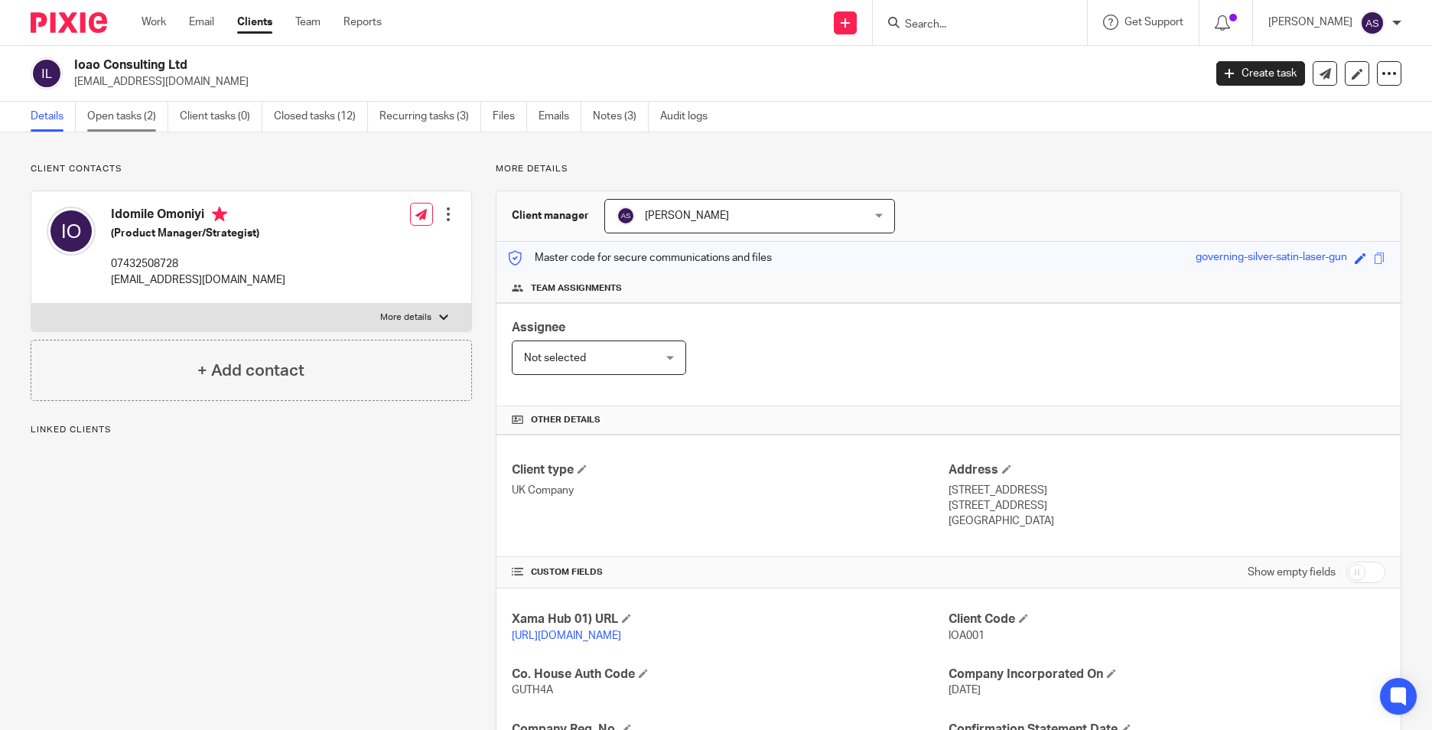
click at [135, 124] on link "Open tasks (2)" at bounding box center [127, 117] width 81 height 30
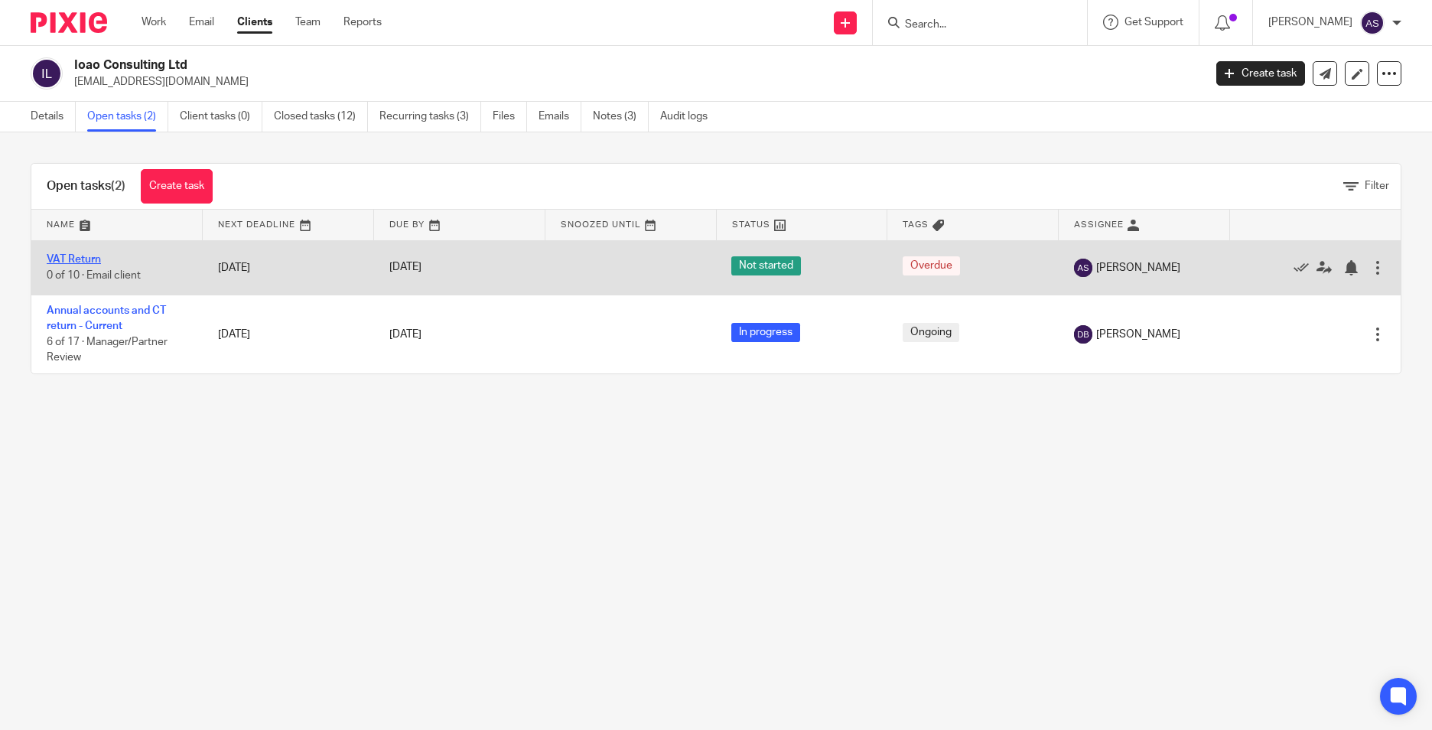
click at [76, 259] on link "VAT Return" at bounding box center [74, 259] width 54 height 11
click at [70, 255] on link "VAT Return" at bounding box center [74, 259] width 54 height 11
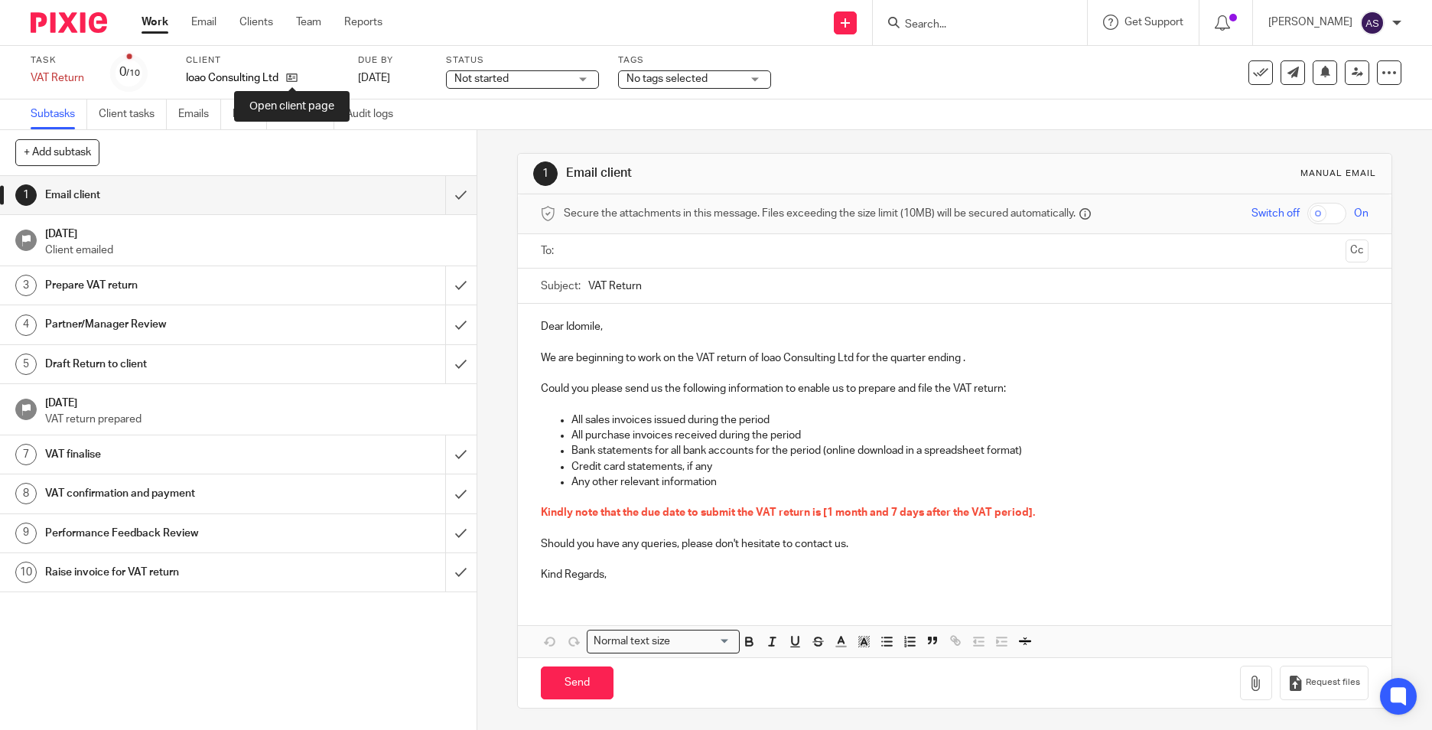
drag, startPoint x: 291, startPoint y: 79, endPoint x: 338, endPoint y: 145, distance: 81.7
click at [291, 79] on icon at bounding box center [291, 77] width 11 height 11
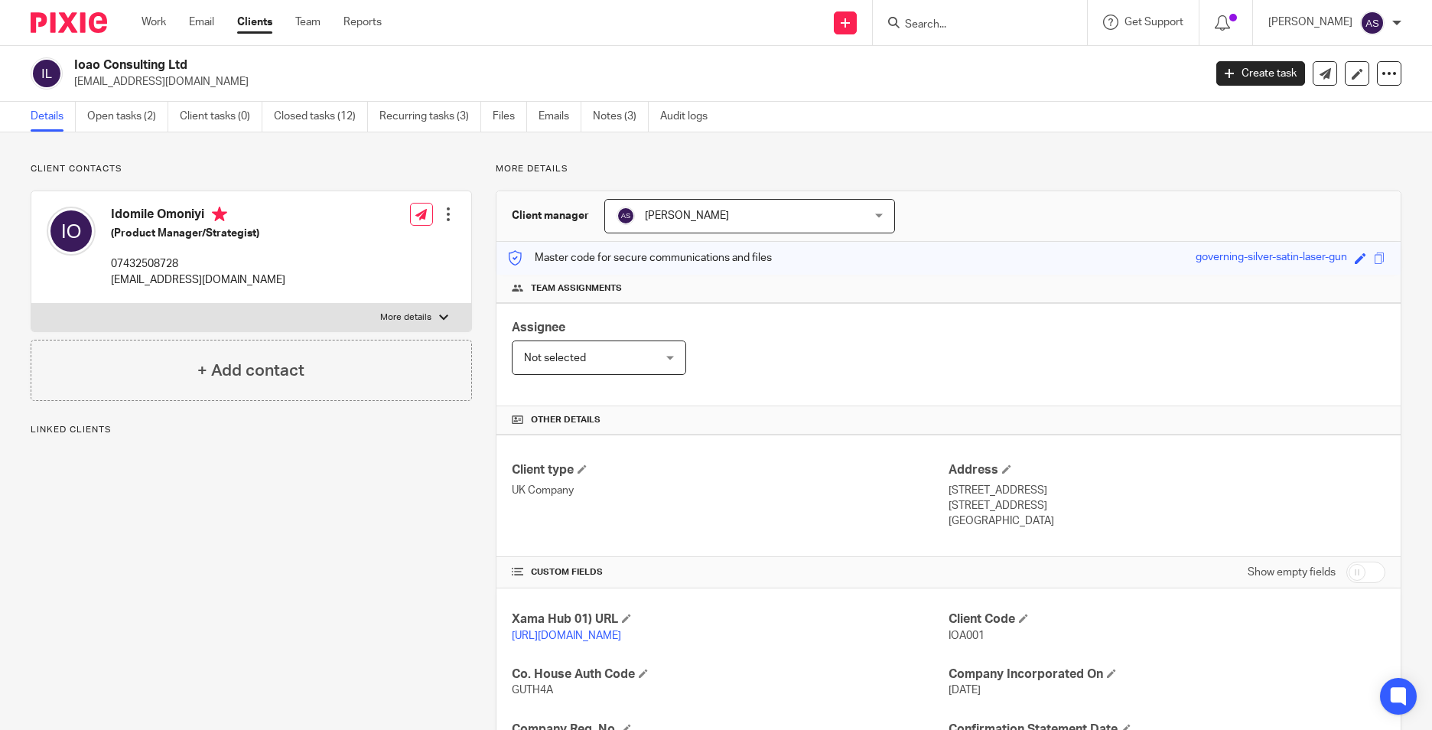
click at [125, 115] on link "Open tasks (2)" at bounding box center [127, 117] width 81 height 30
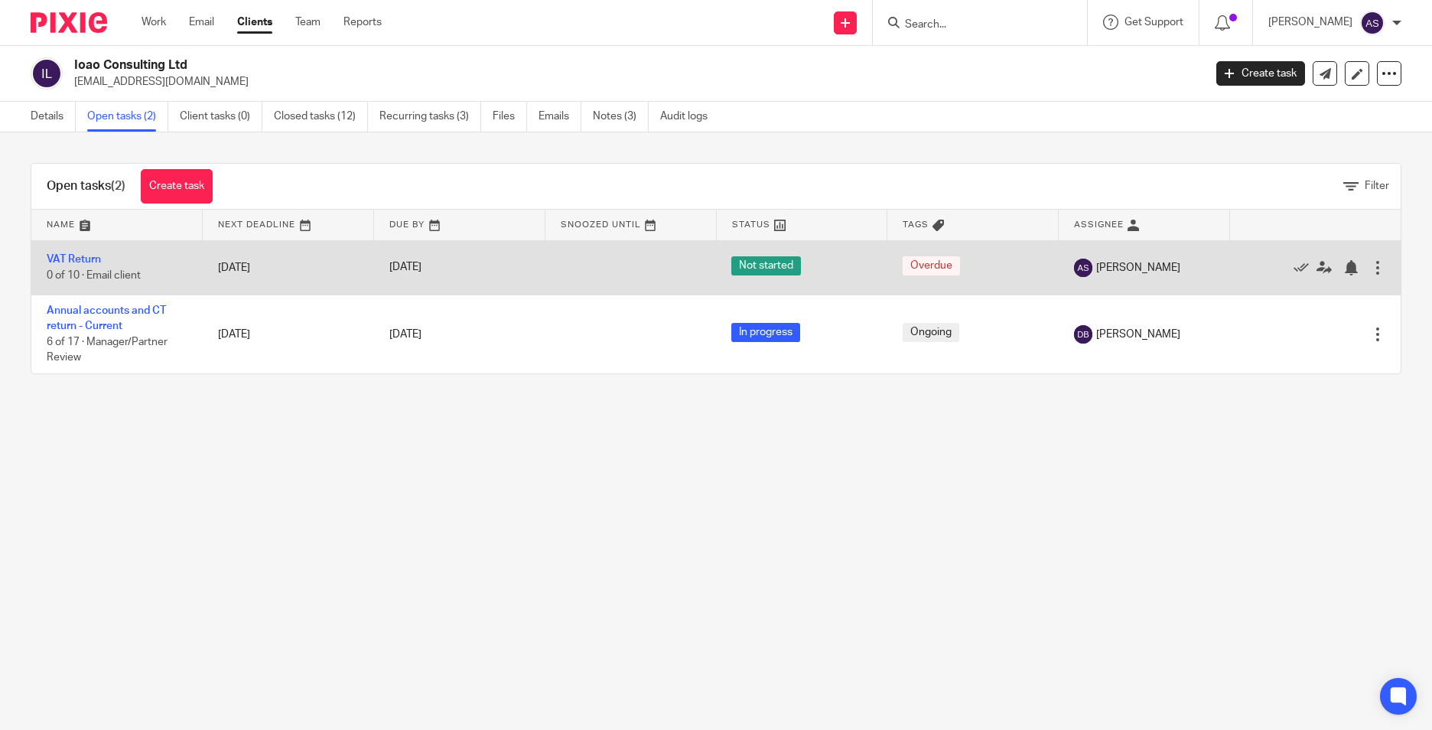
click at [275, 276] on td "[DATE]" at bounding box center [288, 267] width 171 height 54
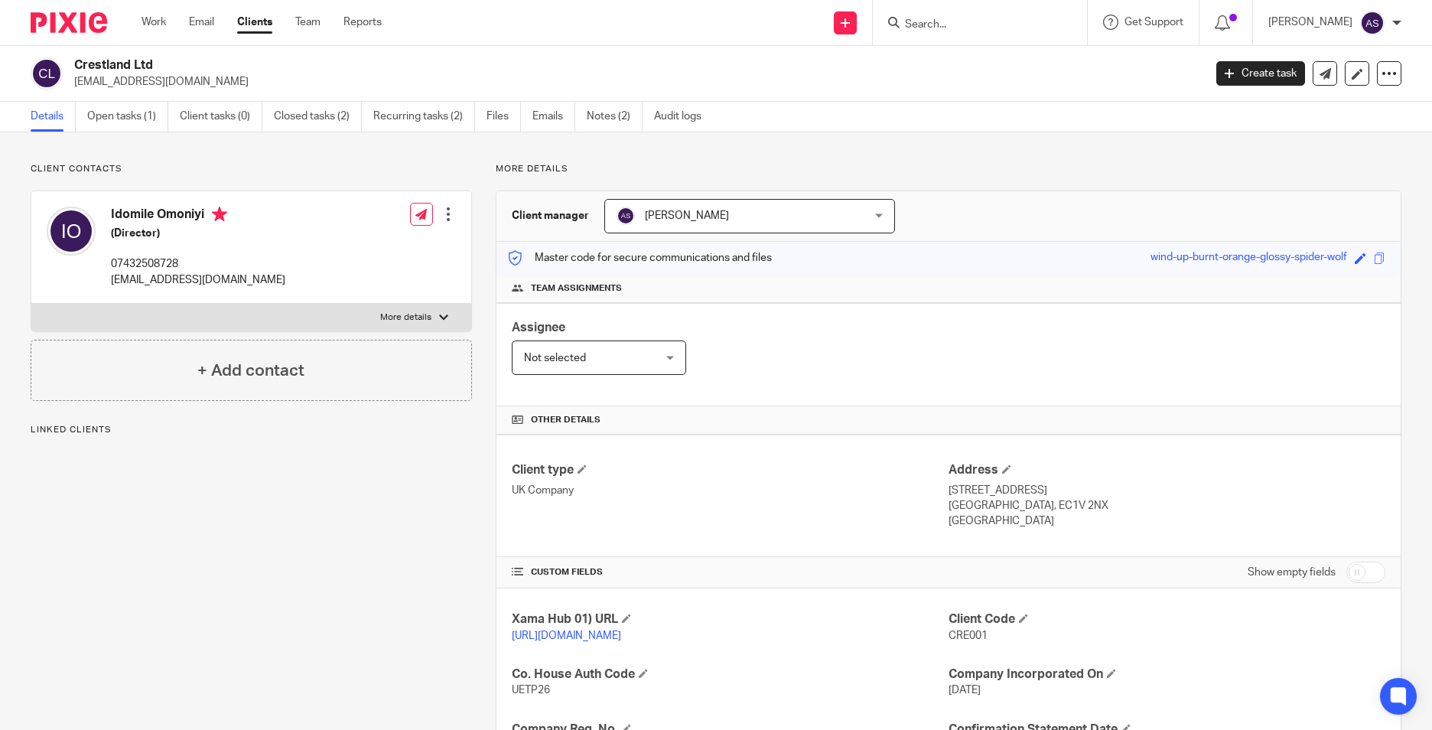
scroll to position [229, 0]
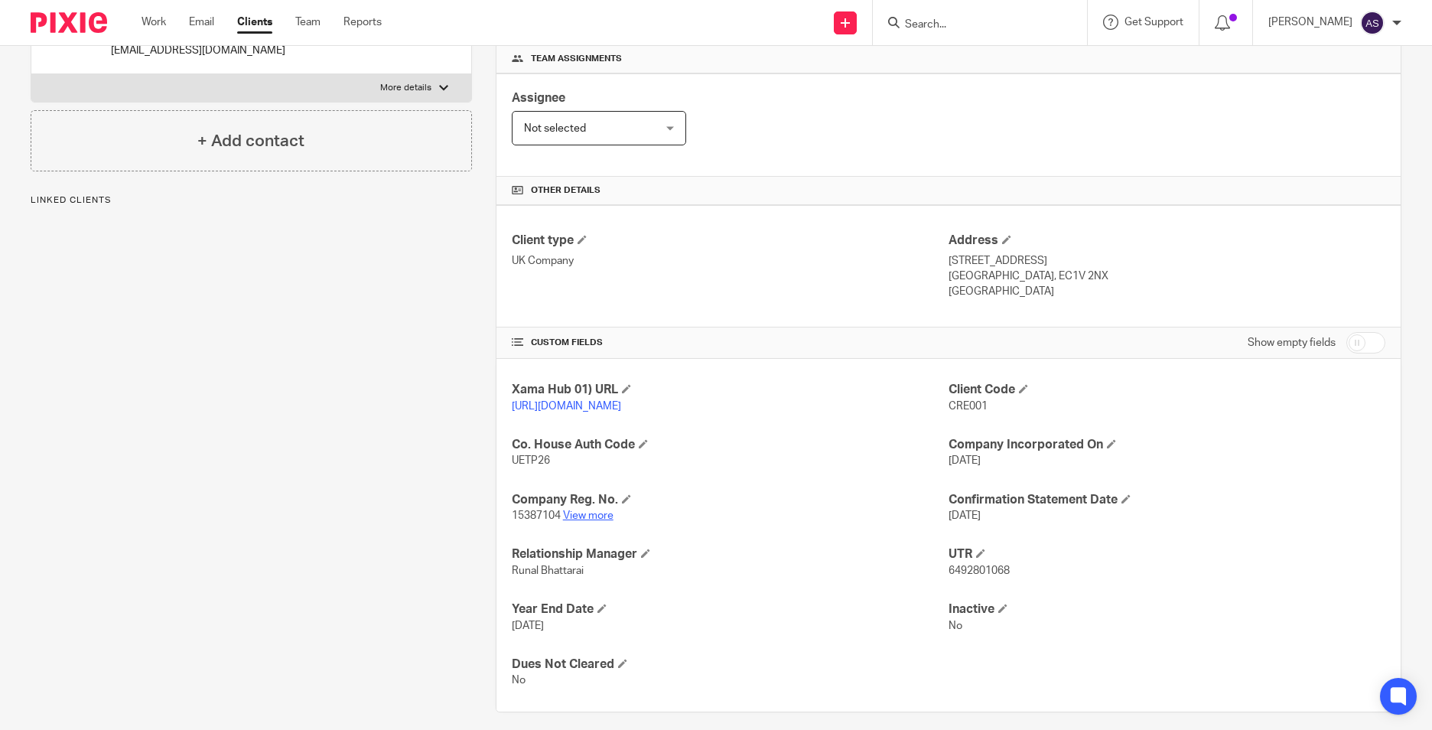
click at [567, 521] on link "View more" at bounding box center [588, 515] width 50 height 11
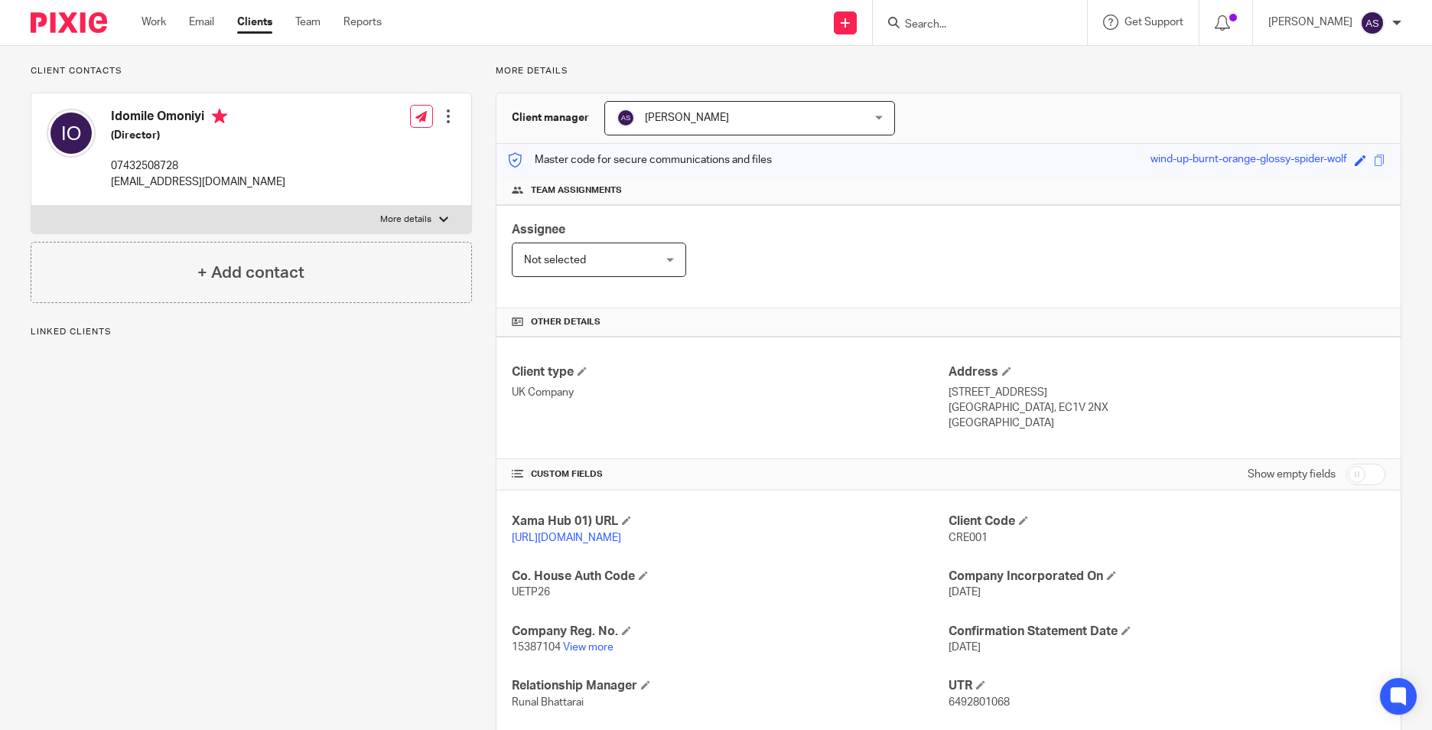
scroll to position [0, 0]
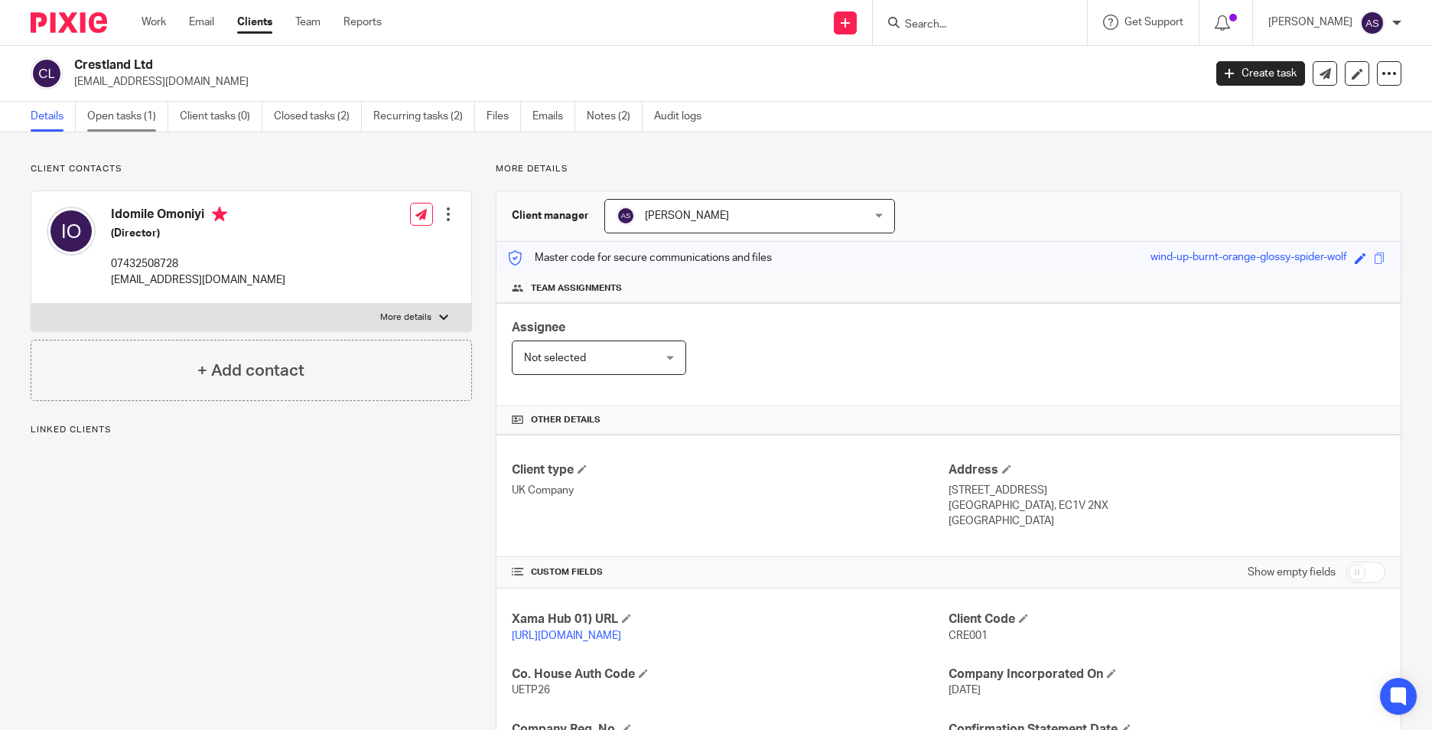
drag, startPoint x: 132, startPoint y: 115, endPoint x: 142, endPoint y: 117, distance: 10.8
click at [132, 115] on link "Open tasks (1)" at bounding box center [127, 117] width 81 height 30
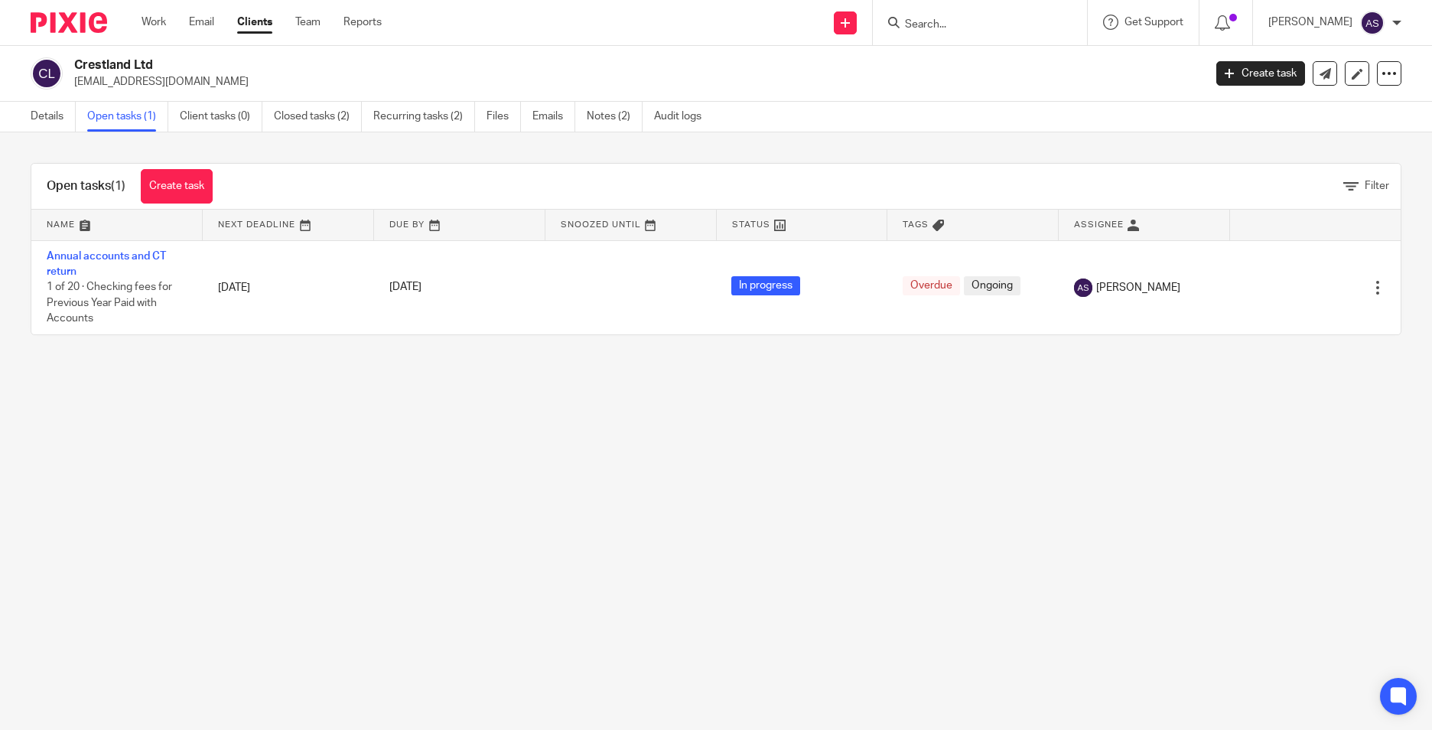
click at [951, 23] on input "Search" at bounding box center [972, 25] width 138 height 14
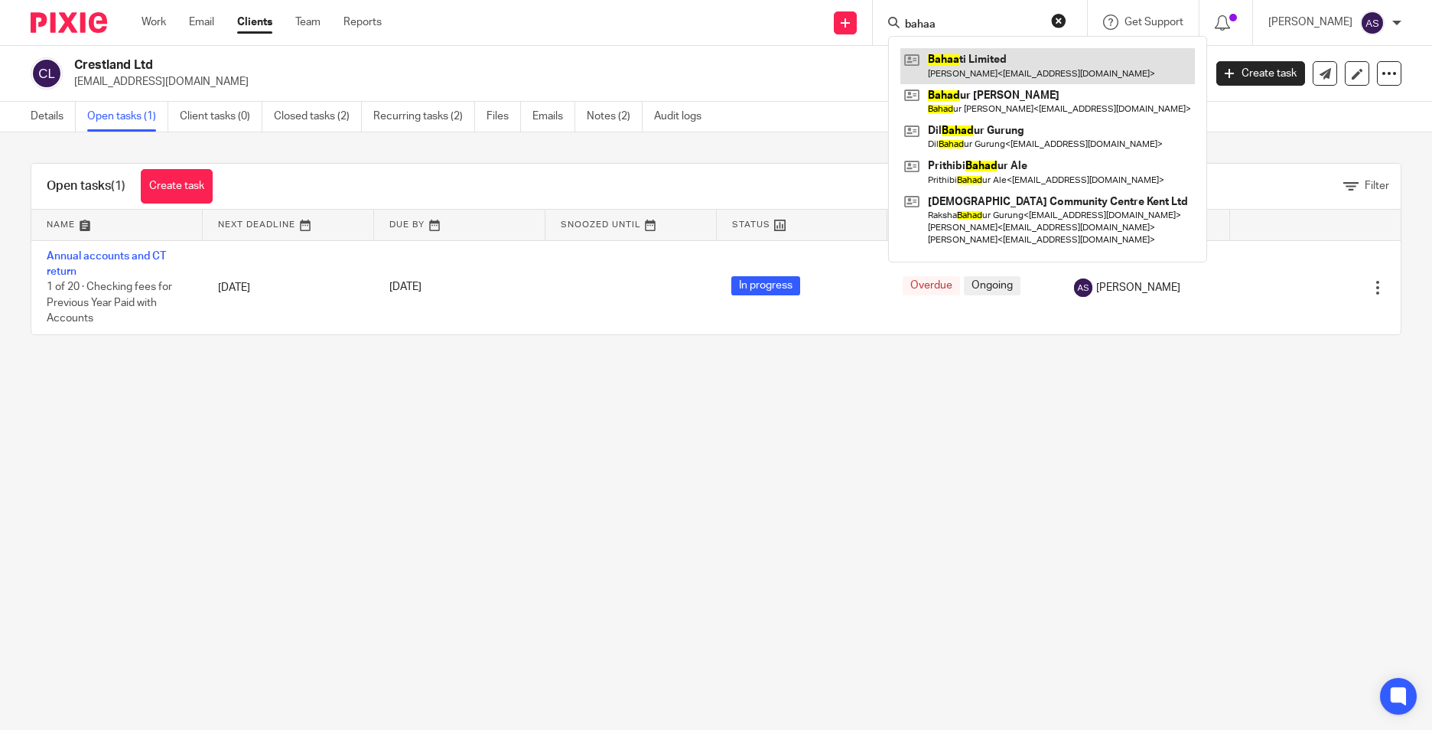
type input "bahaa"
click at [945, 31] on input "bahaa" at bounding box center [972, 25] width 138 height 14
click at [151, 390] on main "Crestland Ltd [EMAIL_ADDRESS][DOMAIN_NAME] Create task Update from Companies Ho…" at bounding box center [716, 365] width 1432 height 730
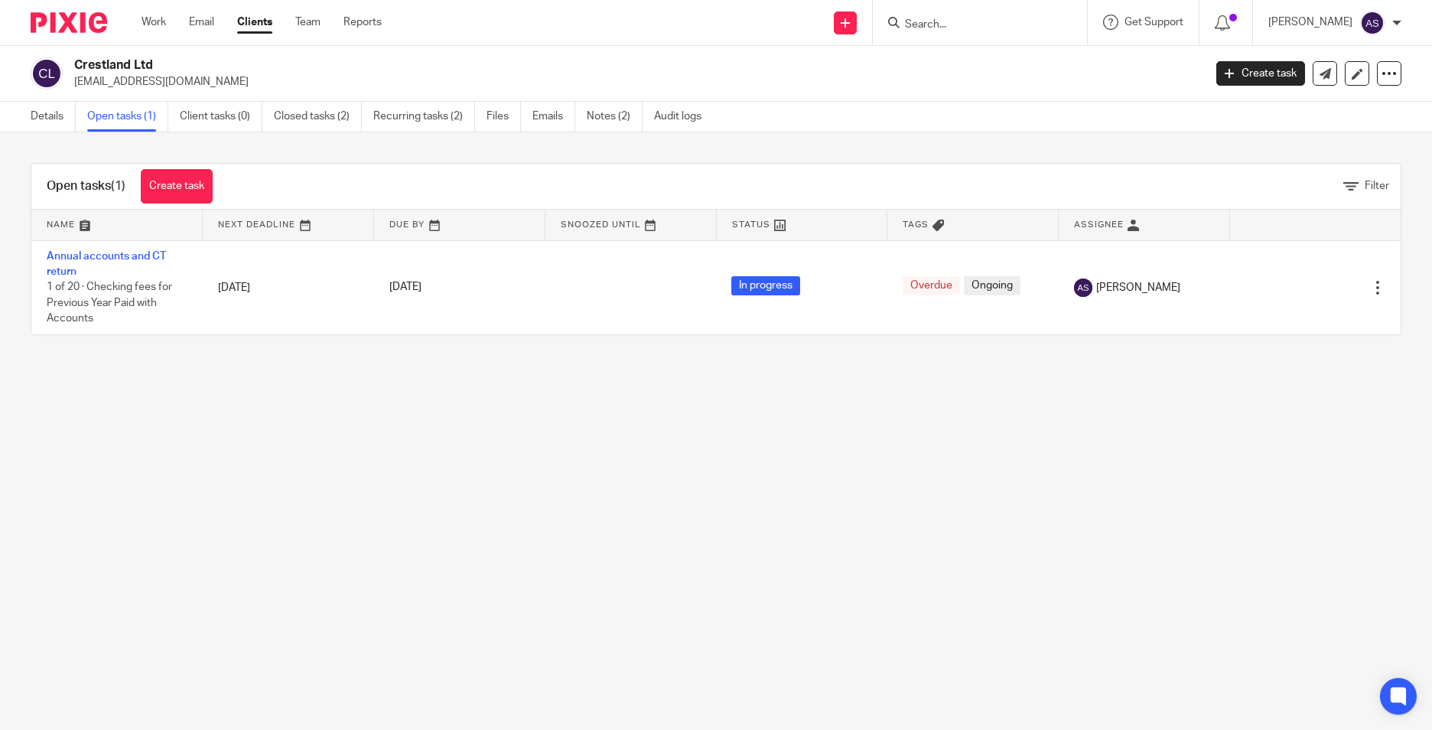
click at [44, 20] on img at bounding box center [69, 22] width 76 height 21
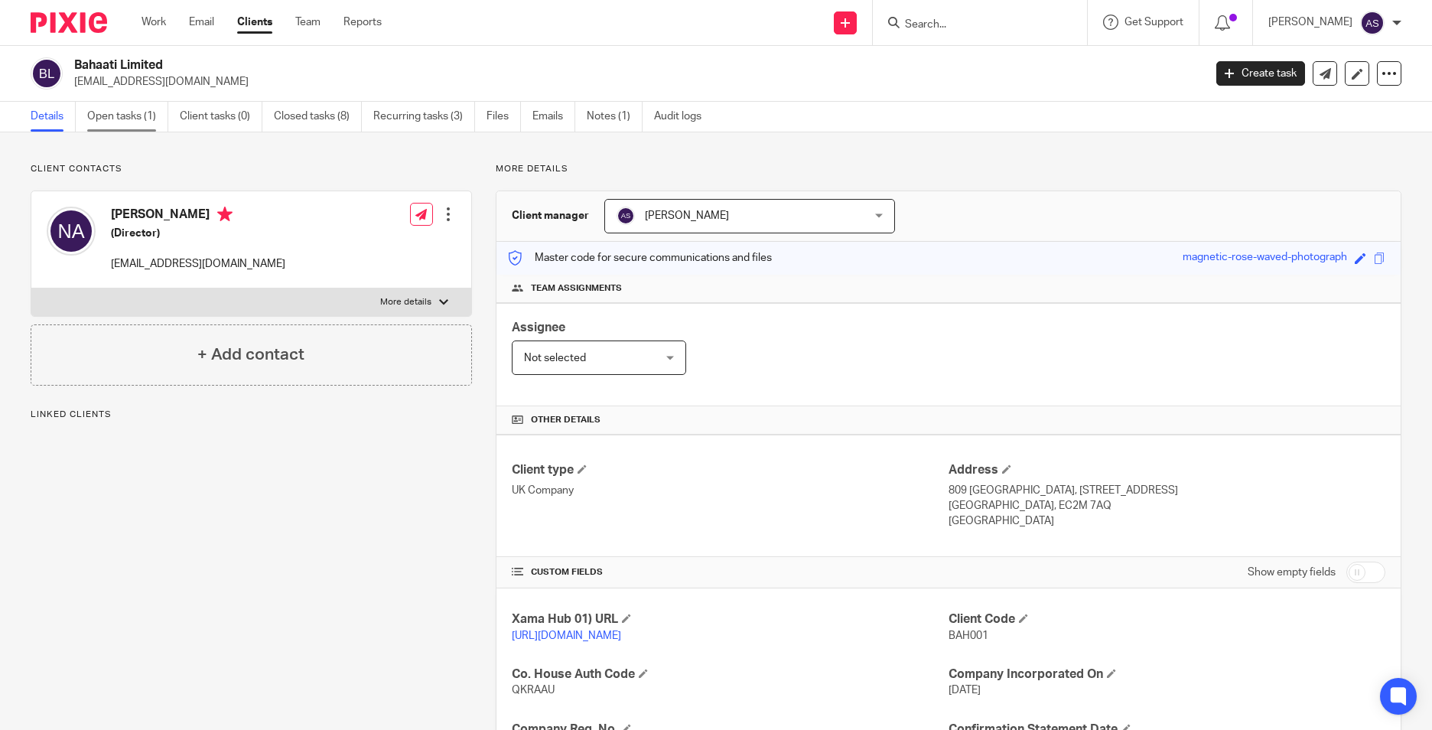
click at [123, 128] on link "Open tasks (1)" at bounding box center [127, 117] width 81 height 30
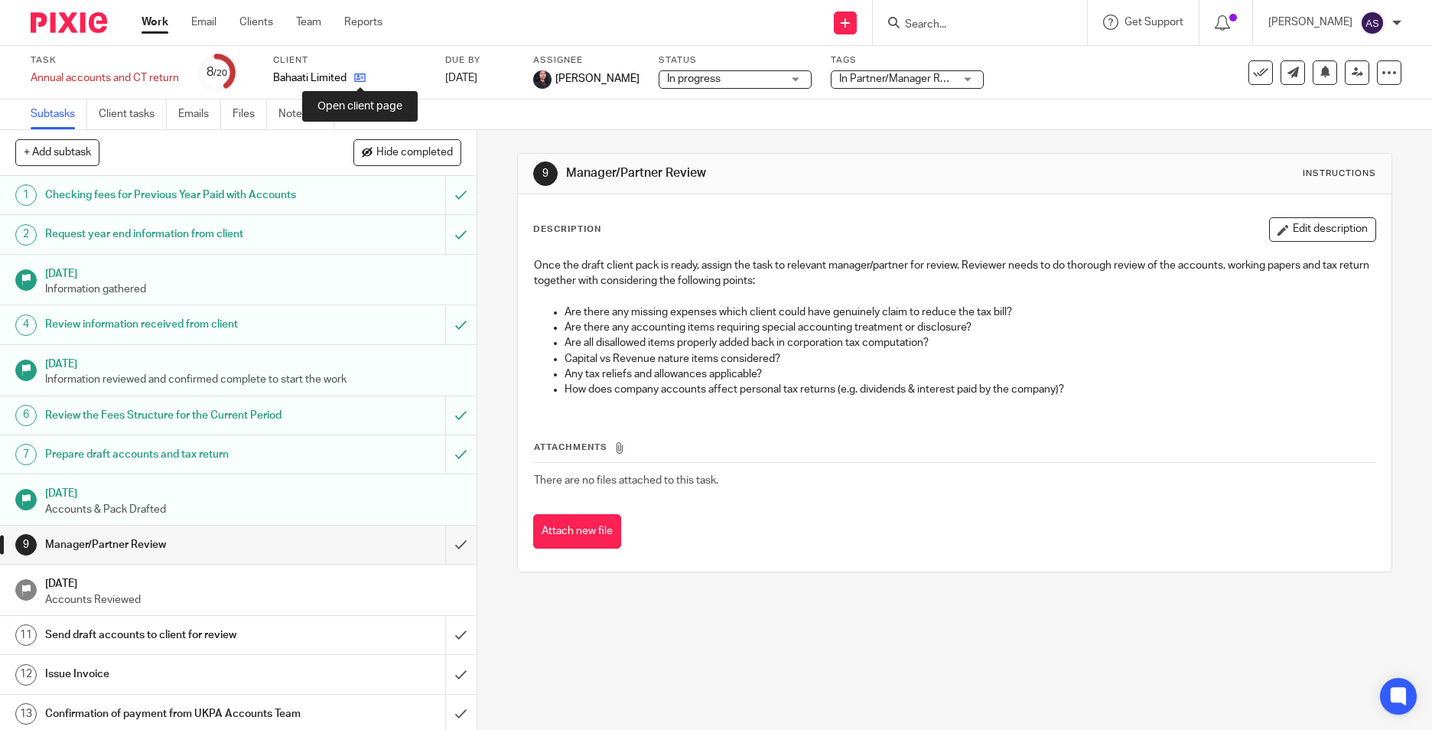
click at [358, 81] on icon at bounding box center [359, 77] width 11 height 11
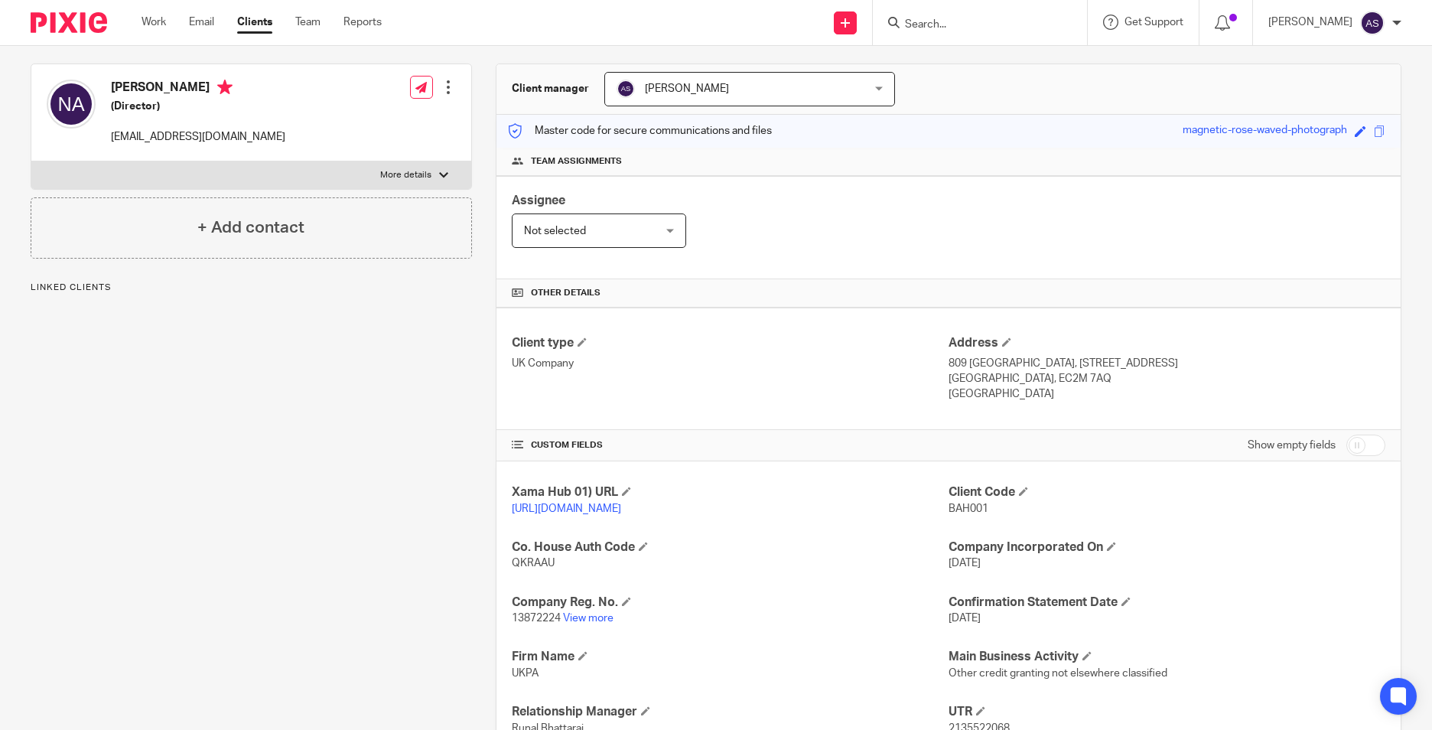
scroll to position [153, 0]
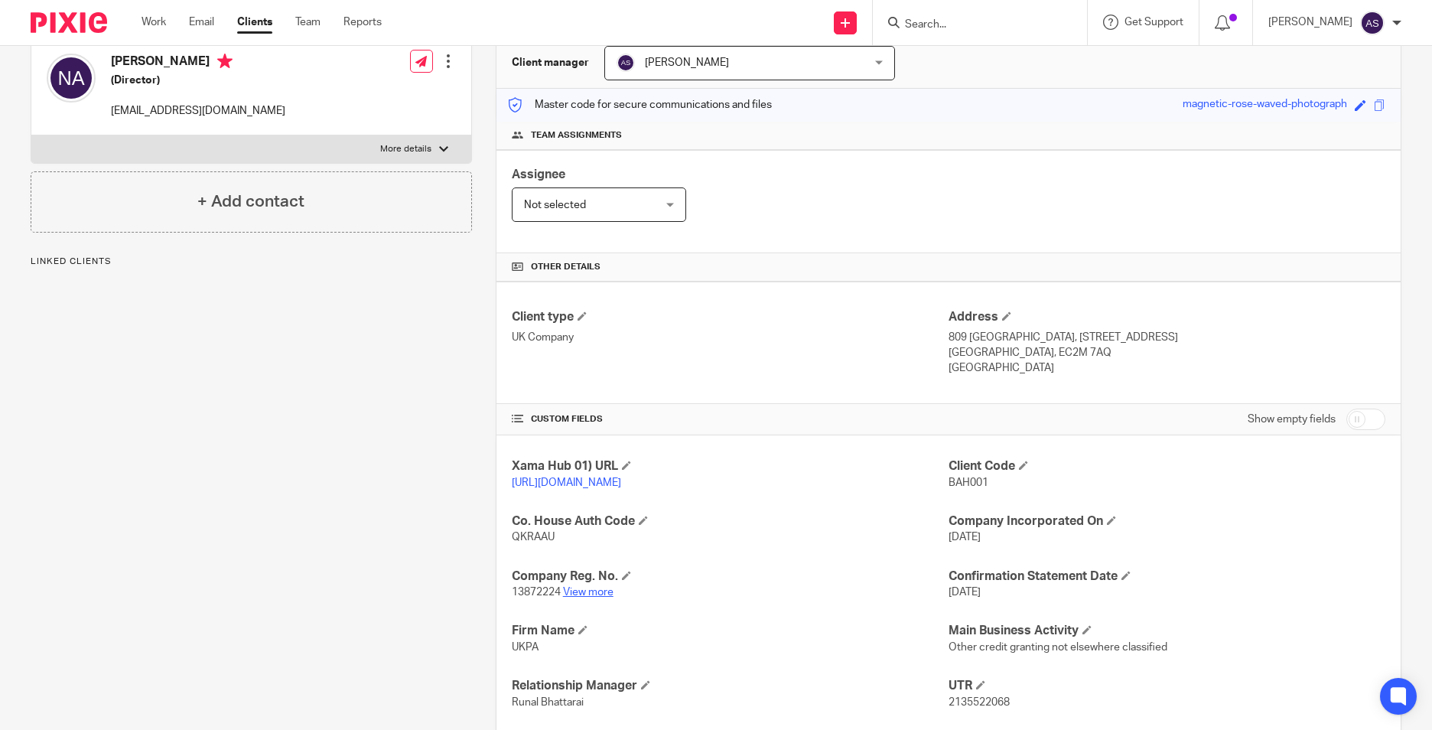
click at [576, 597] on link "View more" at bounding box center [588, 592] width 50 height 11
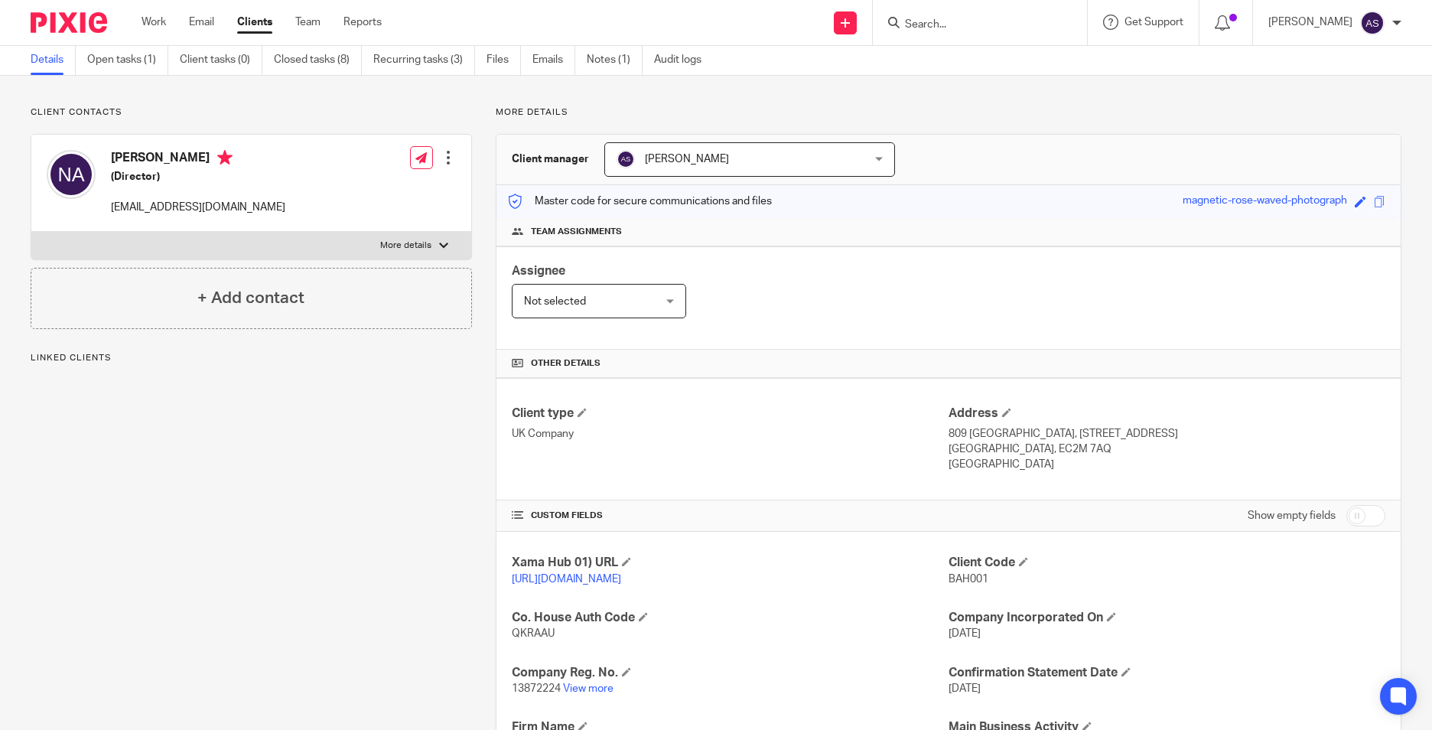
scroll to position [0, 0]
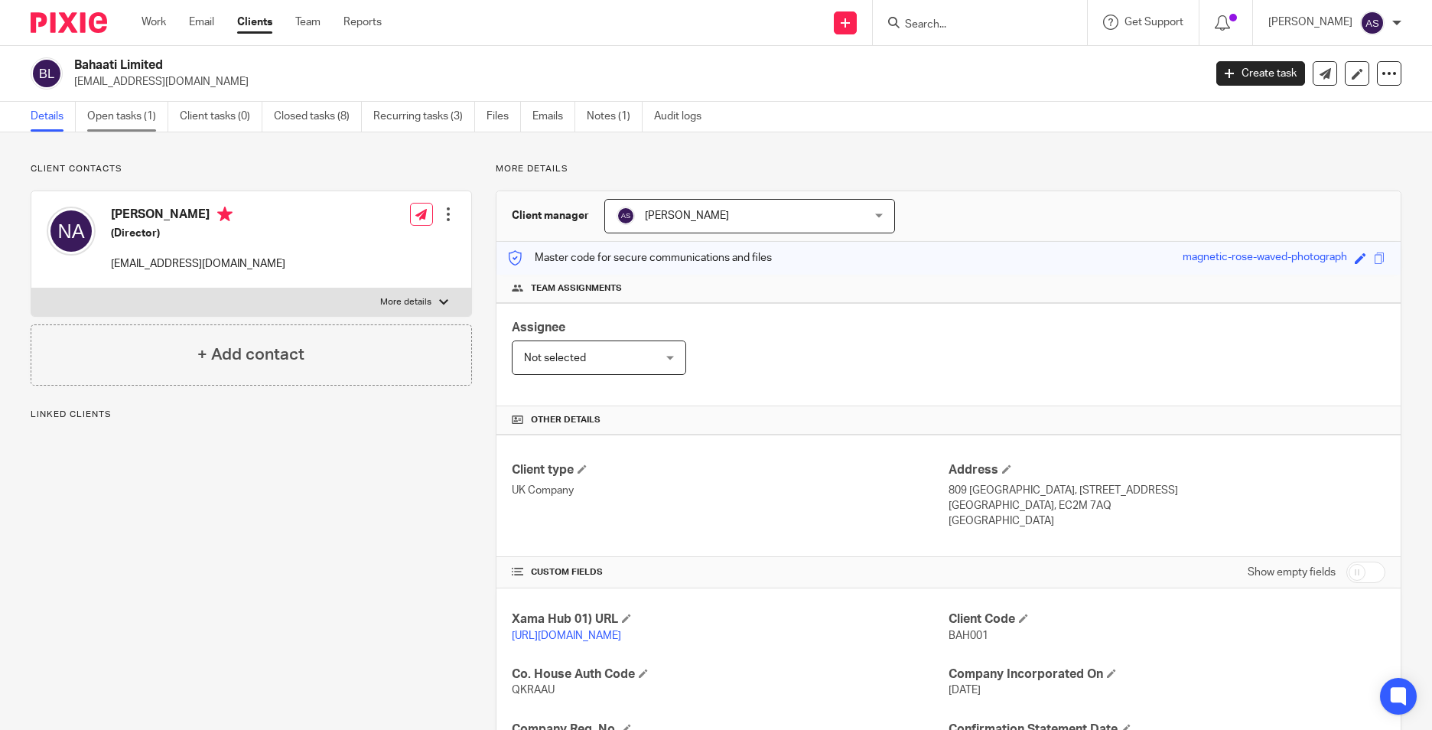
click at [129, 123] on link "Open tasks (1)" at bounding box center [127, 117] width 81 height 30
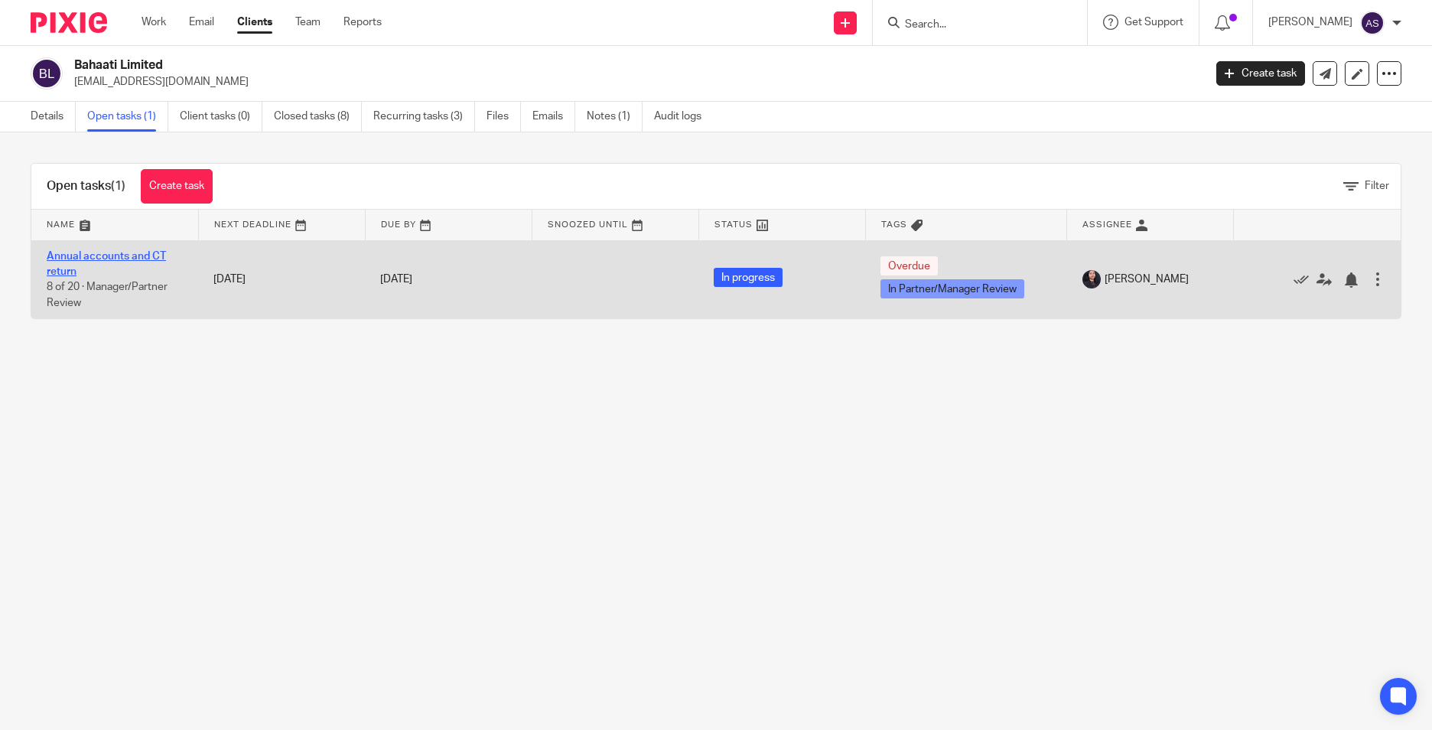
click at [143, 256] on link "Annual accounts and CT return" at bounding box center [106, 264] width 119 height 26
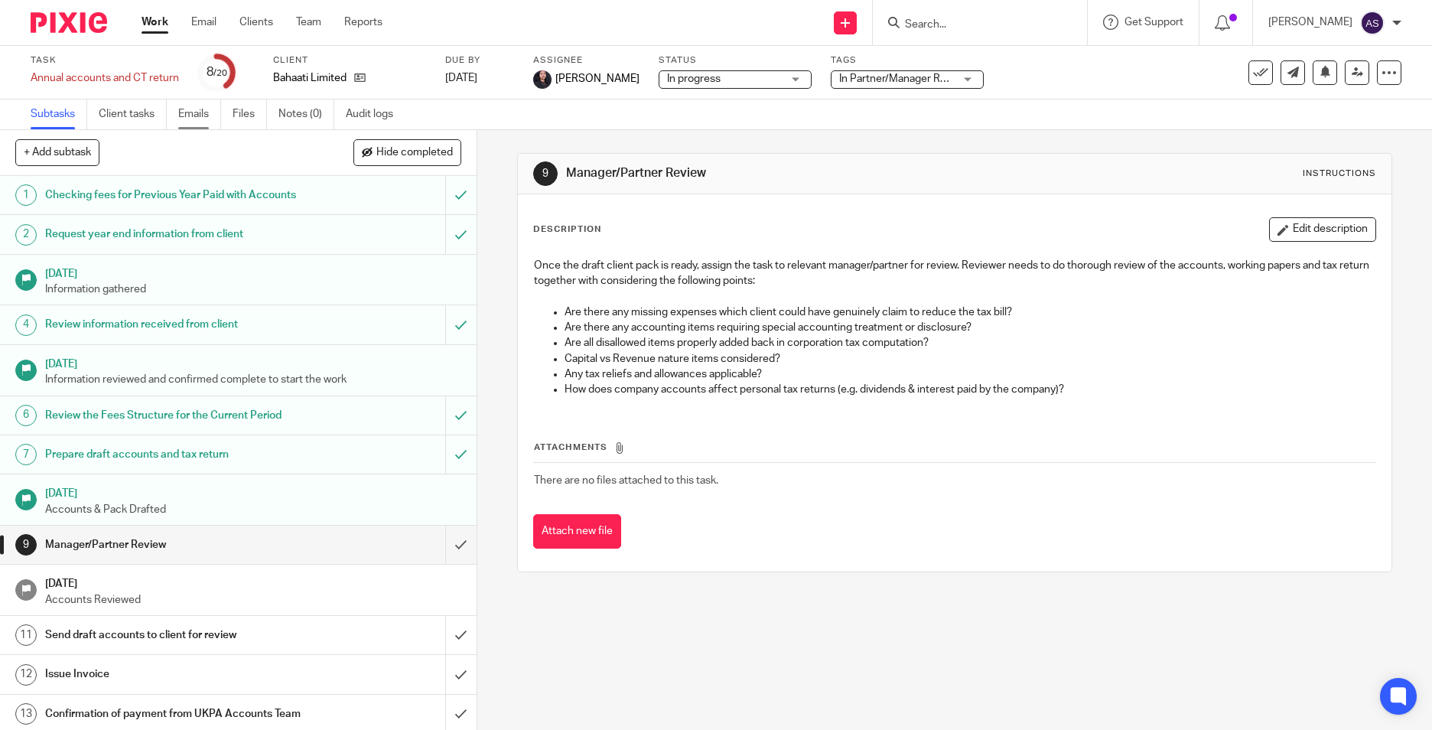
click at [209, 119] on link "Emails" at bounding box center [199, 114] width 43 height 30
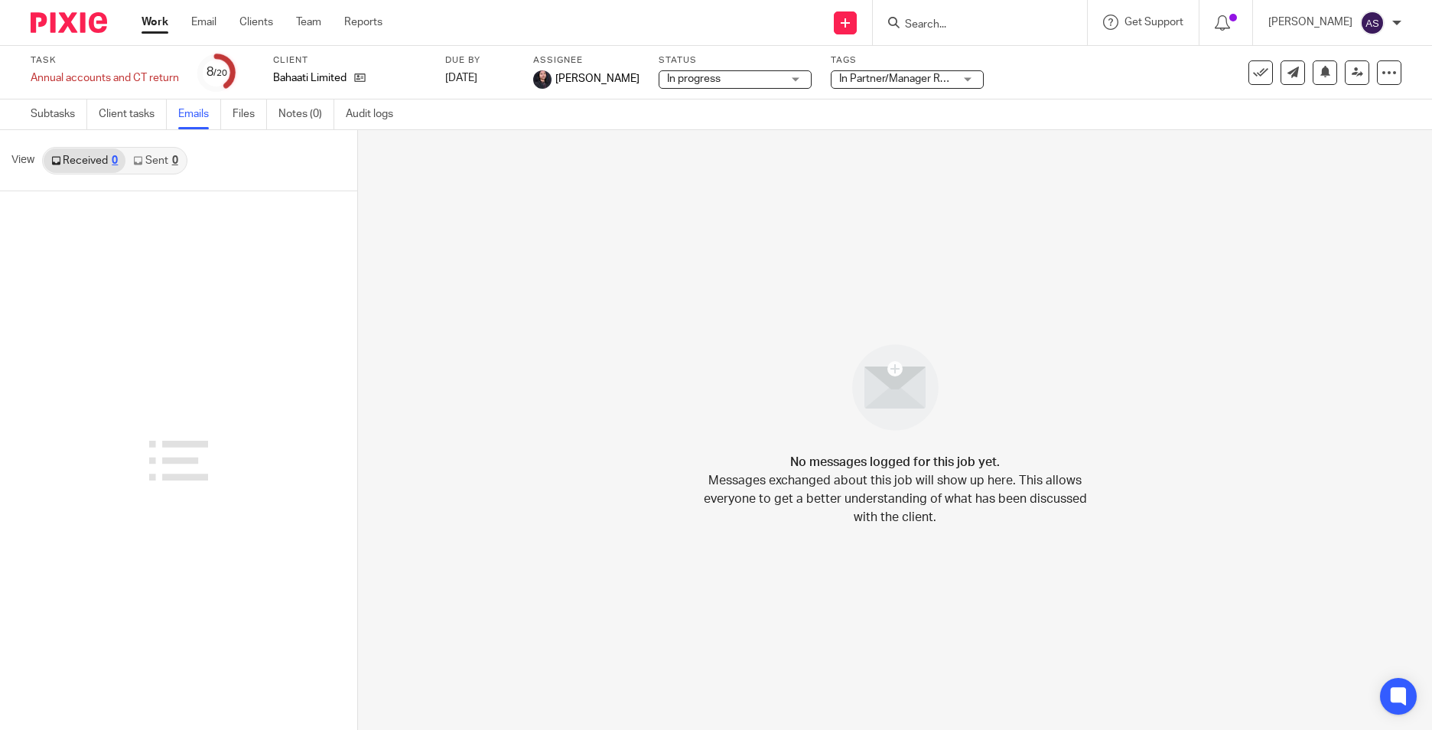
click at [156, 162] on link "Sent 0" at bounding box center [155, 160] width 60 height 24
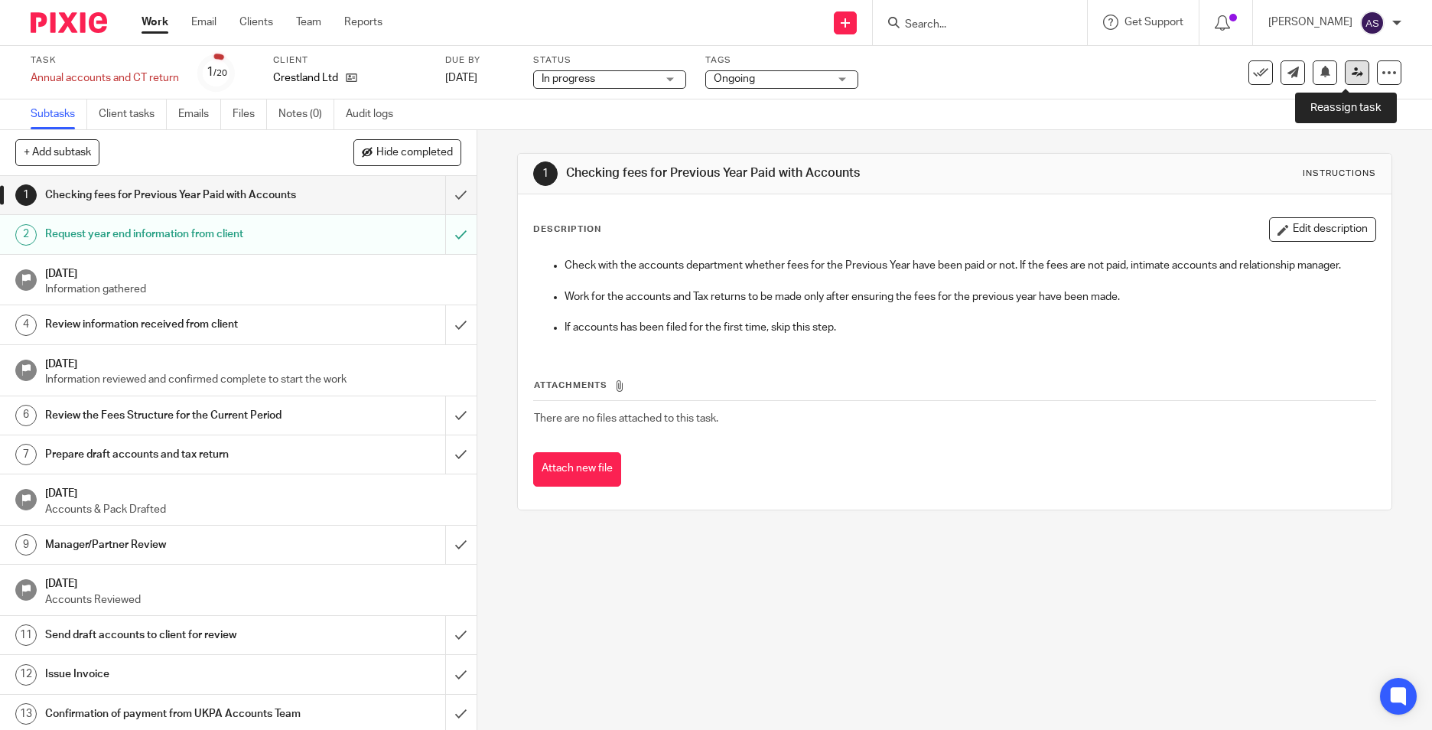
click at [1349, 78] on link at bounding box center [1357, 72] width 24 height 24
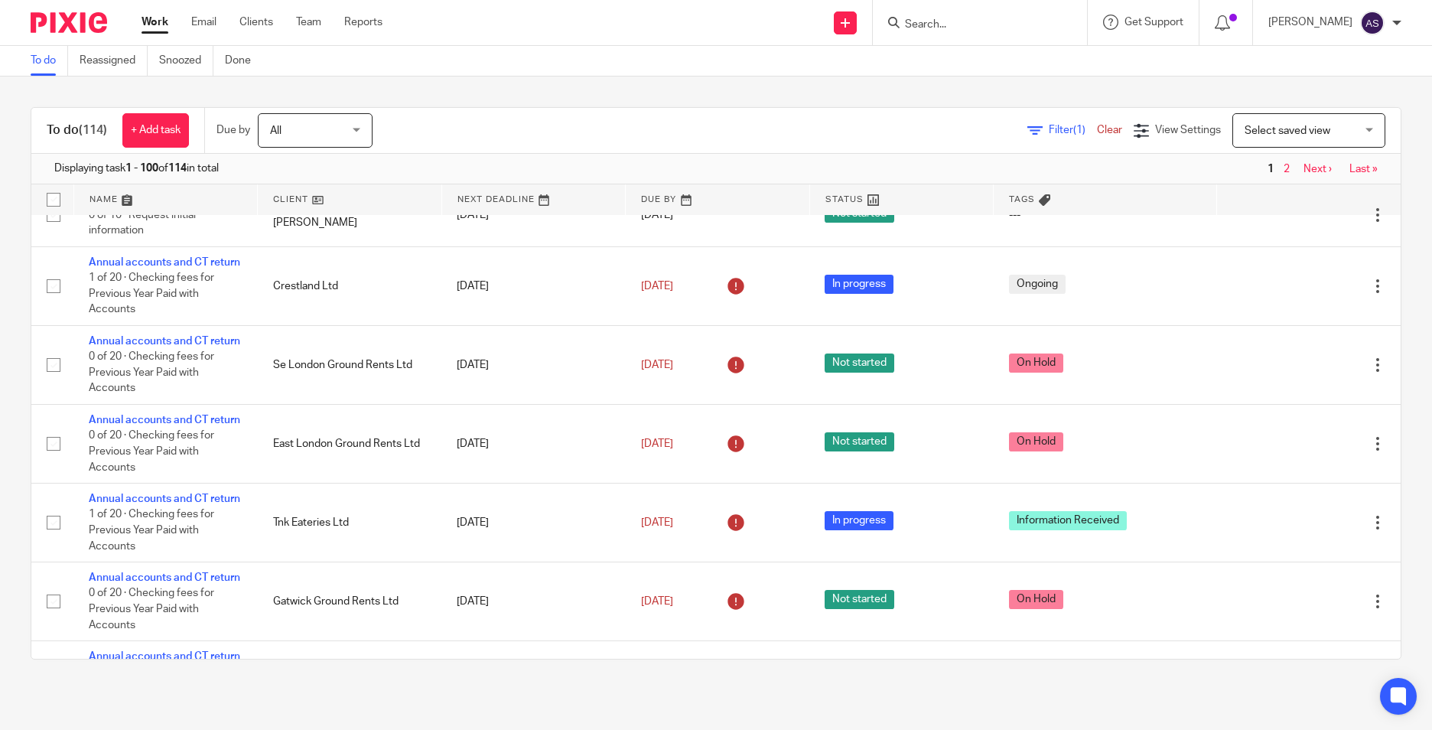
scroll to position [1071, 0]
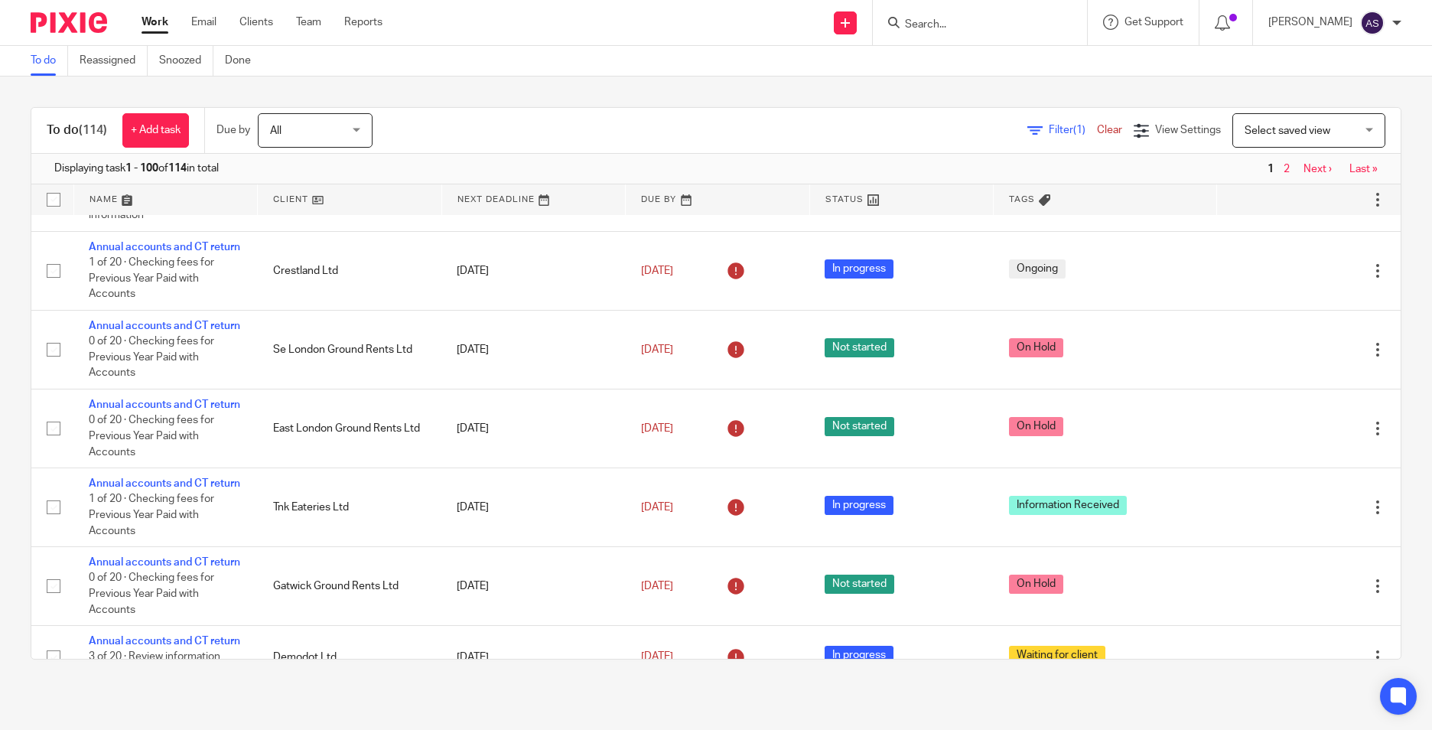
click at [934, 24] on input "Search" at bounding box center [972, 25] width 138 height 14
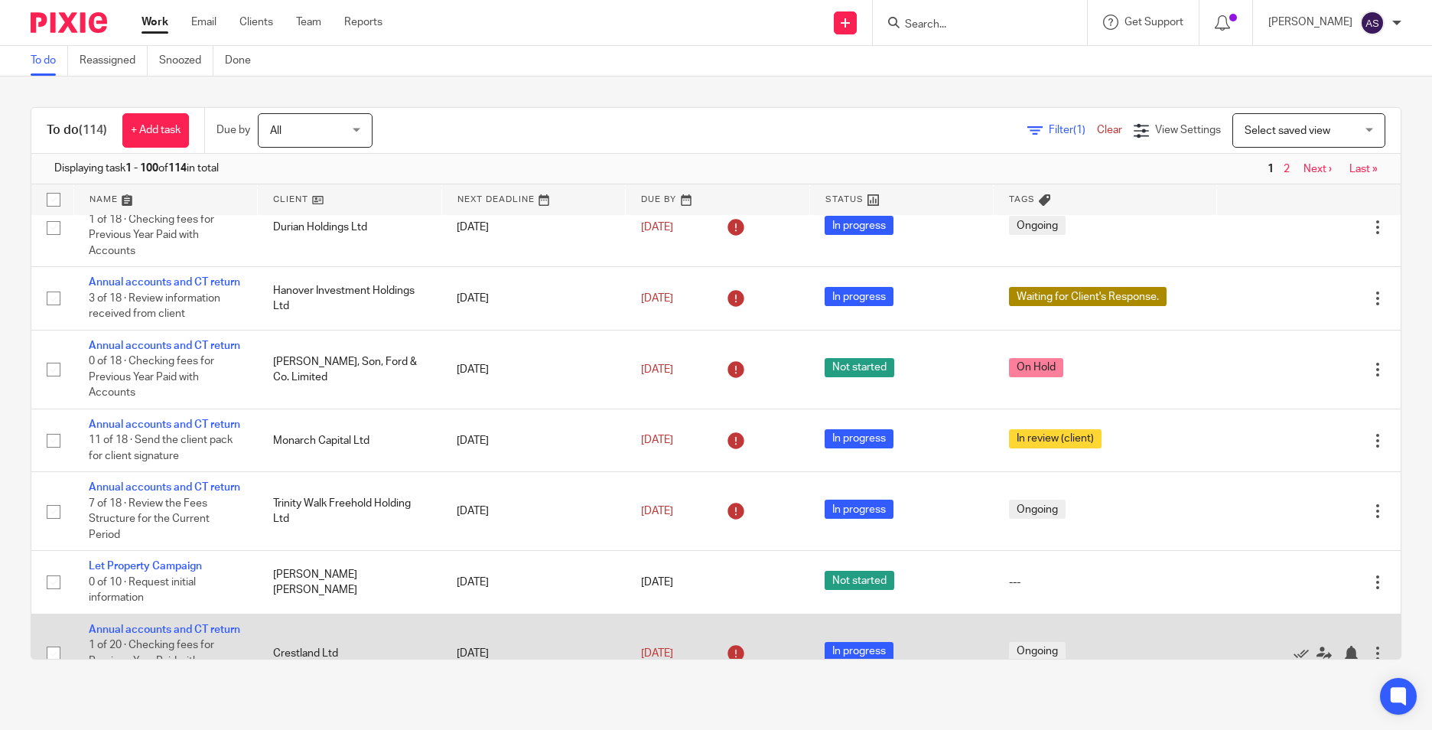
scroll to position [535, 0]
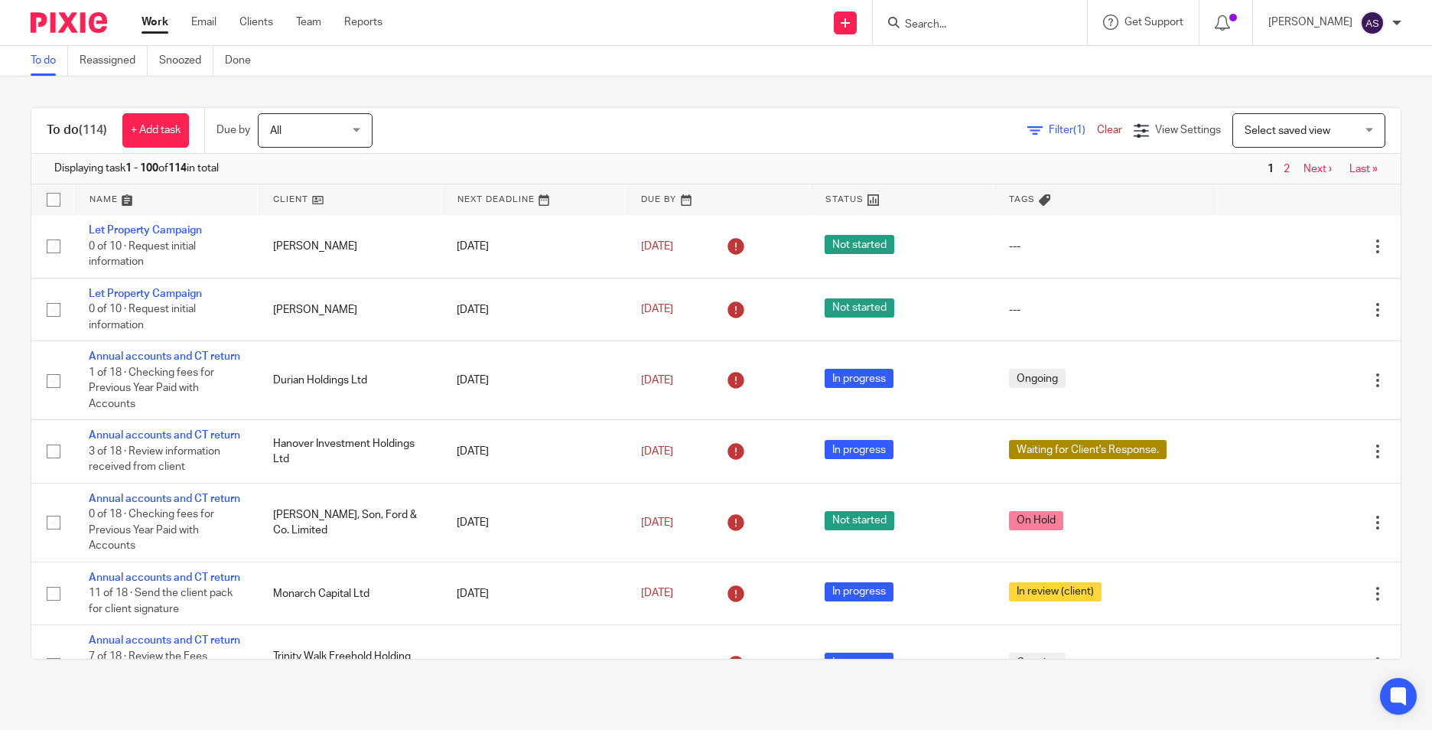
click at [929, 25] on input "Search" at bounding box center [972, 25] width 138 height 14
type input "oak"
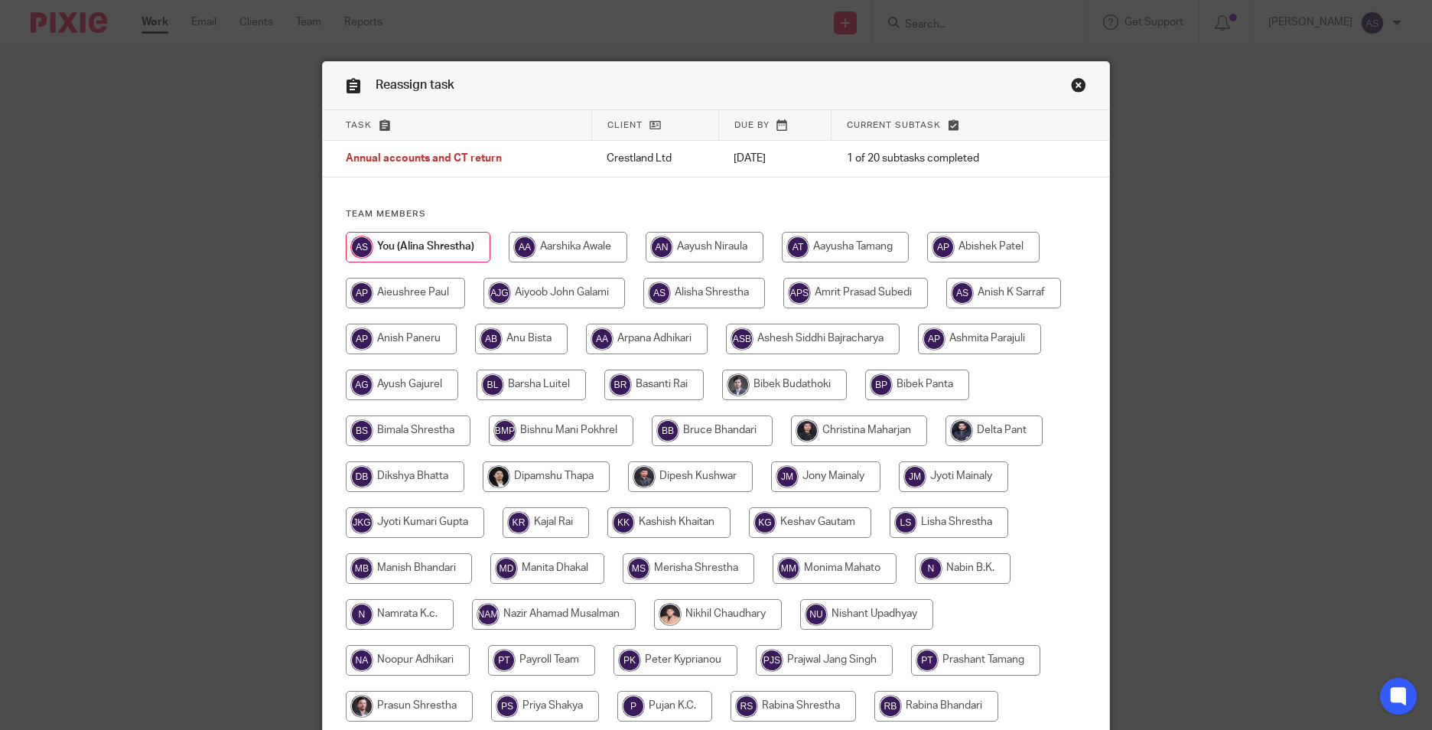
scroll to position [306, 0]
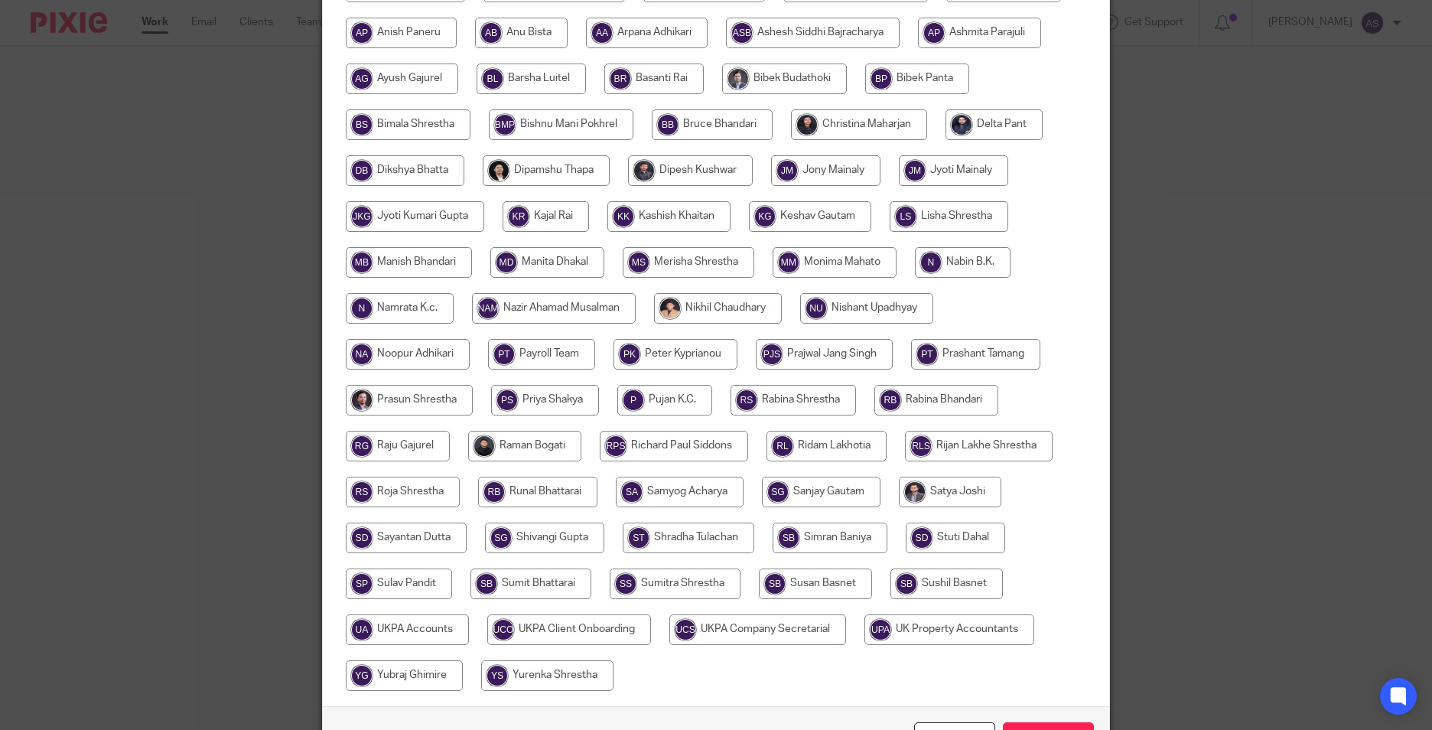
drag, startPoint x: 954, startPoint y: 352, endPoint x: 1026, endPoint y: 448, distance: 120.7
click at [955, 352] on input "radio" at bounding box center [975, 354] width 129 height 31
radio input "true"
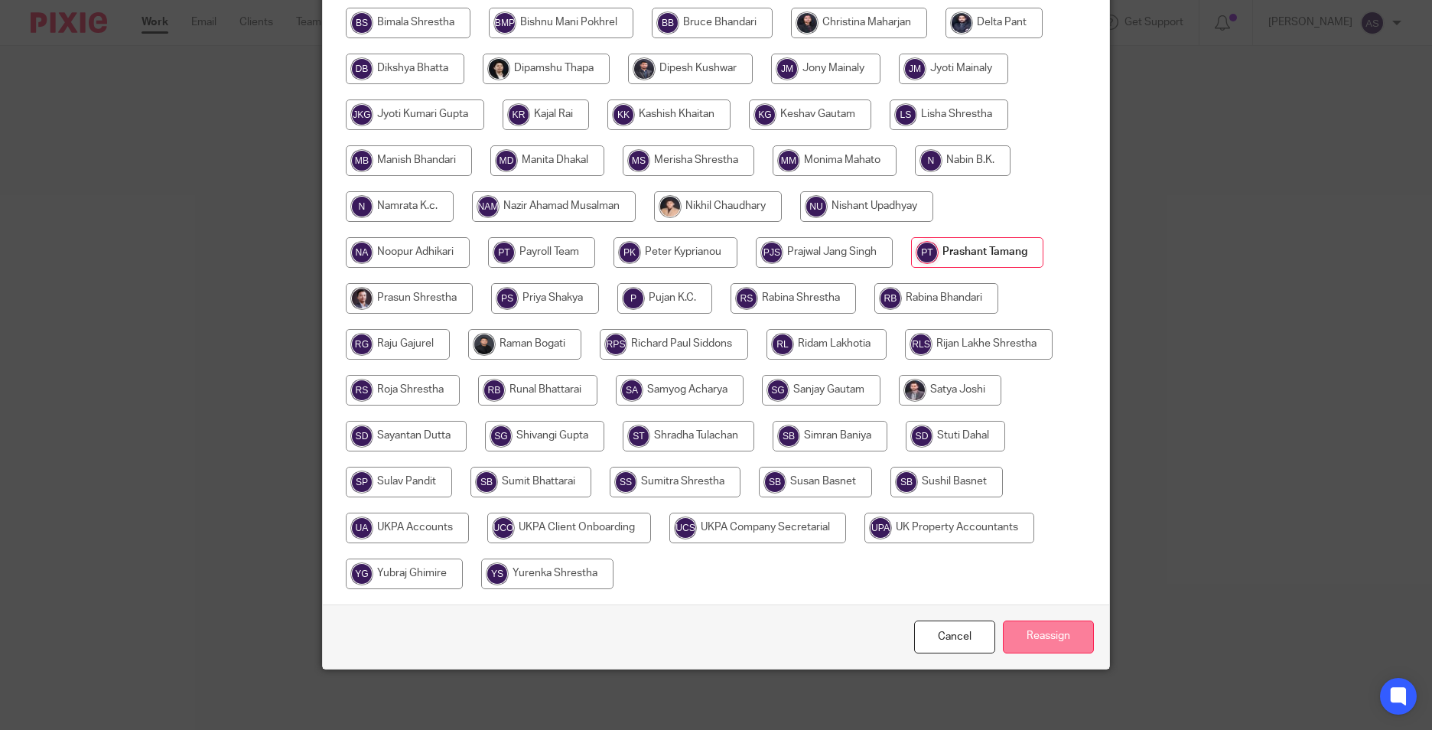
scroll to position [408, 0]
click at [1017, 642] on input "Reassign" at bounding box center [1048, 636] width 91 height 33
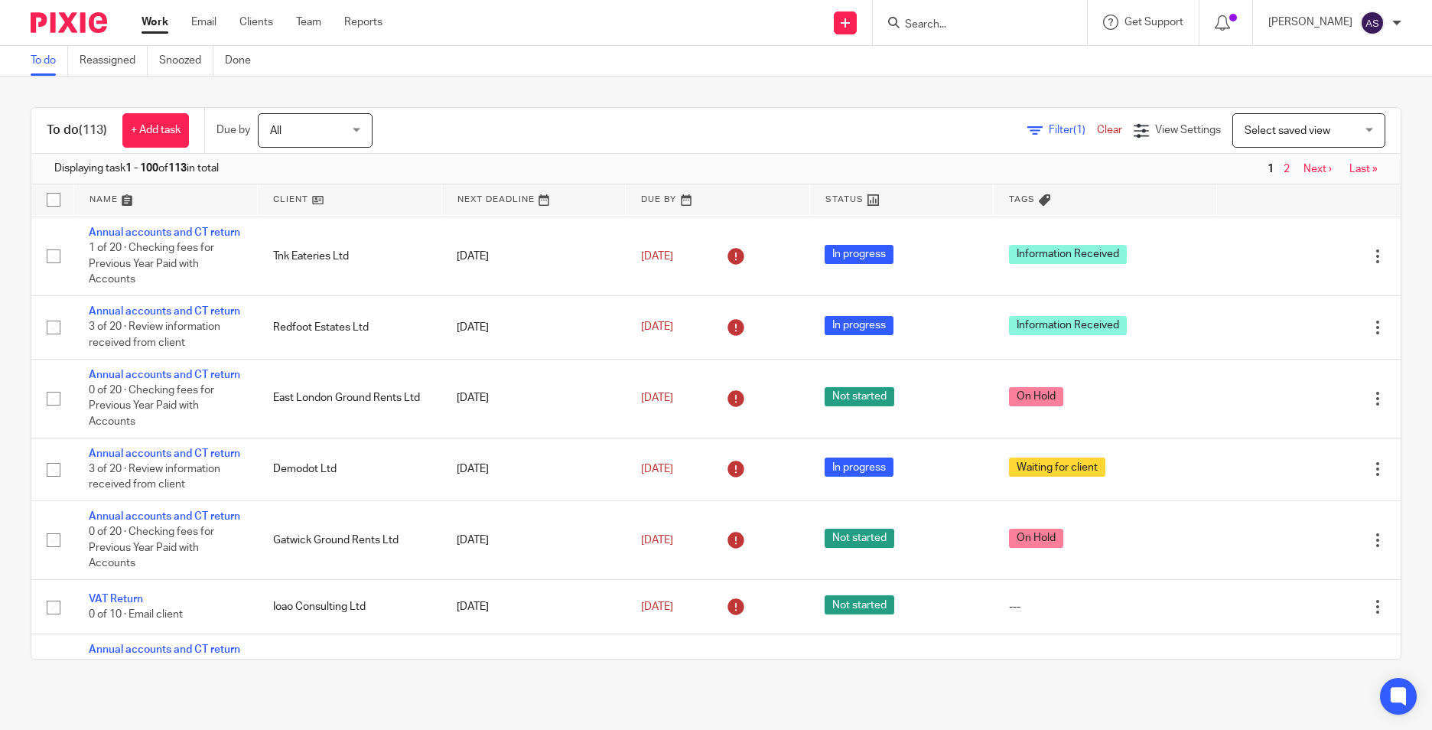
scroll to position [1071, 0]
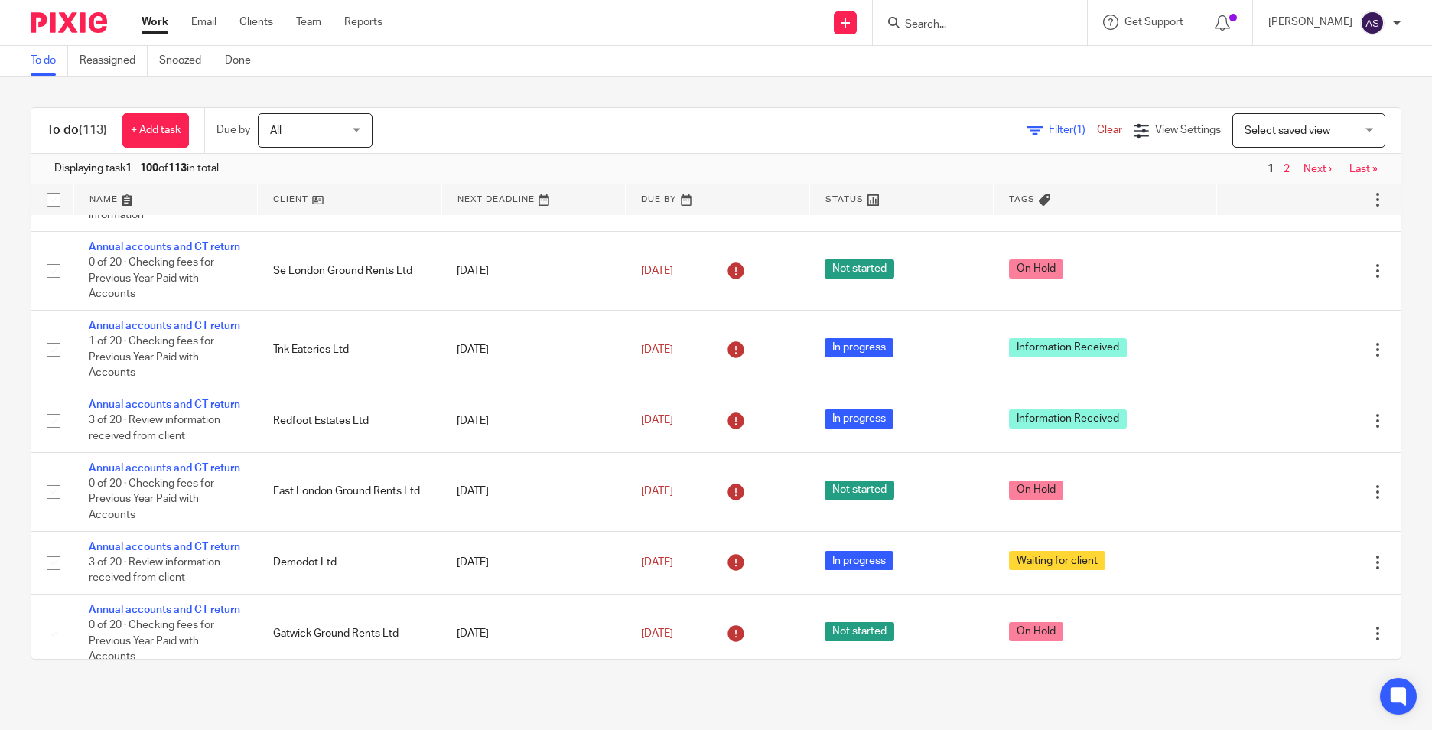
click at [955, 28] on input "Search" at bounding box center [972, 25] width 138 height 14
type input "jaz pro"
click at [956, 22] on input "jaz pro" at bounding box center [972, 25] width 138 height 14
click at [977, 20] on input "jaz pro" at bounding box center [972, 25] width 138 height 14
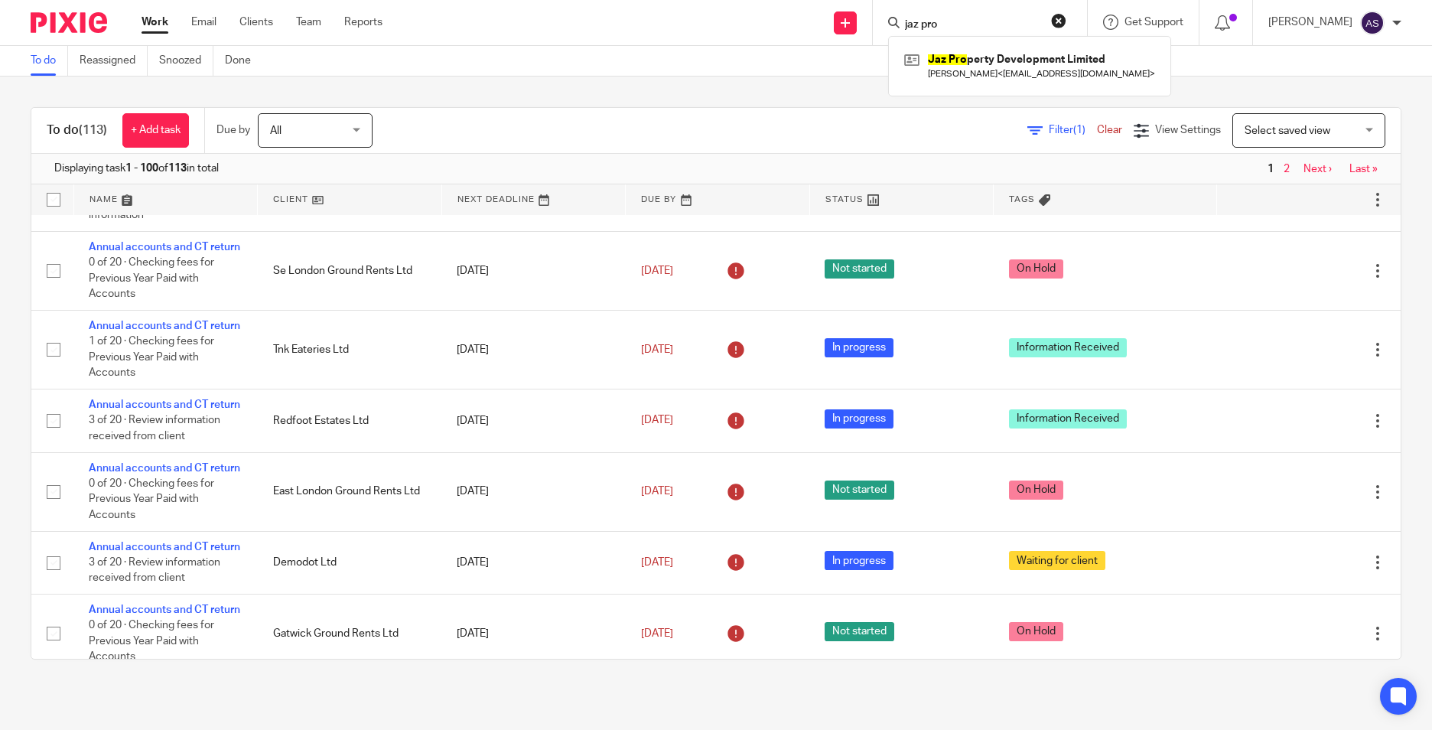
click at [1066, 19] on button "reset" at bounding box center [1058, 20] width 15 height 15
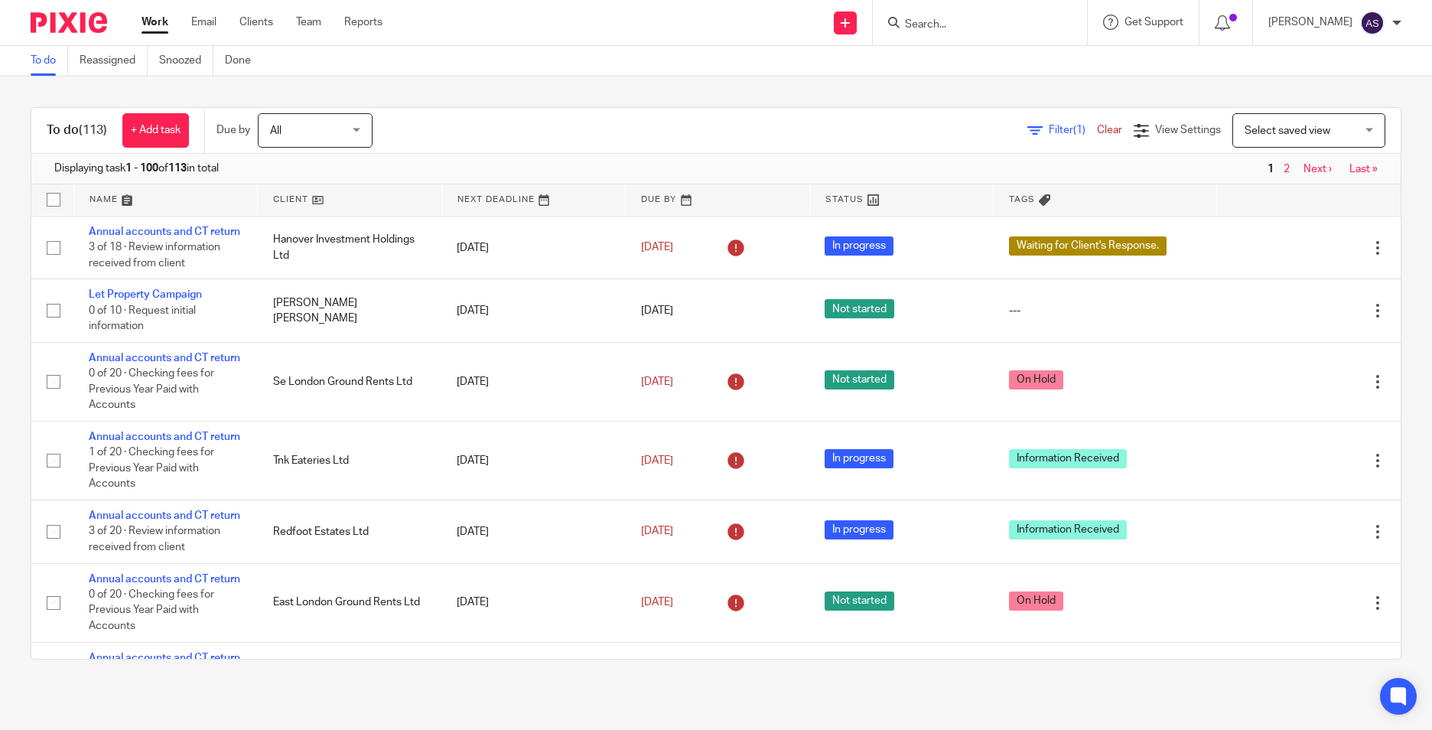
scroll to position [1001, 0]
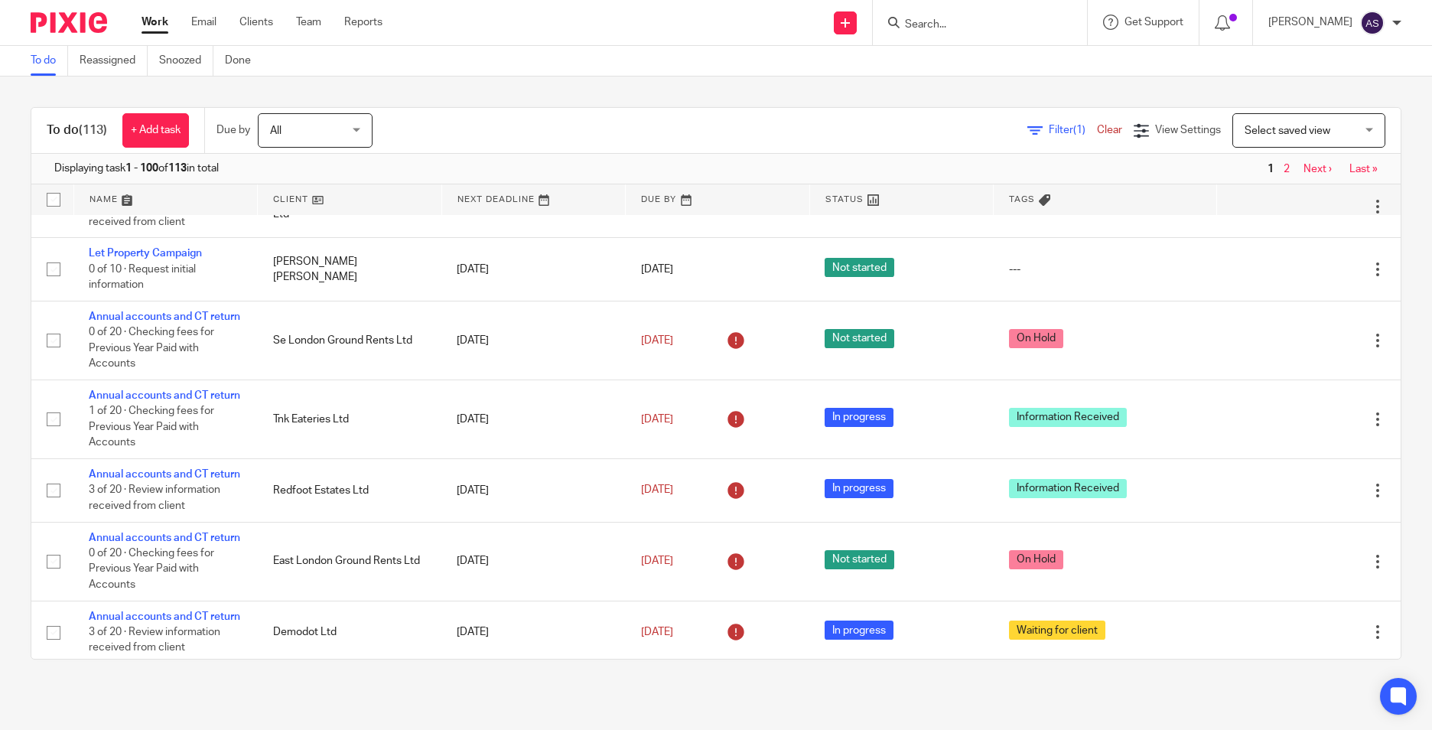
click at [987, 28] on input "Search" at bounding box center [972, 25] width 138 height 14
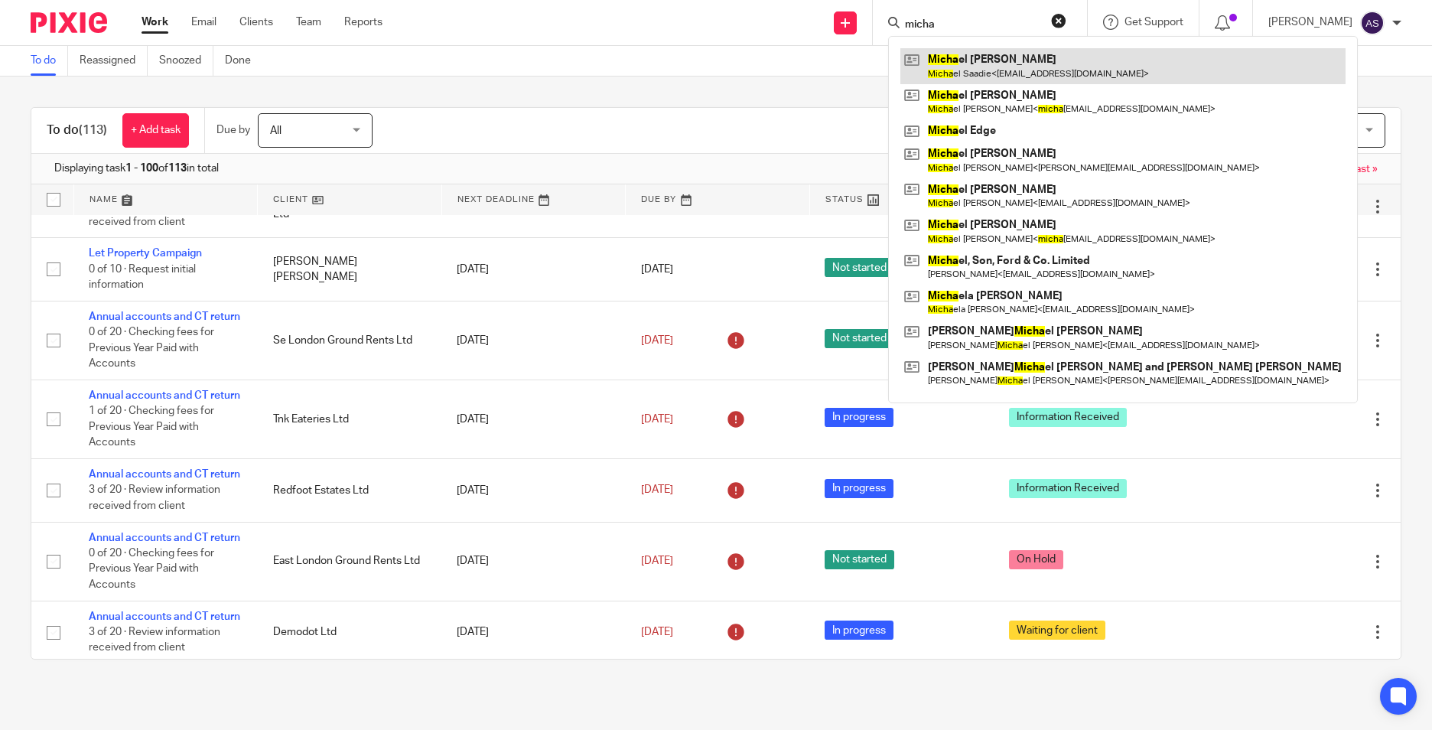
type input "micha"
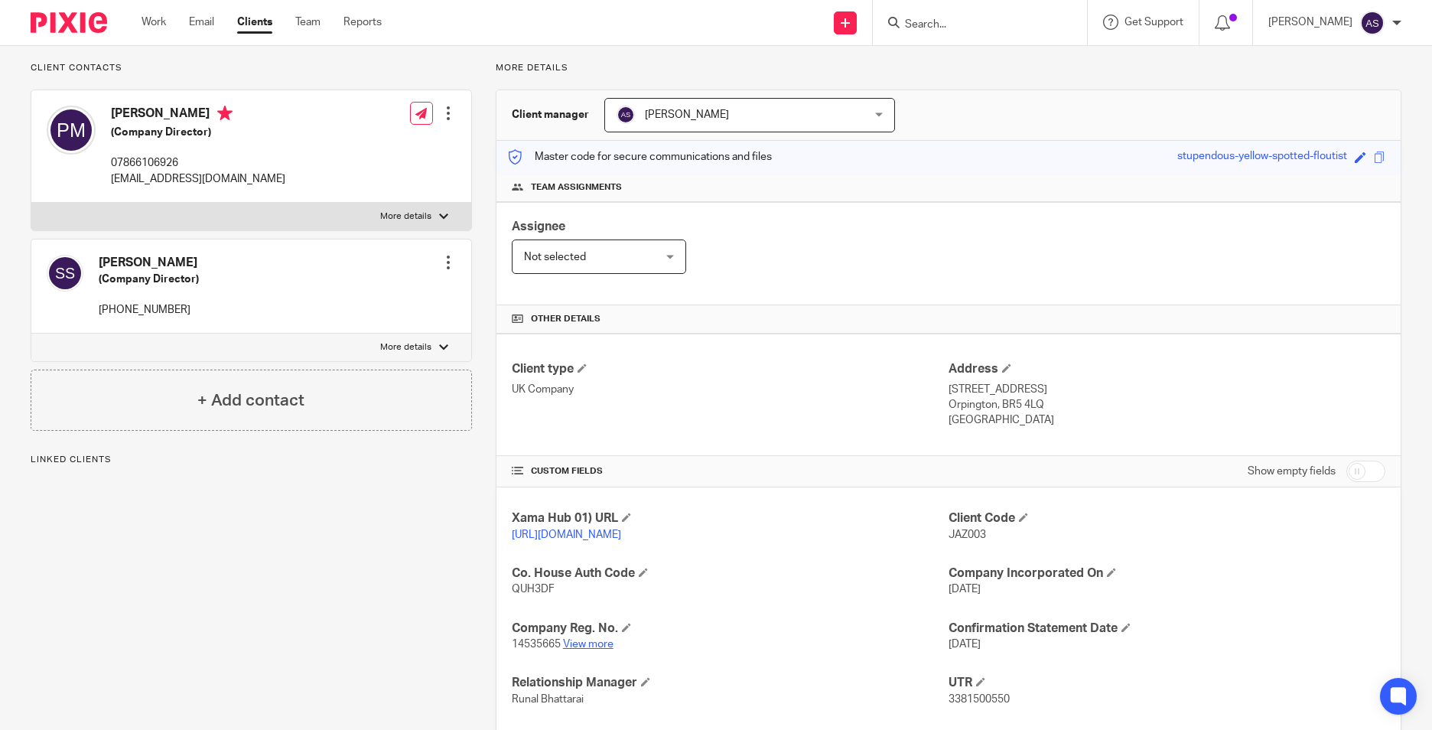
scroll to position [229, 0]
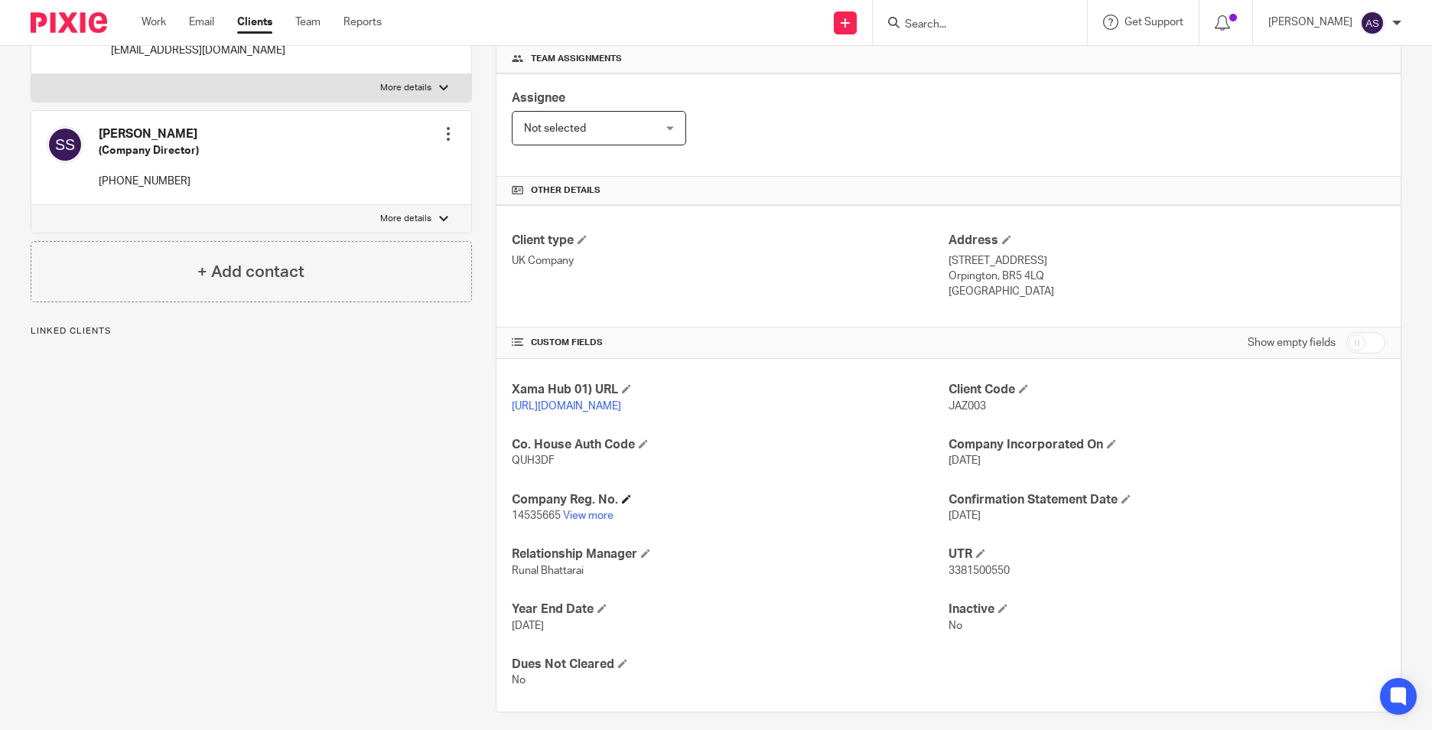
click at [590, 508] on h4 "Company Reg. No." at bounding box center [730, 500] width 437 height 16
click at [590, 521] on link "View more" at bounding box center [588, 515] width 50 height 11
click at [983, 31] on input "Search" at bounding box center [972, 25] width 138 height 14
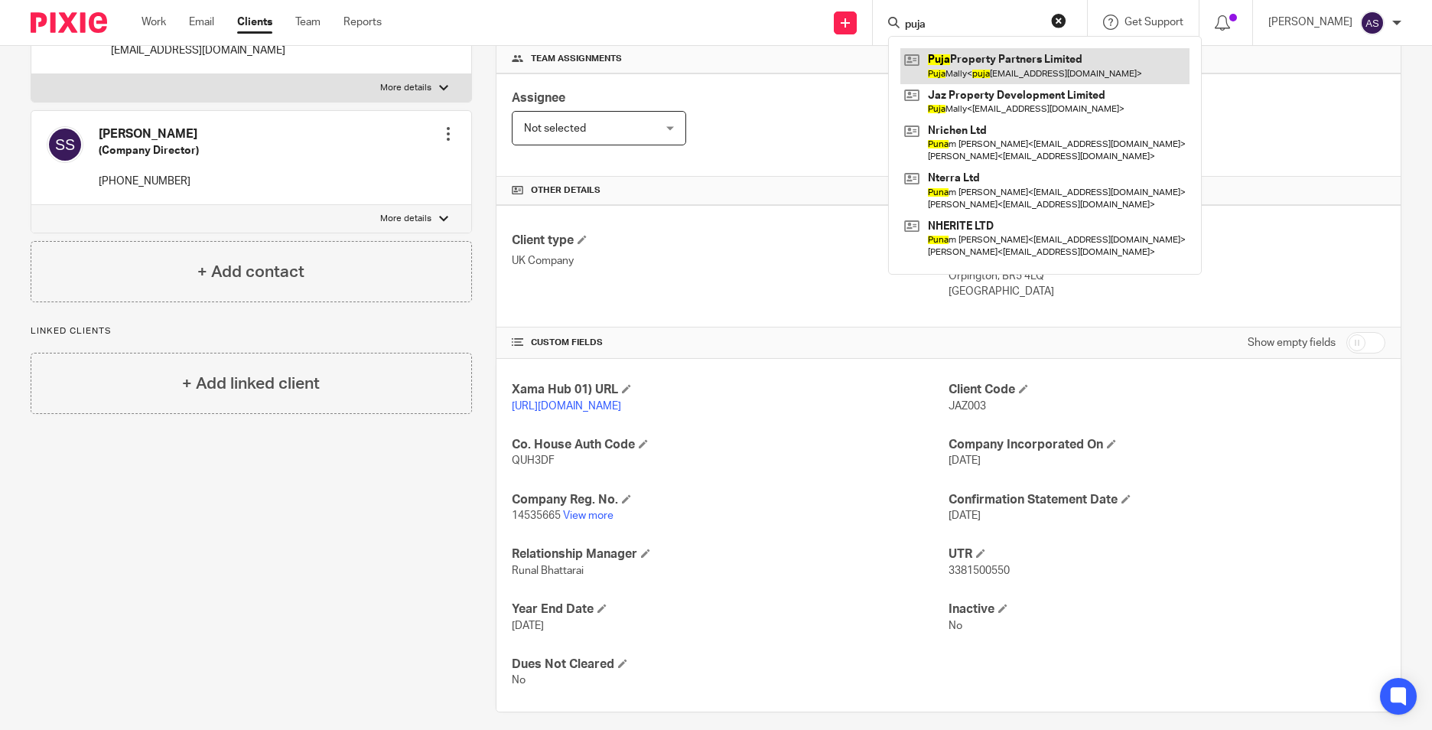
type input "puja"
click at [950, 70] on link at bounding box center [1044, 65] width 289 height 35
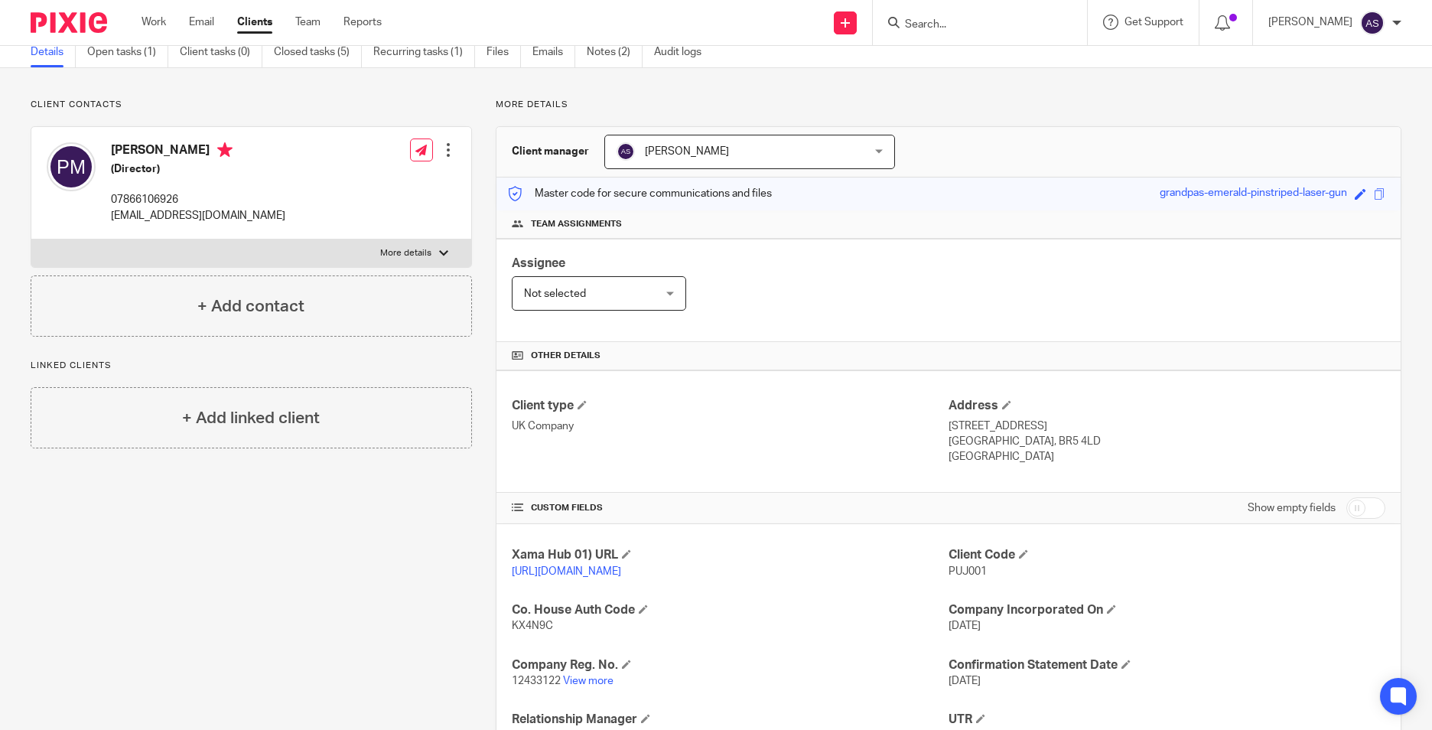
scroll to position [153, 0]
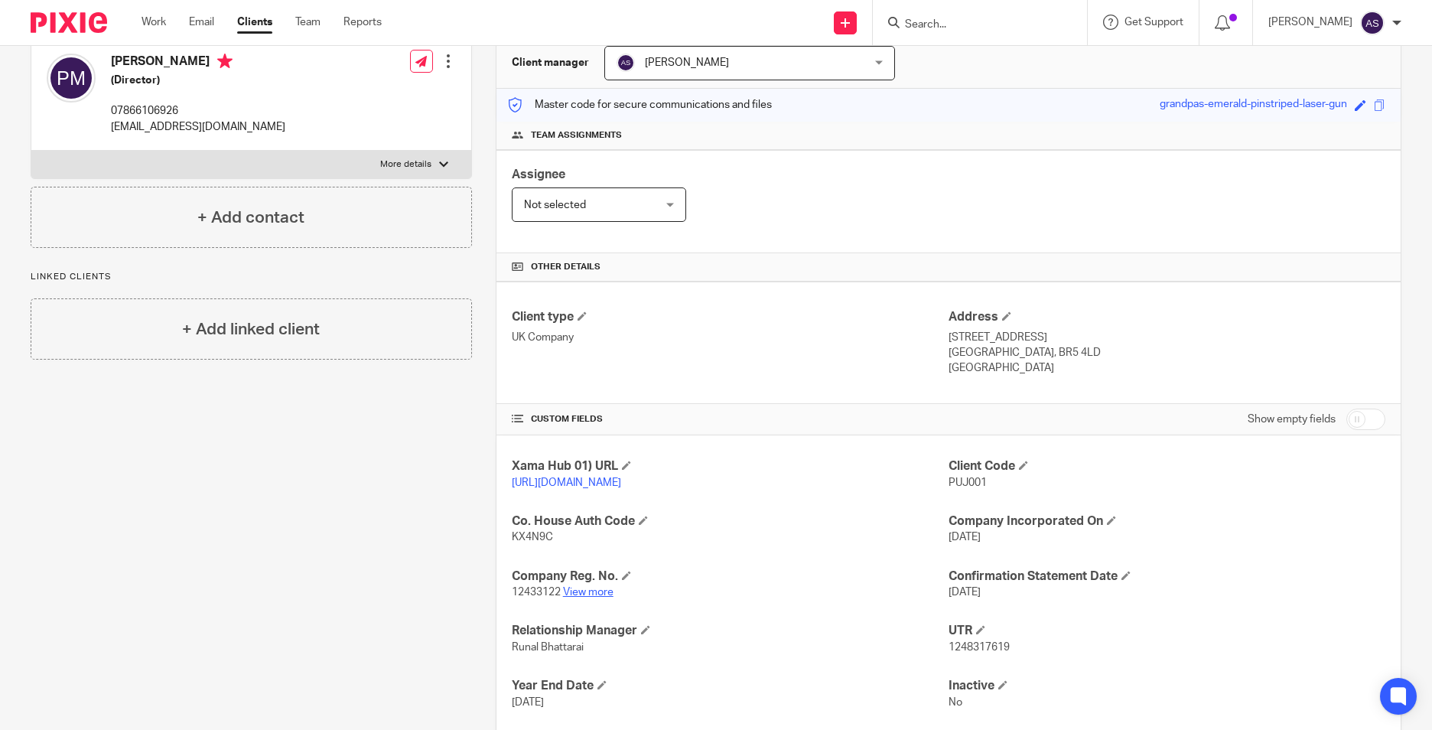
click at [590, 597] on link "View more" at bounding box center [588, 592] width 50 height 11
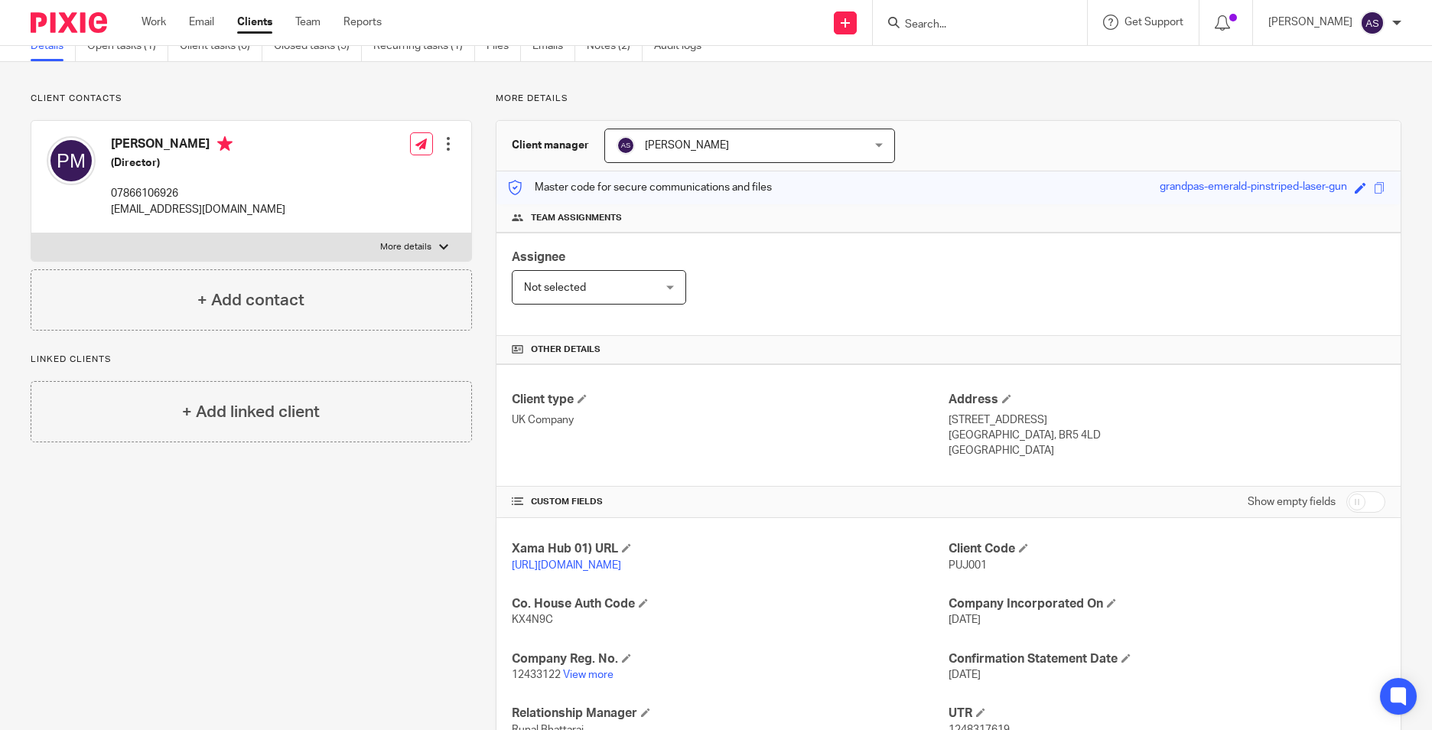
scroll to position [0, 0]
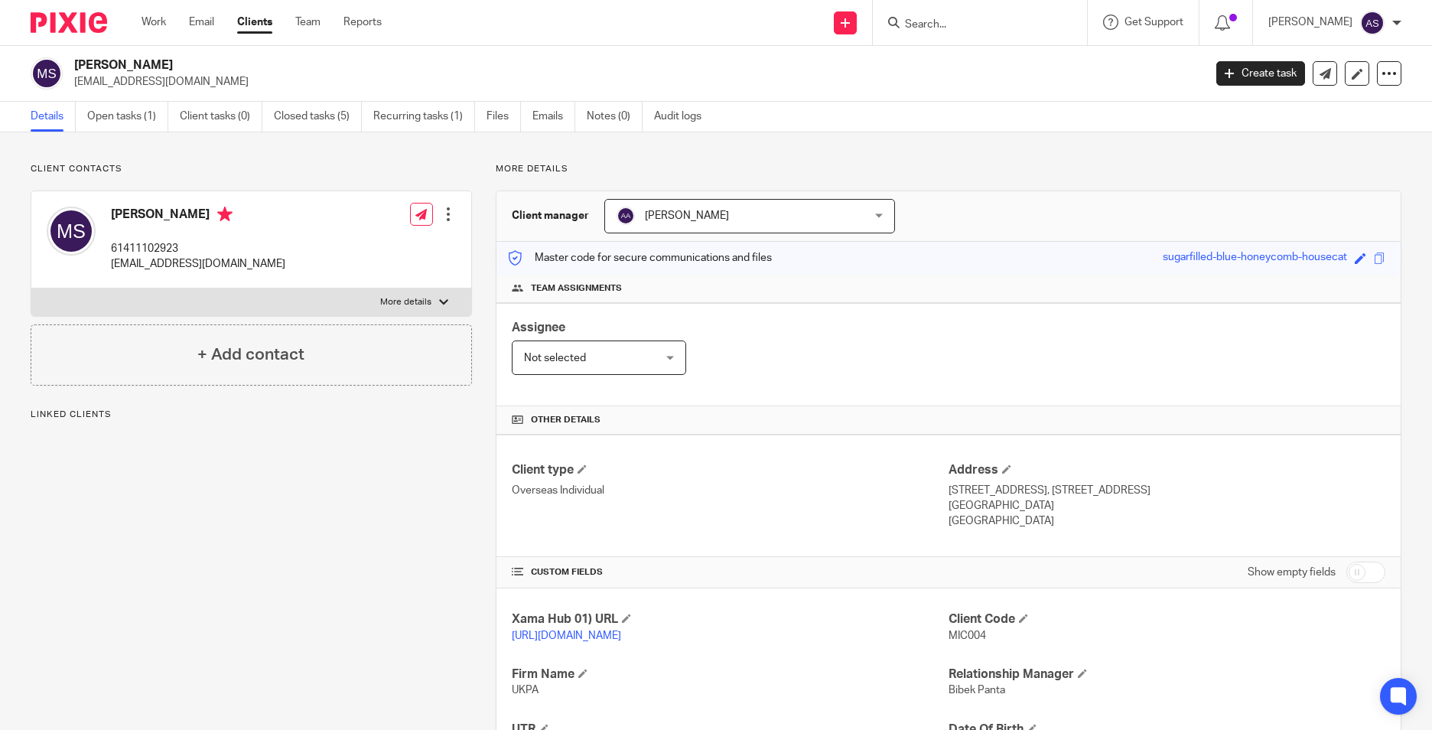
drag, startPoint x: 104, startPoint y: 113, endPoint x: 356, endPoint y: 148, distance: 254.8
click at [104, 113] on link "Open tasks (1)" at bounding box center [127, 117] width 81 height 30
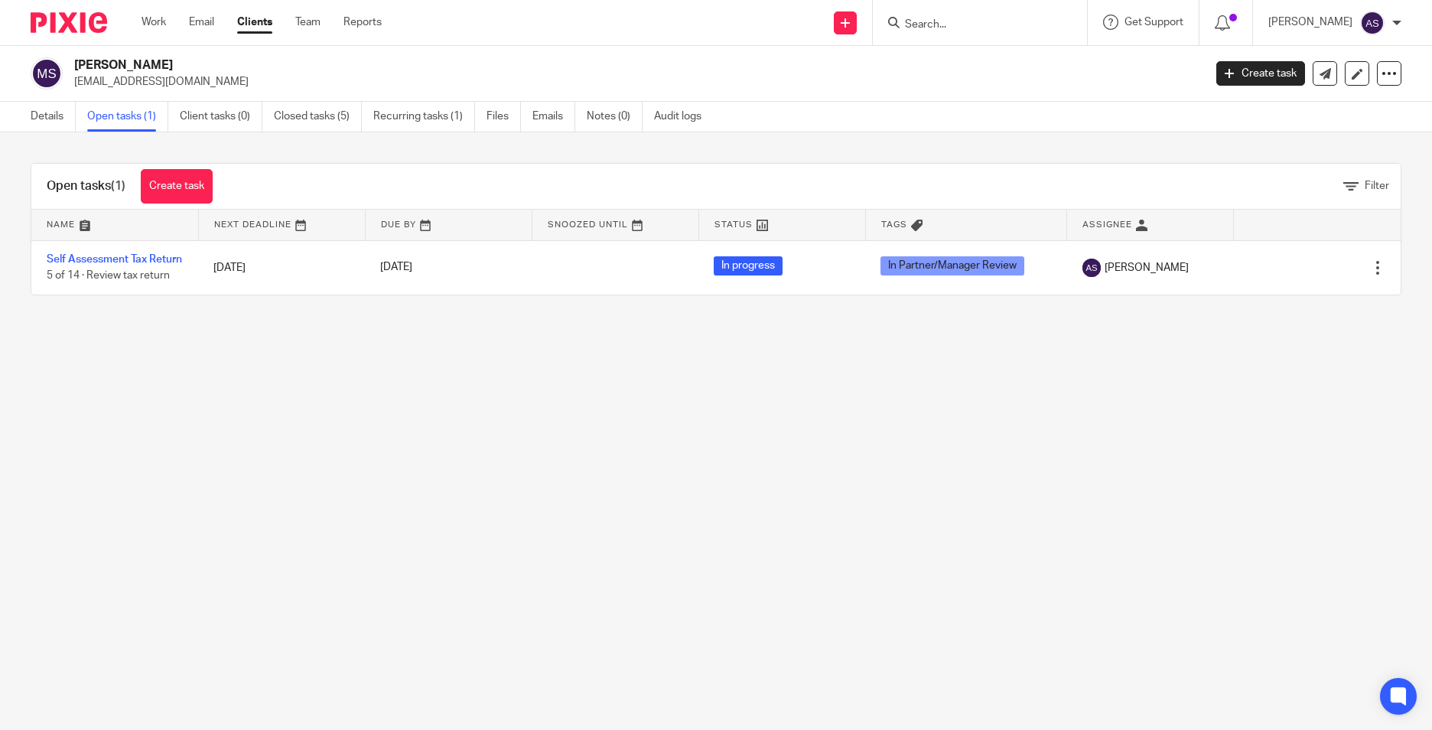
click at [925, 26] on input "Search" at bounding box center [972, 25] width 138 height 14
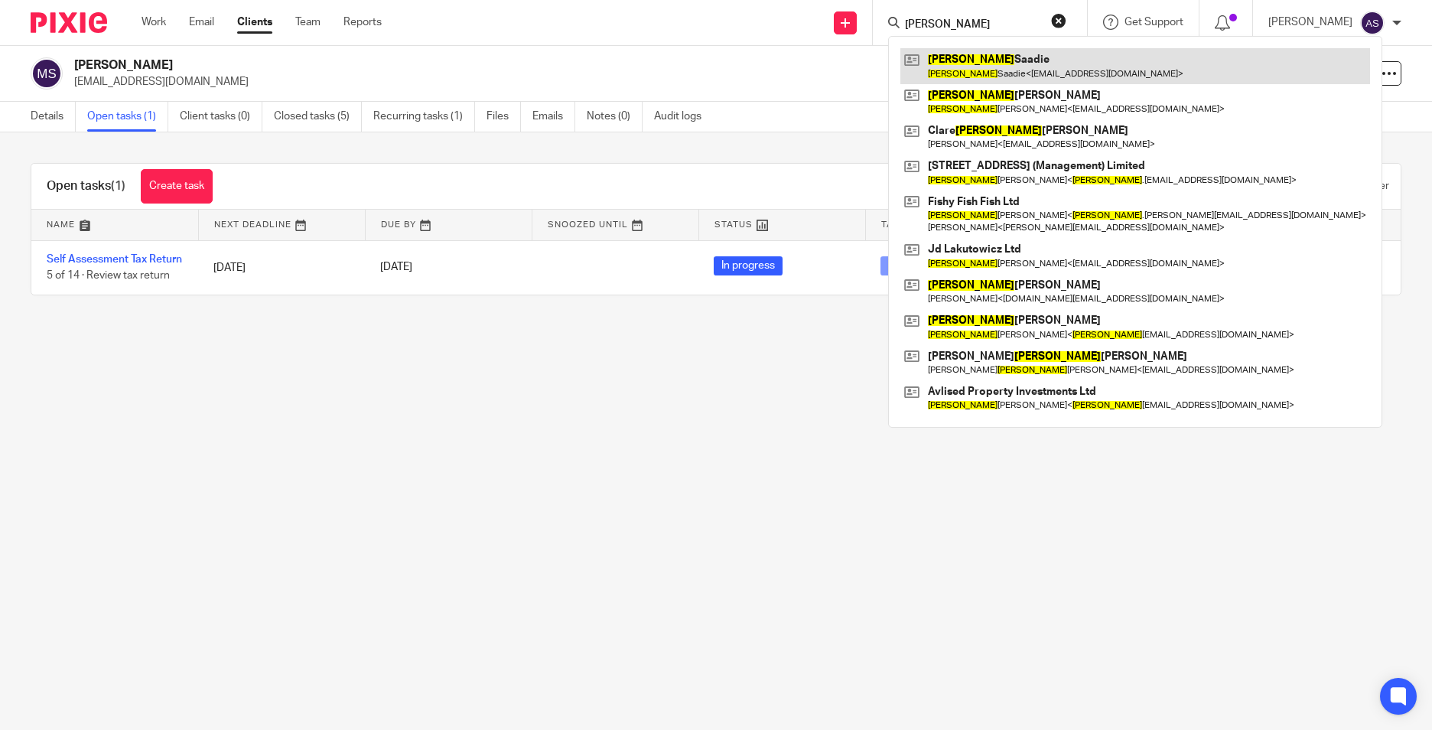
type input "[PERSON_NAME]"
click at [997, 67] on link at bounding box center [1135, 65] width 470 height 35
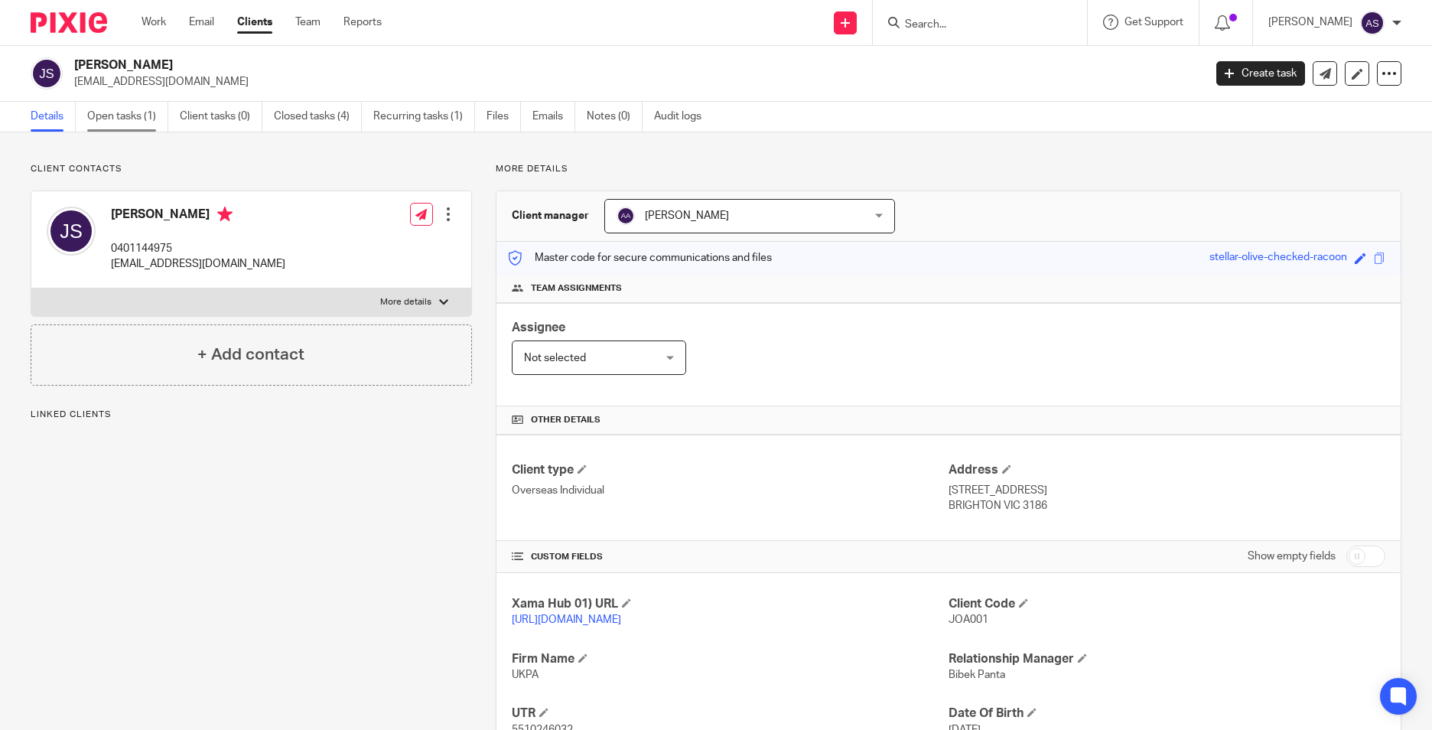
click at [149, 123] on link "Open tasks (1)" at bounding box center [127, 117] width 81 height 30
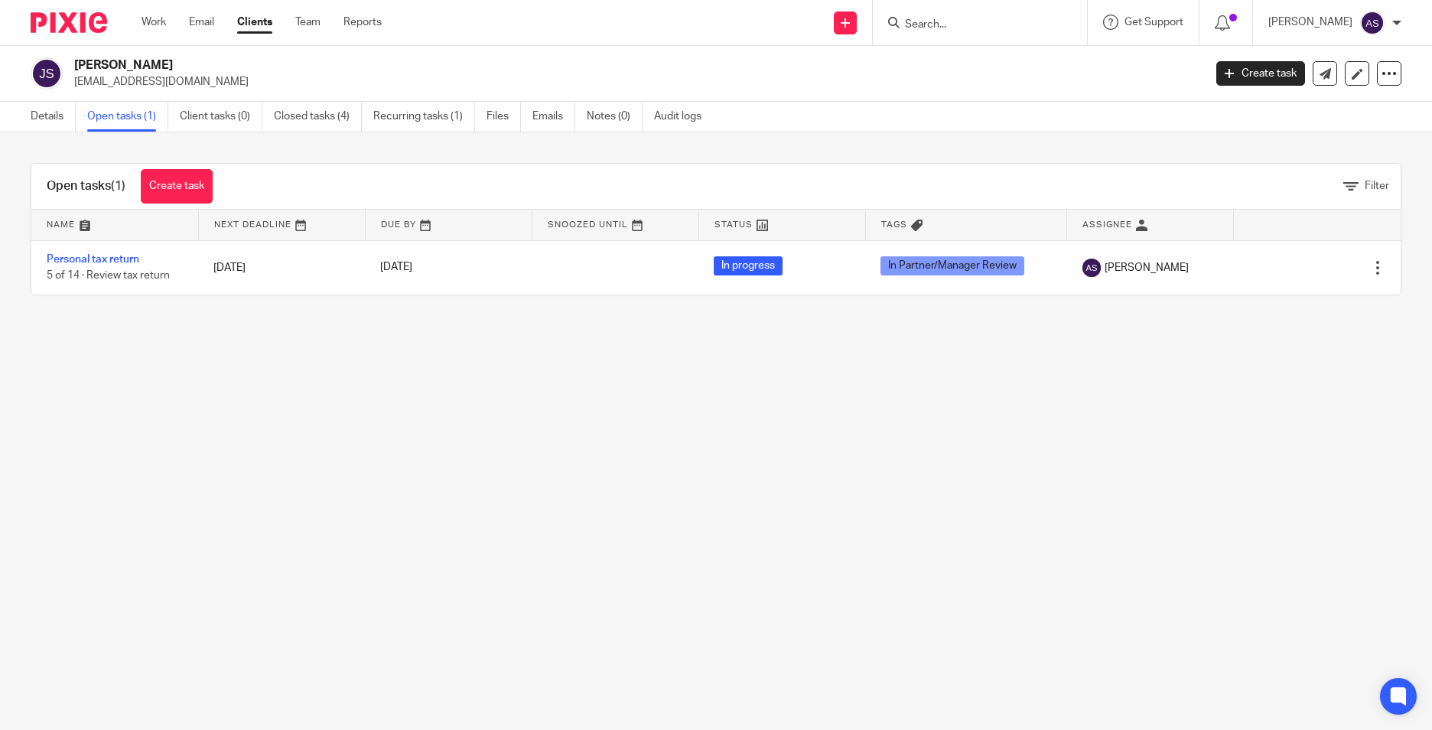
click at [970, 19] on input "Search" at bounding box center [972, 25] width 138 height 14
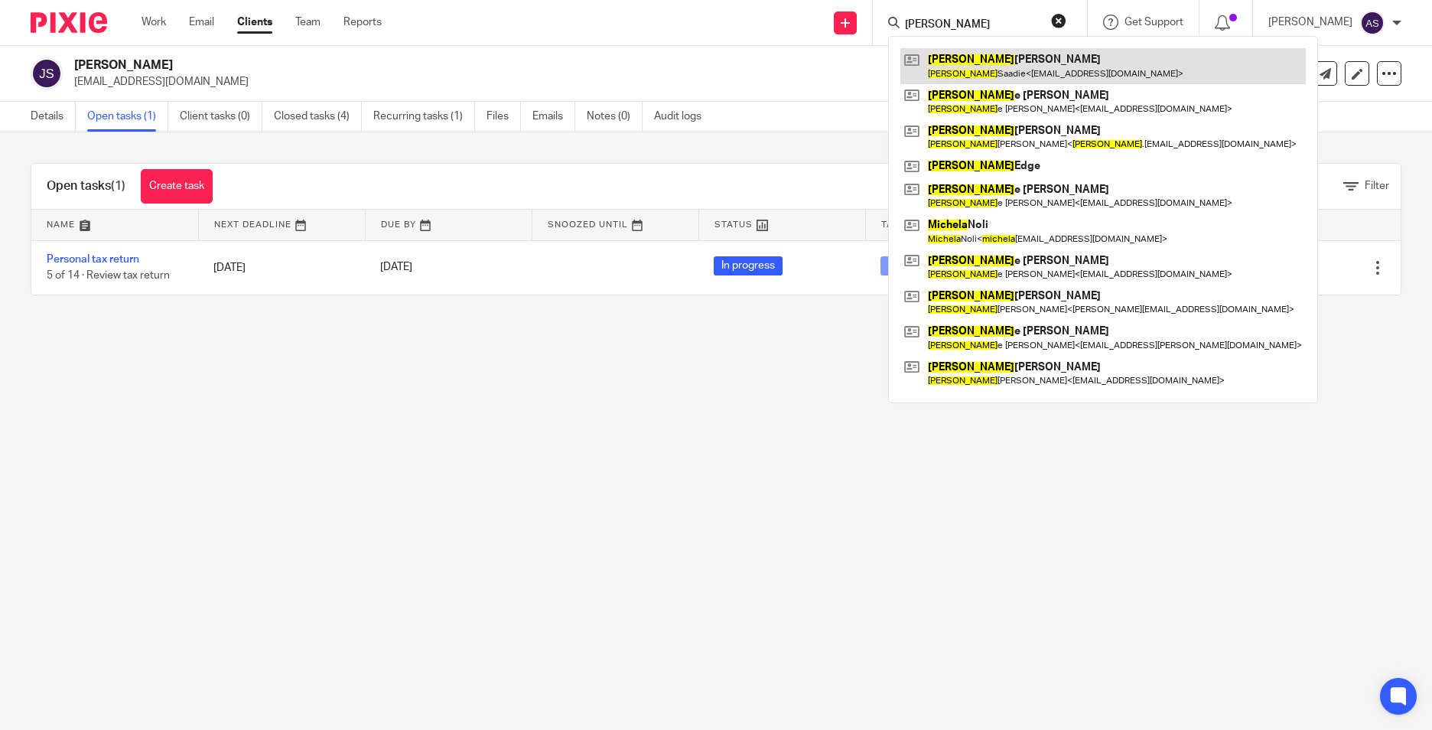
type input "[PERSON_NAME]"
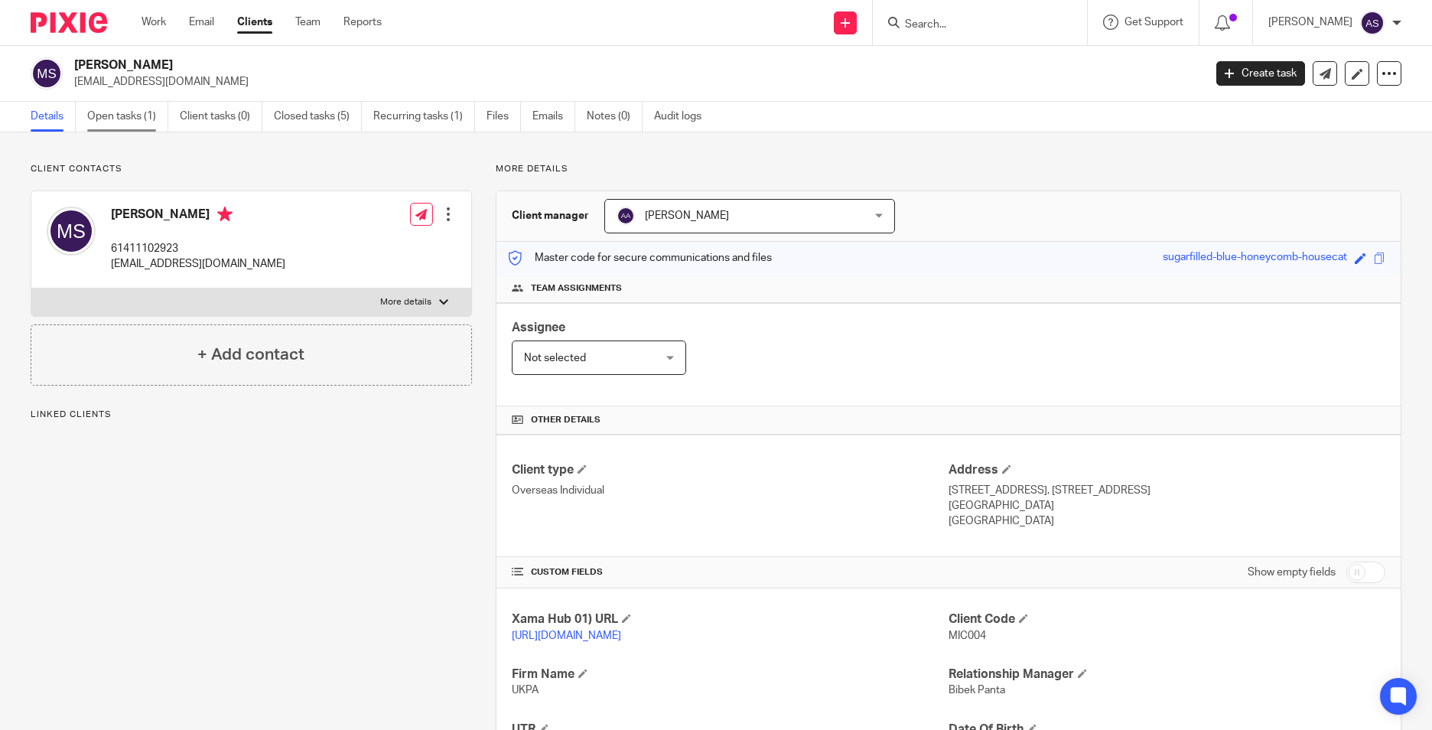
click at [135, 125] on link "Open tasks (1)" at bounding box center [127, 117] width 81 height 30
